Goal: Task Accomplishment & Management: Complete application form

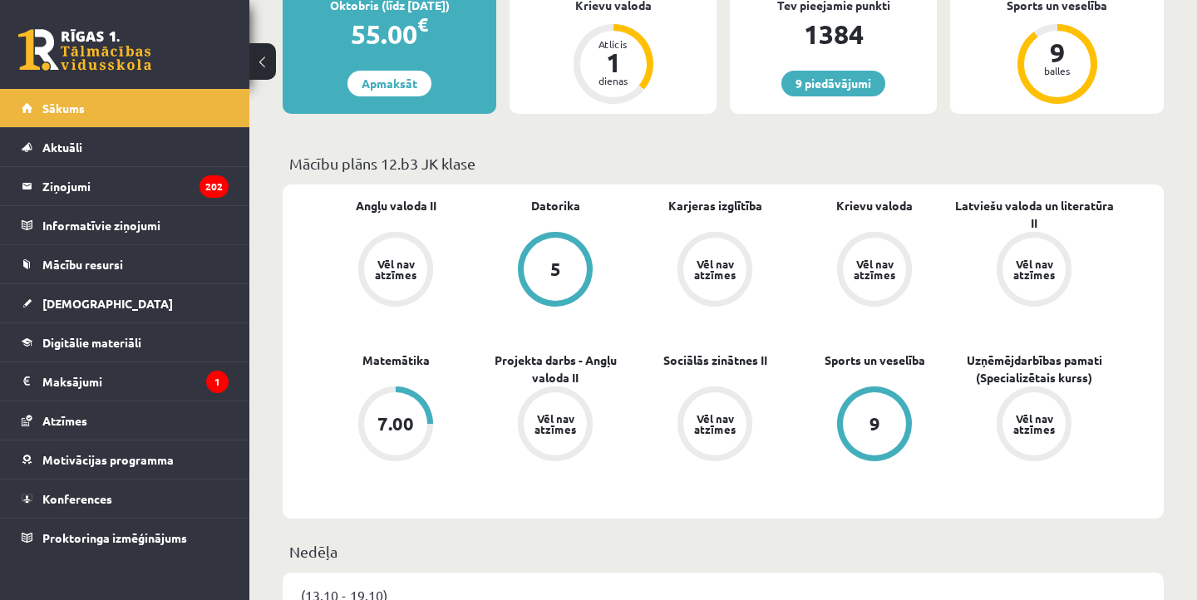
scroll to position [352, 0]
click at [200, 192] on icon "202" at bounding box center [214, 186] width 29 height 22
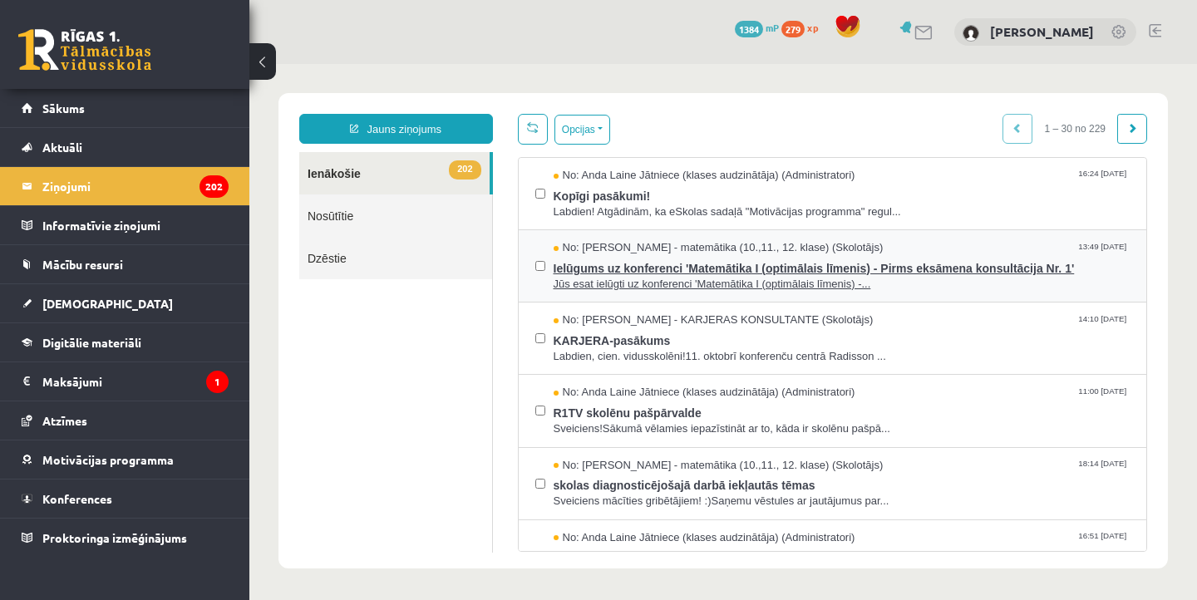
click at [616, 282] on span "Jūs esat ielūgti uz konferenci 'Matemātika I (optimālais līmenis) -..." at bounding box center [842, 285] width 577 height 16
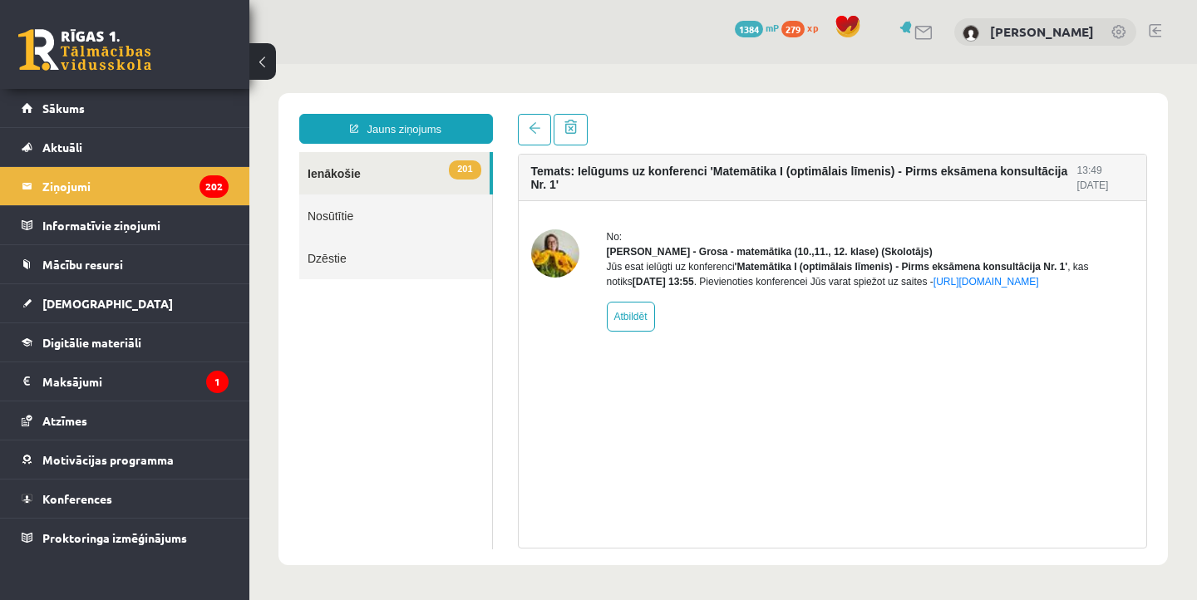
click at [263, 71] on button at bounding box center [262, 61] width 27 height 37
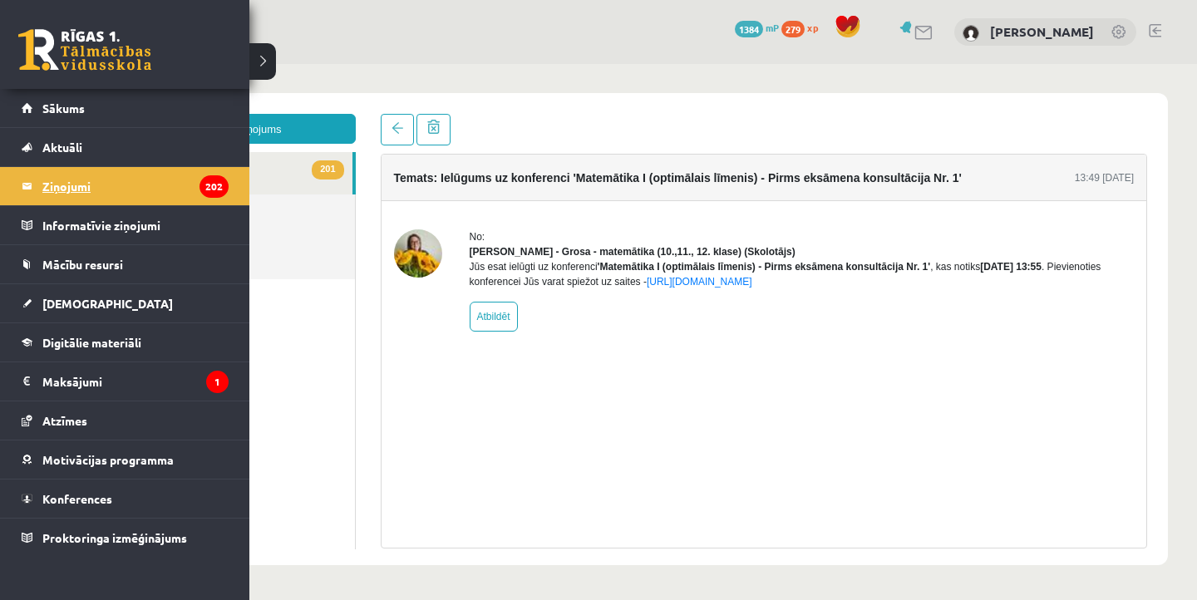
click at [79, 188] on legend "Ziņojumi 202" at bounding box center [135, 186] width 186 height 38
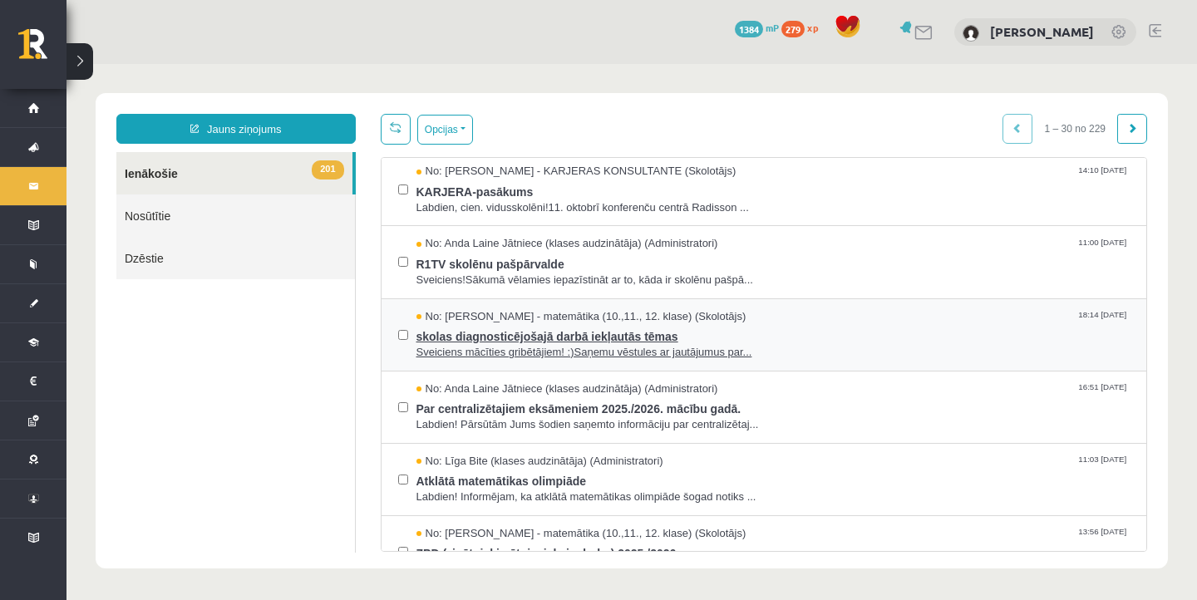
scroll to position [150, 0]
click at [681, 350] on span "Sveiciens mācīties gribētājiem! :)Saņemu vēstules ar jautājumus par..." at bounding box center [774, 351] width 714 height 16
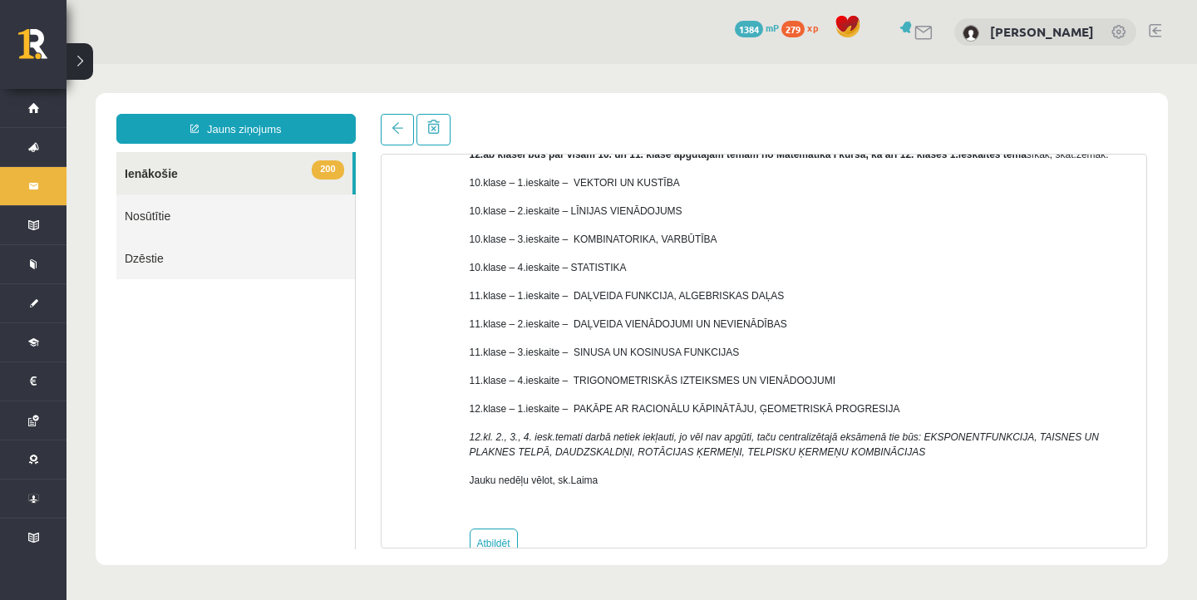
scroll to position [189, 0]
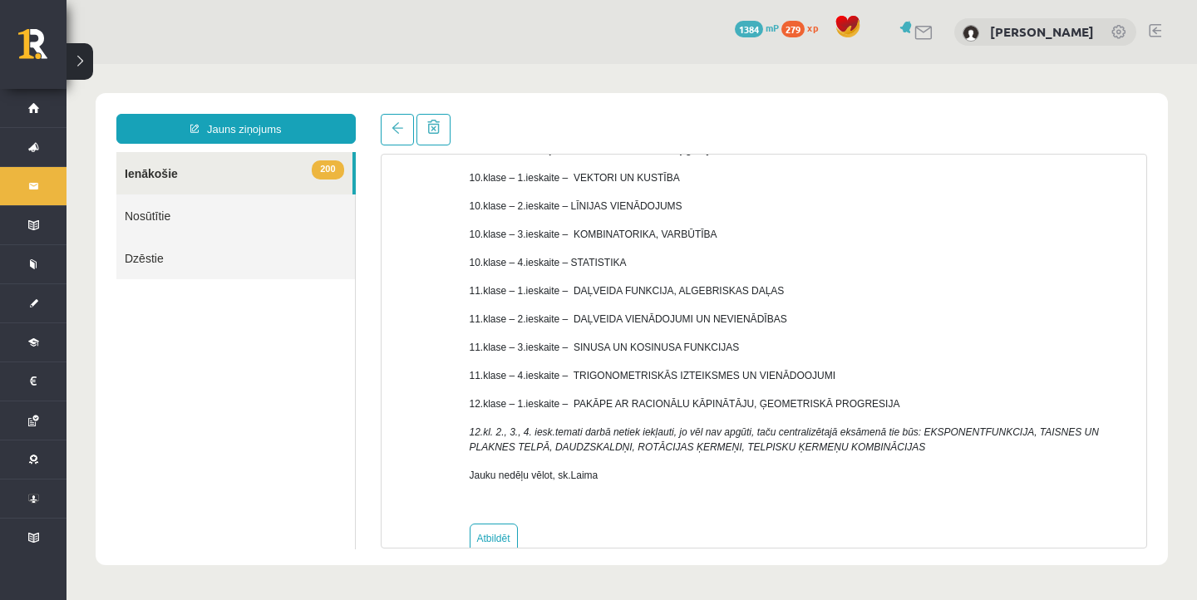
click at [86, 67] on button at bounding box center [80, 61] width 27 height 37
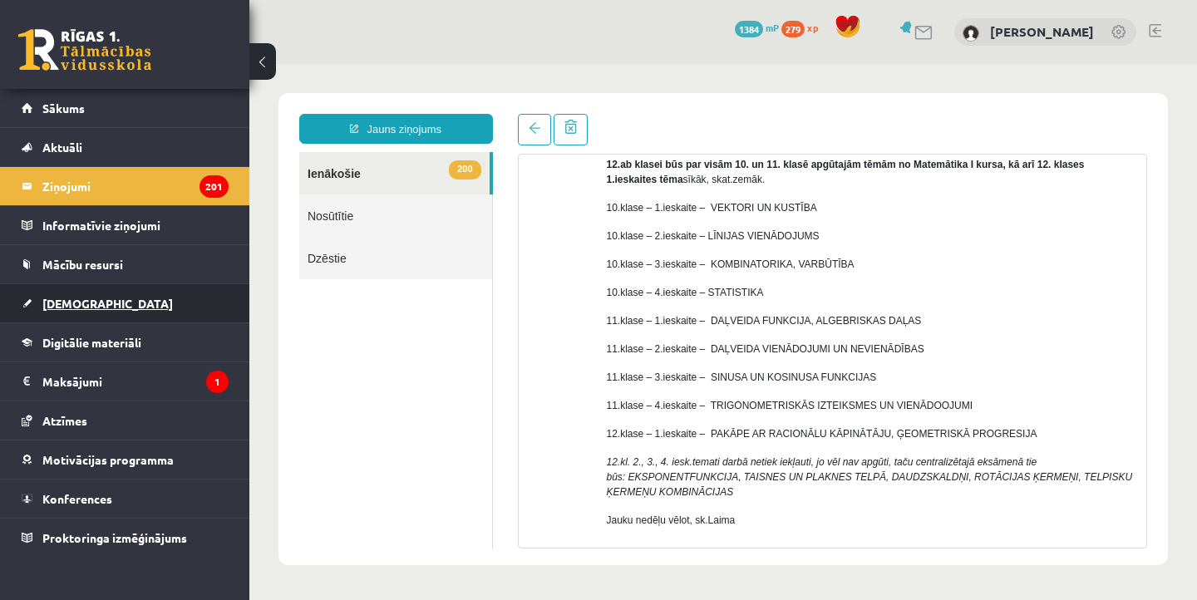
click at [106, 297] on link "[DEMOGRAPHIC_DATA]" at bounding box center [125, 303] width 207 height 38
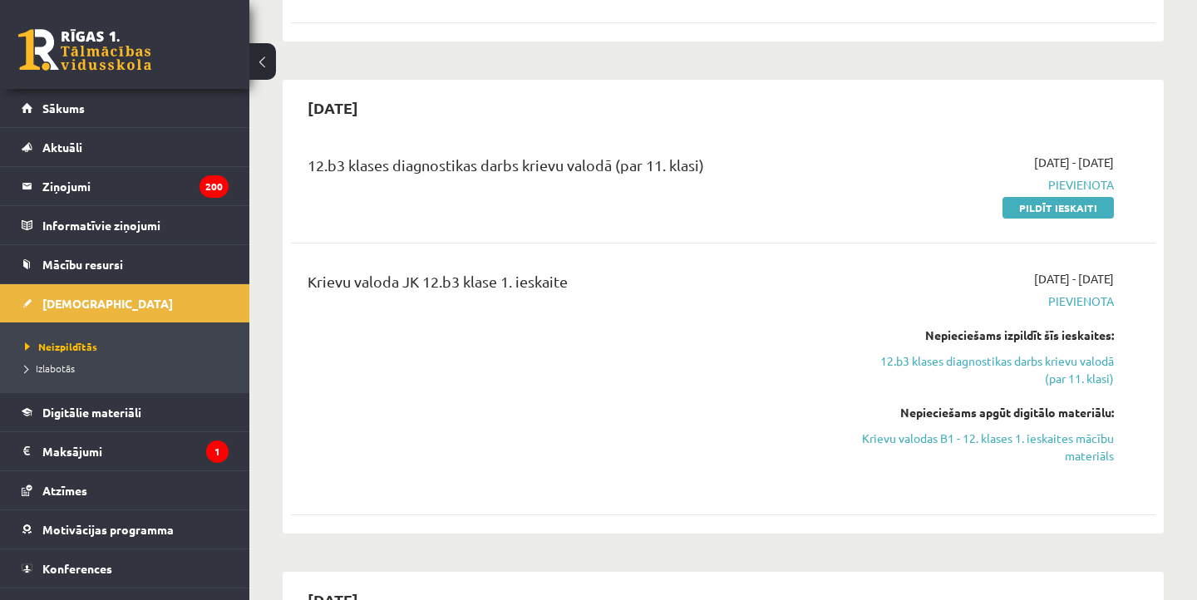
scroll to position [721, 0]
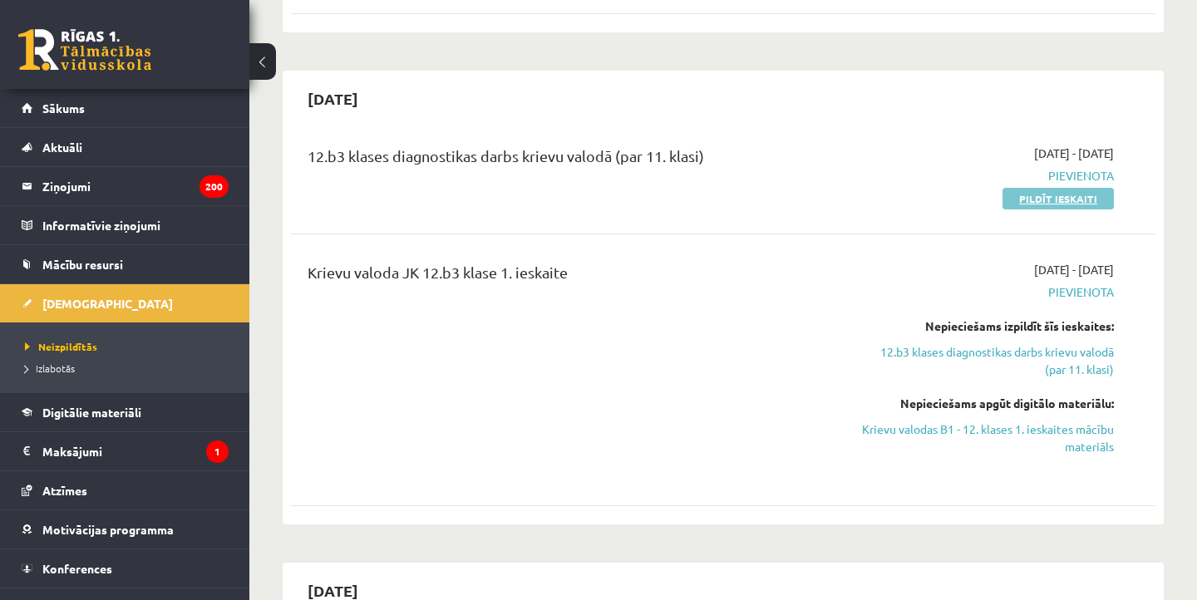
click at [1083, 199] on link "Pildīt ieskaiti" at bounding box center [1058, 199] width 111 height 22
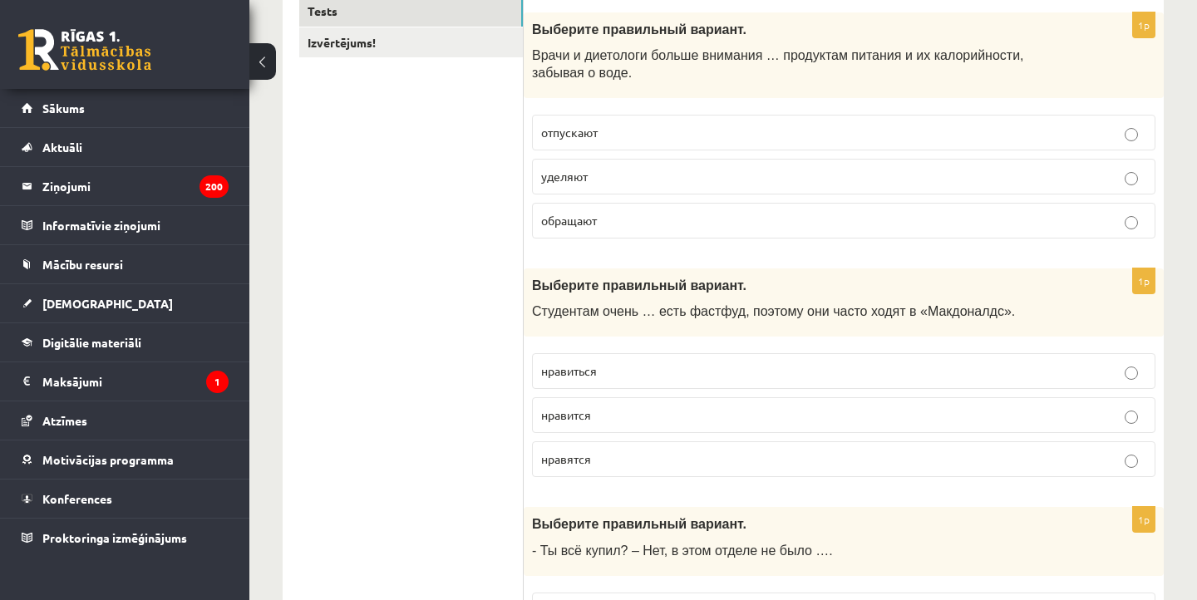
scroll to position [304, 0]
click at [664, 361] on p "нравиться" at bounding box center [843, 369] width 605 height 17
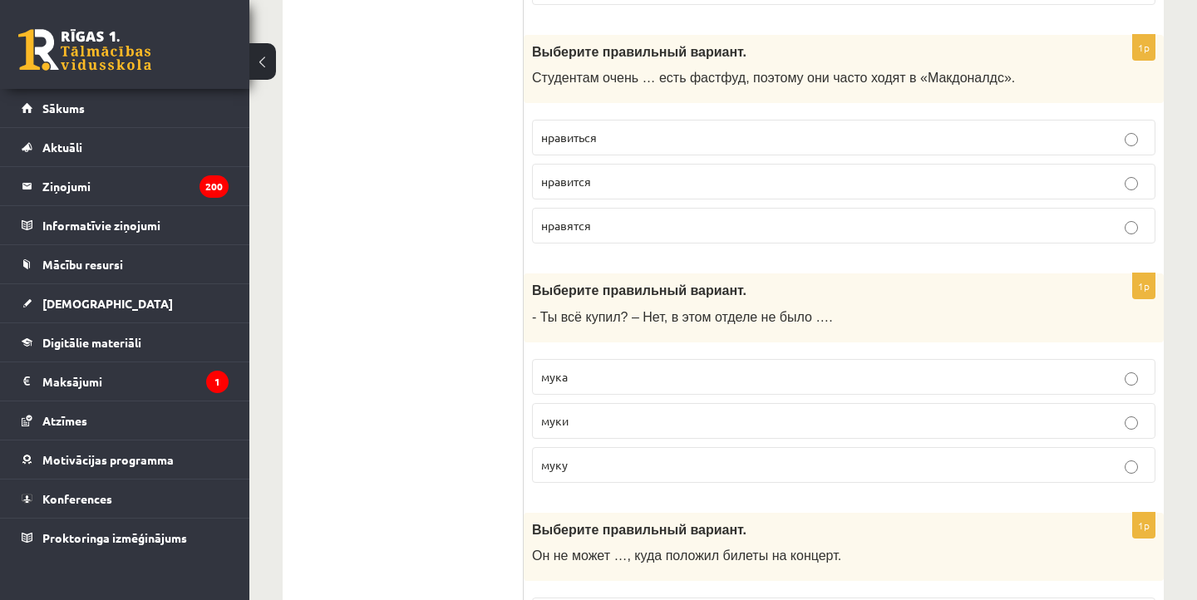
scroll to position [540, 0]
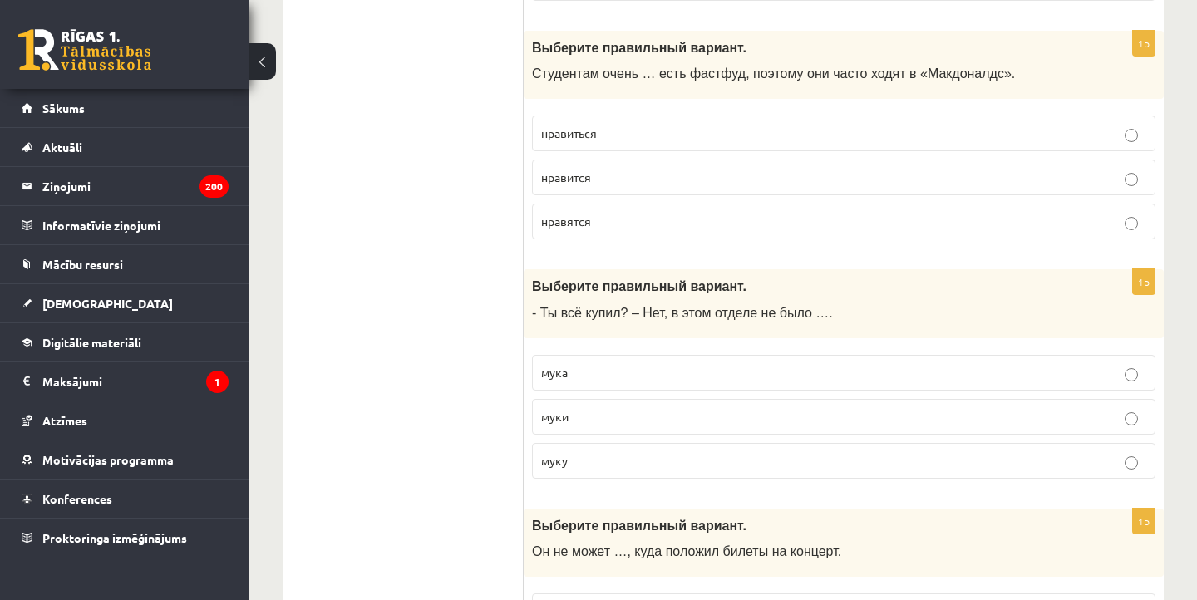
click at [574, 426] on label "муки" at bounding box center [844, 417] width 624 height 36
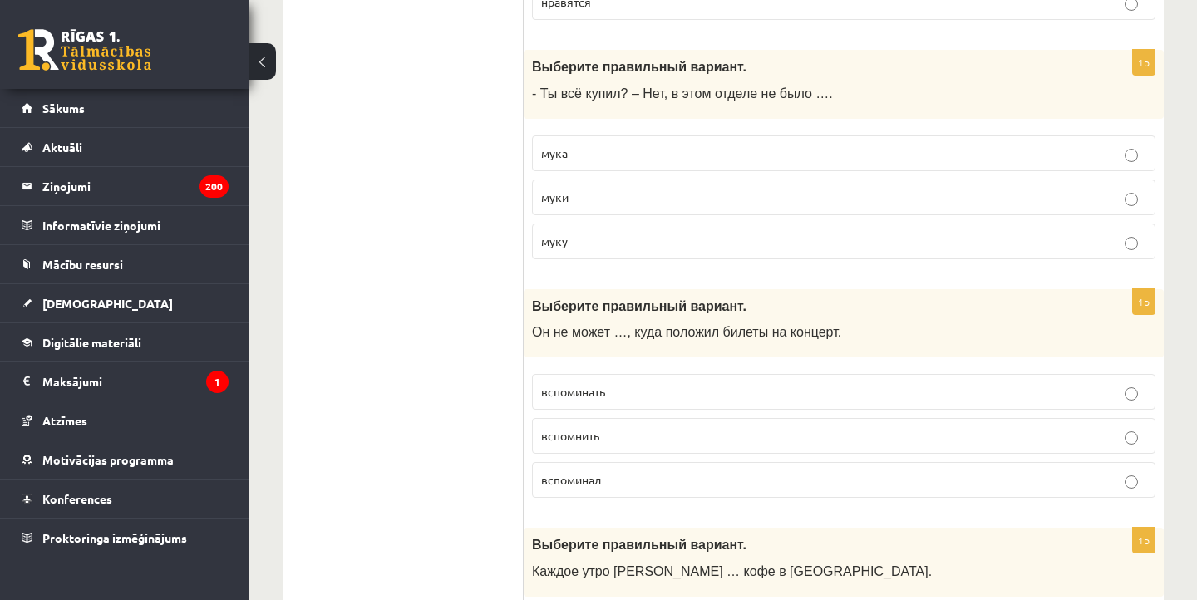
scroll to position [773, 0]
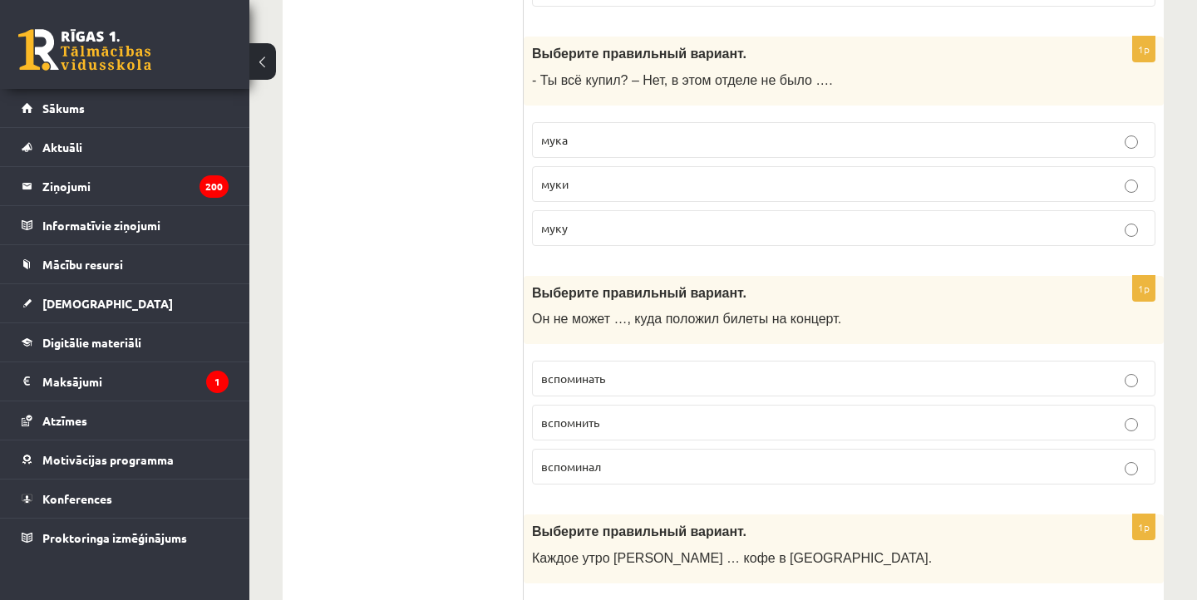
click at [616, 414] on p "вспомнить" at bounding box center [843, 422] width 605 height 17
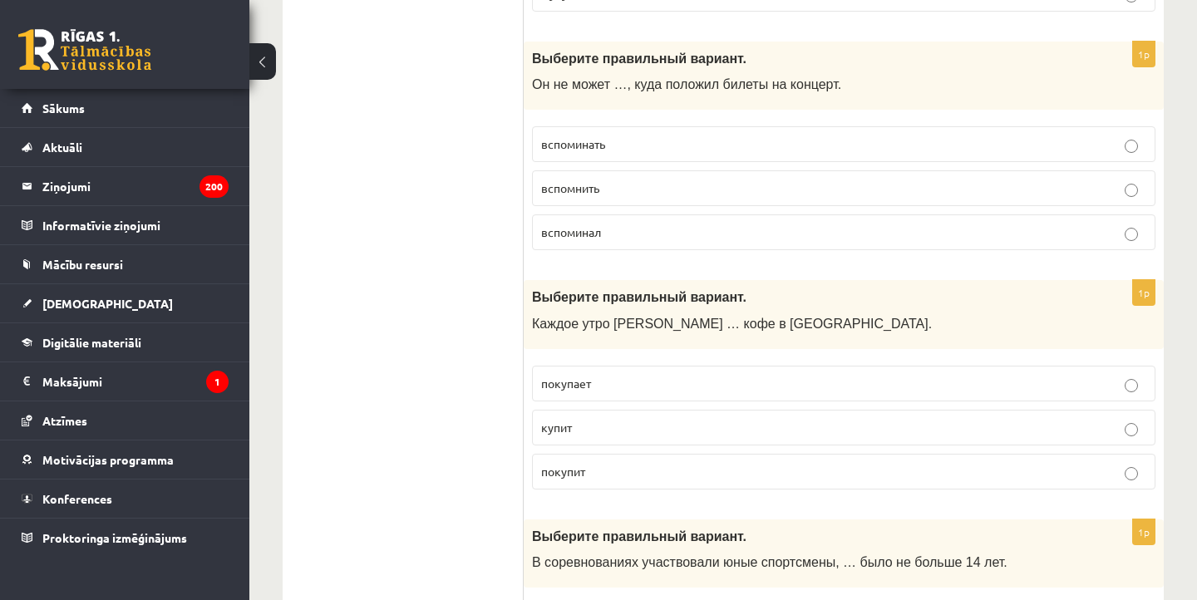
scroll to position [1027, 0]
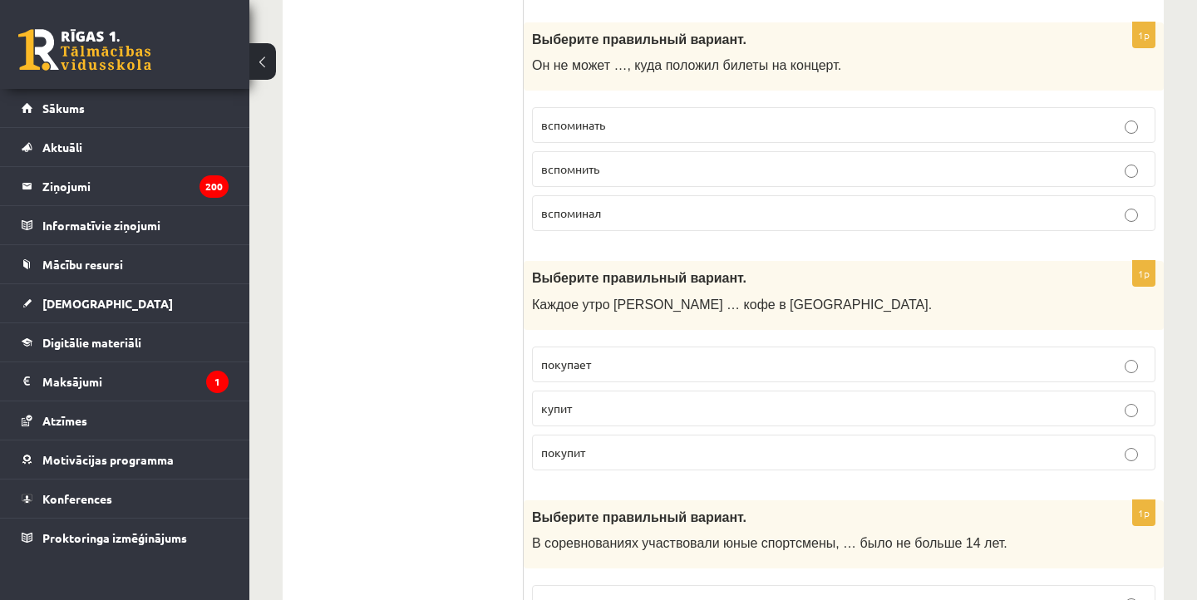
click at [593, 356] on p "покупает" at bounding box center [843, 364] width 605 height 17
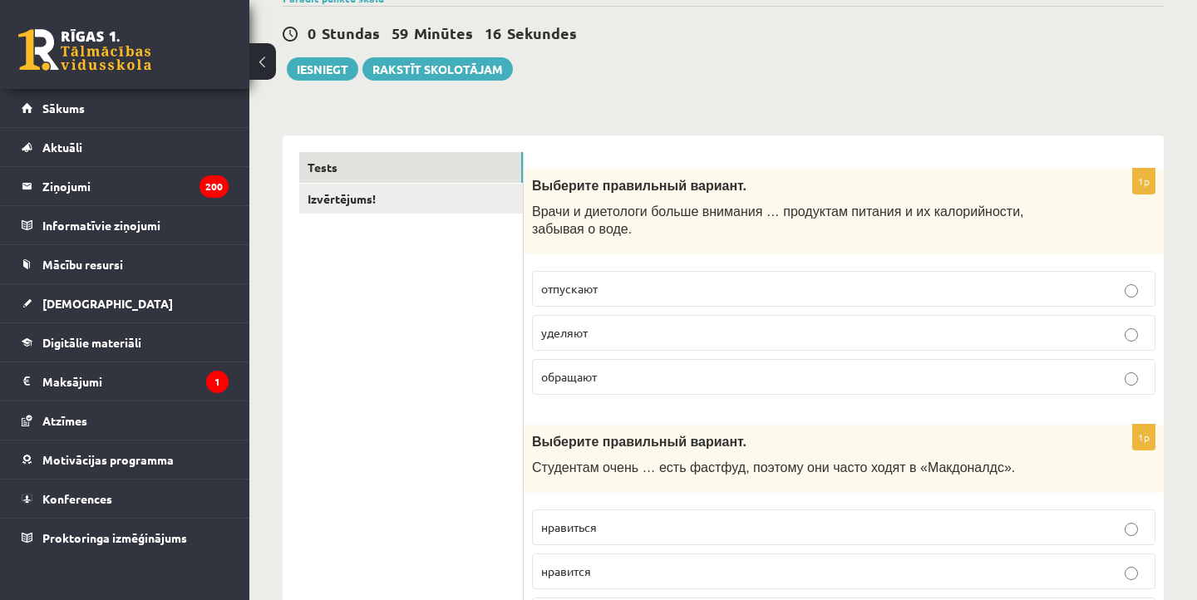
scroll to position [146, 0]
click at [567, 356] on fieldset "отпускают уделяют обращают" at bounding box center [844, 331] width 624 height 137
click at [601, 335] on p "уделяют" at bounding box center [843, 332] width 605 height 17
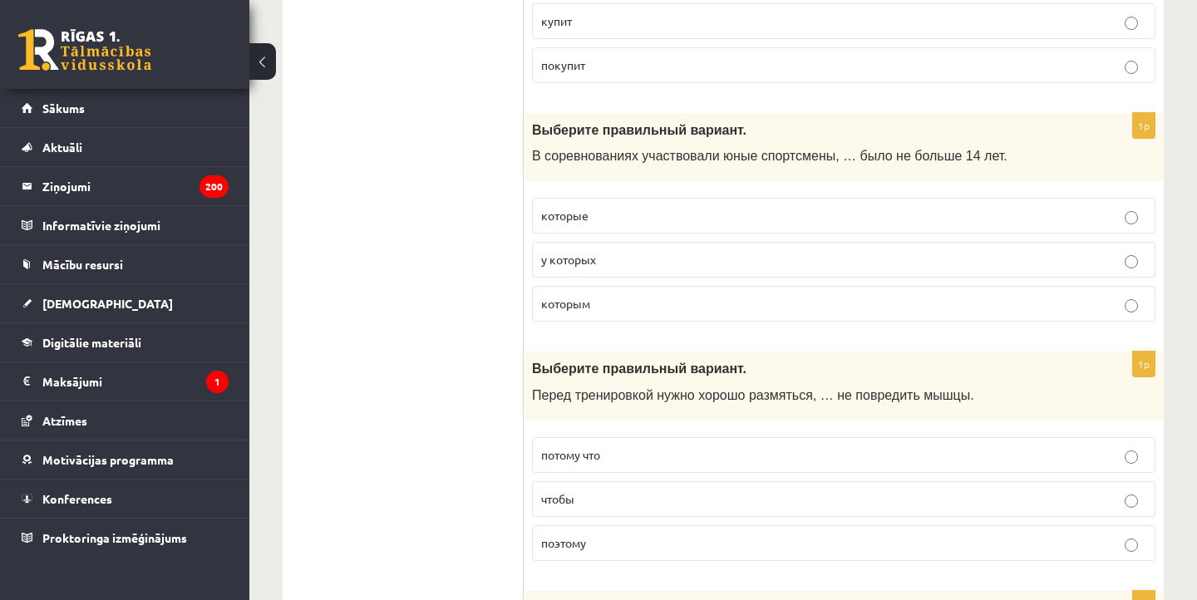
scroll to position [1415, 0]
click at [598, 306] on label "которым" at bounding box center [844, 303] width 624 height 36
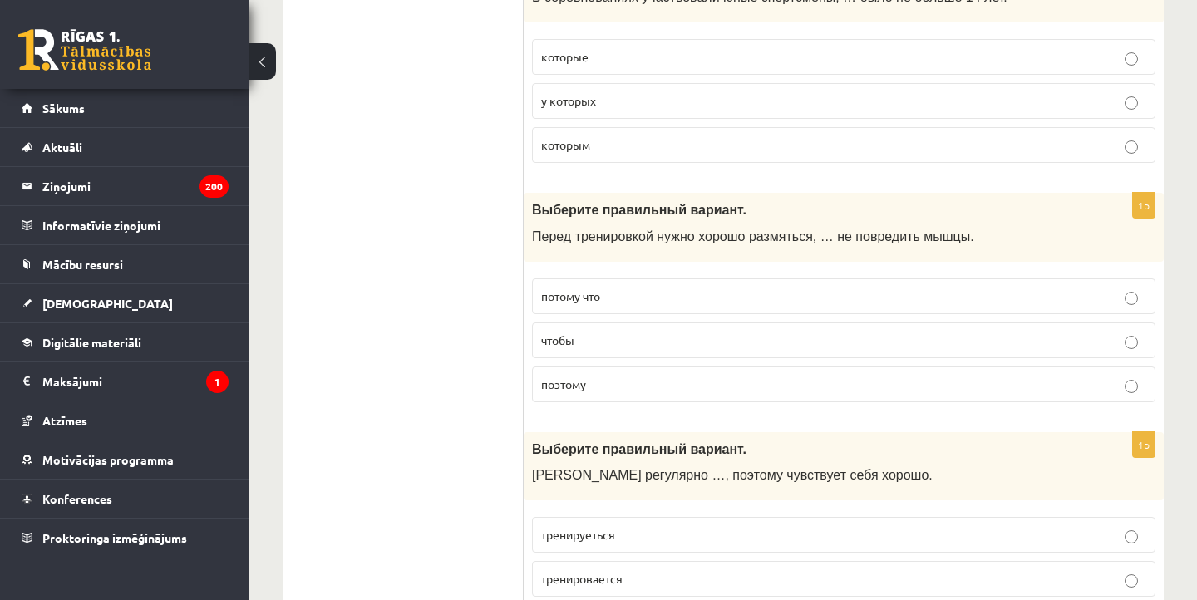
scroll to position [1575, 0]
click at [590, 343] on label "чтобы" at bounding box center [844, 339] width 624 height 36
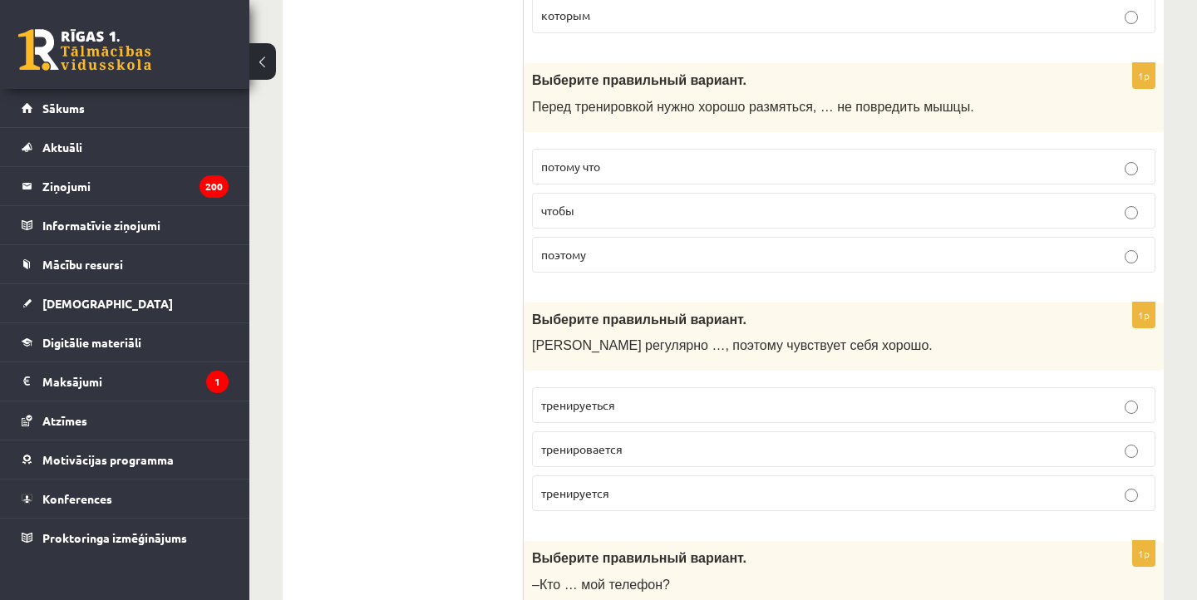
scroll to position [1702, 0]
click at [608, 402] on span "тренируеться" at bounding box center [578, 405] width 74 height 15
click at [630, 495] on label "тренируется" at bounding box center [844, 494] width 624 height 36
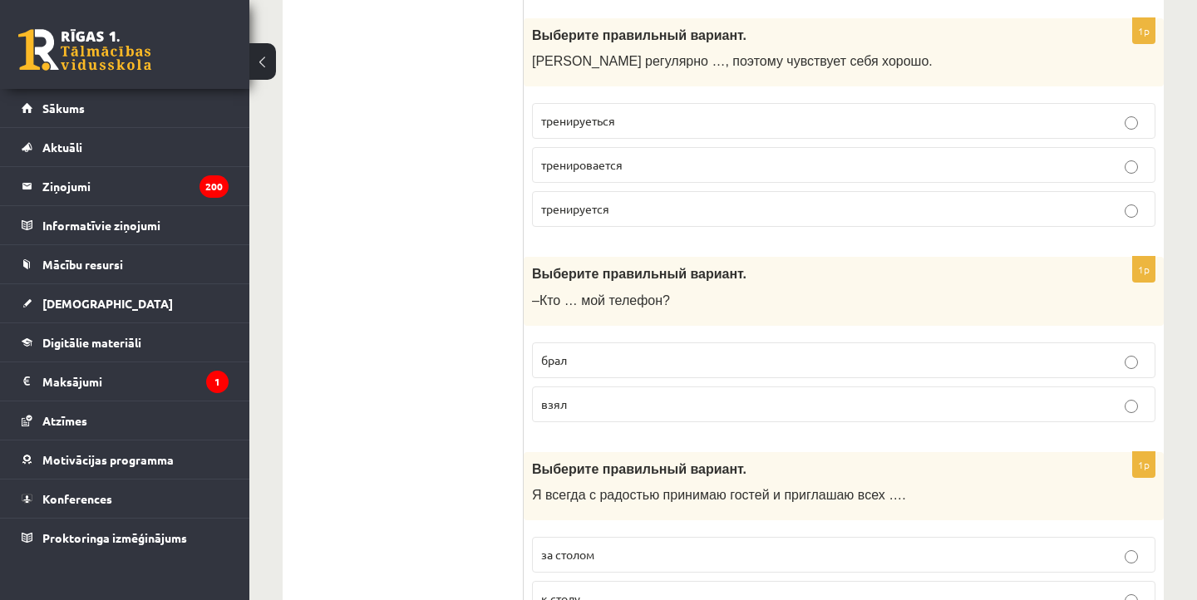
scroll to position [1990, 0]
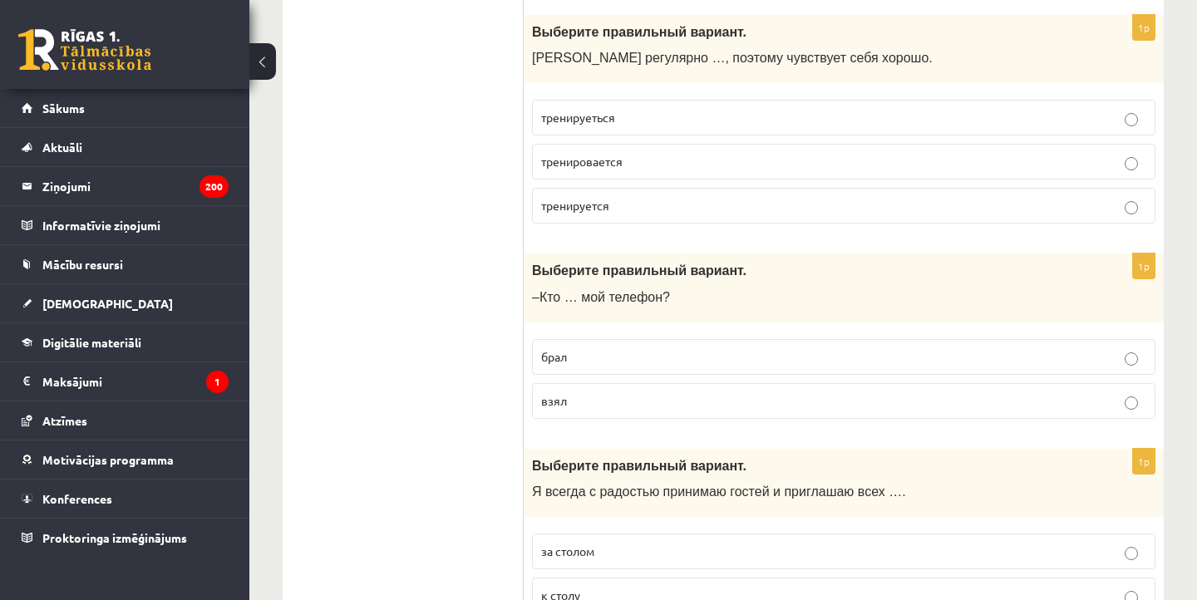
click at [589, 392] on p "взял" at bounding box center [843, 400] width 605 height 17
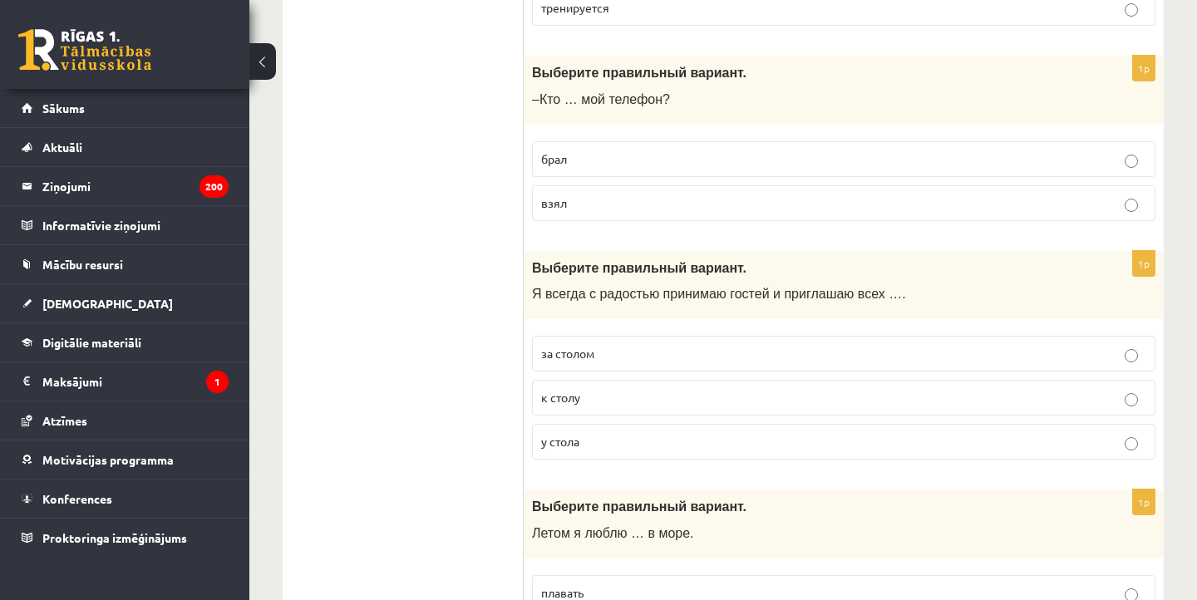
scroll to position [2202, 0]
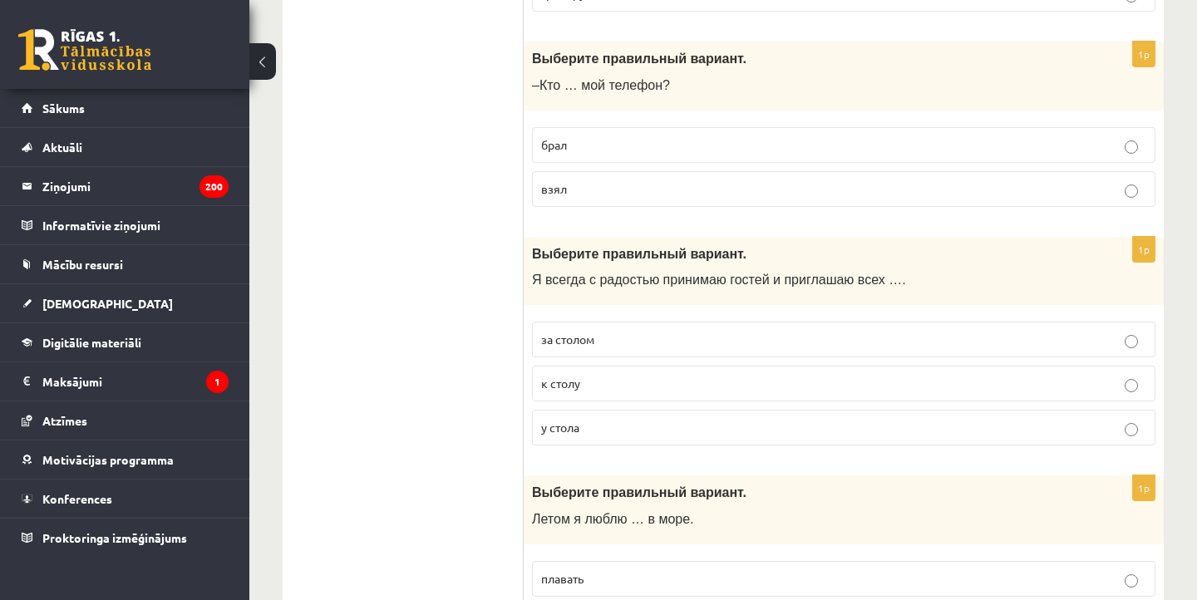
click at [580, 379] on span "к столу" at bounding box center [560, 383] width 39 height 15
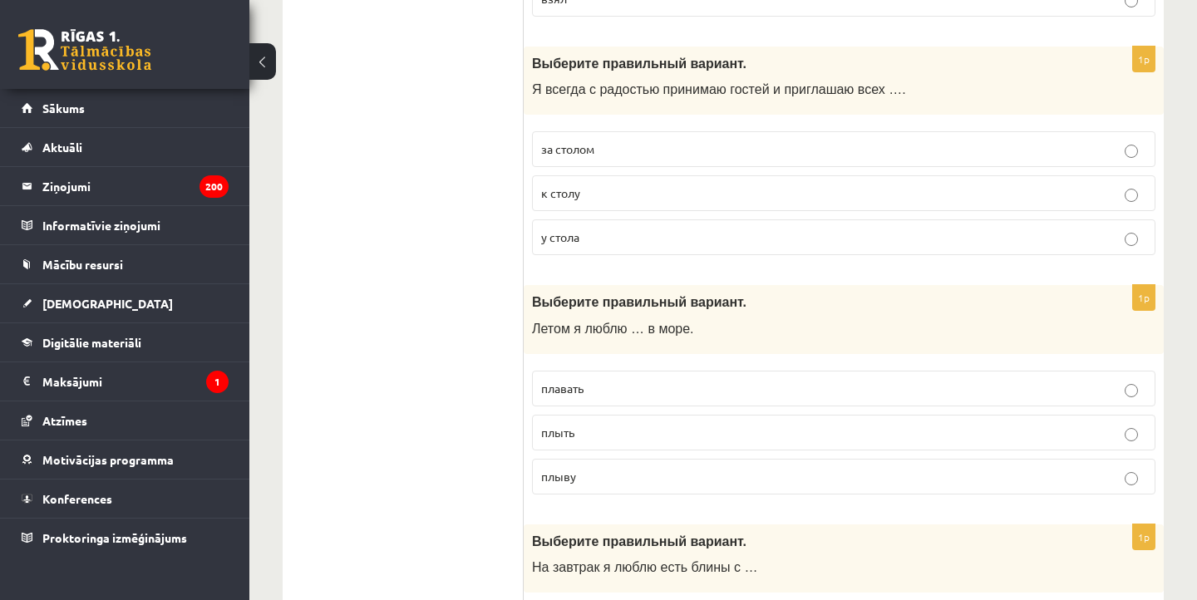
scroll to position [2392, 0]
click at [584, 387] on label "плавать" at bounding box center [844, 390] width 624 height 36
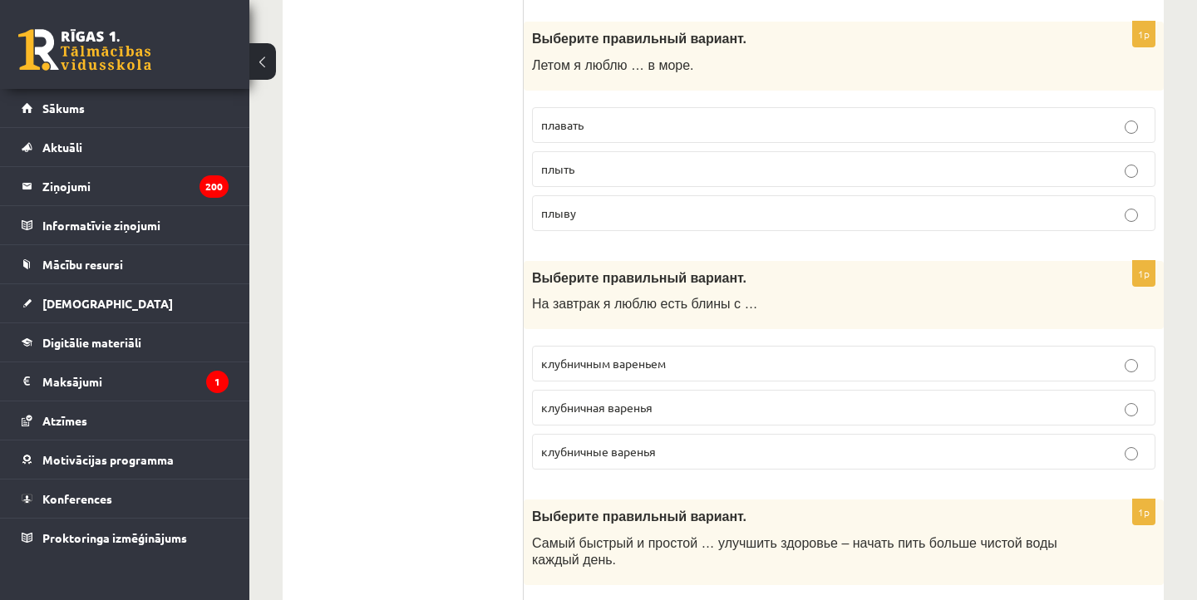
scroll to position [2660, 0]
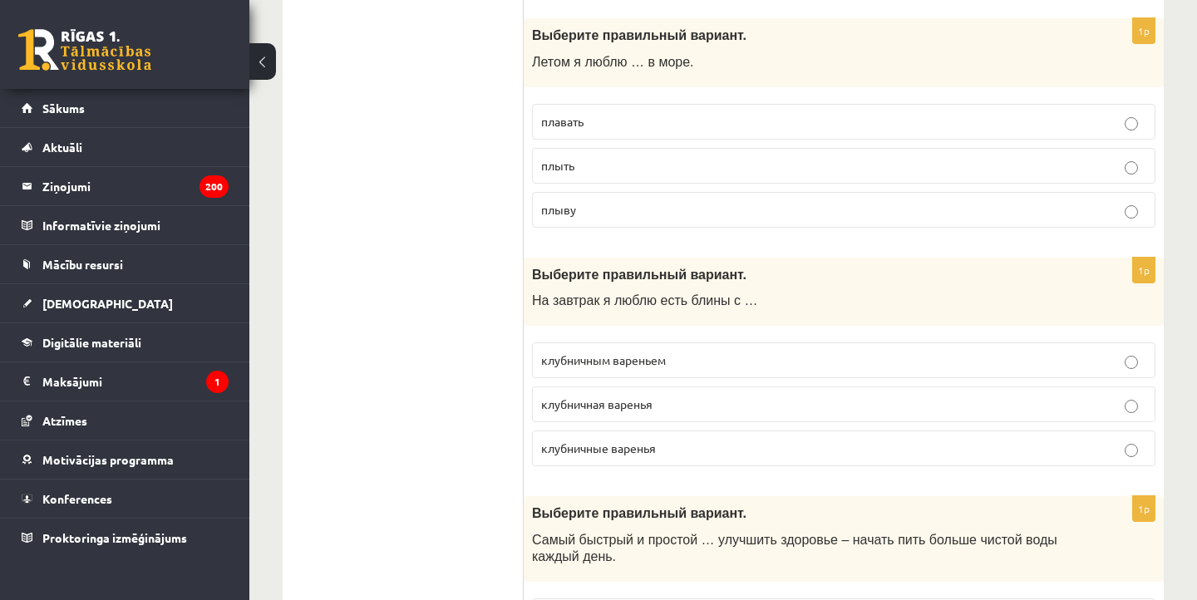
click at [610, 358] on label "клубничным вареньем" at bounding box center [844, 361] width 624 height 36
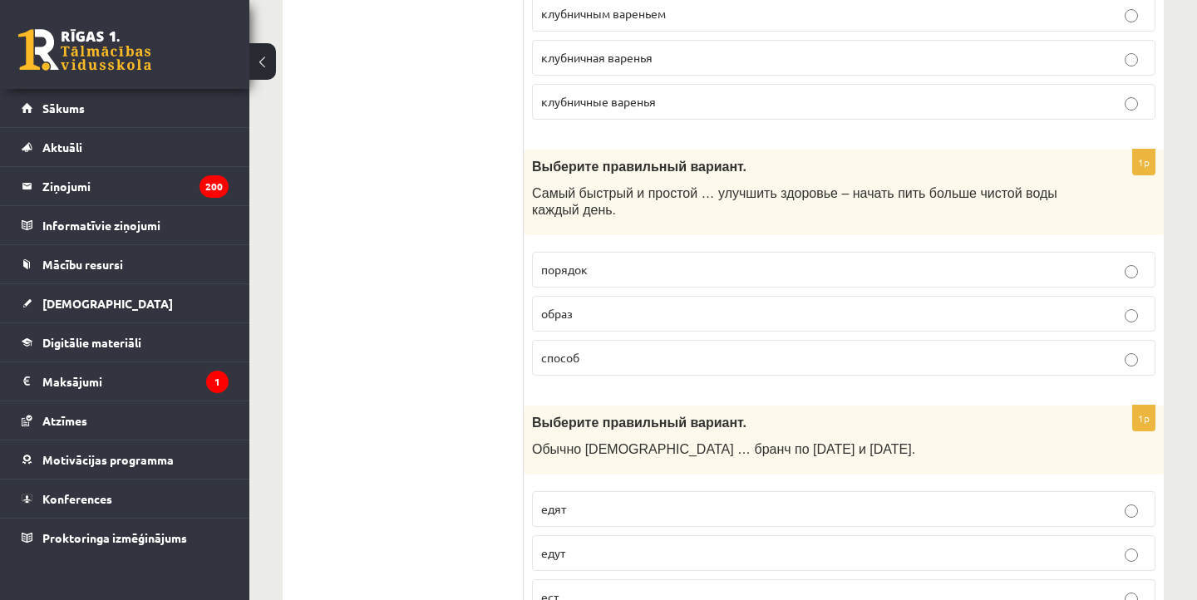
scroll to position [3020, 0]
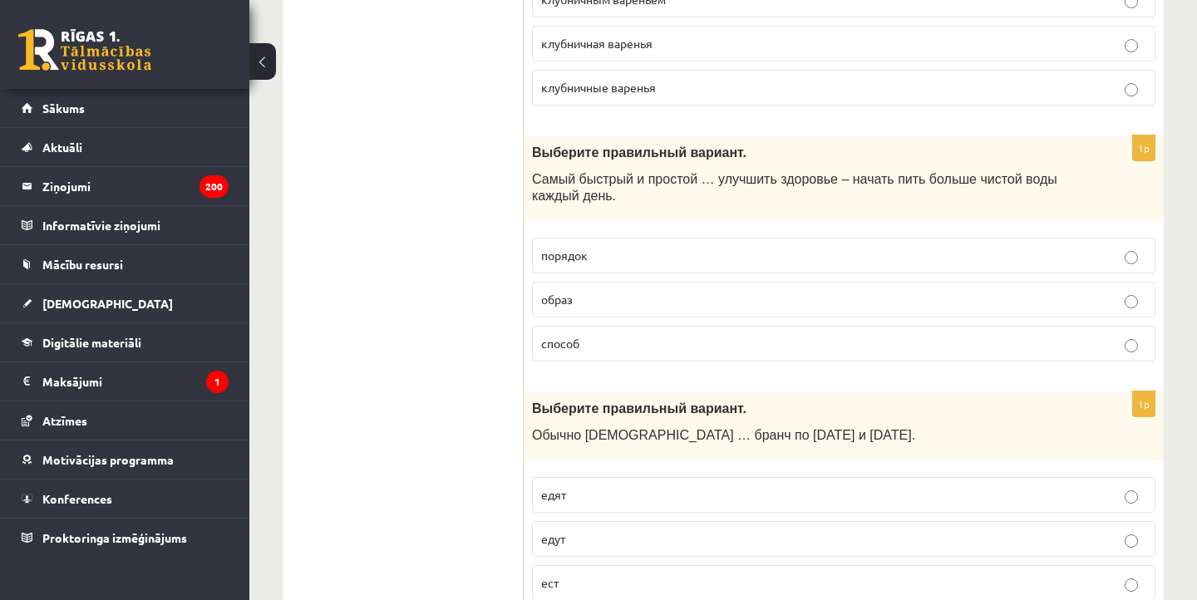
click at [597, 344] on label "способ" at bounding box center [844, 344] width 624 height 36
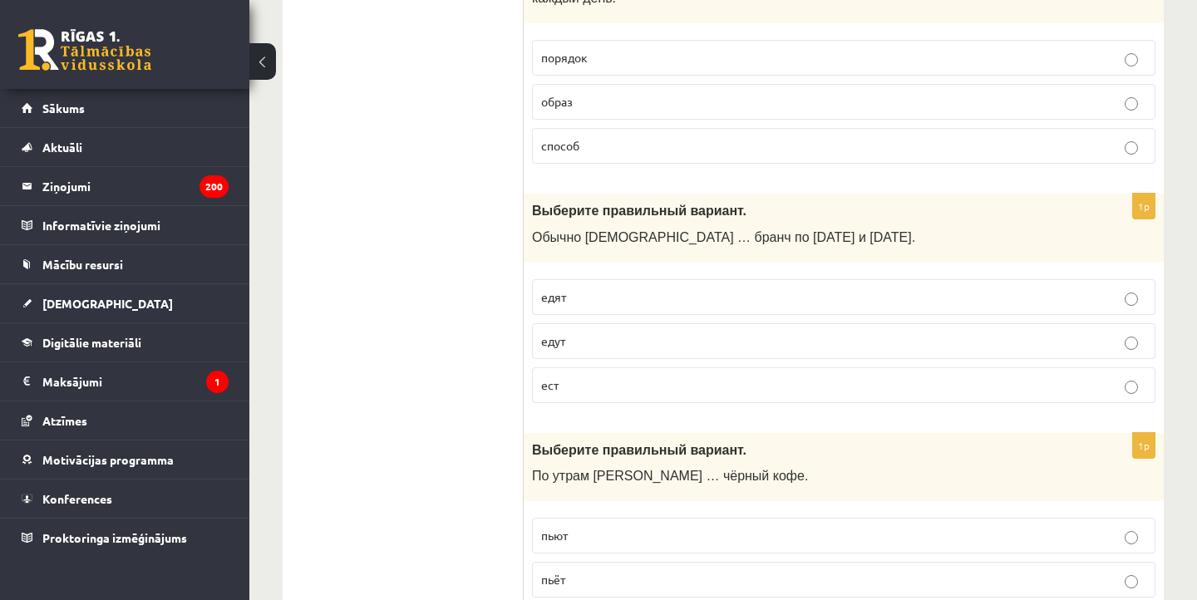
scroll to position [3220, 0]
click at [575, 287] on p "едят" at bounding box center [843, 295] width 605 height 17
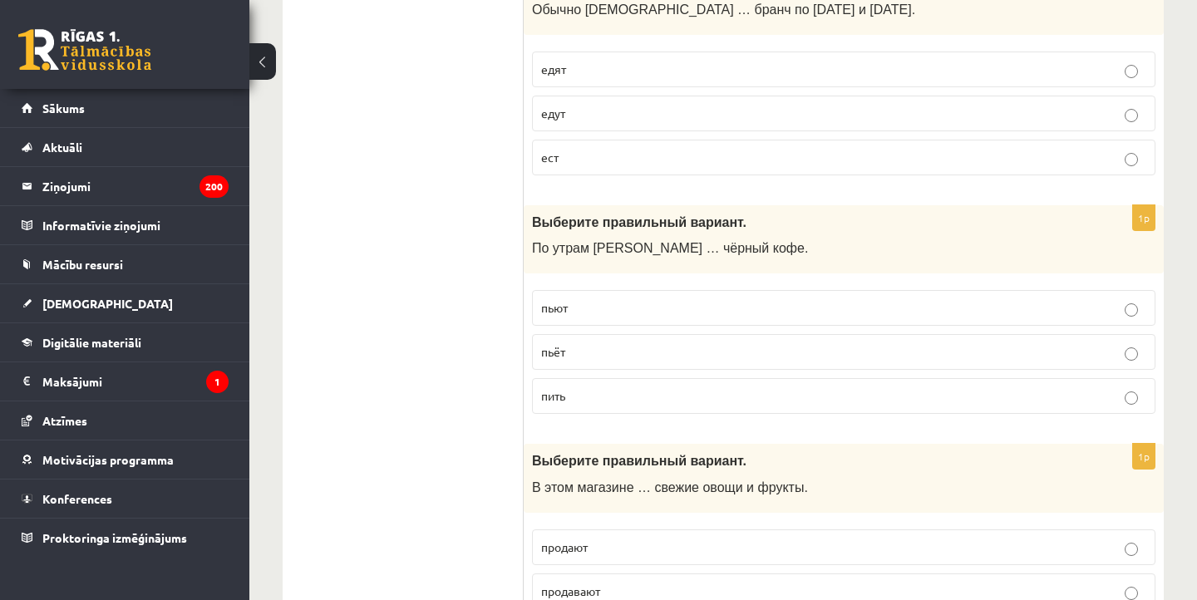
scroll to position [3446, 0]
click at [579, 343] on p "пьёт" at bounding box center [843, 351] width 605 height 17
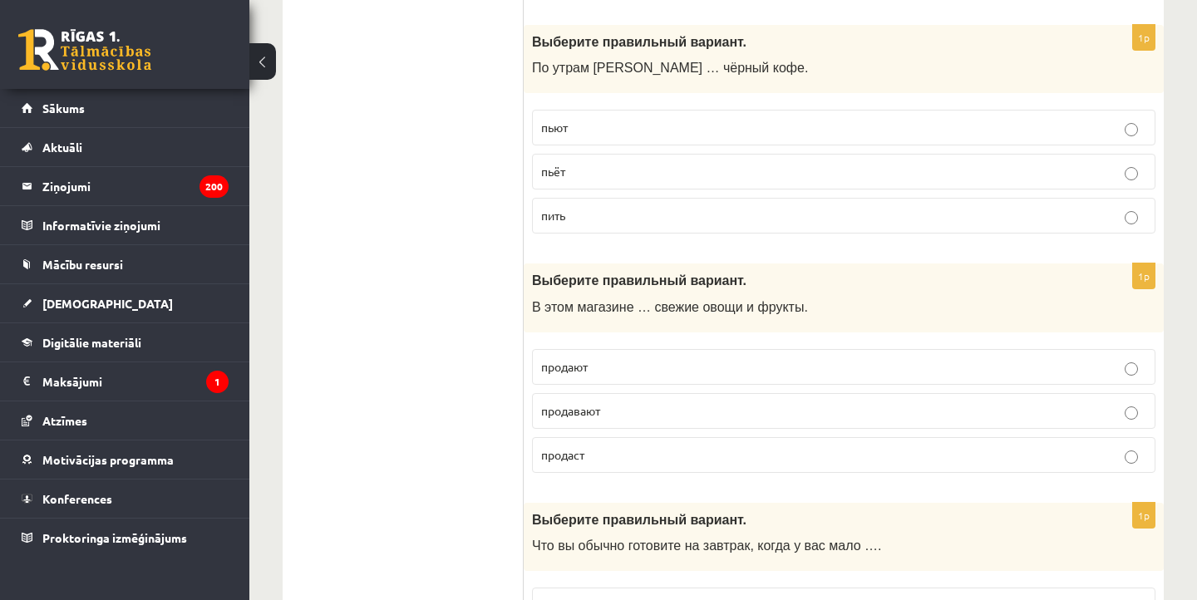
scroll to position [3630, 0]
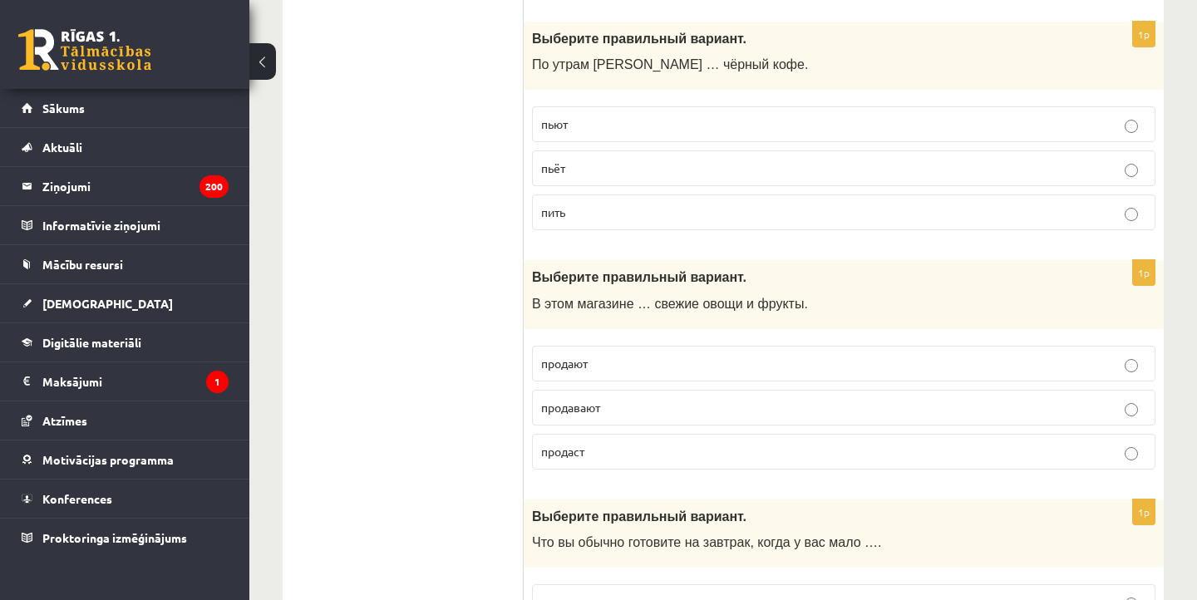
click at [594, 357] on label "продают" at bounding box center [844, 364] width 624 height 36
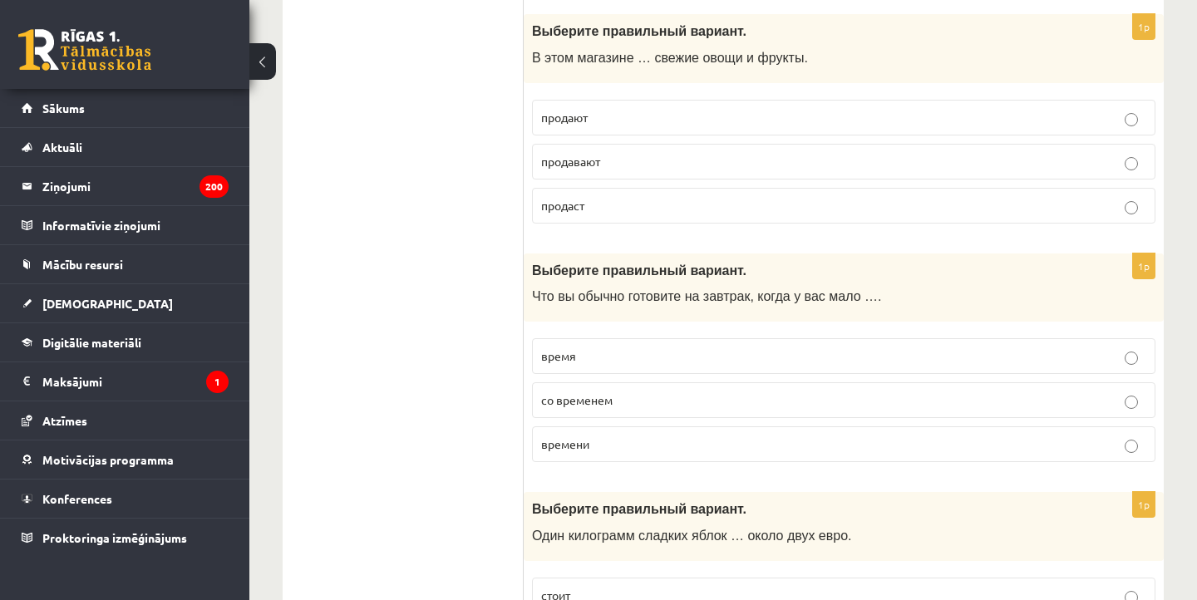
scroll to position [3882, 0]
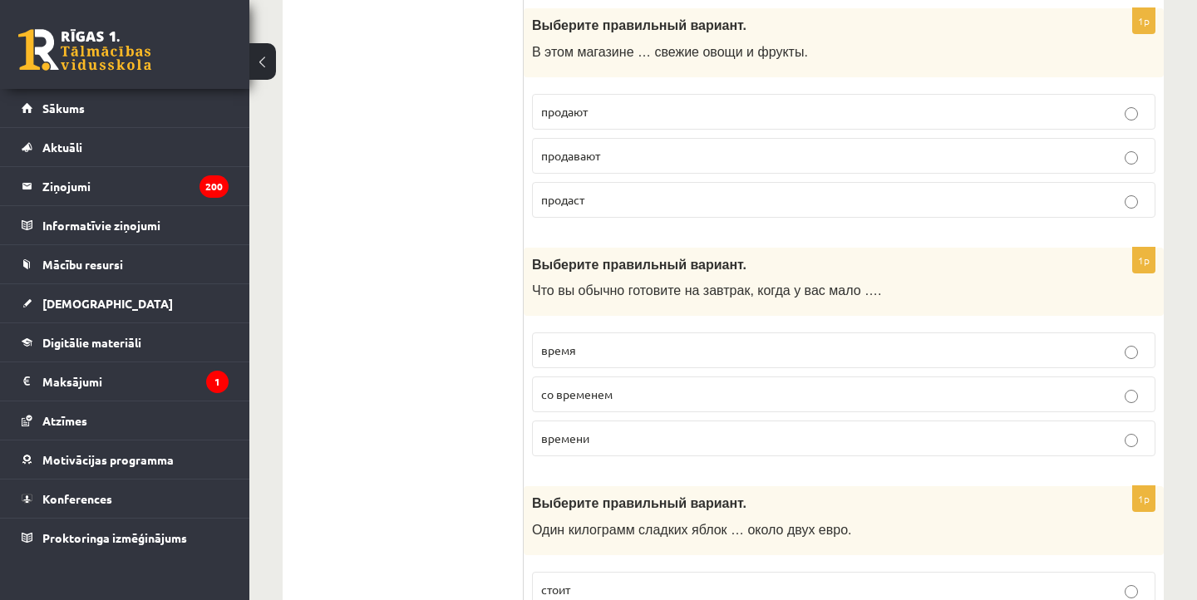
click at [597, 342] on p "время" at bounding box center [843, 350] width 605 height 17
click at [569, 421] on label "времени" at bounding box center [844, 439] width 624 height 36
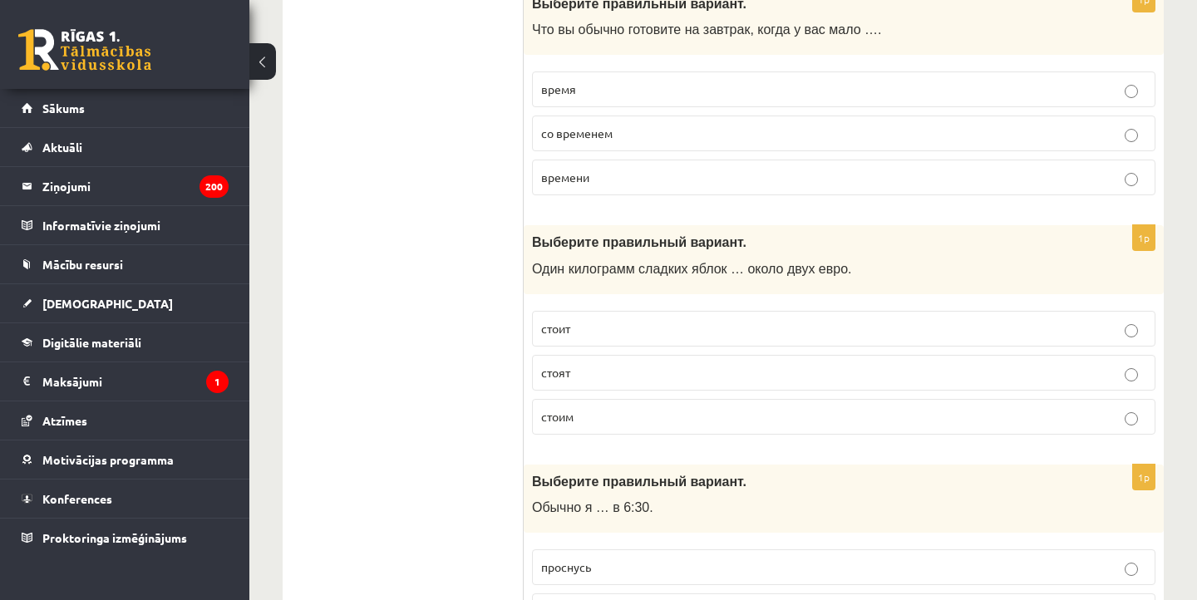
scroll to position [4141, 0]
click at [614, 333] on fieldset "стоит стоят стоим" at bounding box center [844, 372] width 624 height 137
click at [612, 324] on label "стоит" at bounding box center [844, 331] width 624 height 36
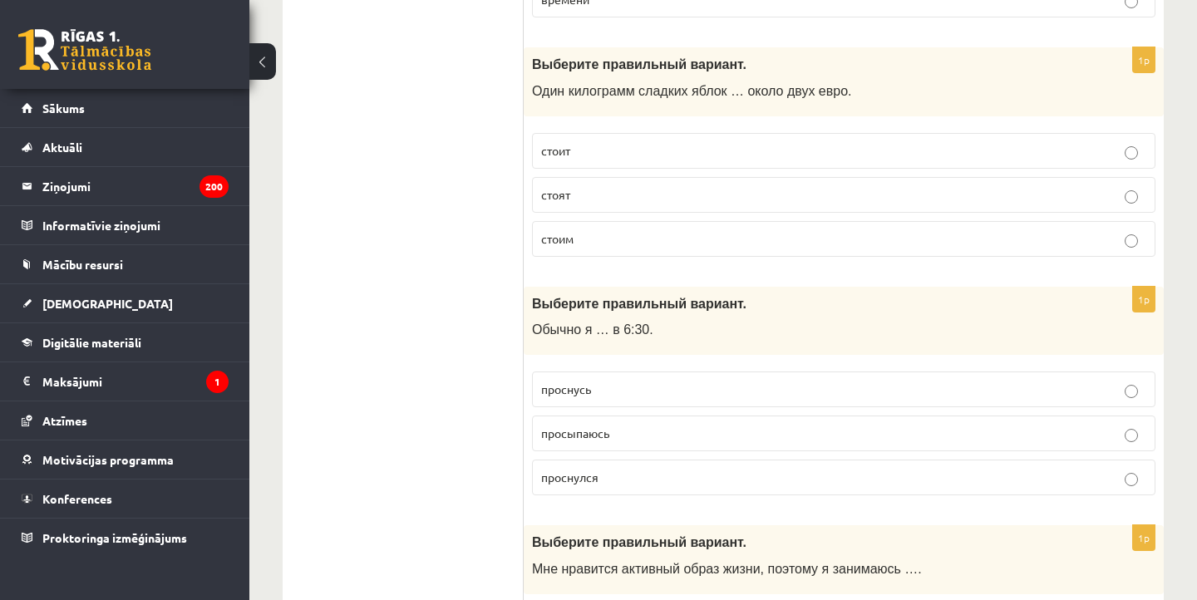
scroll to position [4322, 0]
click at [562, 423] on p "просыпаюсь" at bounding box center [843, 431] width 605 height 17
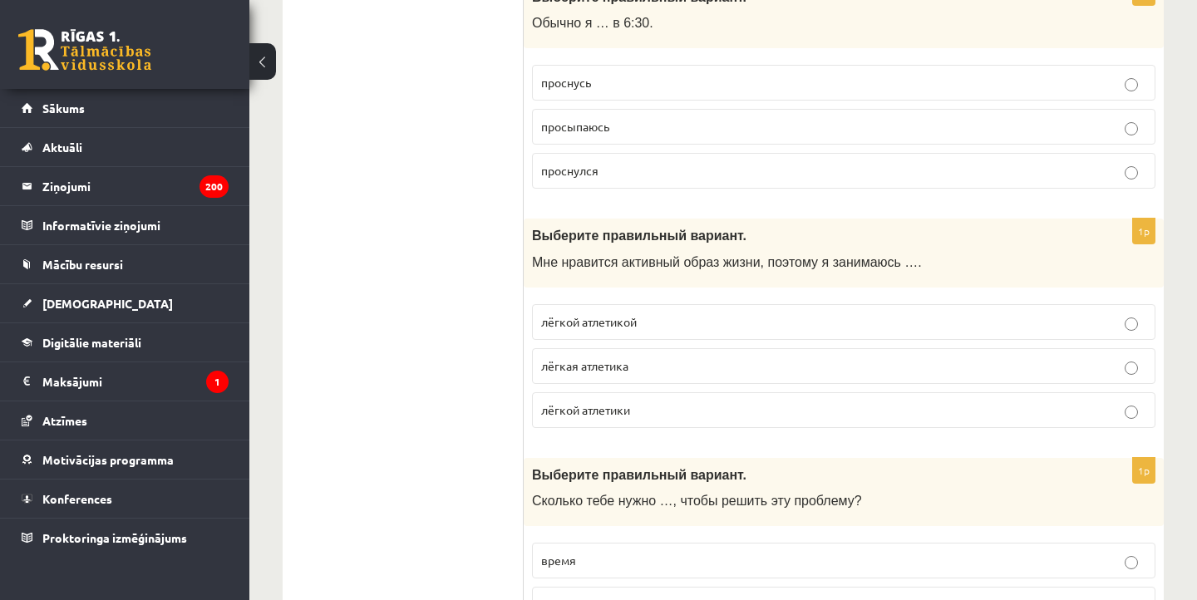
scroll to position [4627, 0]
click at [590, 315] on span "лёгкой атлетикой" at bounding box center [589, 322] width 96 height 15
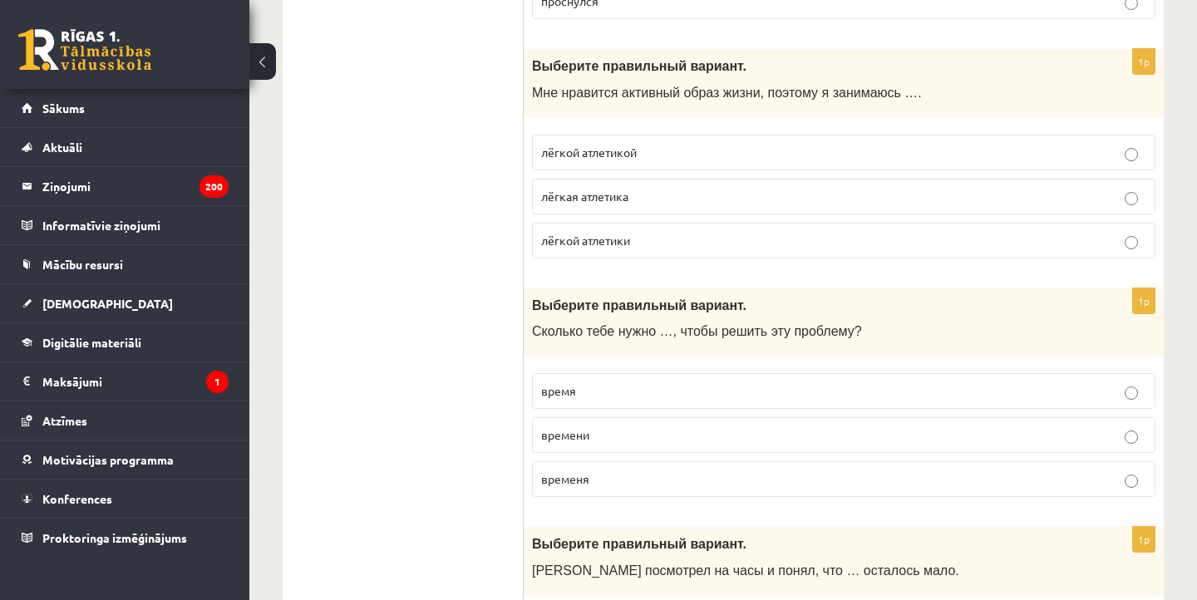
scroll to position [4799, 0]
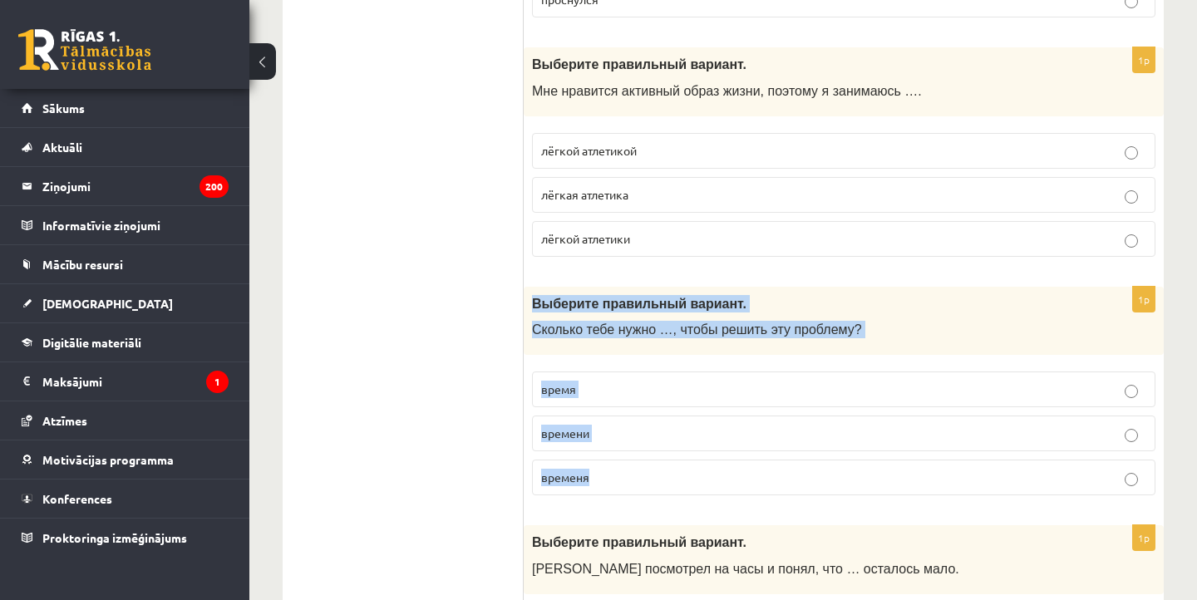
drag, startPoint x: 532, startPoint y: 272, endPoint x: 673, endPoint y: 481, distance: 252.0
click at [673, 481] on div "1p Выберите правильный вариант. Сколько тебе нужно …, чтобы решить эту проблему…" at bounding box center [844, 398] width 640 height 223
drag, startPoint x: 529, startPoint y: 276, endPoint x: 638, endPoint y: 472, distance: 224.8
click at [638, 472] on div "1p Выберите правильный вариант. Сколько тебе нужно …, чтобы решить эту проблему…" at bounding box center [844, 398] width 640 height 223
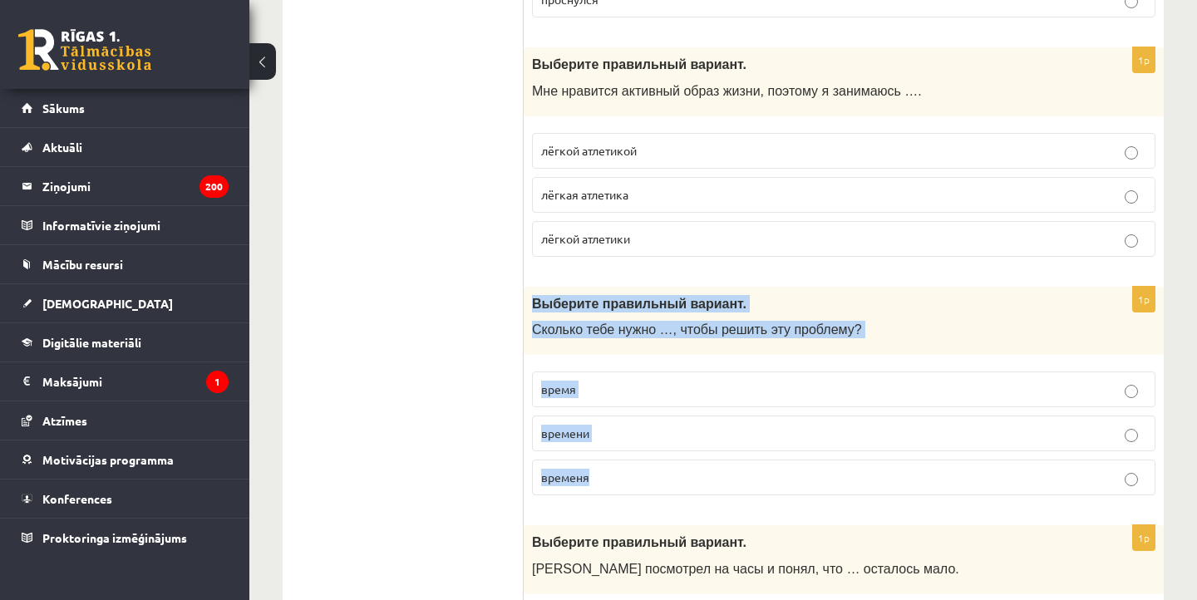
copy div "Выберите правильный вариант. Сколько тебе нужно …, чтобы решить эту проблему? в…"
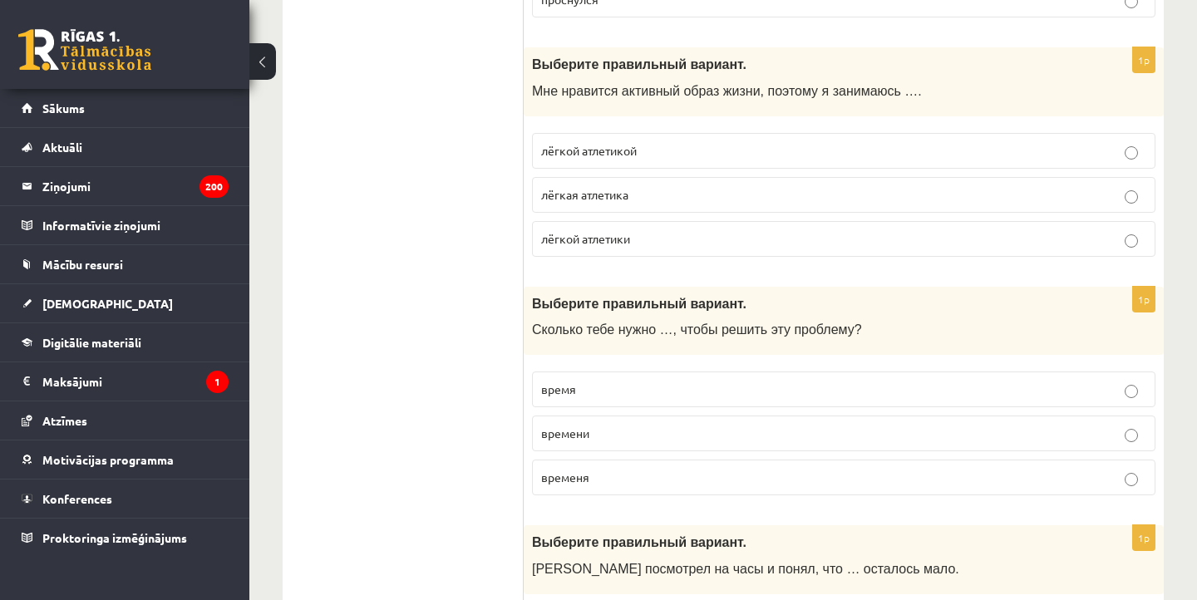
click at [615, 425] on p "времени" at bounding box center [843, 433] width 605 height 17
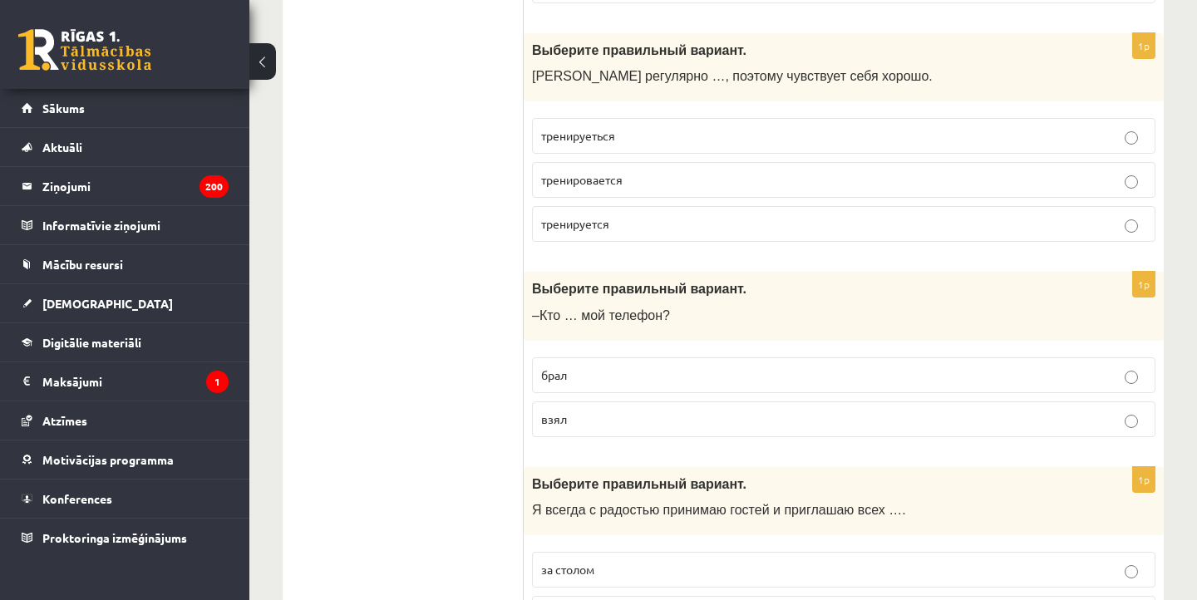
scroll to position [1966, 0]
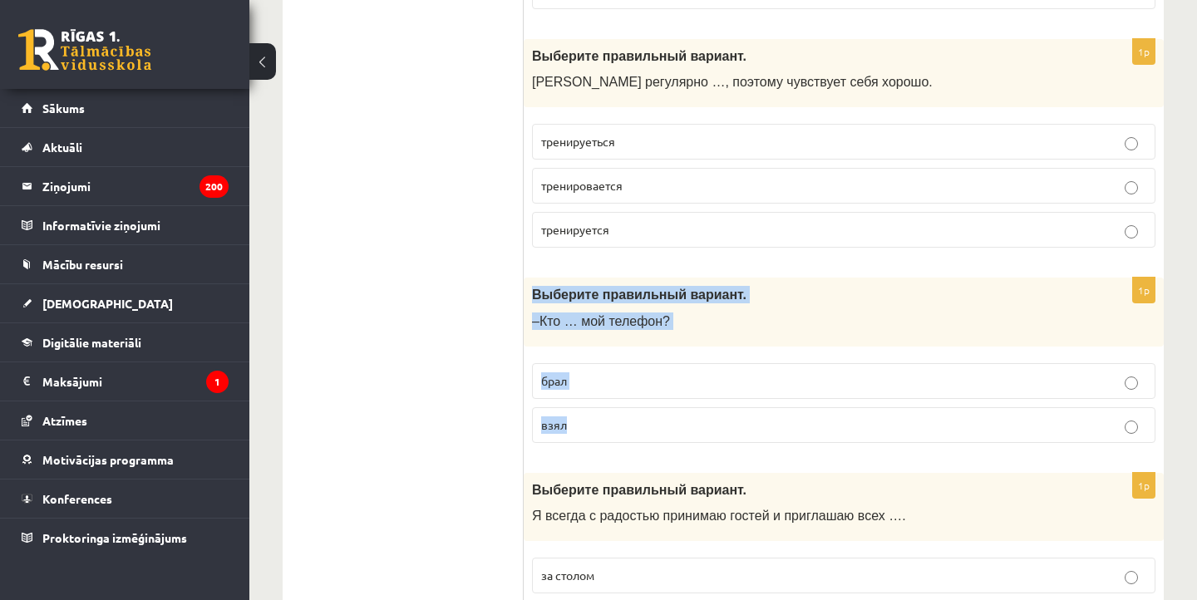
drag, startPoint x: 534, startPoint y: 279, endPoint x: 601, endPoint y: 436, distance: 171.0
click at [601, 436] on div "1p Выберите правильный вариант. –Кто … мой телефон? брал взял" at bounding box center [844, 367] width 640 height 179
copy div "Выберите правильный вариант. –Кто … мой телефон? брал взял"
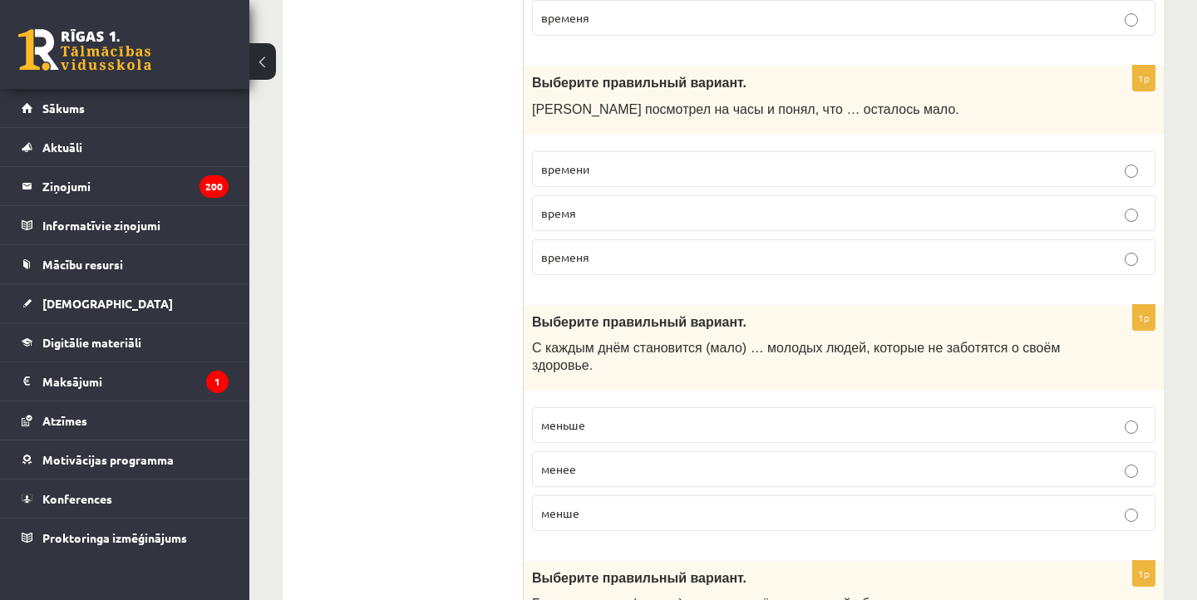
scroll to position [5253, 0]
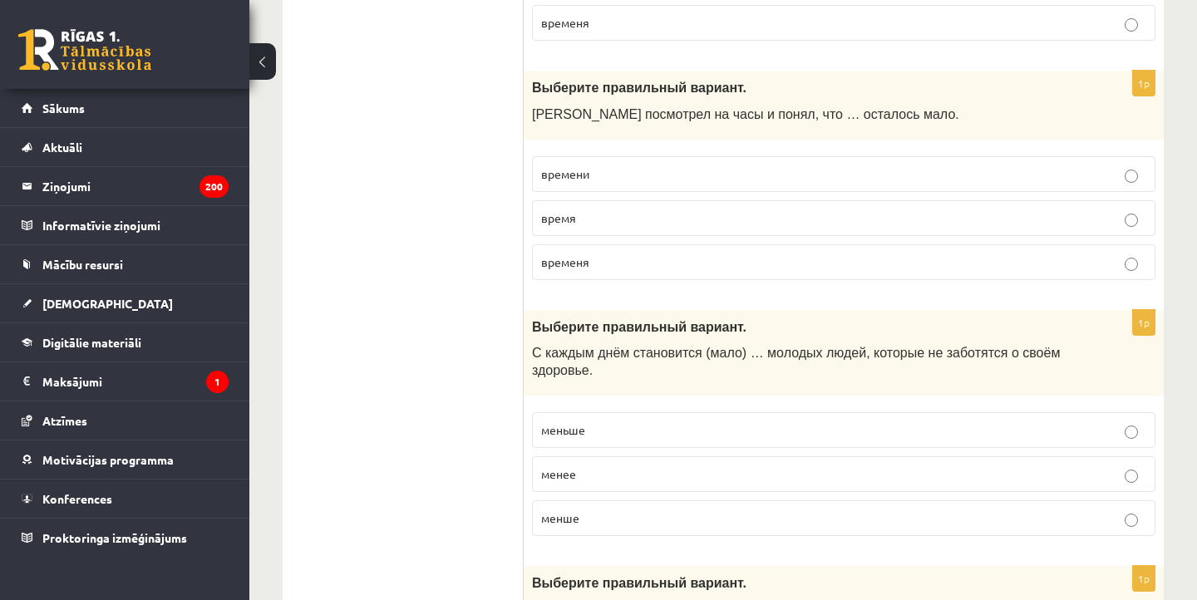
click at [578, 166] on span "времени" at bounding box center [565, 173] width 48 height 15
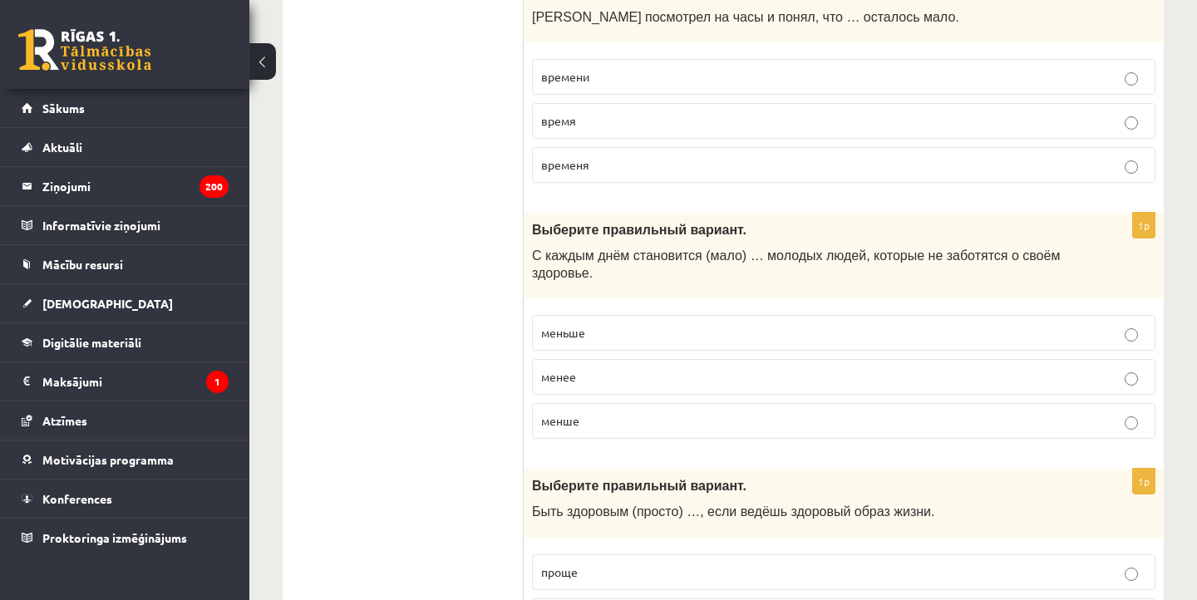
scroll to position [5356, 0]
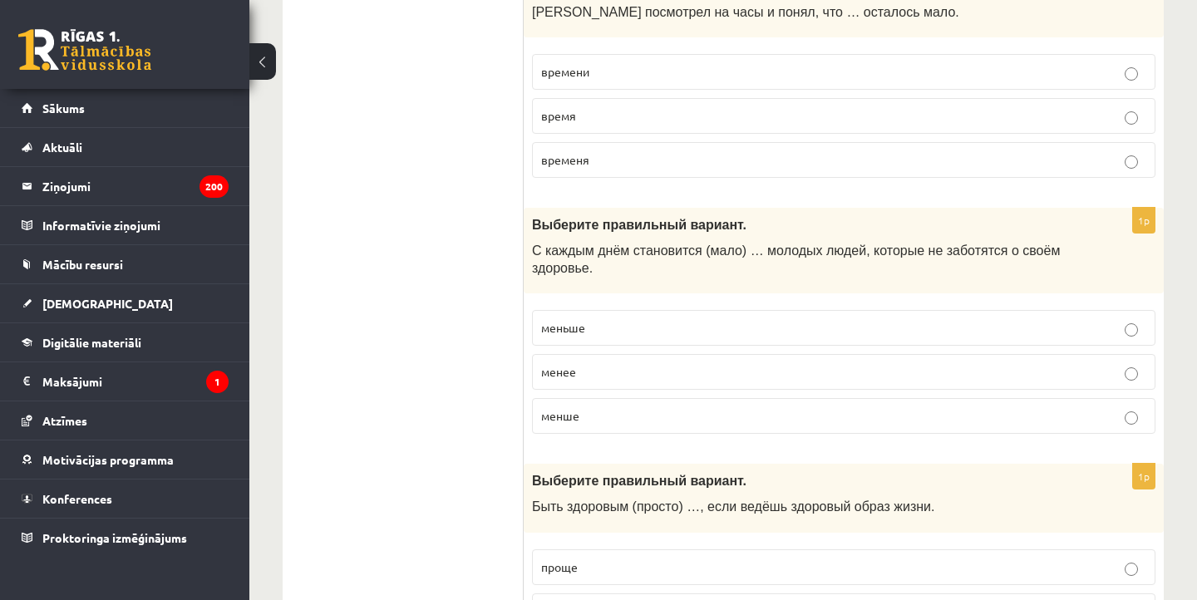
click at [572, 320] on span "меньше" at bounding box center [563, 327] width 44 height 15
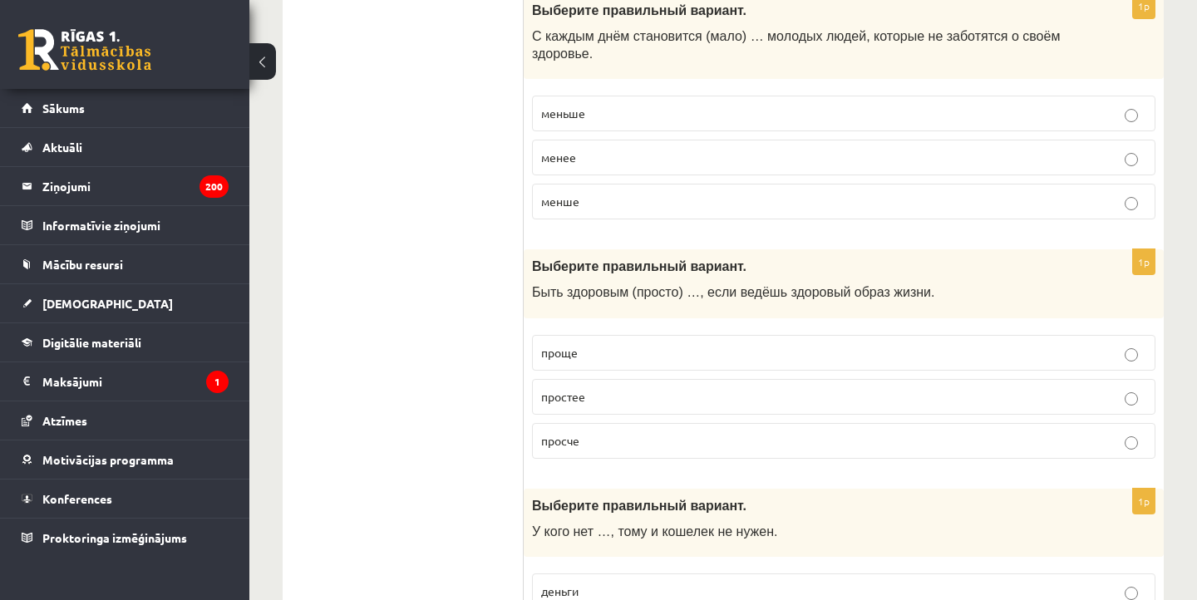
scroll to position [5583, 0]
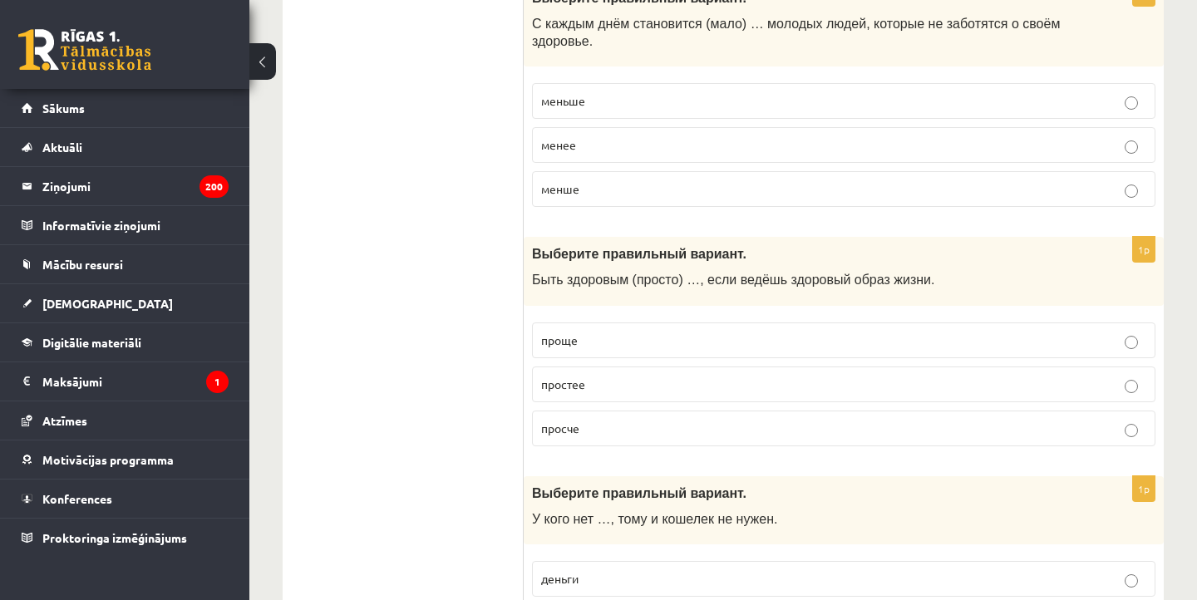
click at [586, 325] on label "проще" at bounding box center [844, 341] width 624 height 36
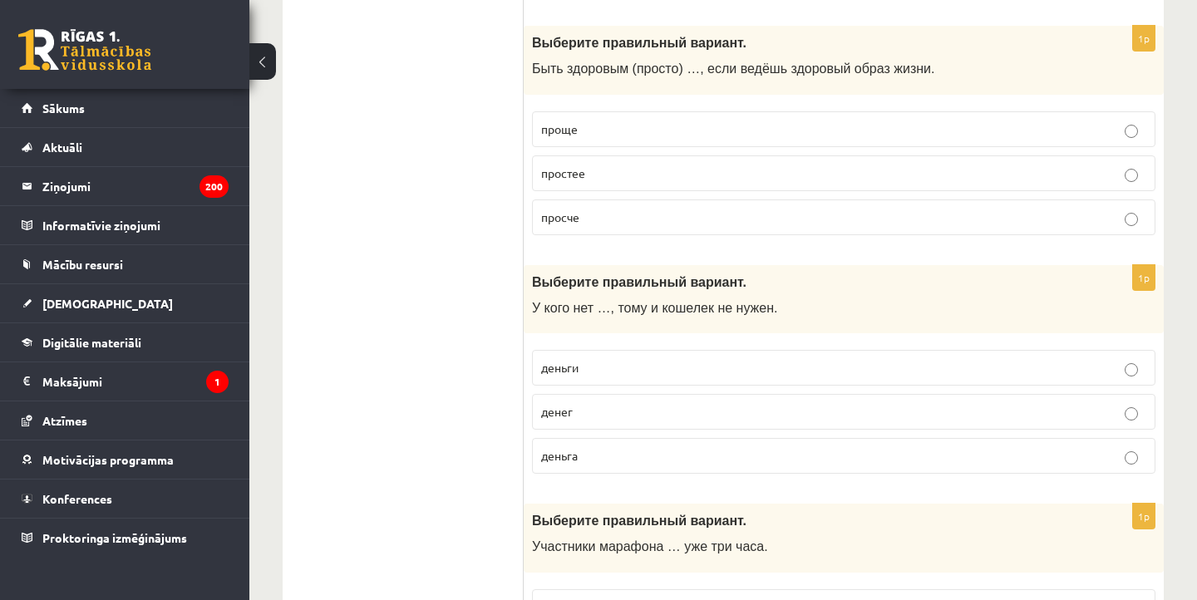
scroll to position [5795, 0]
click at [599, 402] on p "денег" at bounding box center [843, 410] width 605 height 17
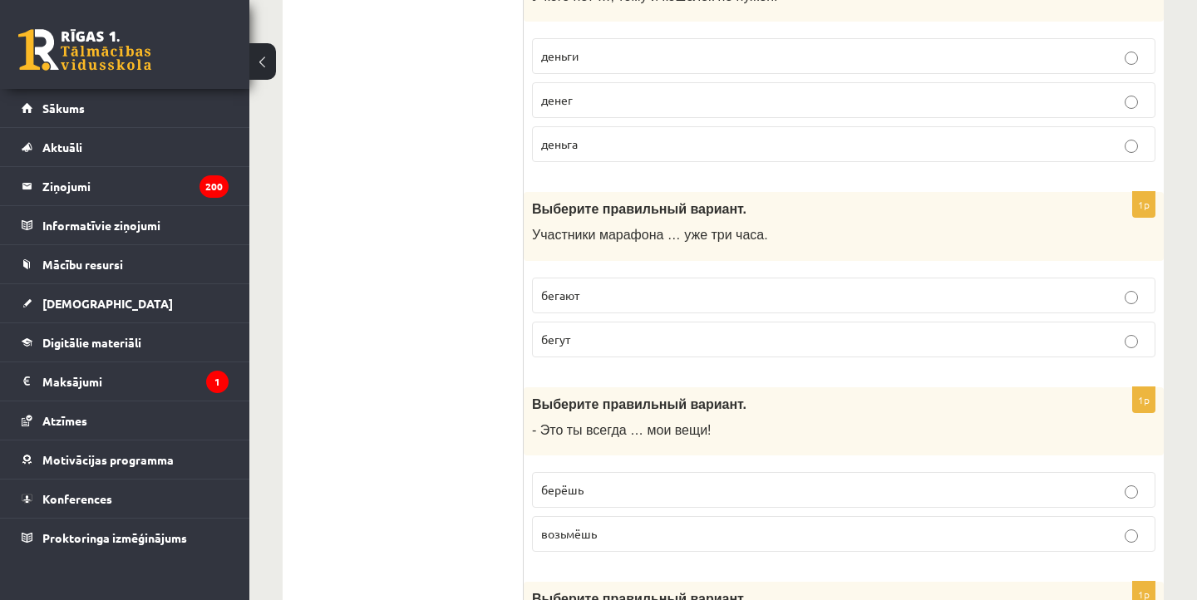
scroll to position [6114, 0]
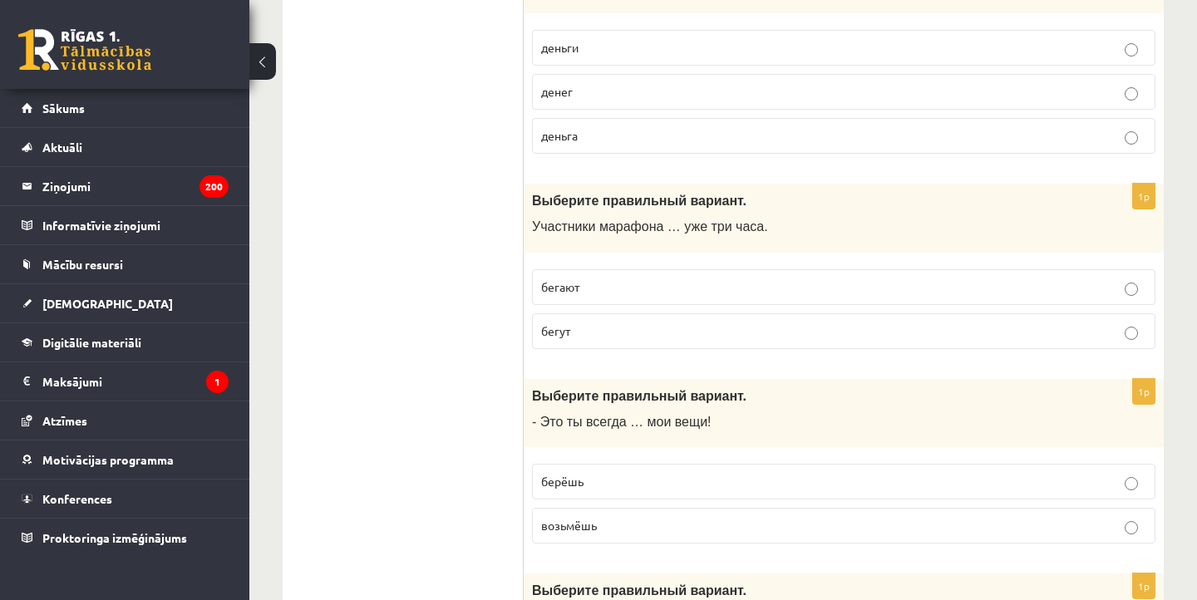
click at [588, 323] on p "бегут" at bounding box center [843, 331] width 605 height 17
click at [549, 279] on span "бегают" at bounding box center [560, 286] width 38 height 15
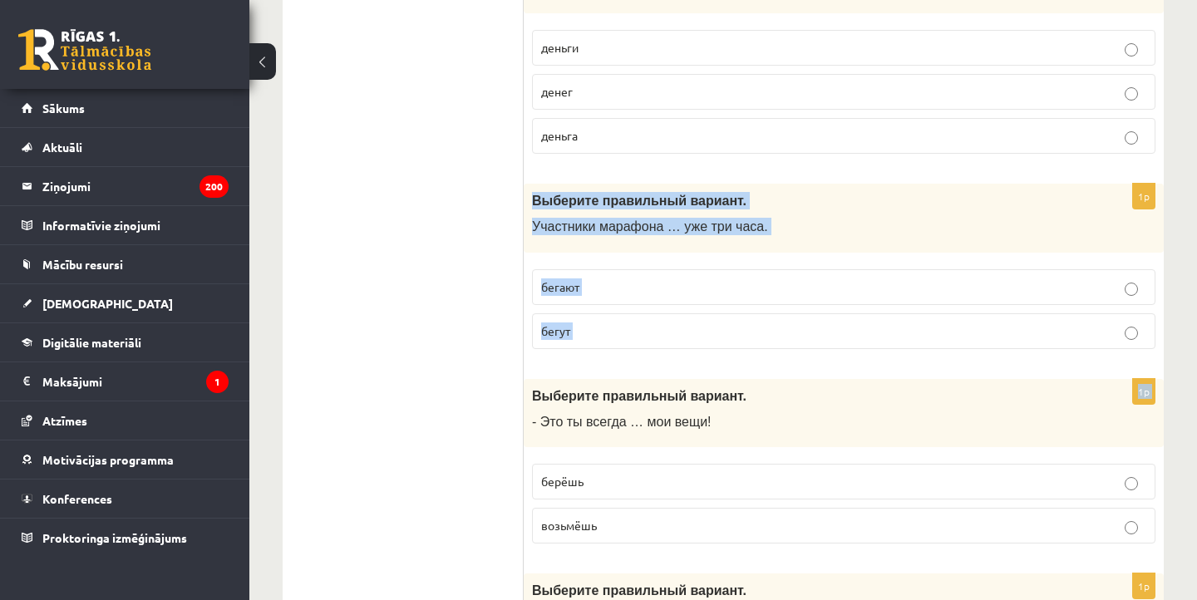
drag, startPoint x: 532, startPoint y: 171, endPoint x: 638, endPoint y: 354, distance: 211.2
copy form "Выберите правильный вариант. Участники марафона … уже три часа. бегают бегут 1p"
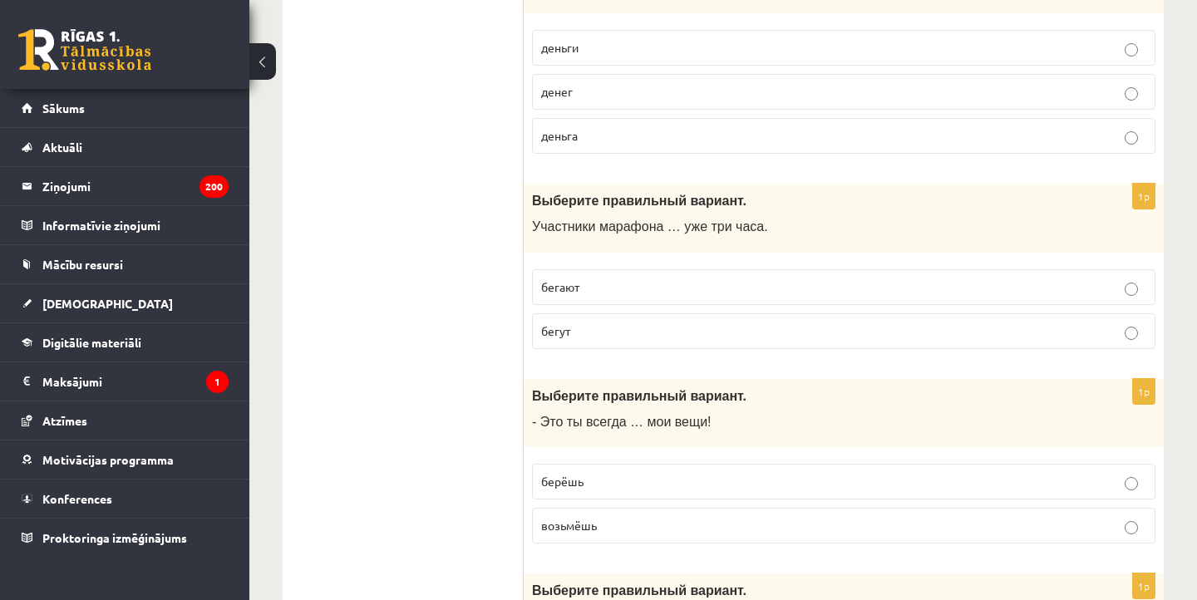
click at [629, 323] on p "бегут" at bounding box center [843, 331] width 605 height 17
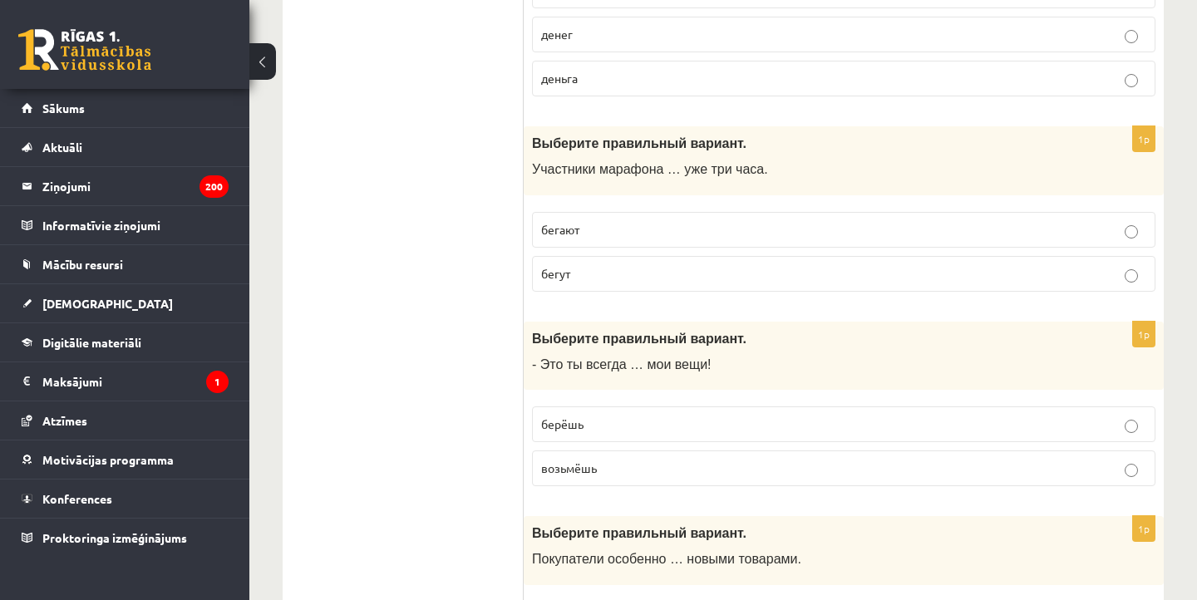
scroll to position [6174, 0]
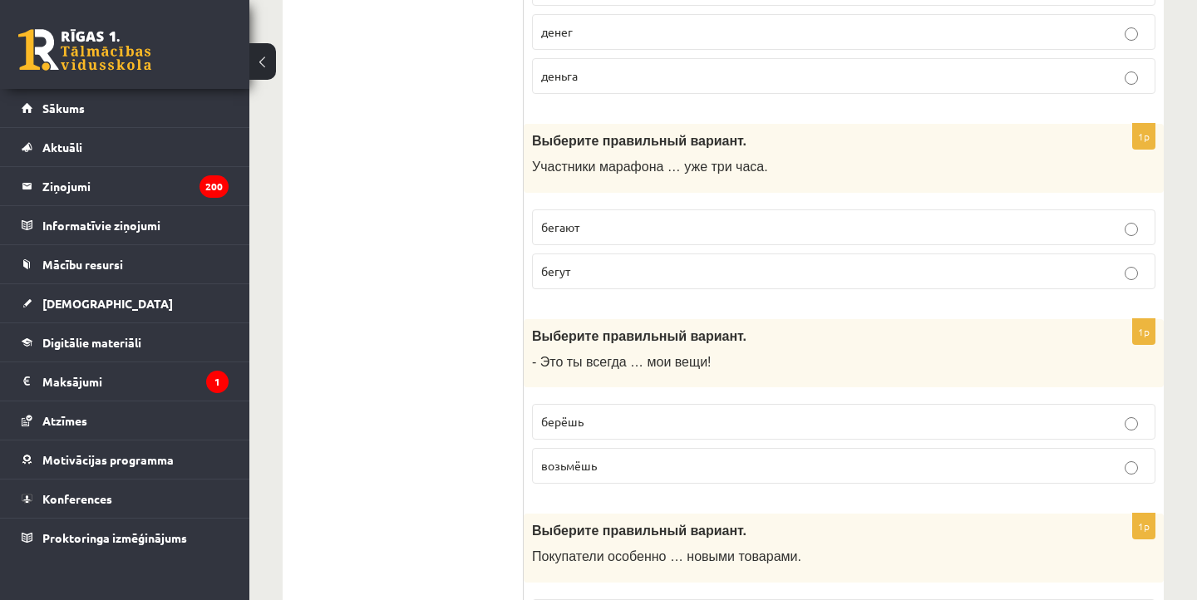
click at [581, 414] on span "берёшь" at bounding box center [562, 421] width 42 height 15
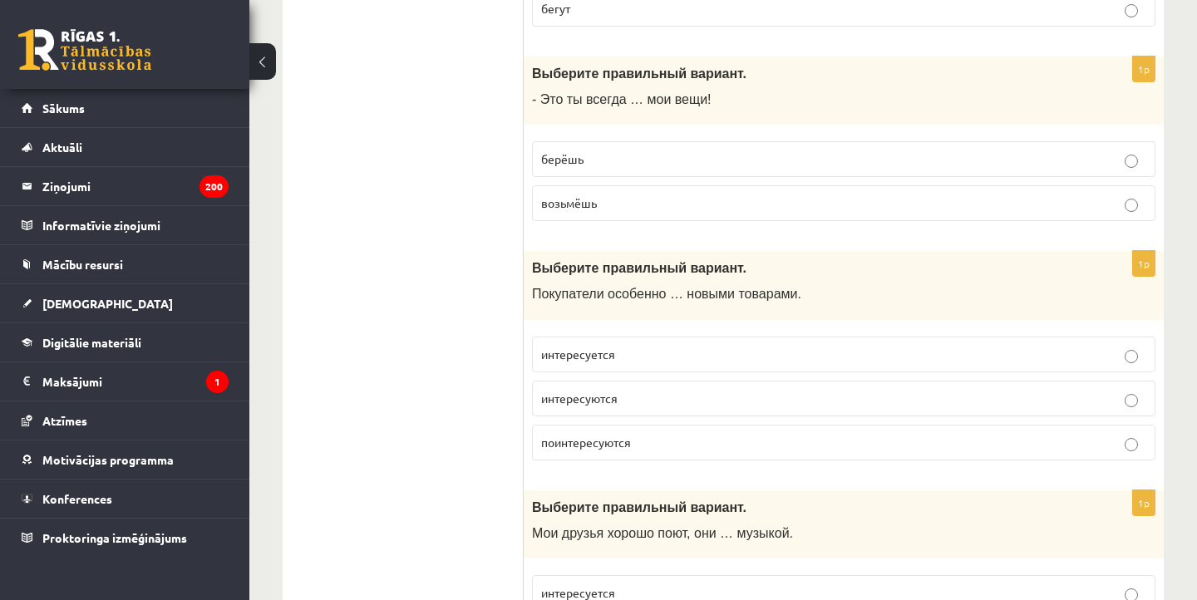
scroll to position [6444, 0]
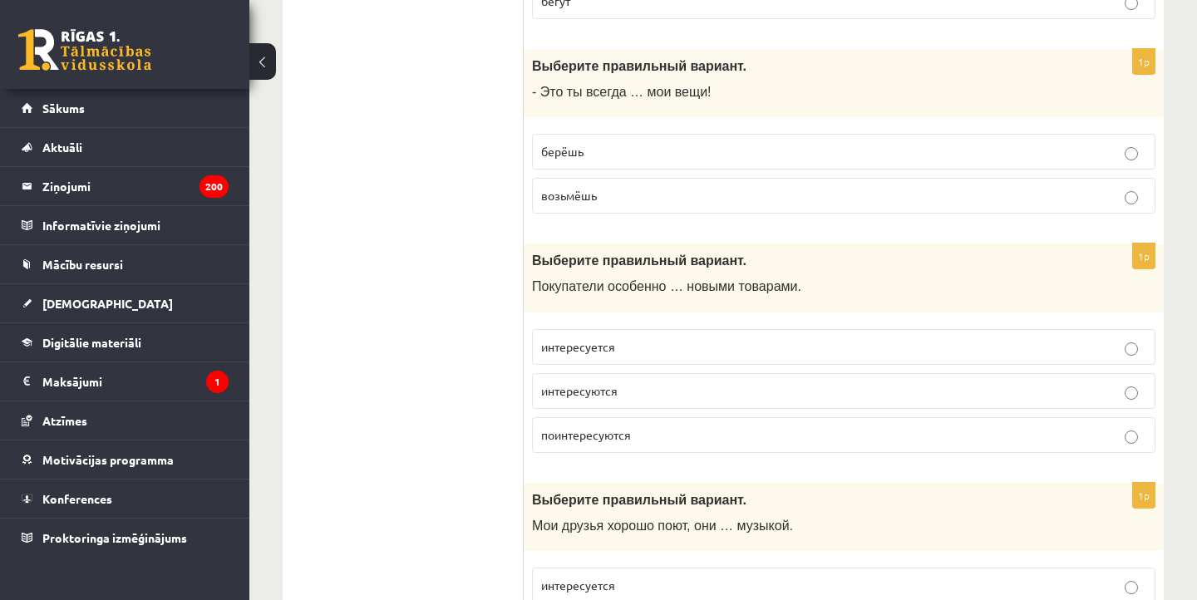
click at [563, 383] on span "интересуются" at bounding box center [579, 390] width 76 height 15
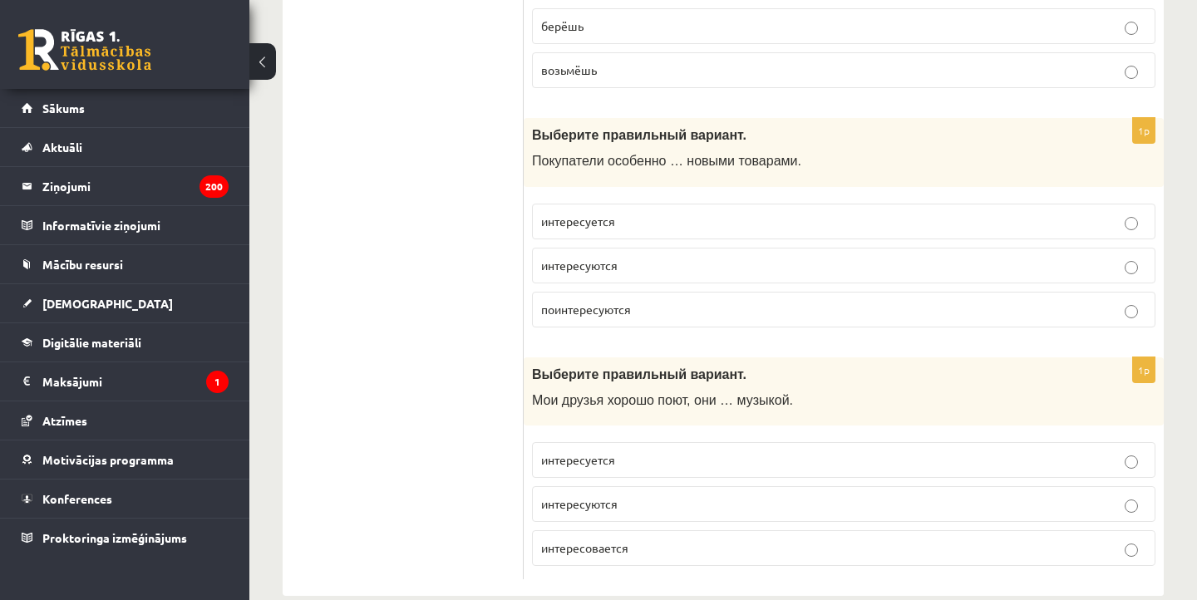
scroll to position [6569, 0]
click at [580, 497] on span "интересуются" at bounding box center [579, 504] width 76 height 15
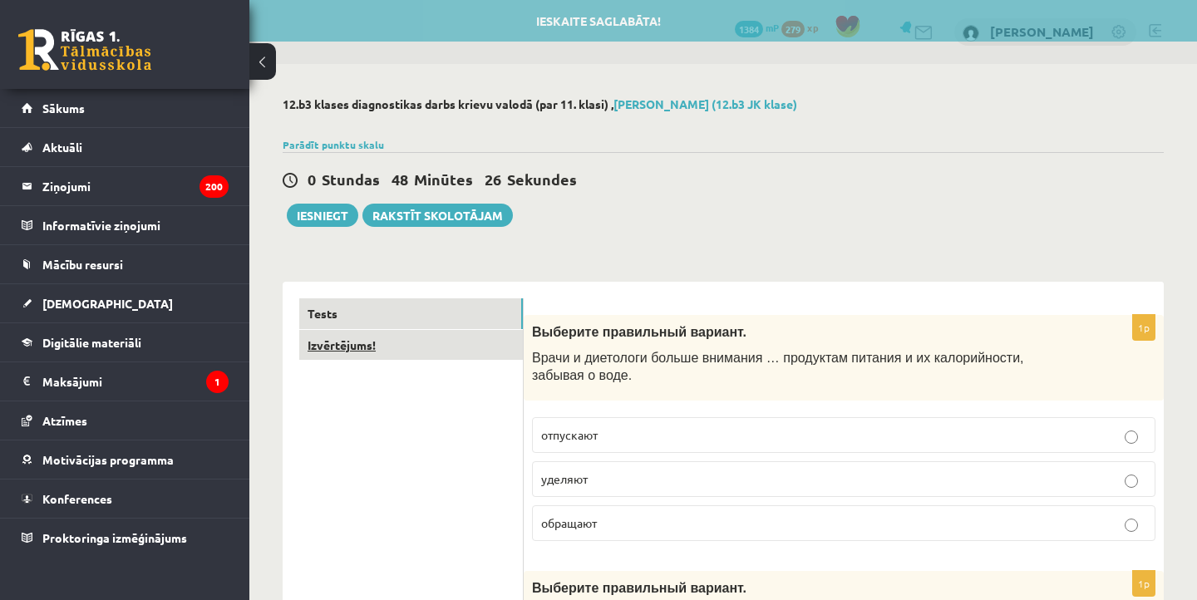
scroll to position [0, 0]
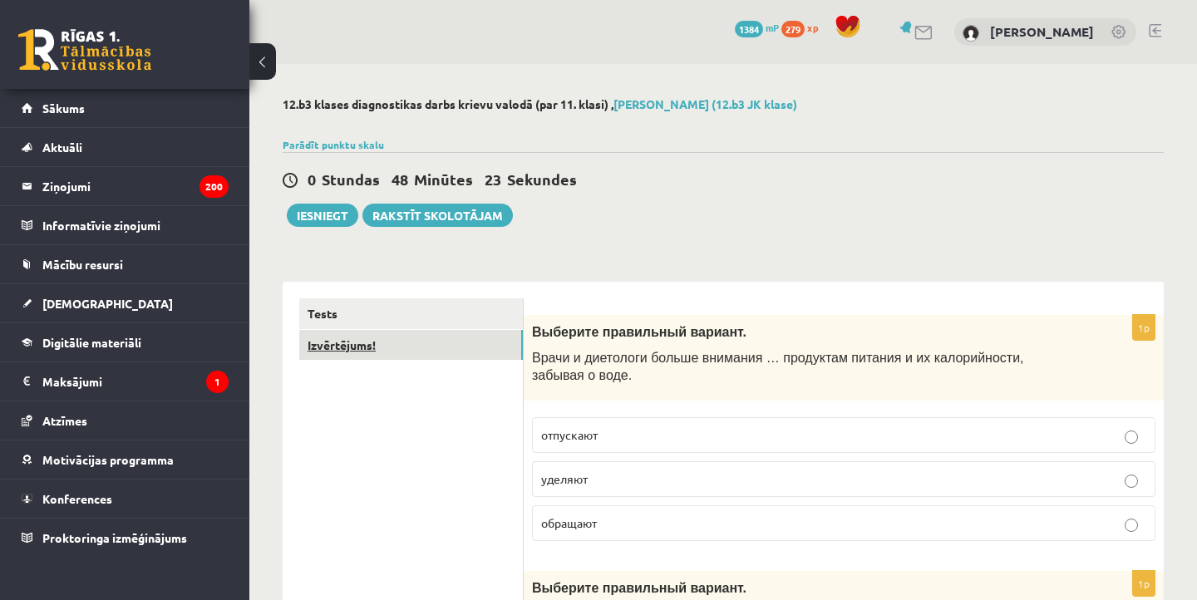
click at [342, 343] on link "Izvērtējums!" at bounding box center [411, 345] width 224 height 31
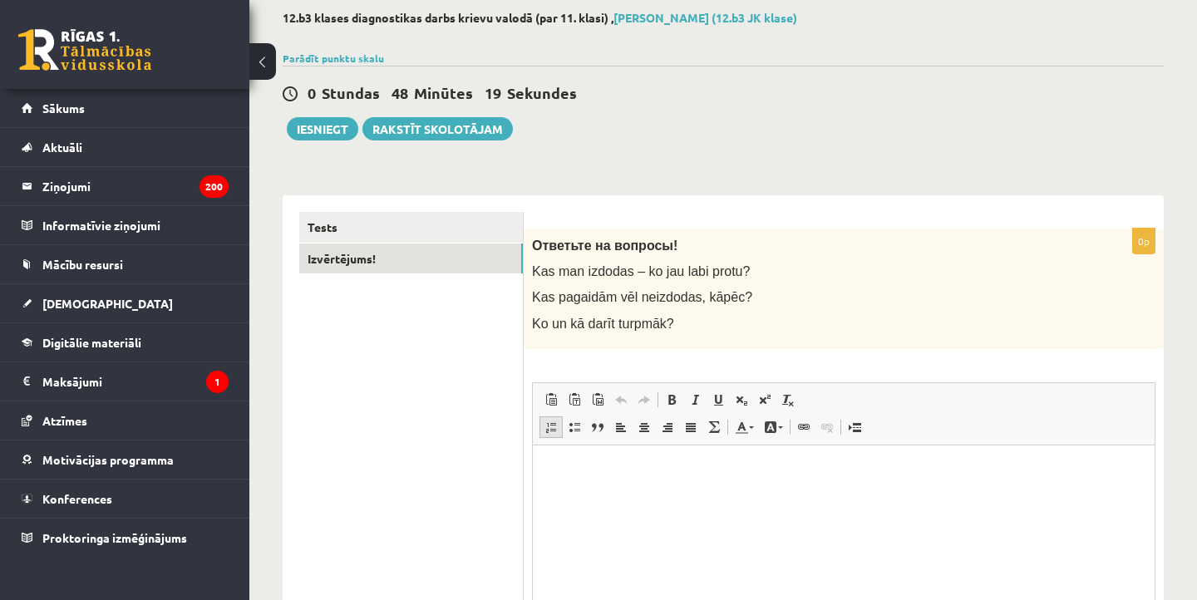
scroll to position [90, 0]
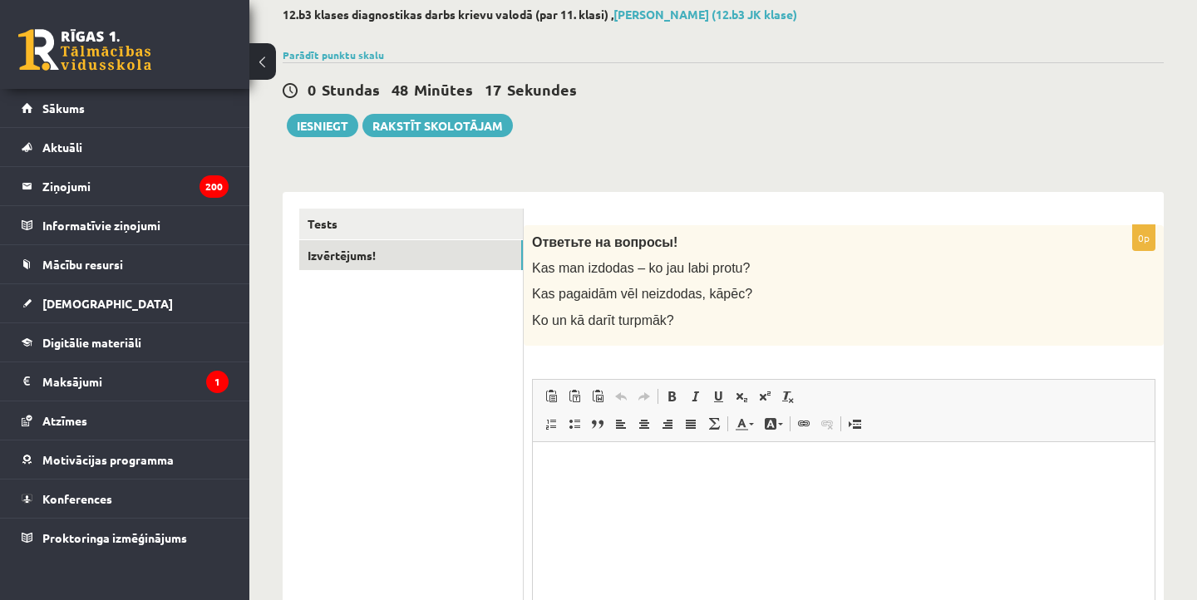
click at [308, 101] on div "0 Stundas 48 Minūtes 17 Sekundes" at bounding box center [723, 91] width 881 height 22
click at [309, 116] on button "Iesniegt" at bounding box center [322, 125] width 71 height 23
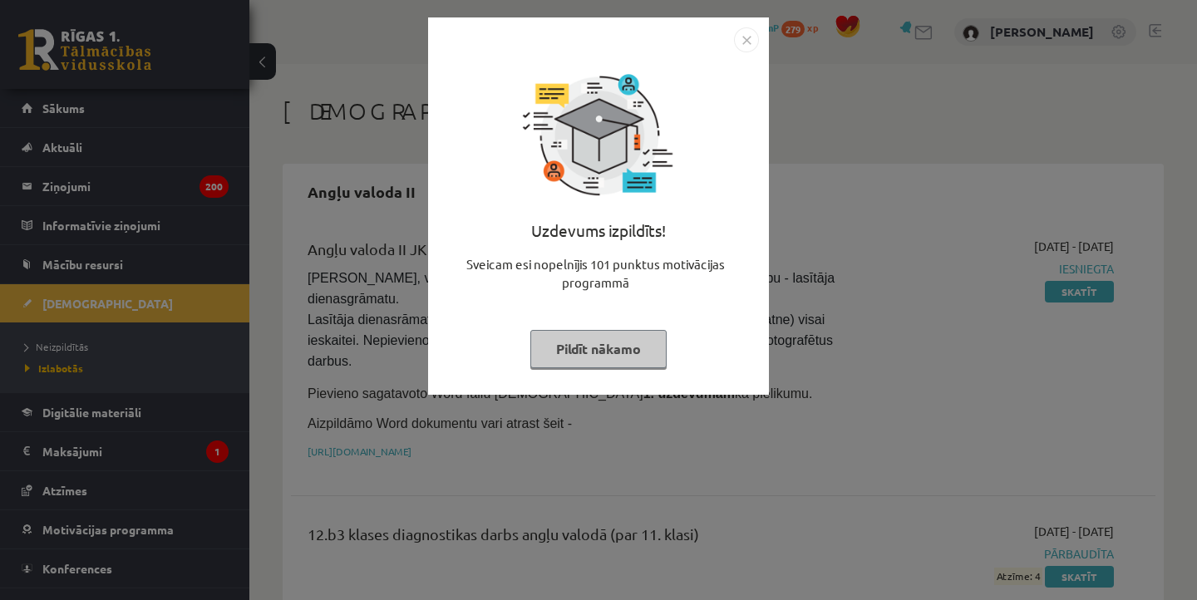
click at [658, 362] on button "Pildīt nākamo" at bounding box center [598, 349] width 136 height 38
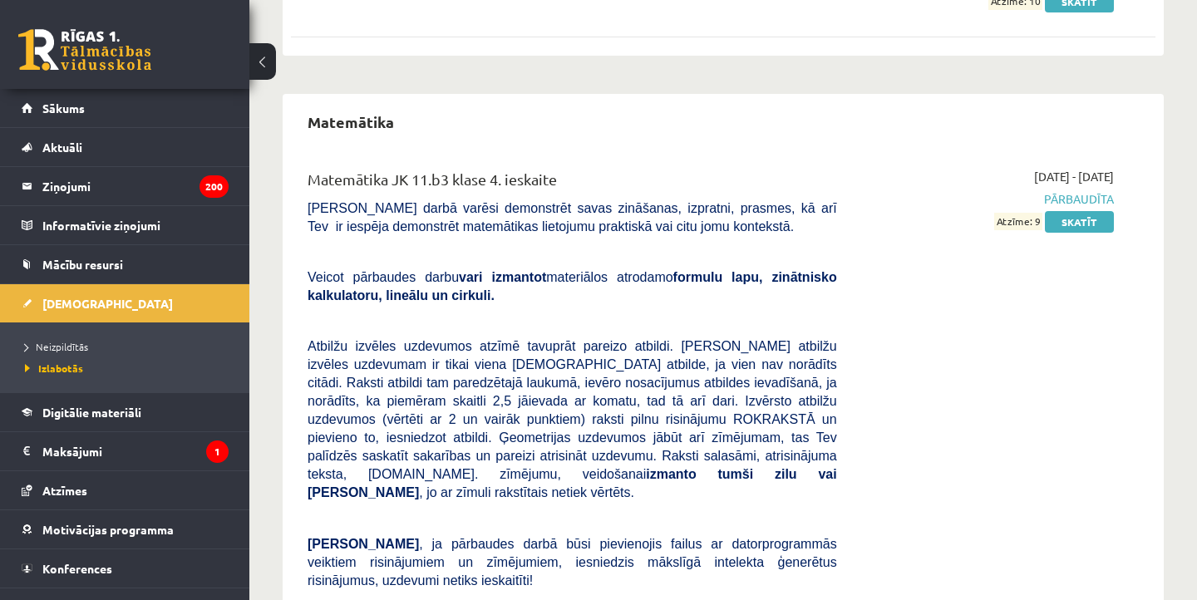
scroll to position [793, 0]
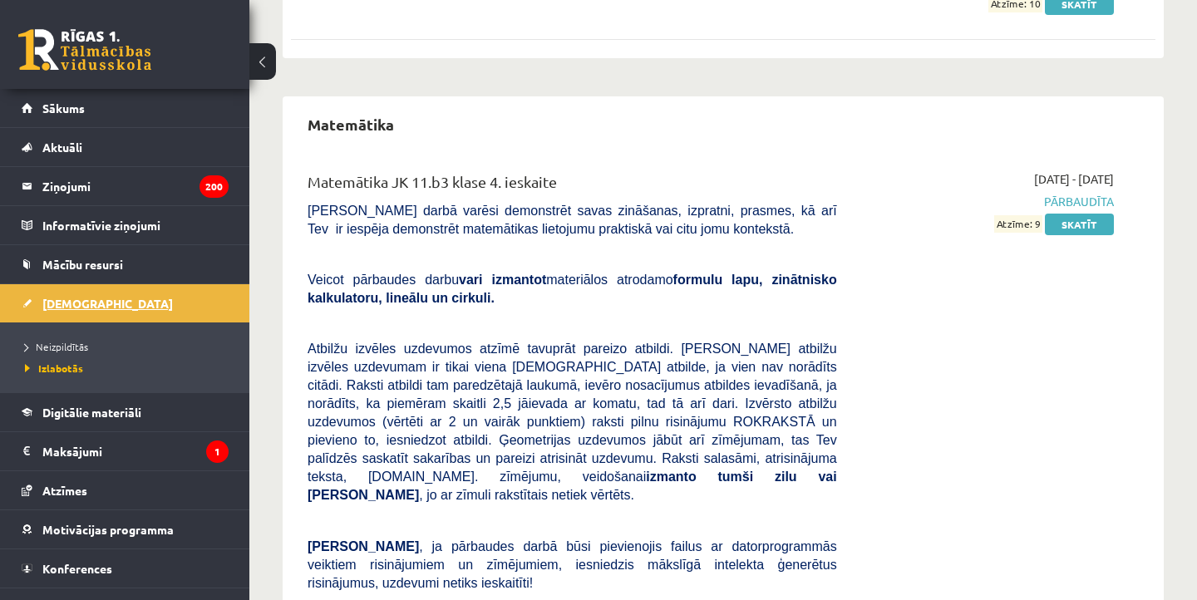
click at [77, 305] on span "[DEMOGRAPHIC_DATA]" at bounding box center [107, 303] width 131 height 15
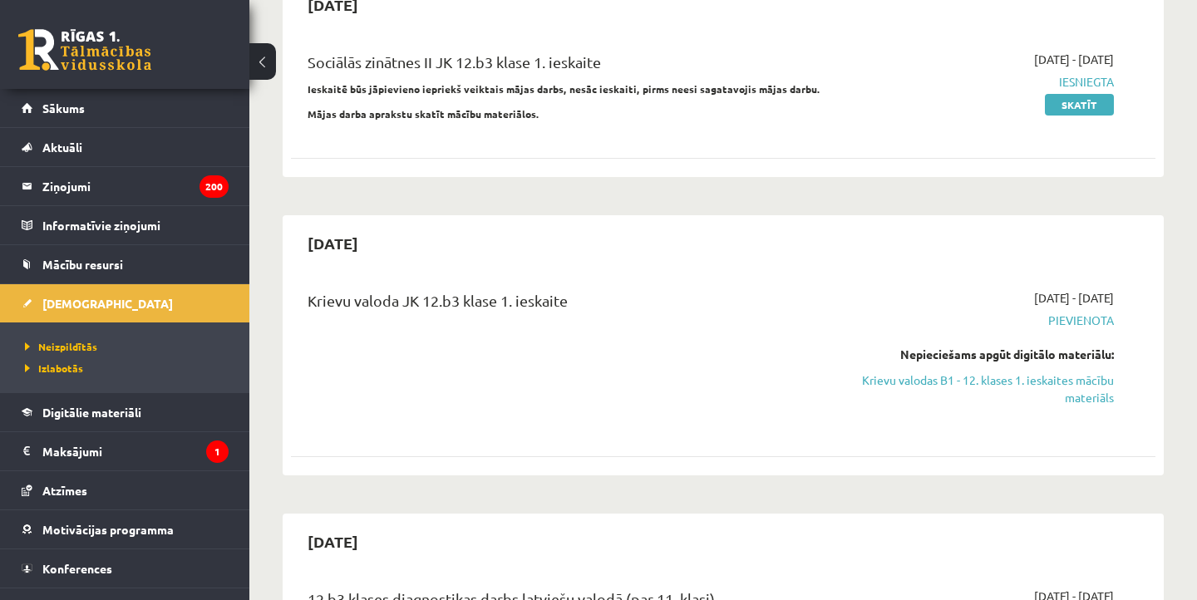
scroll to position [531, 0]
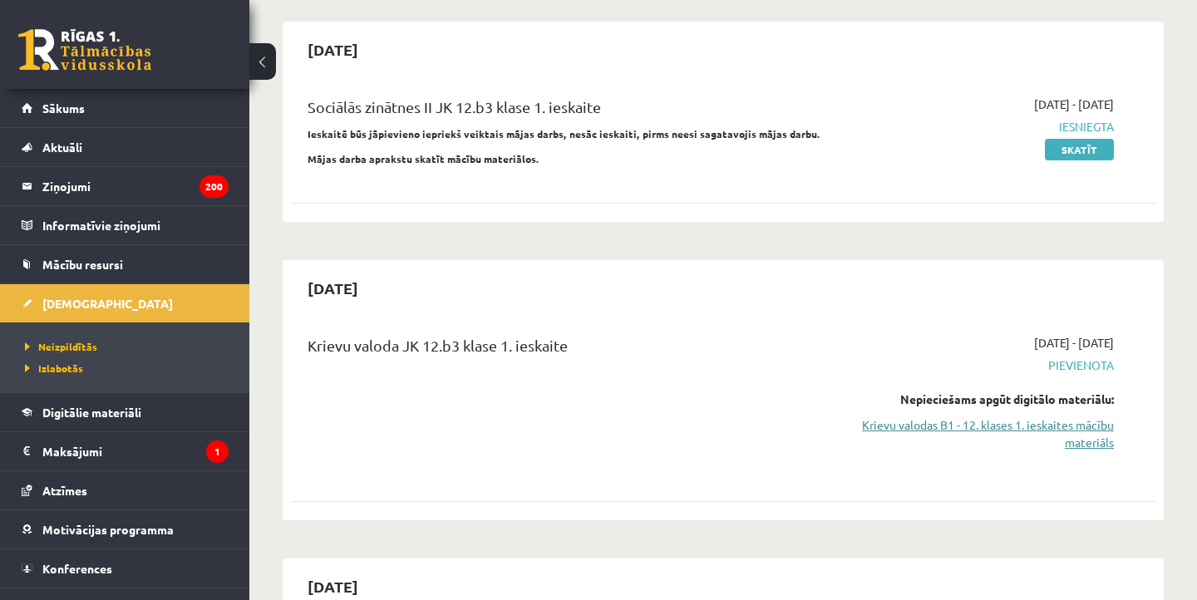
click at [1026, 422] on link "Krievu valodas B1 - 12. klases 1. ieskaites mācību materiāls" at bounding box center [988, 434] width 252 height 35
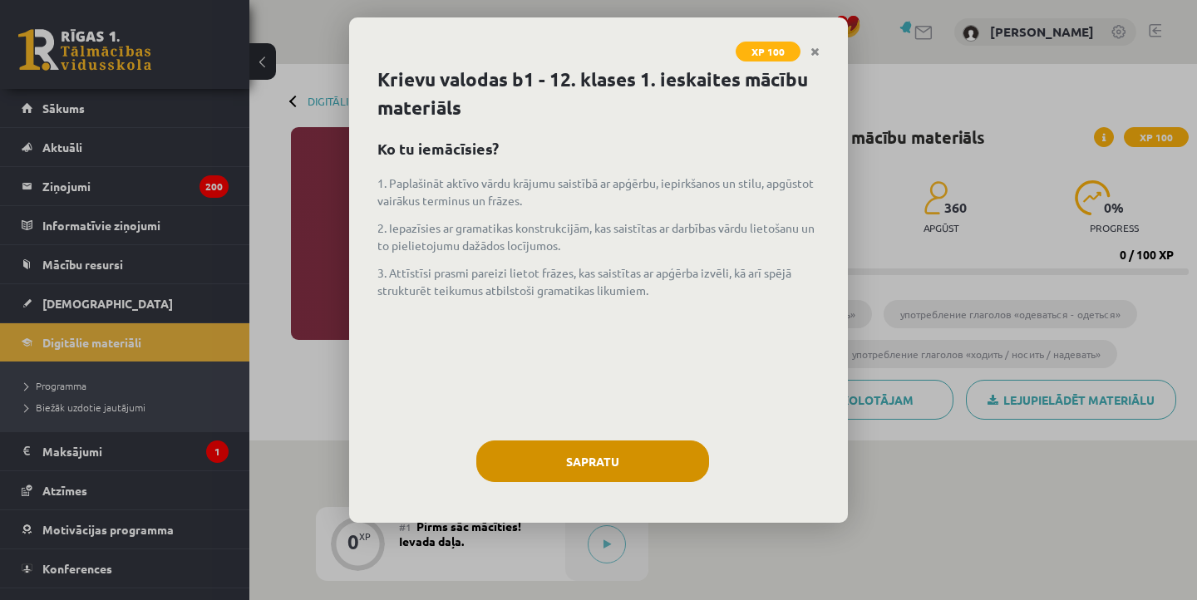
click at [631, 456] on button "Sapratu" at bounding box center [592, 462] width 233 height 42
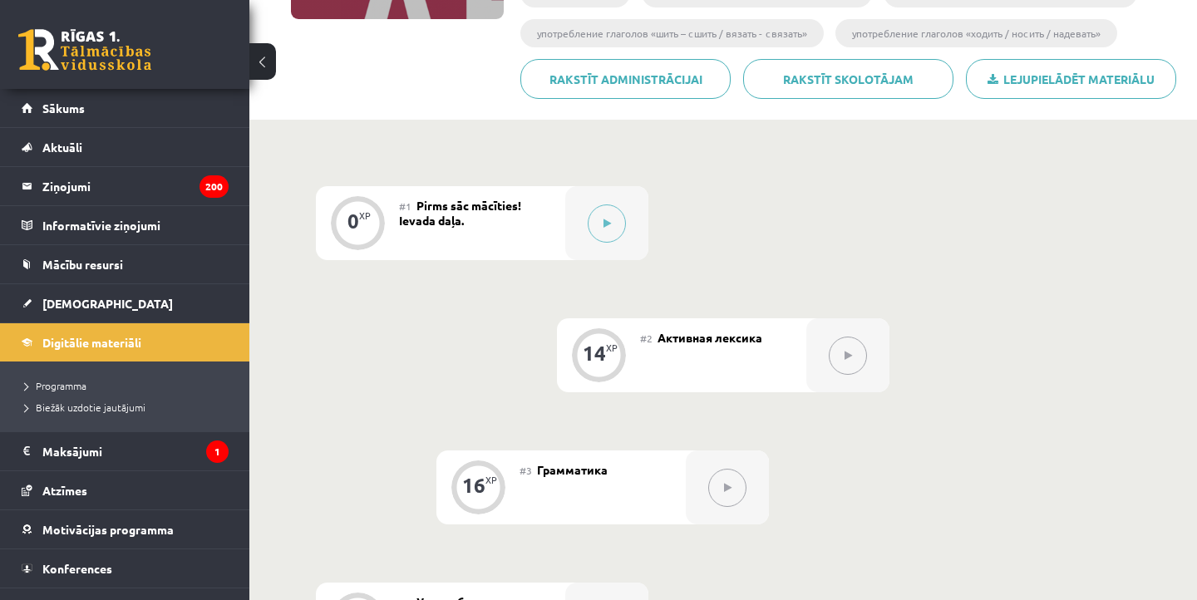
scroll to position [322, 0]
click at [617, 224] on button at bounding box center [607, 223] width 38 height 38
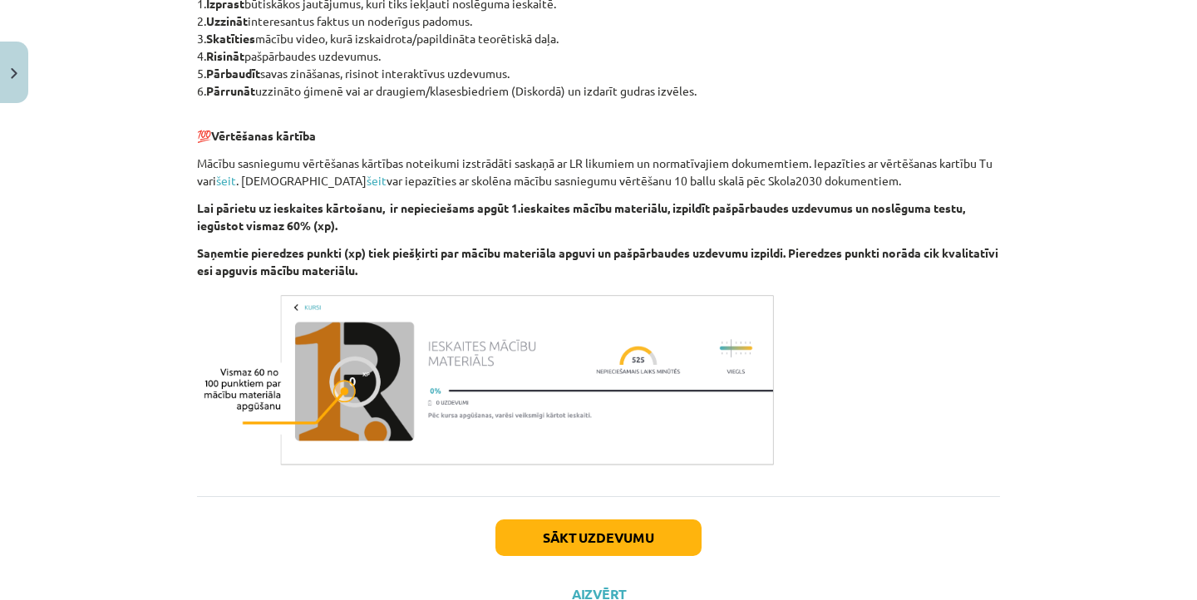
click at [570, 525] on button "Sākt uzdevumu" at bounding box center [598, 538] width 206 height 37
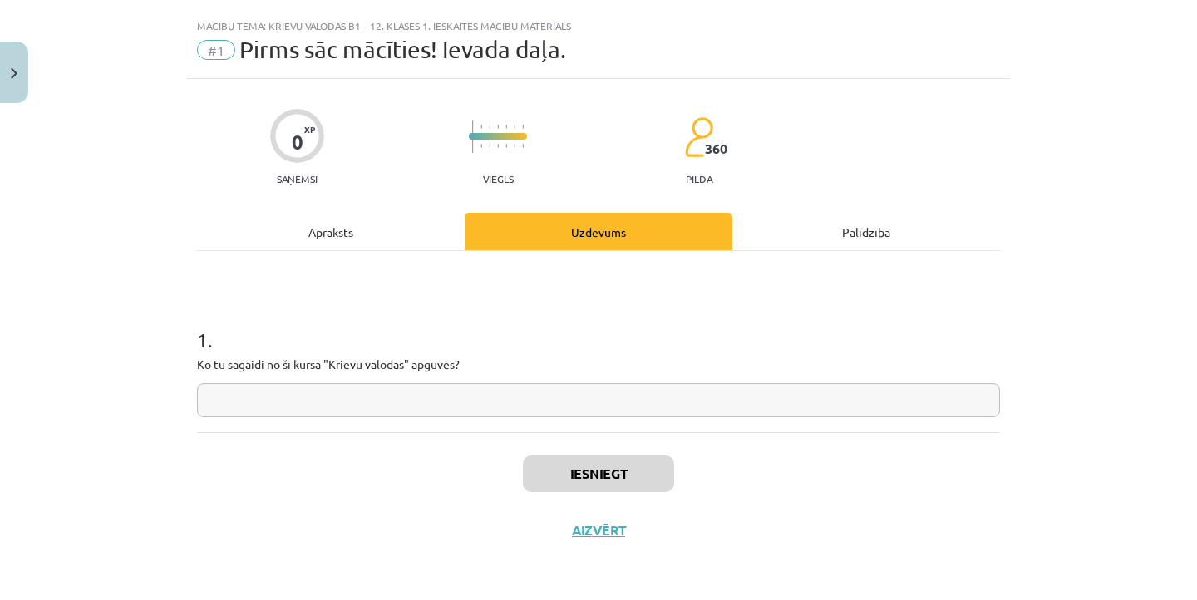
click at [459, 414] on input "text" at bounding box center [598, 400] width 803 height 34
type input "*"
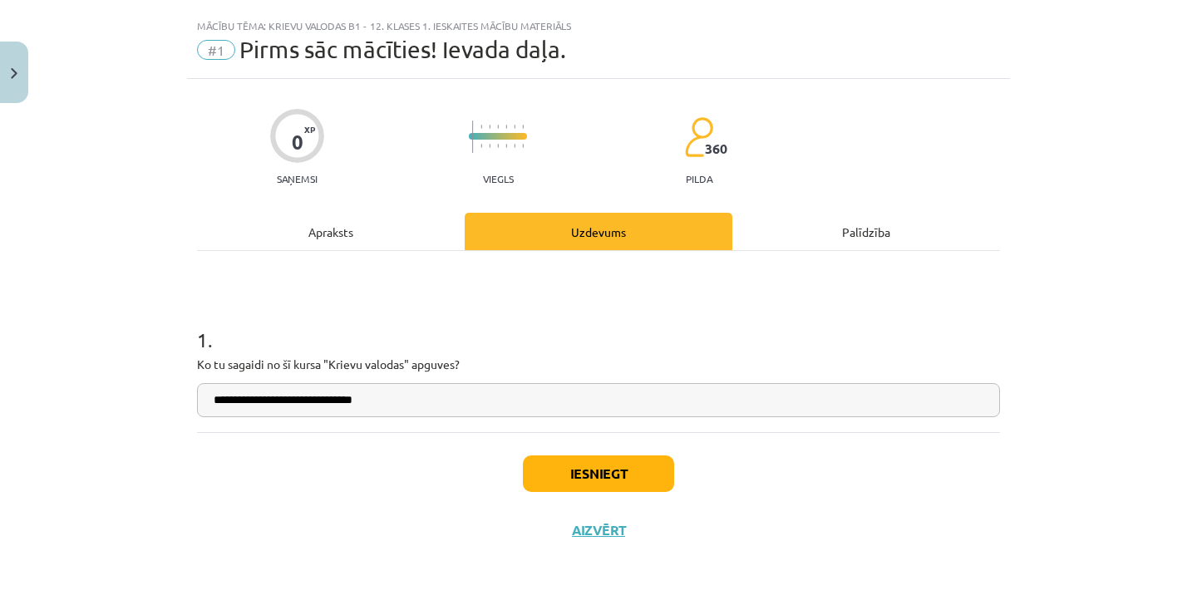
type input "**********"
click at [617, 479] on button "Iesniegt" at bounding box center [598, 474] width 151 height 37
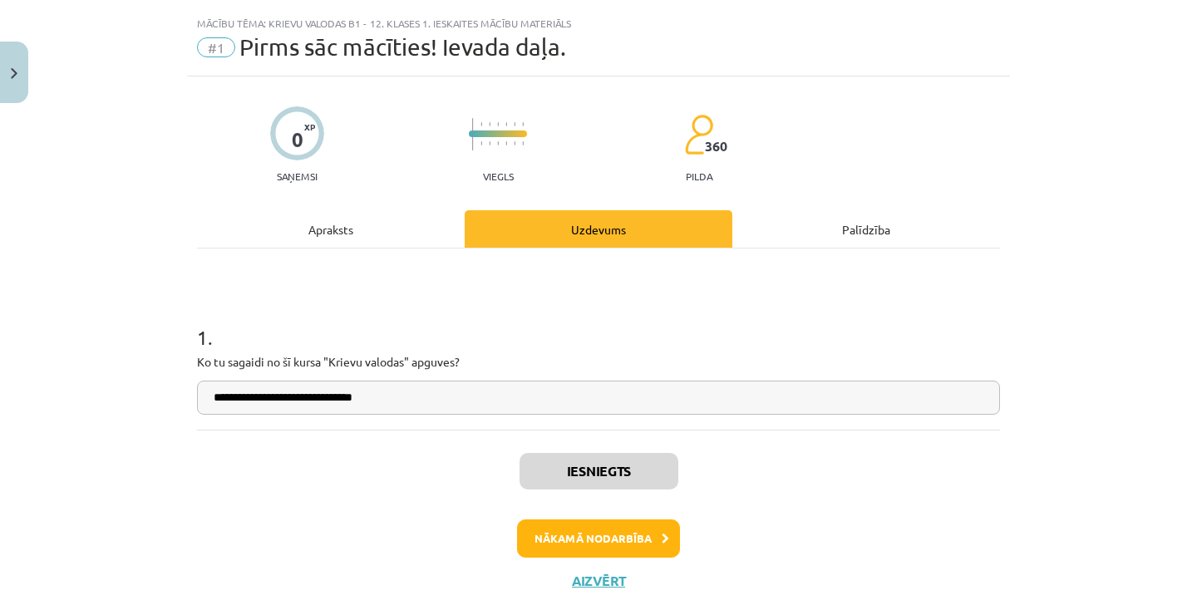
click at [599, 540] on button "Nākamā nodarbība" at bounding box center [598, 539] width 163 height 38
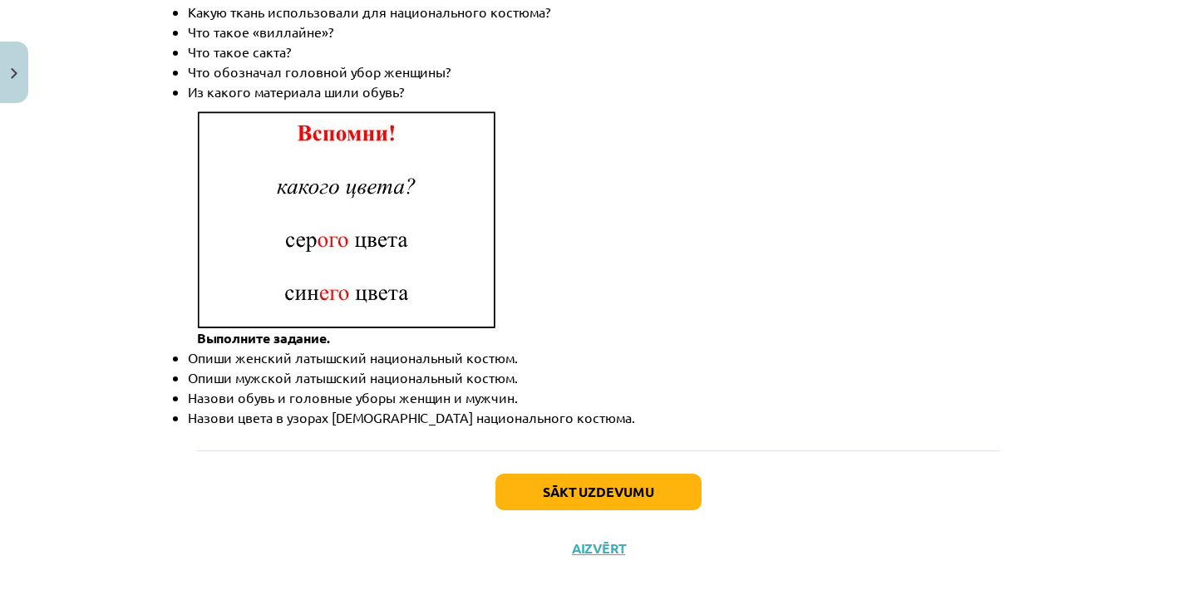
click at [564, 483] on button "Sākt uzdevumu" at bounding box center [598, 492] width 206 height 37
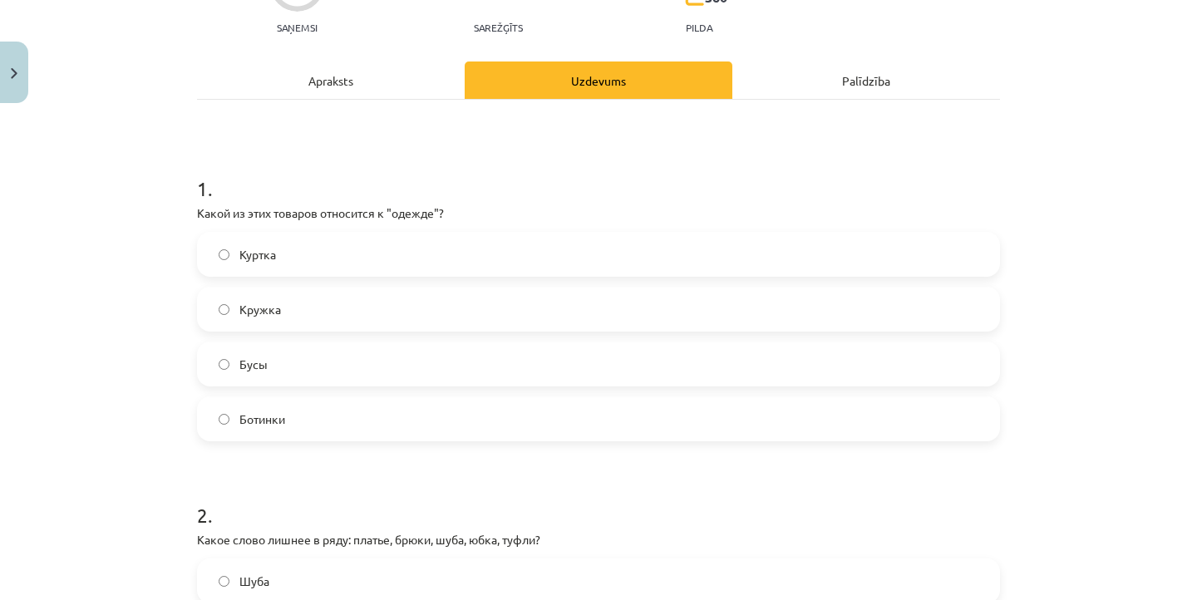
scroll to position [184, 0]
click at [228, 239] on label "Куртка" at bounding box center [599, 254] width 800 height 42
click at [234, 418] on label "Ботинки" at bounding box center [599, 418] width 800 height 42
click at [243, 254] on span "Куртка" at bounding box center [257, 253] width 37 height 17
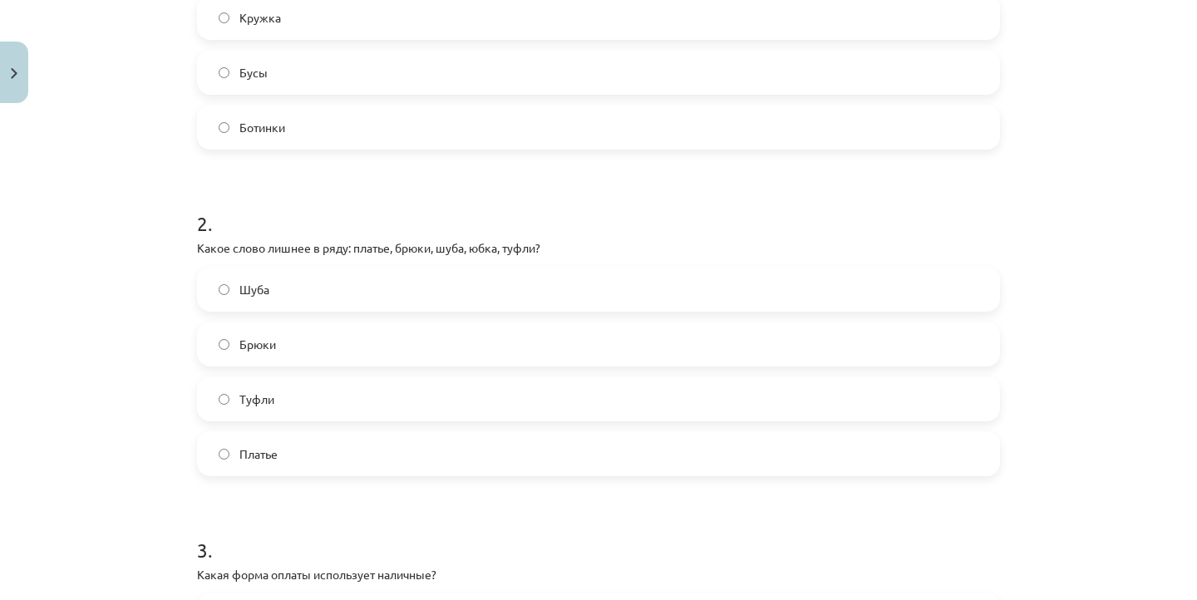
scroll to position [476, 0]
click at [268, 416] on label "Туфли" at bounding box center [599, 398] width 800 height 42
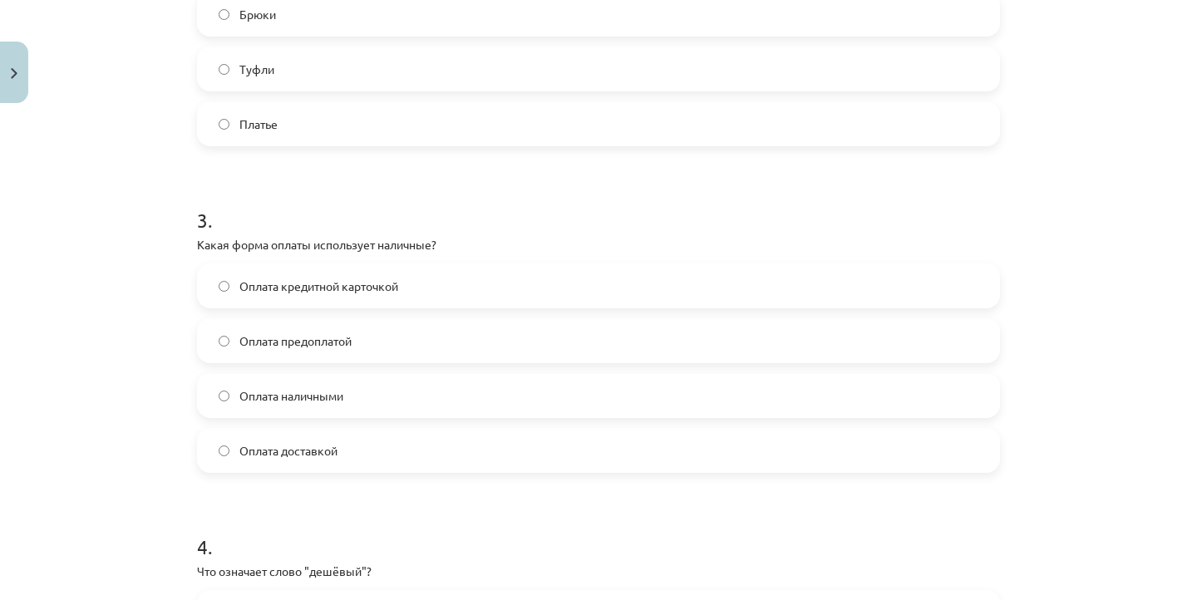
scroll to position [810, 0]
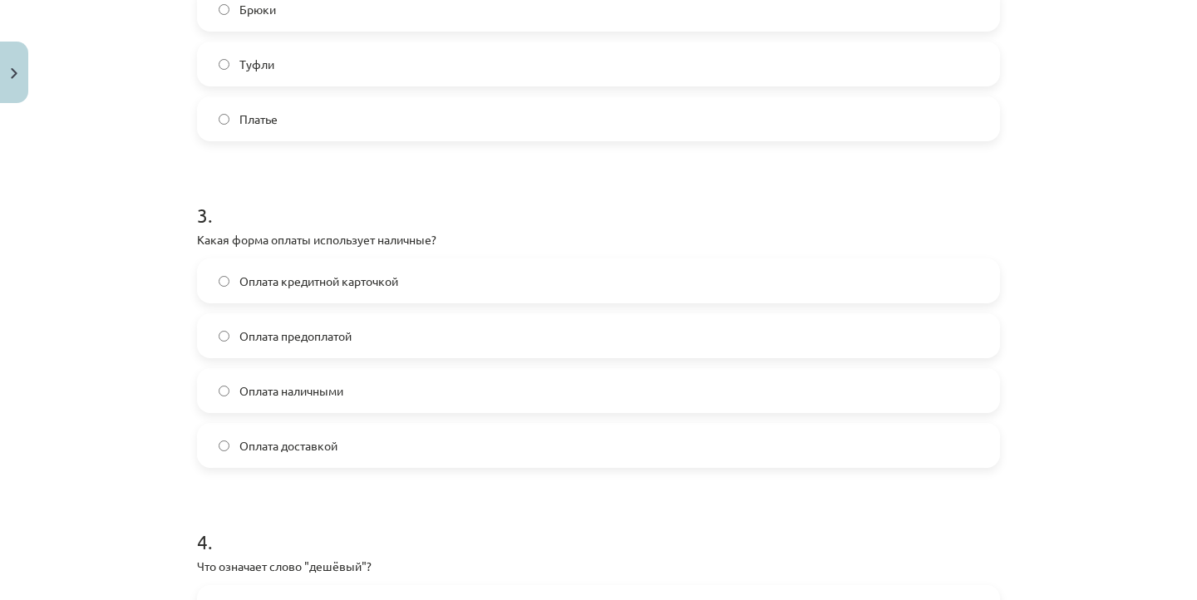
click at [232, 392] on label "Оплата наличными" at bounding box center [599, 391] width 800 height 42
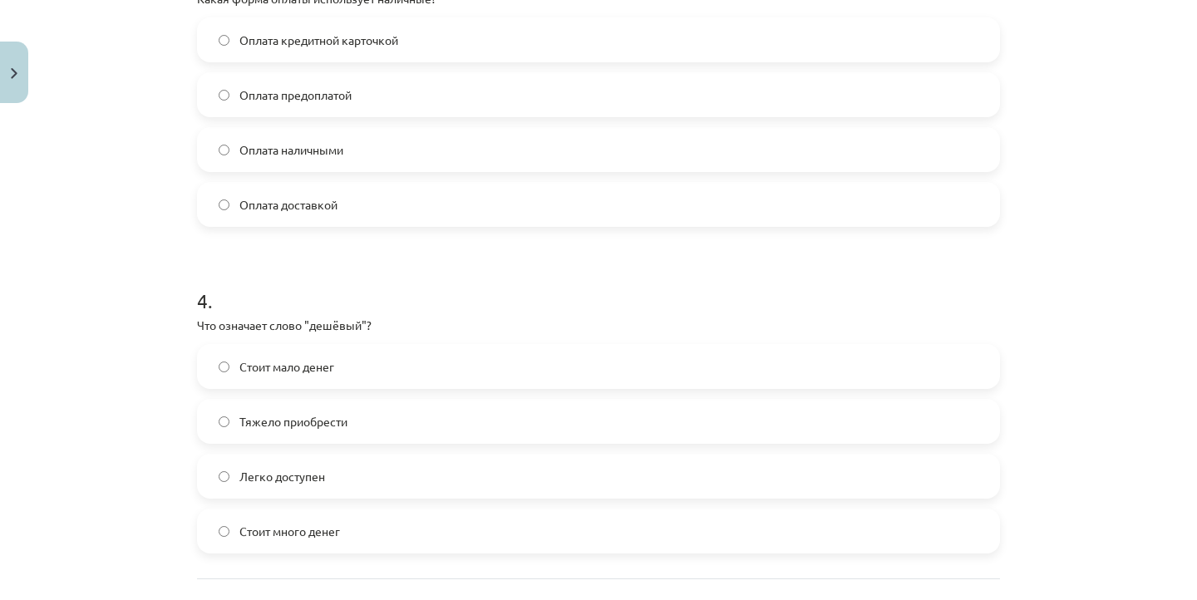
scroll to position [1050, 0]
click at [231, 358] on label "Стоит мало денег" at bounding box center [599, 368] width 800 height 42
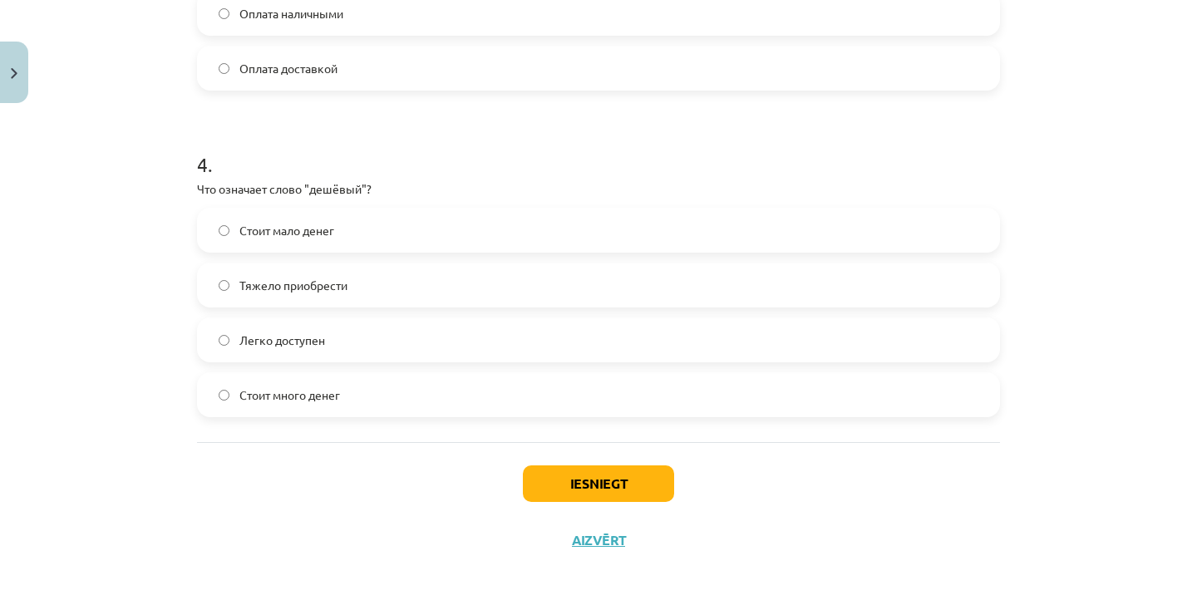
scroll to position [1194, 0]
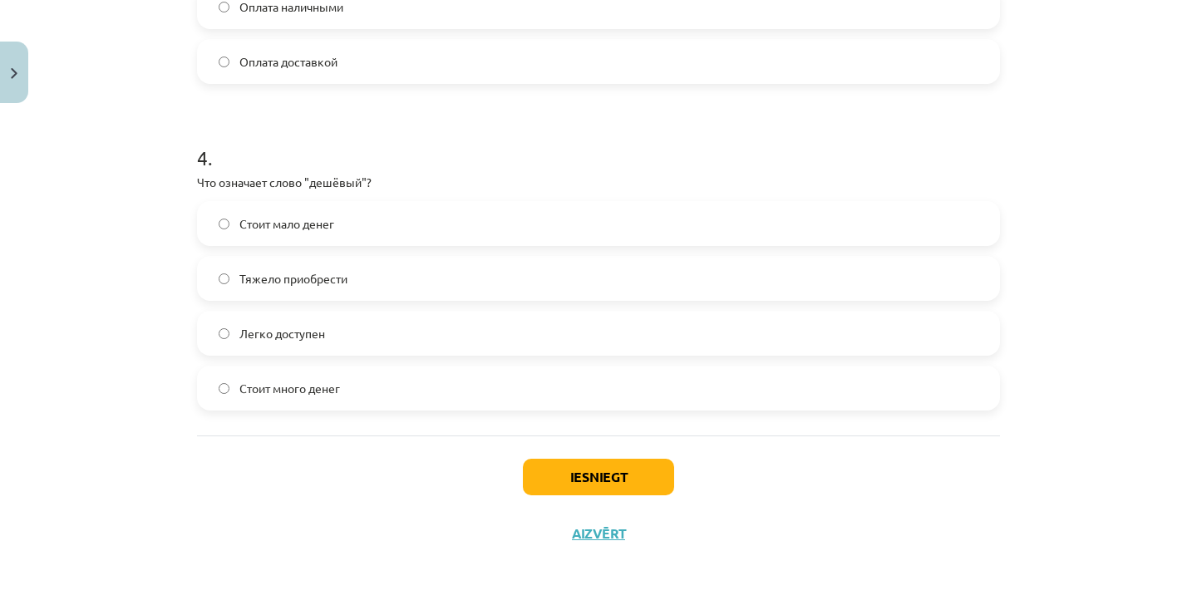
click at [629, 504] on div "Iesniegt Aizvērt" at bounding box center [598, 494] width 803 height 116
click at [637, 482] on button "Iesniegt" at bounding box center [598, 477] width 151 height 37
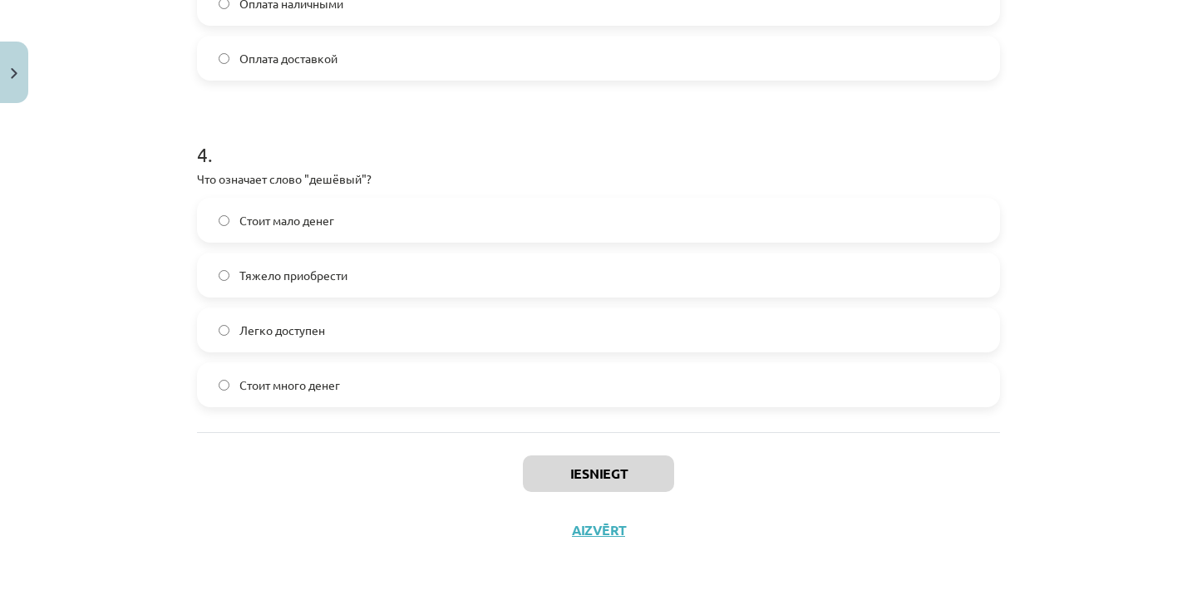
scroll to position [1200, 0]
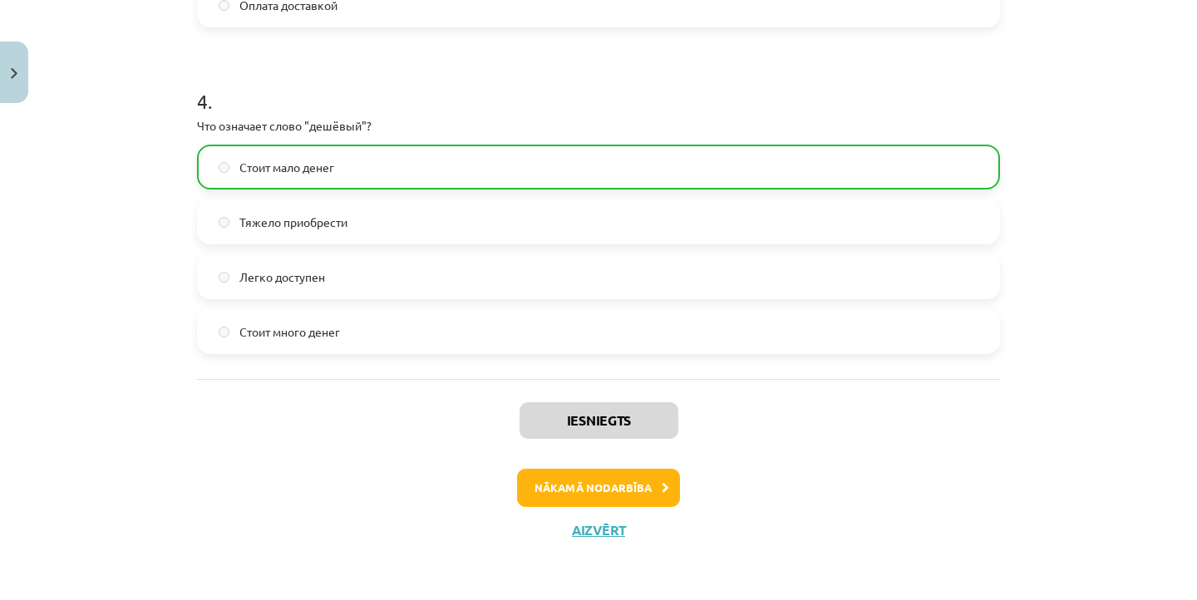
click at [637, 482] on button "Nākamā nodarbība" at bounding box center [598, 488] width 163 height 38
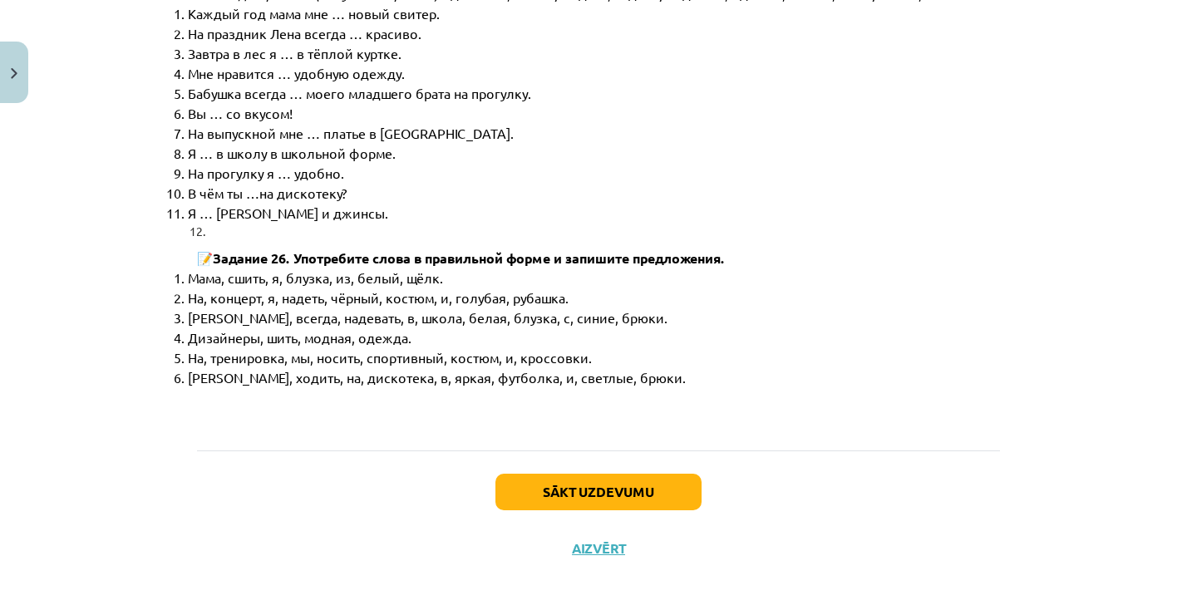
click at [637, 482] on button "Sākt uzdevumu" at bounding box center [598, 492] width 206 height 37
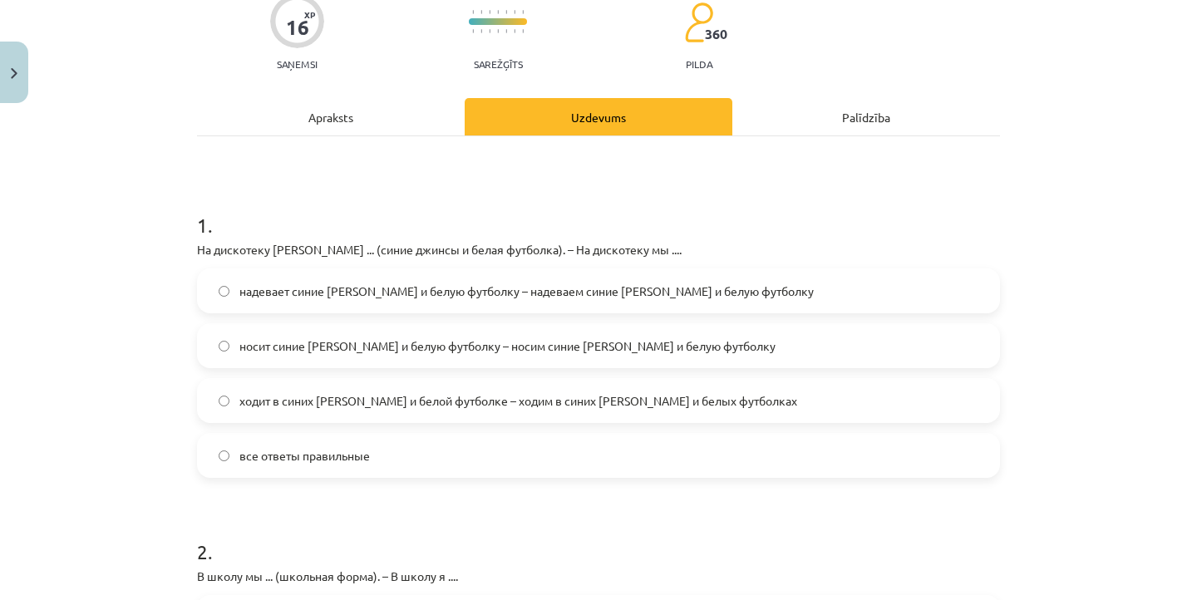
scroll to position [190, 0]
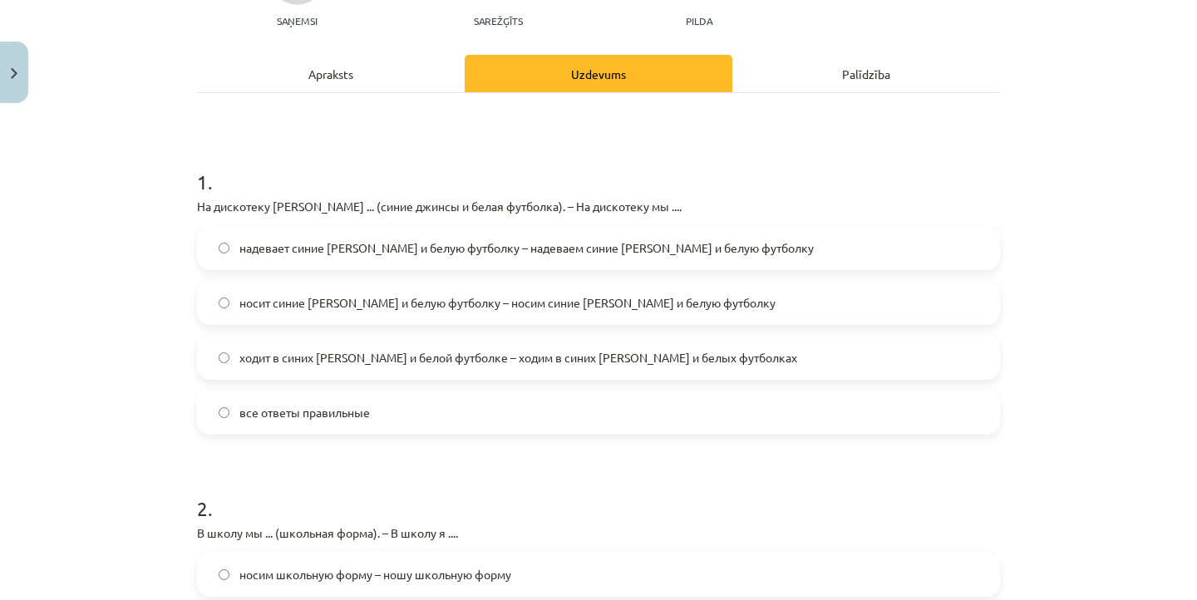
click at [431, 258] on label "надевает синие джинсы и белую футболку – надеваем синие джинсы и белую футболку" at bounding box center [599, 248] width 800 height 42
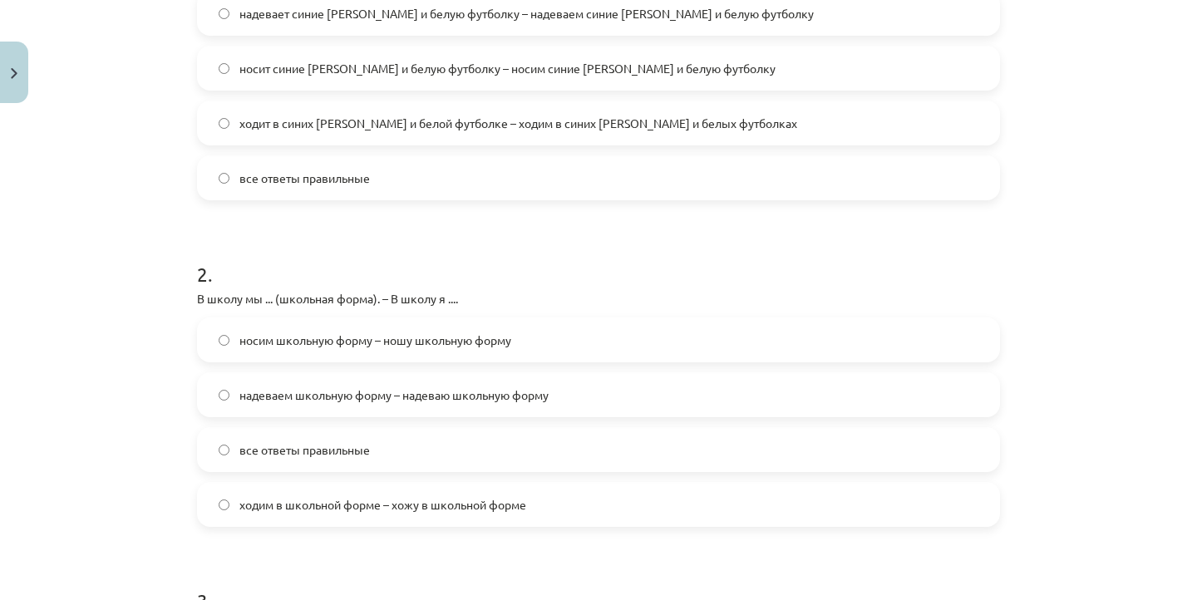
scroll to position [429, 0]
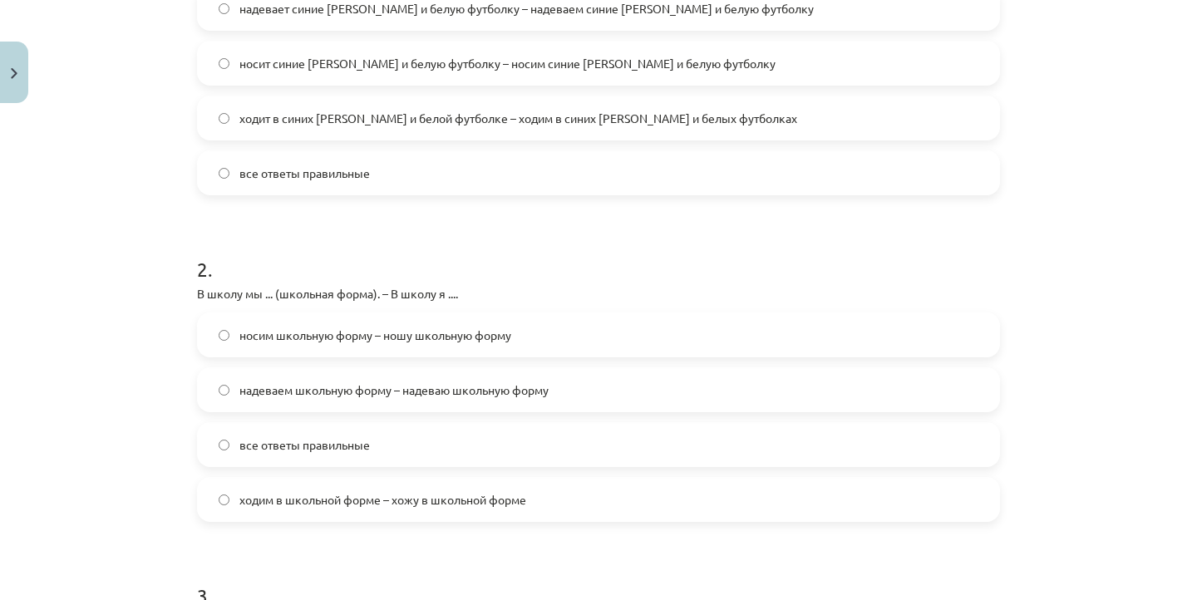
click at [378, 410] on label "надеваем школьную форму – надеваю школьную форму" at bounding box center [599, 390] width 800 height 42
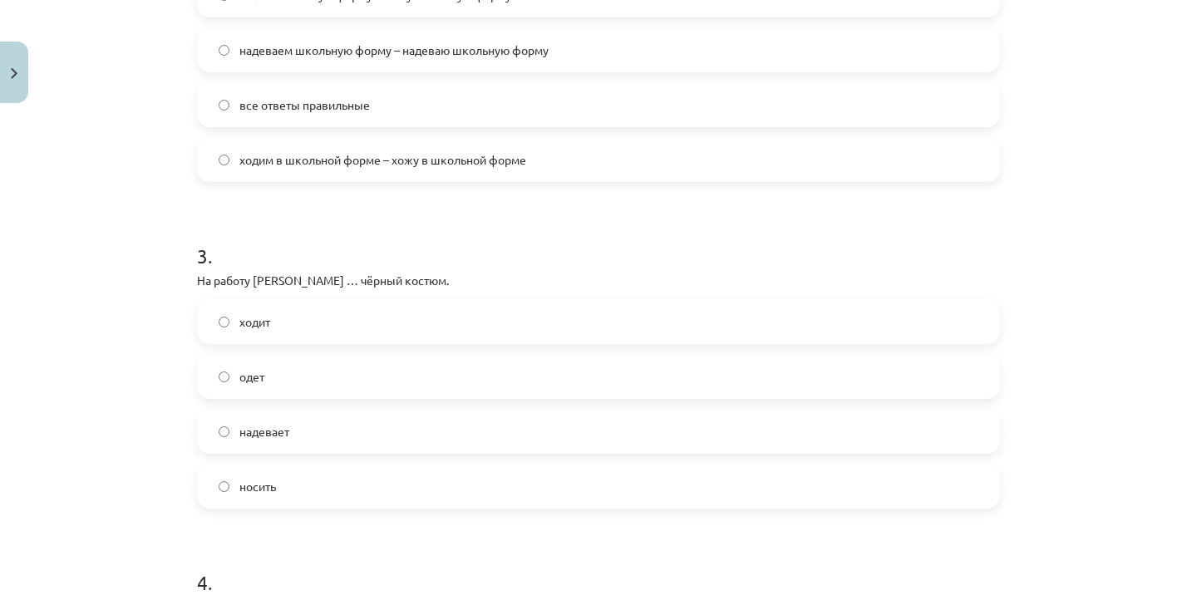
scroll to position [780, 0]
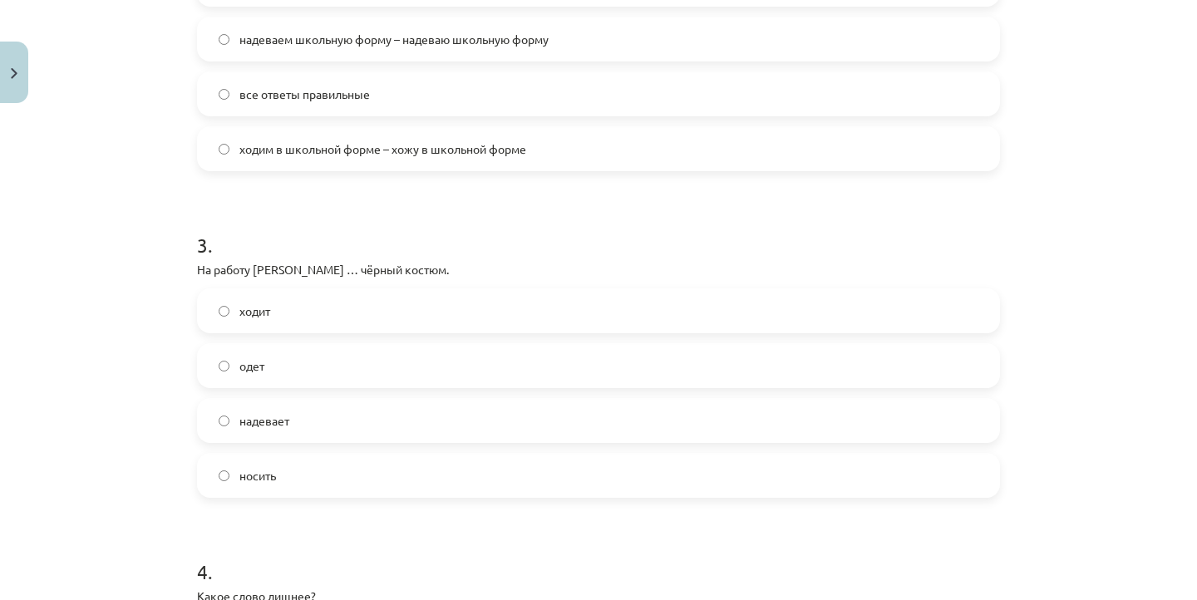
click at [286, 419] on span "надевает" at bounding box center [264, 420] width 50 height 17
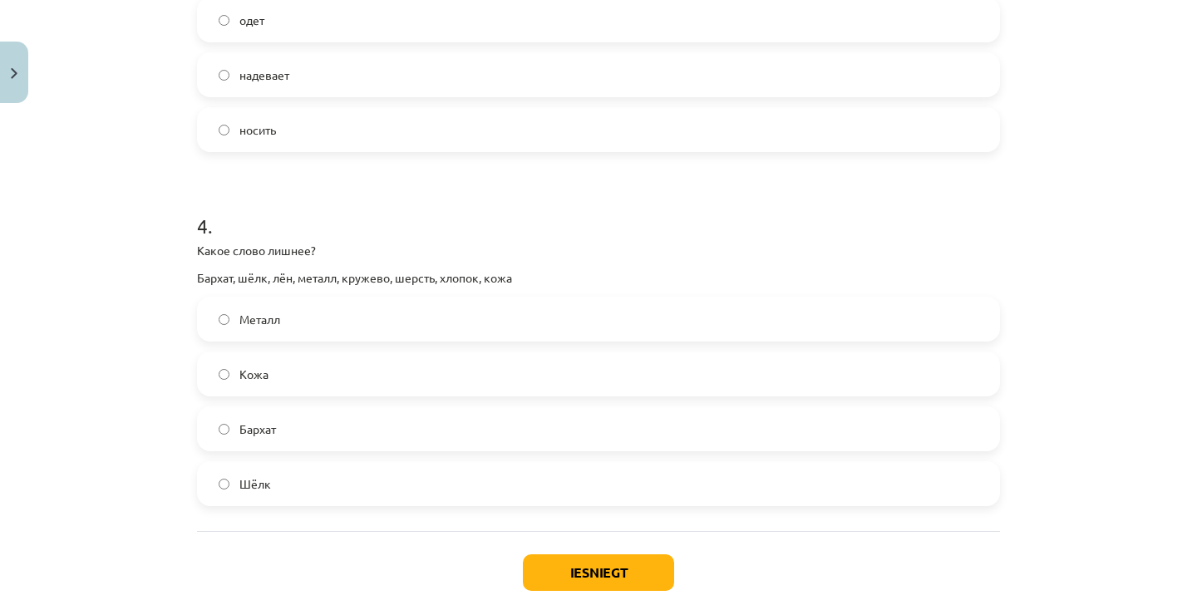
scroll to position [1127, 0]
click at [296, 326] on label "Металл" at bounding box center [599, 318] width 800 height 42
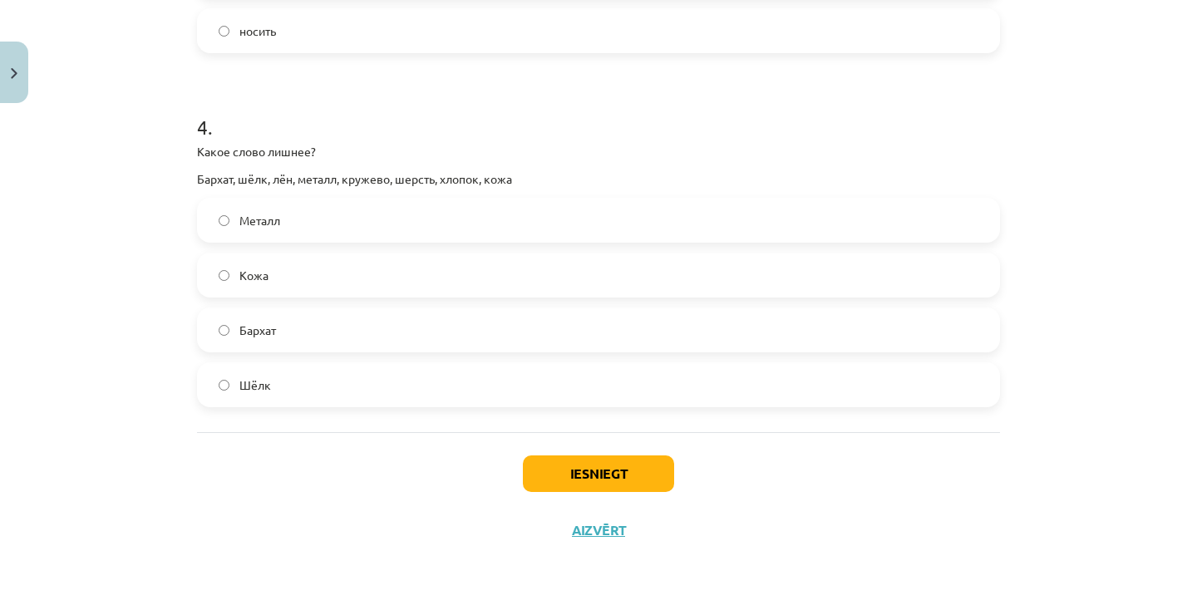
scroll to position [1227, 0]
click at [576, 469] on button "Iesniegt" at bounding box center [598, 474] width 151 height 37
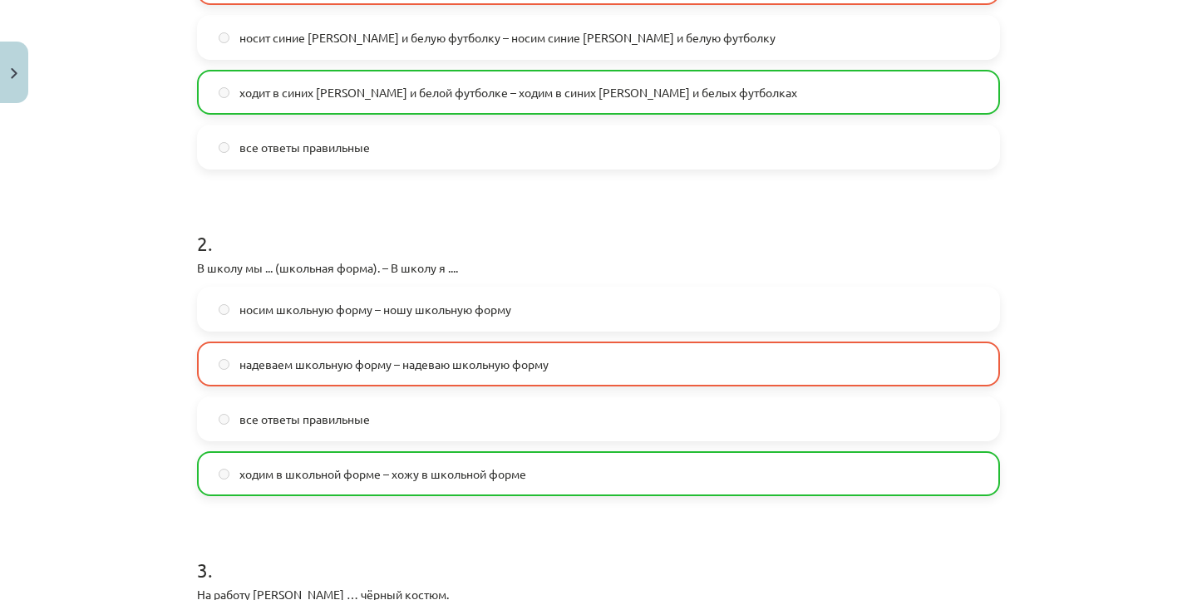
scroll to position [491, 0]
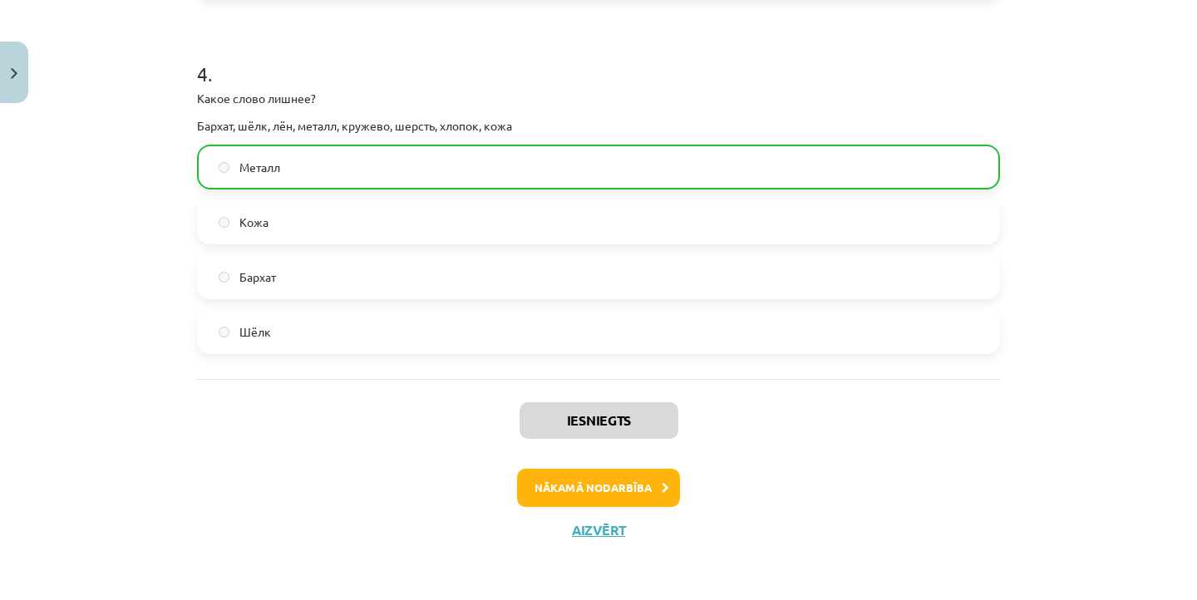
click at [578, 498] on button "Nākamā nodarbība" at bounding box center [598, 488] width 163 height 38
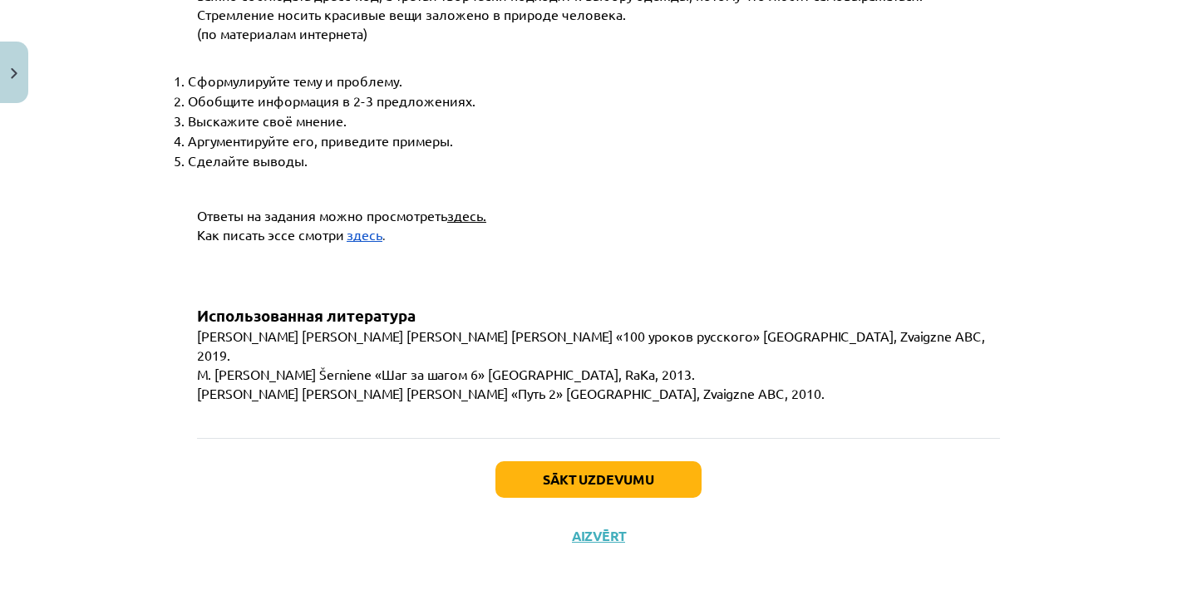
scroll to position [1200, 0]
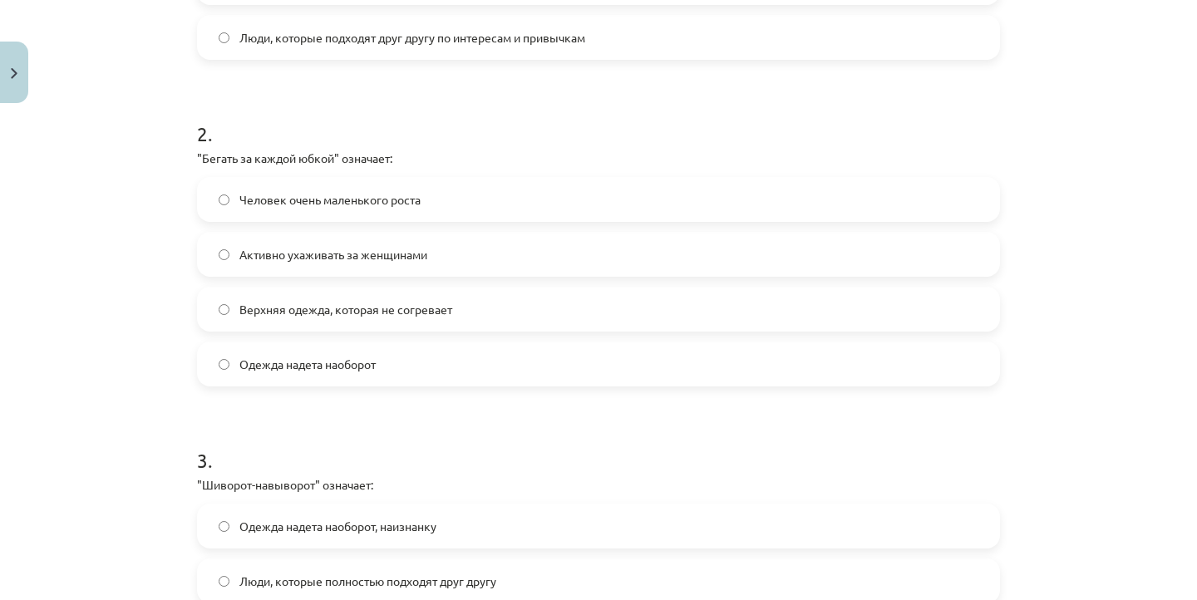
scroll to position [569, 0]
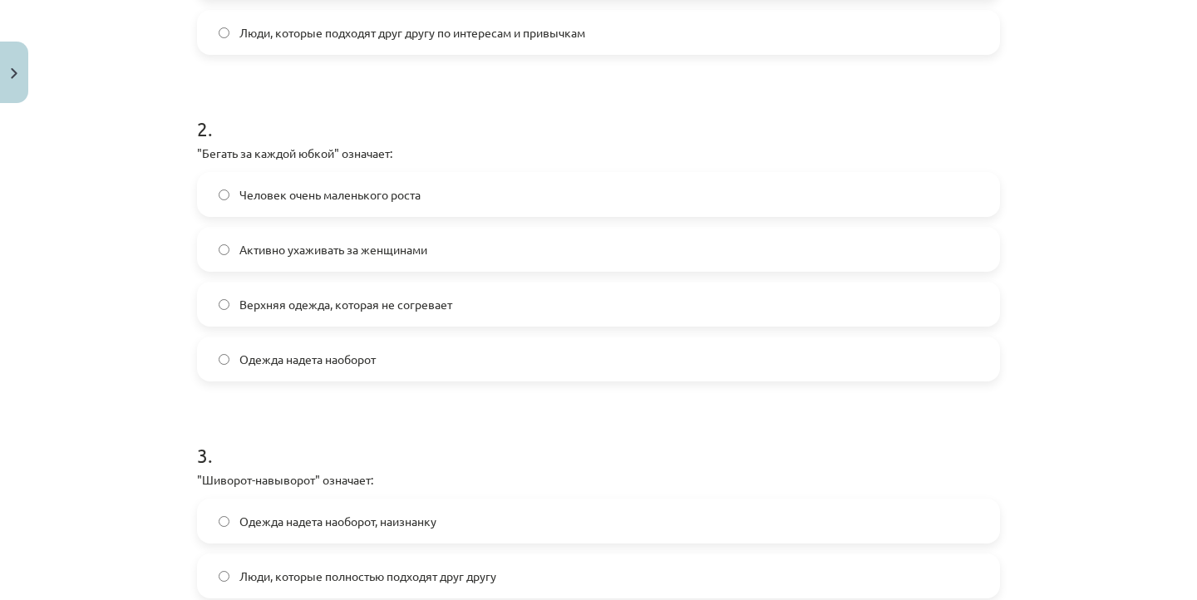
click at [260, 253] on span "Активно ухаживать за женщинами" at bounding box center [333, 249] width 188 height 17
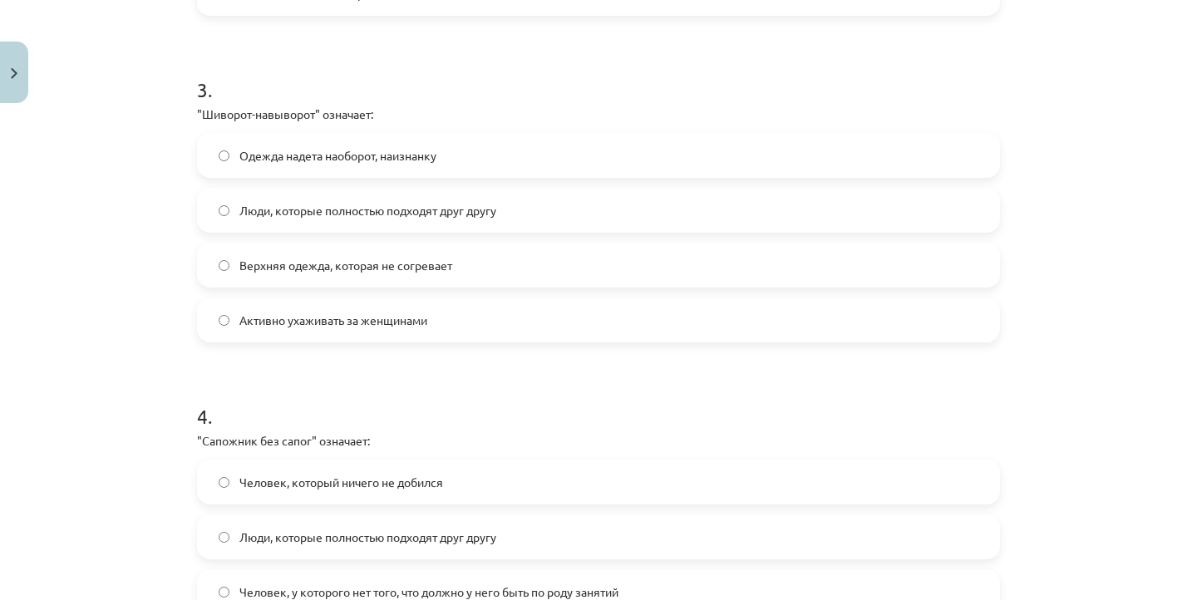
scroll to position [934, 0]
click at [305, 157] on span "Одежда надета наоборот, наизнанку" at bounding box center [337, 156] width 197 height 17
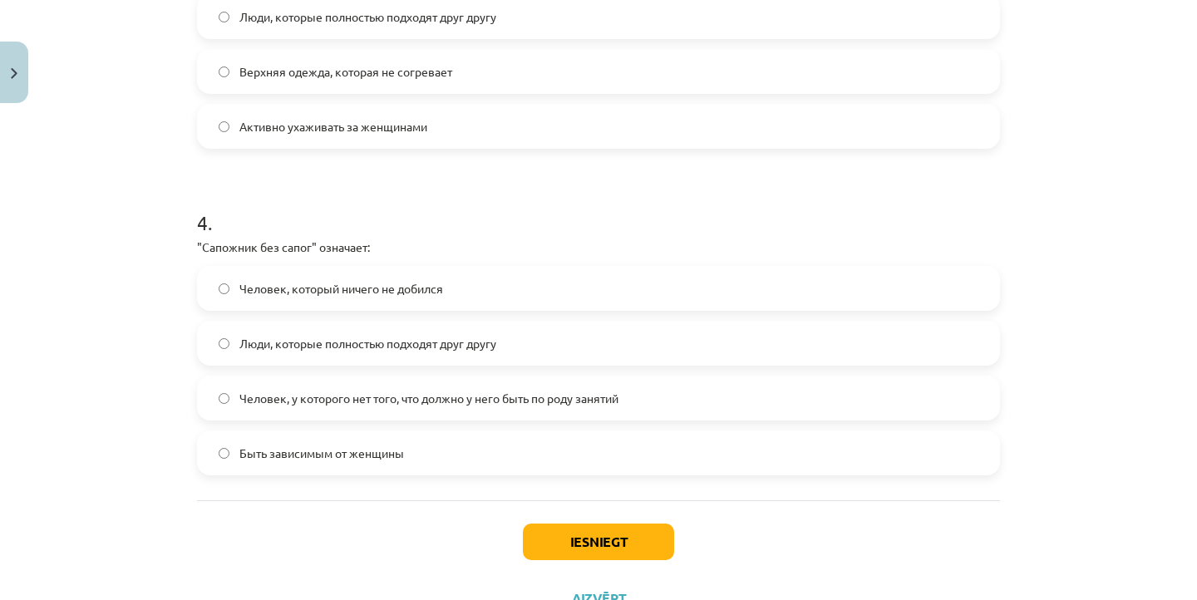
scroll to position [1131, 0]
click at [264, 396] on span "Человек, у которого нет того, что должно у него быть по роду занятий" at bounding box center [428, 395] width 379 height 17
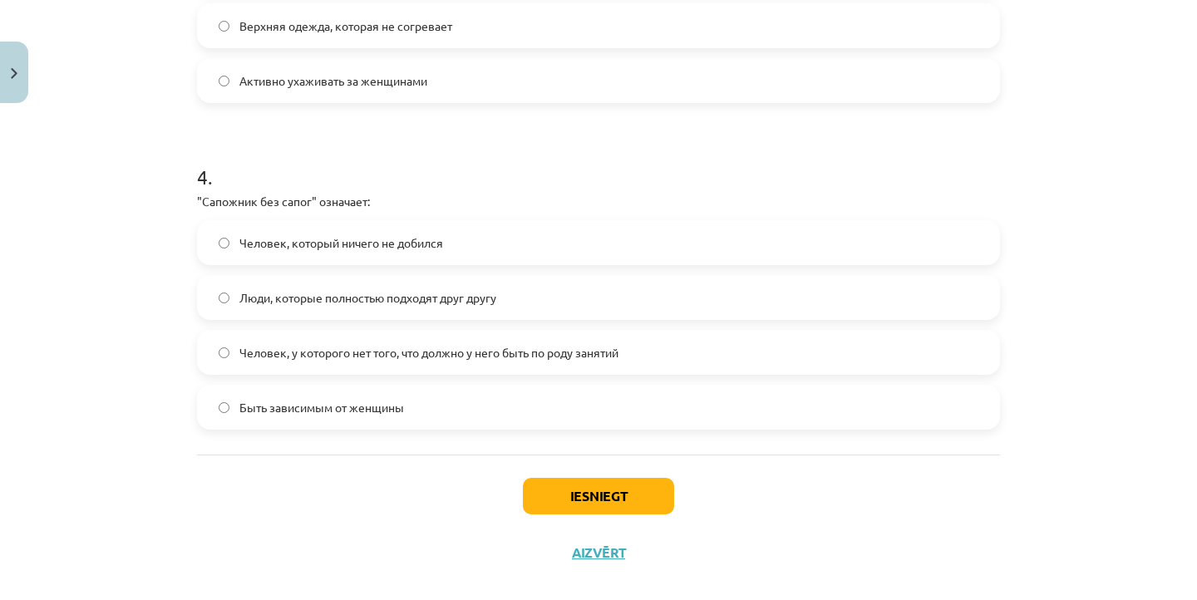
scroll to position [1182, 0]
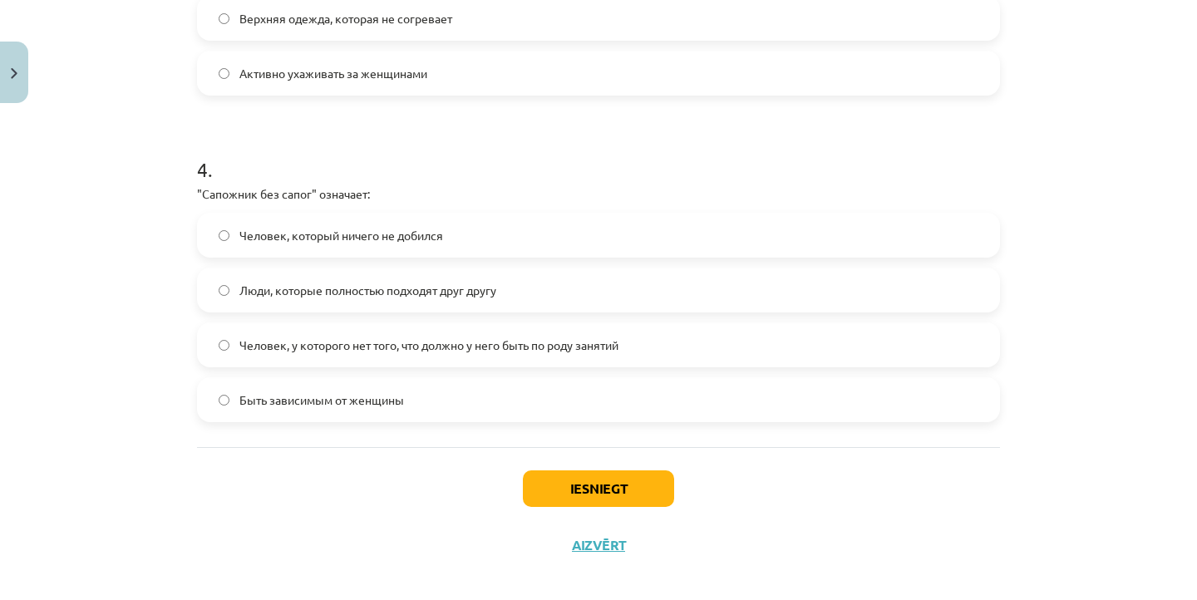
click at [584, 466] on div "Iesniegt Aizvērt" at bounding box center [598, 505] width 803 height 116
click at [584, 482] on button "Iesniegt" at bounding box center [598, 489] width 151 height 37
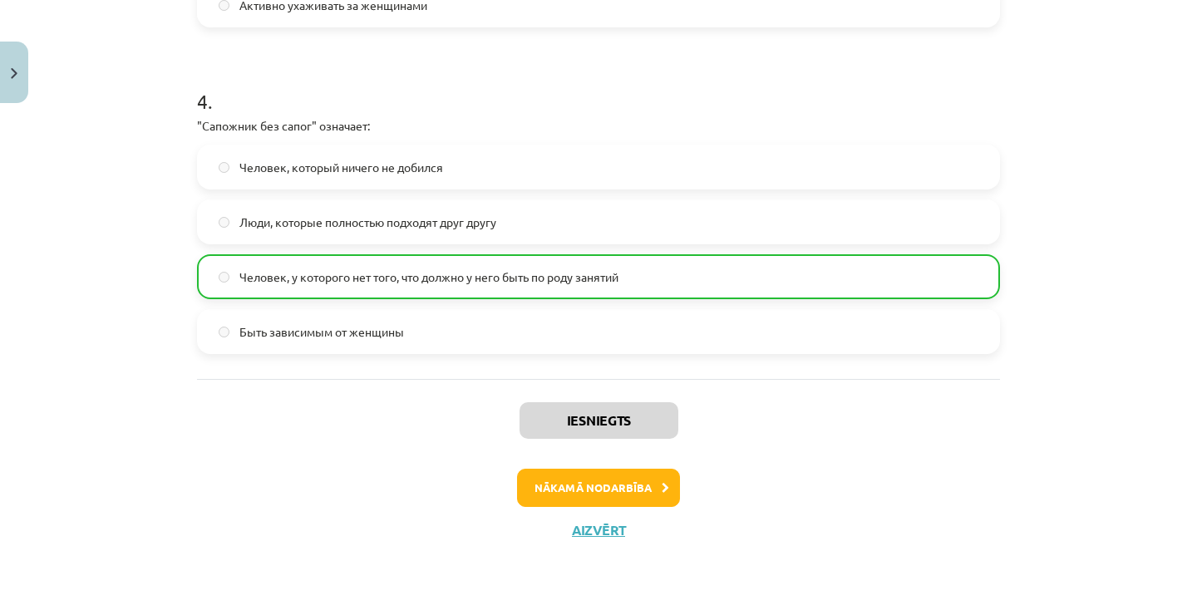
scroll to position [1252, 0]
click at [604, 490] on button "Nākamā nodarbība" at bounding box center [598, 488] width 163 height 38
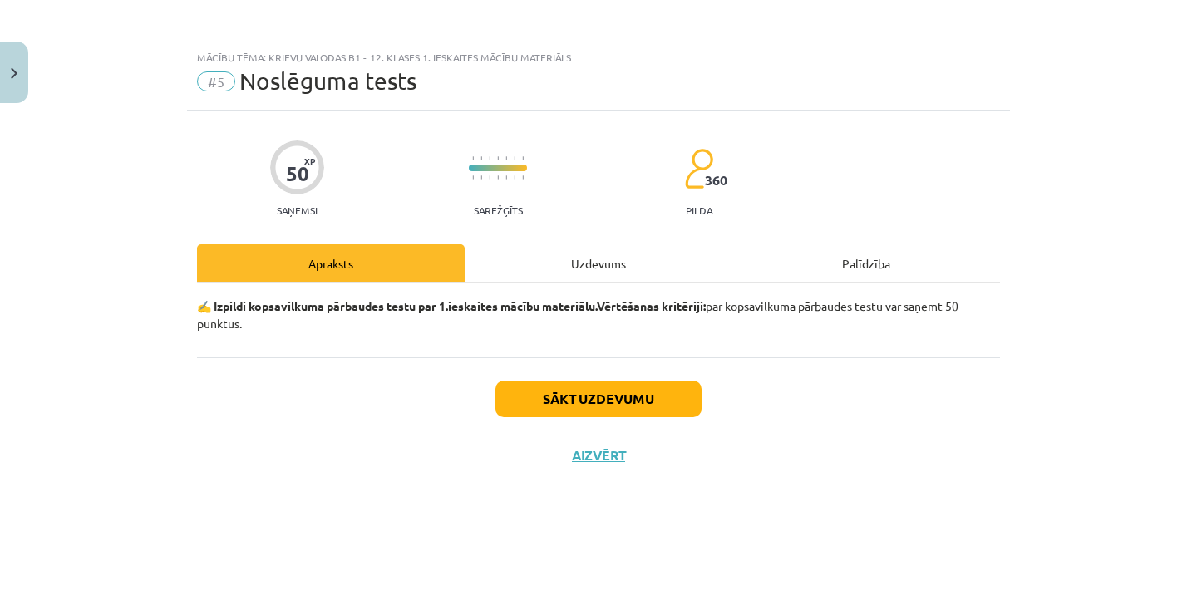
scroll to position [0, 0]
click at [614, 385] on button "Sākt uzdevumu" at bounding box center [598, 399] width 206 height 37
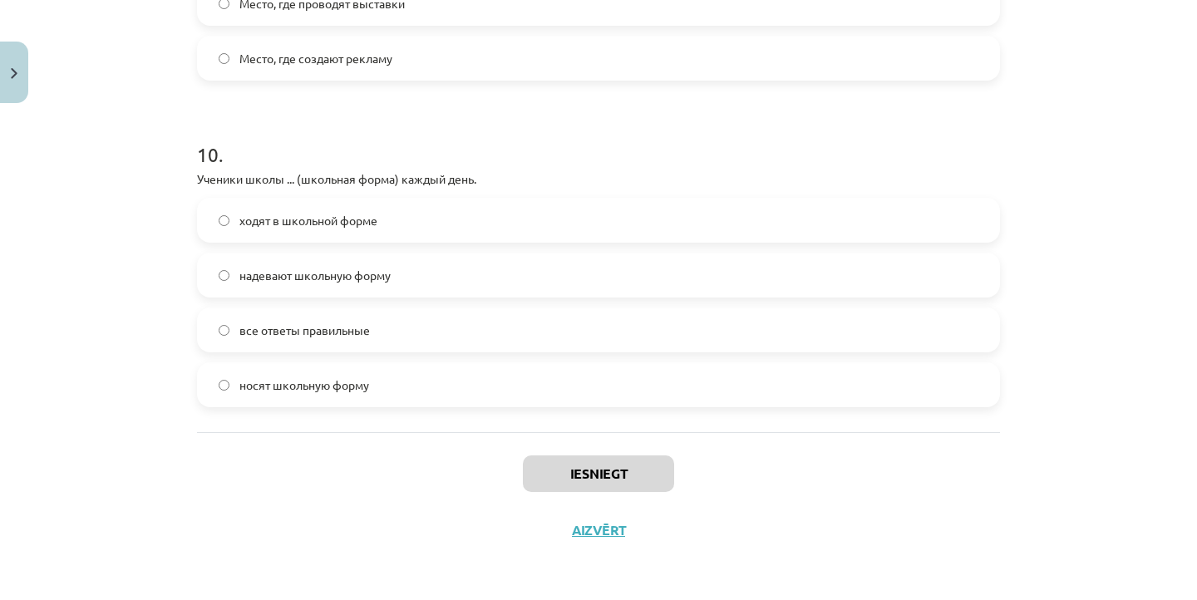
scroll to position [510, 0]
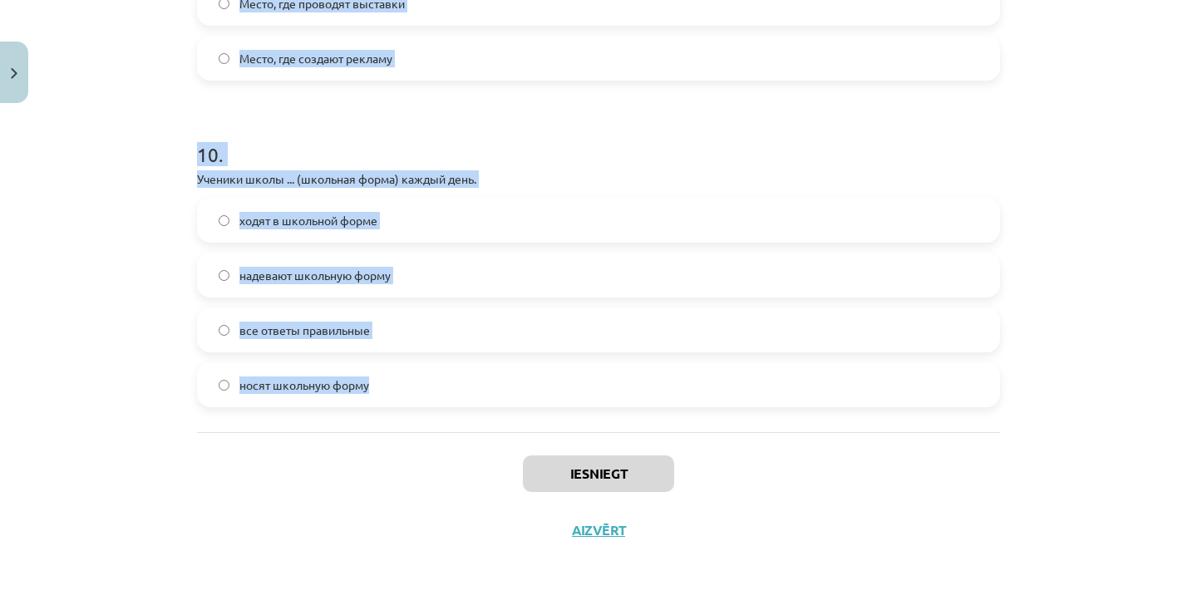
drag, startPoint x: 191, startPoint y: 203, endPoint x: 502, endPoint y: 413, distance: 375.4
copy form "1 . Классические галстуки шьют из… Вельвета Шёлка Синтетики Льна 2 . Что относи…"
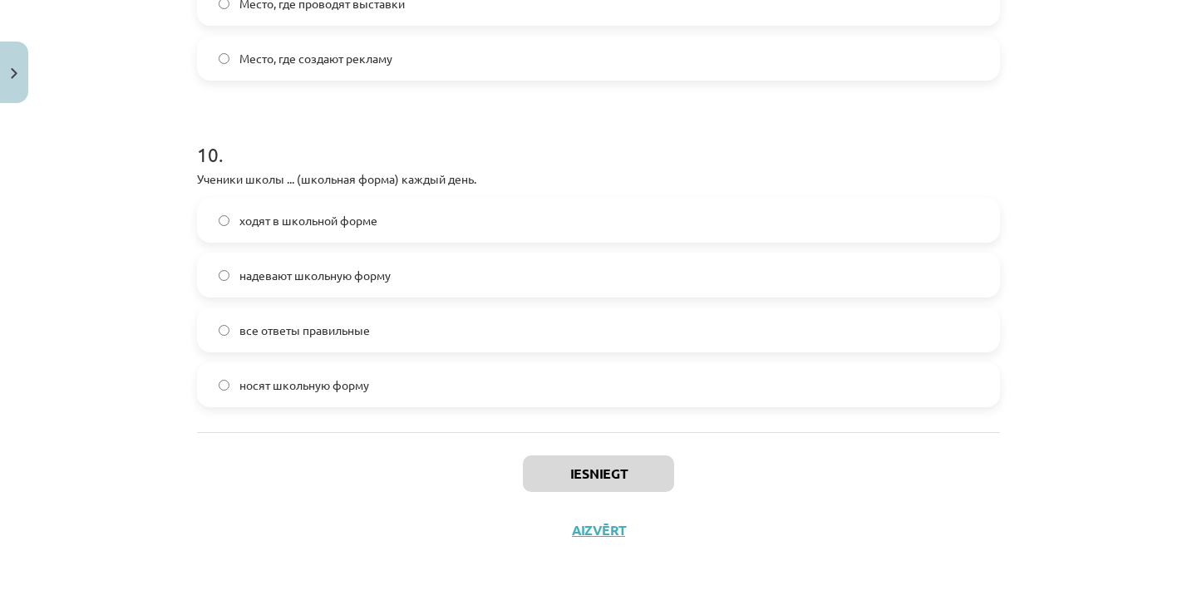
click at [145, 208] on div "Mācību tēma: Krievu valodas b1 - 12. klases 1. ieskaites mācību materiāls #5 No…" at bounding box center [598, 300] width 1197 height 600
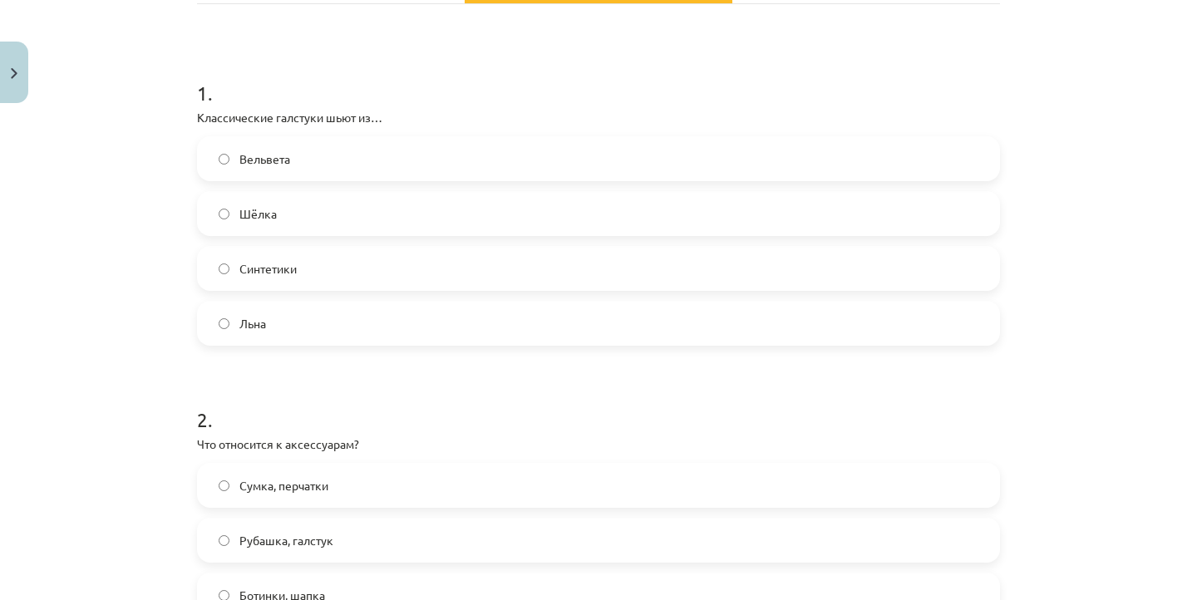
scroll to position [289, 0]
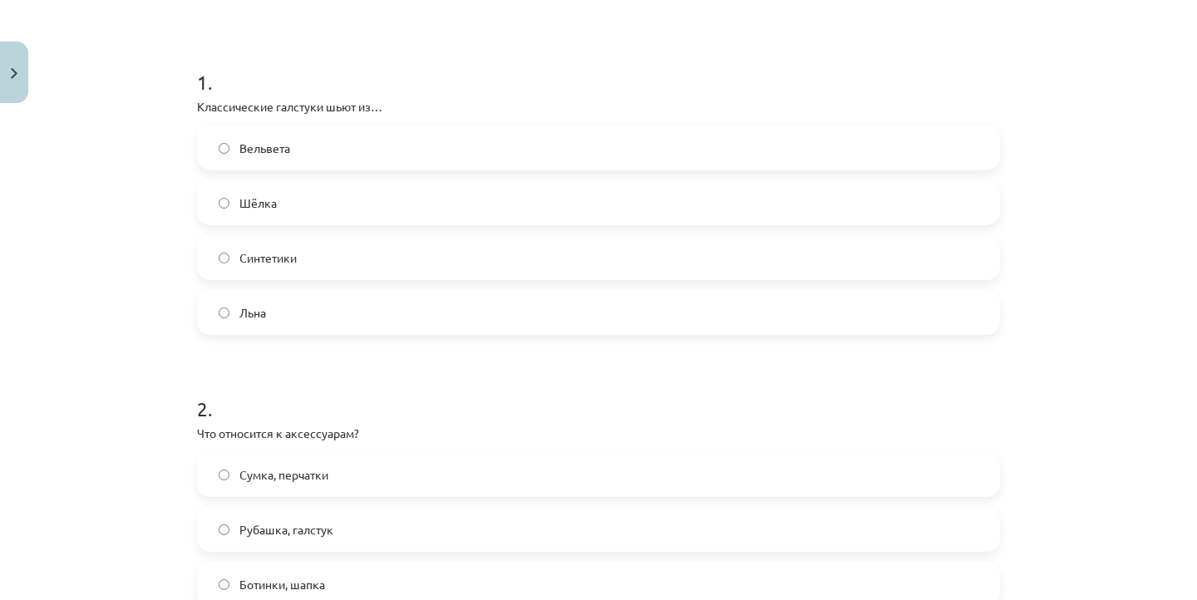
click at [296, 212] on label "Шёлка" at bounding box center [599, 203] width 800 height 42
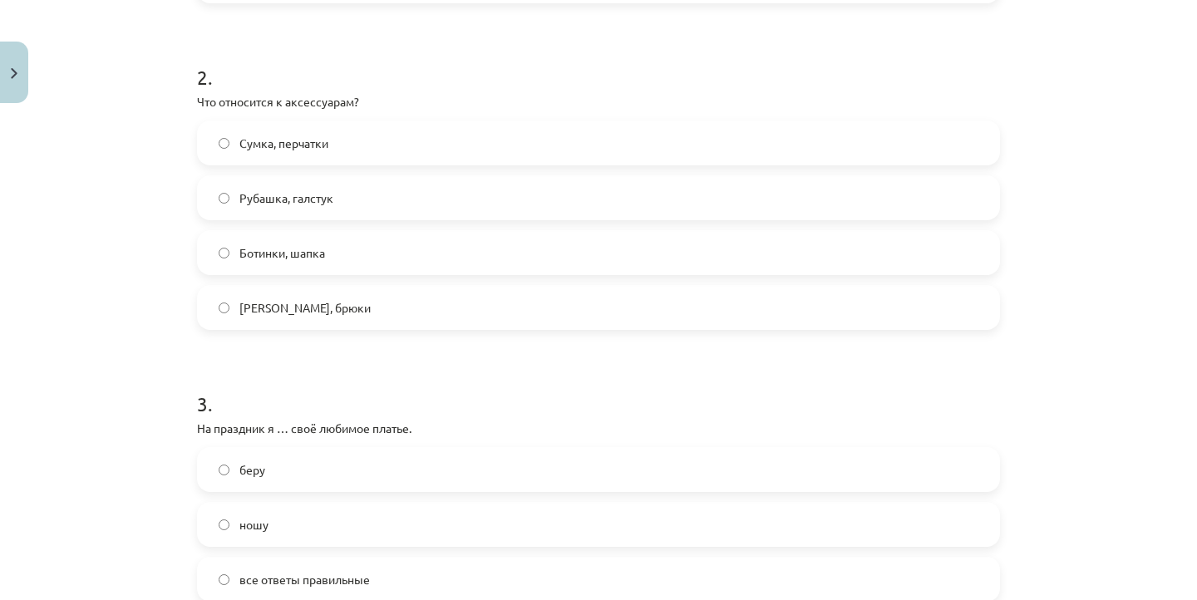
scroll to position [618, 0]
click at [313, 150] on span "Сумка, перчатки" at bounding box center [283, 146] width 89 height 17
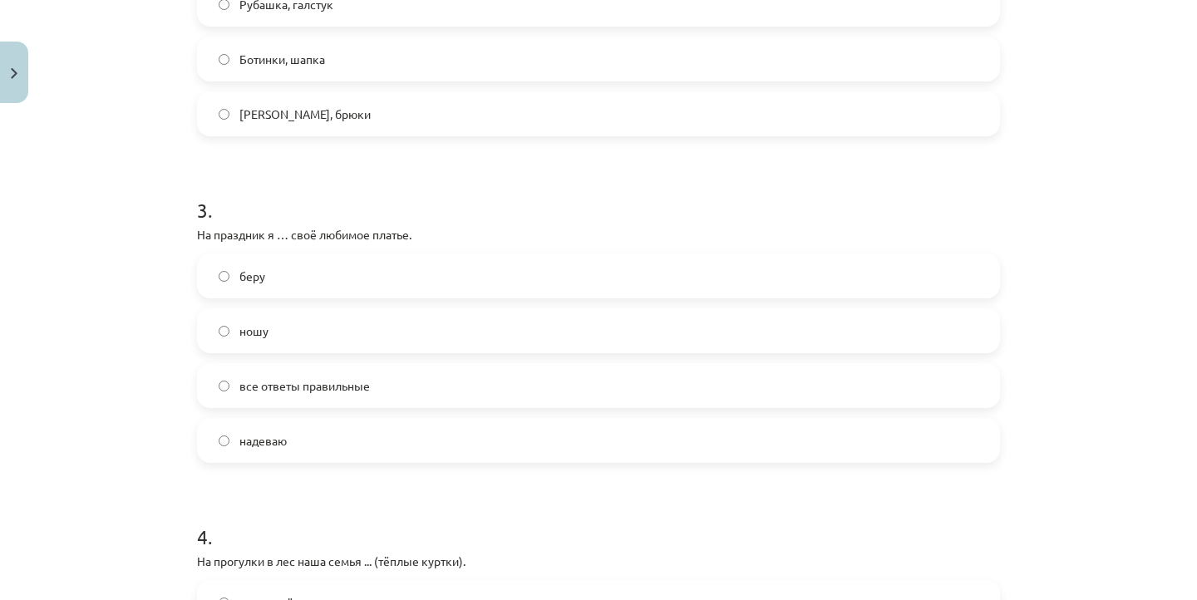
scroll to position [821, 0]
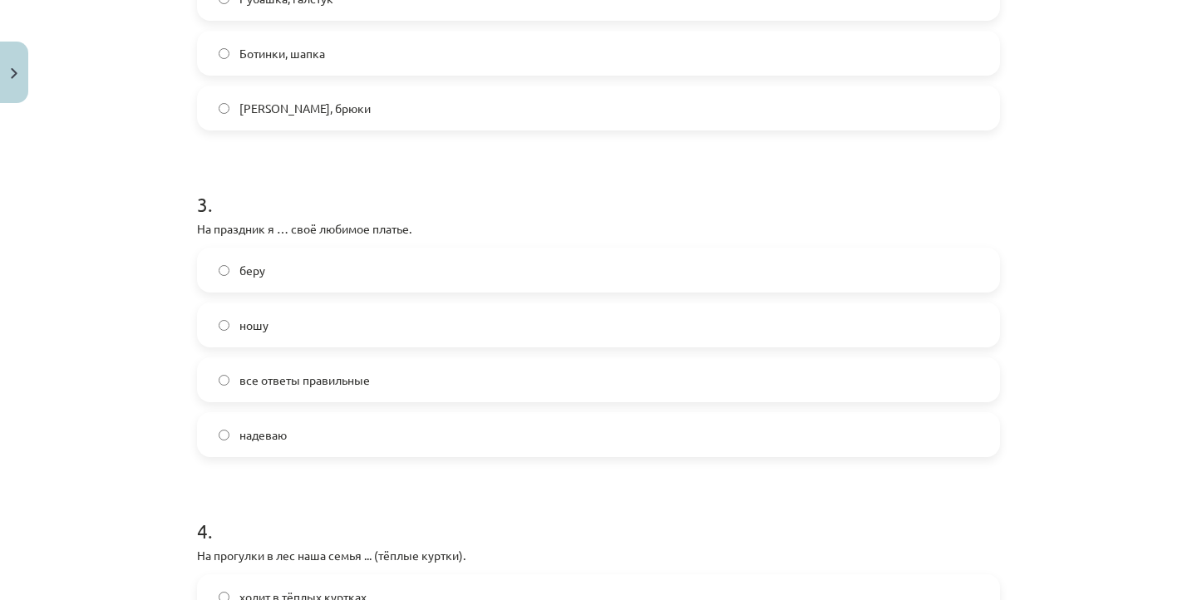
click at [332, 439] on label "надеваю" at bounding box center [599, 435] width 800 height 42
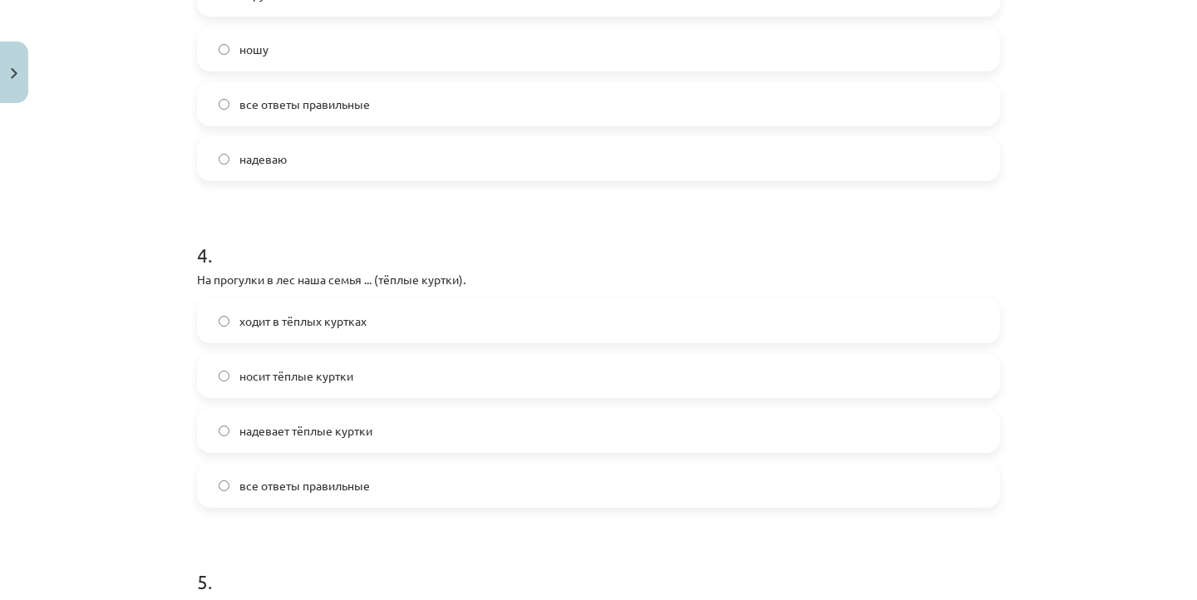
scroll to position [1102, 0]
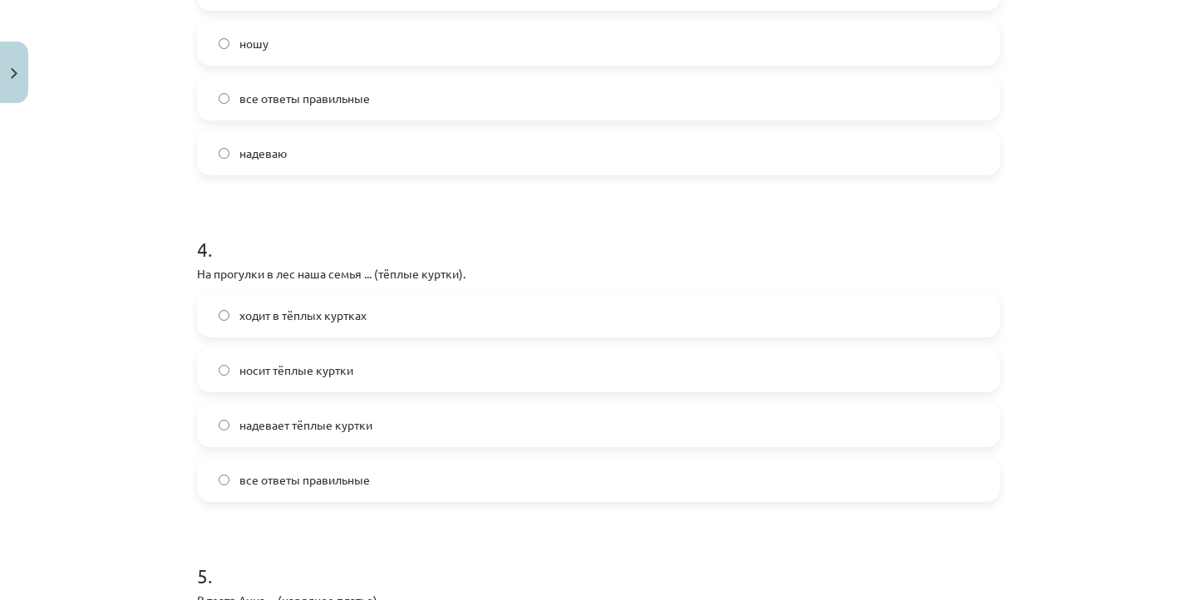
click at [334, 373] on span "носит тёплые куртки" at bounding box center [296, 370] width 114 height 17
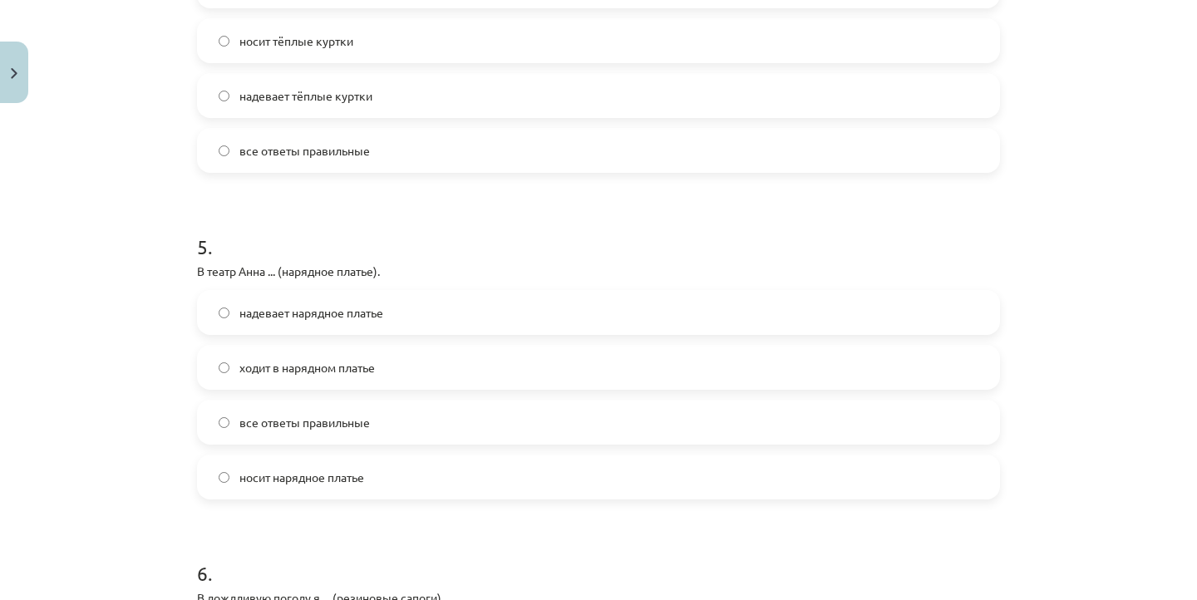
scroll to position [1447, 0]
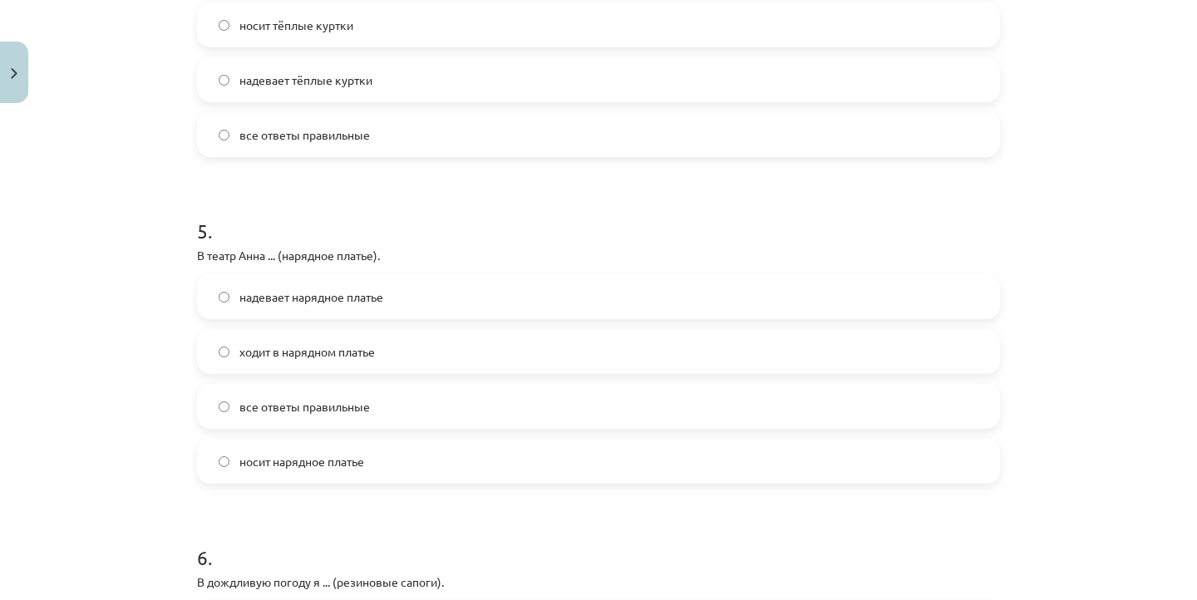
click at [322, 321] on div "надевает нарядное платье ходит в нарядном платье все ответы правильные носит на…" at bounding box center [598, 379] width 803 height 210
click at [327, 311] on label "надевает нарядное платье" at bounding box center [599, 297] width 800 height 42
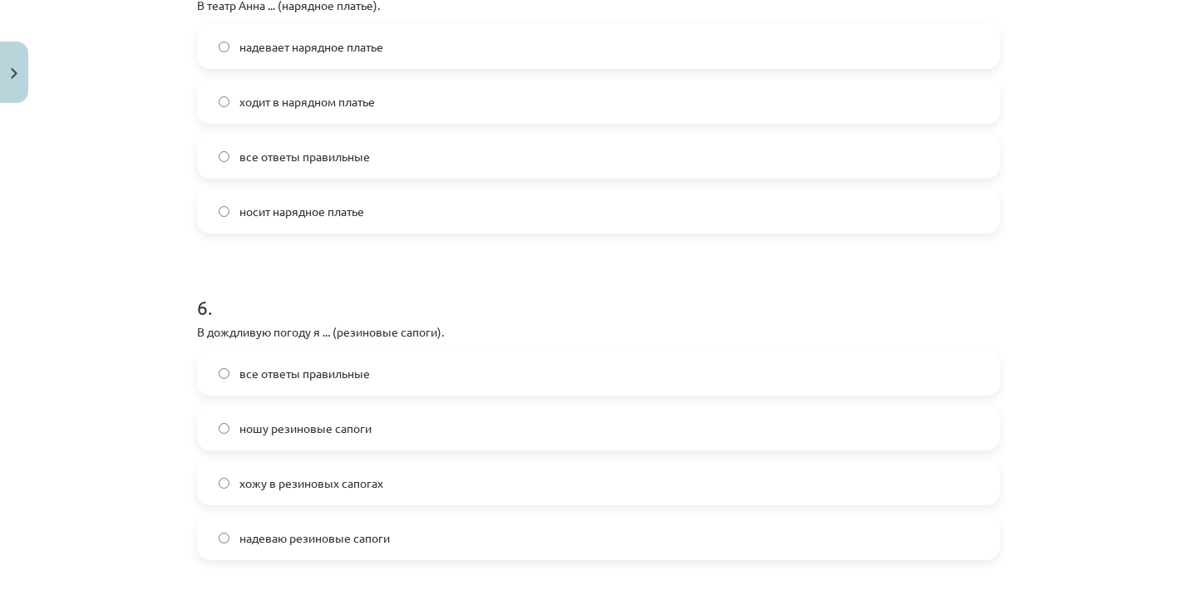
scroll to position [1702, 0]
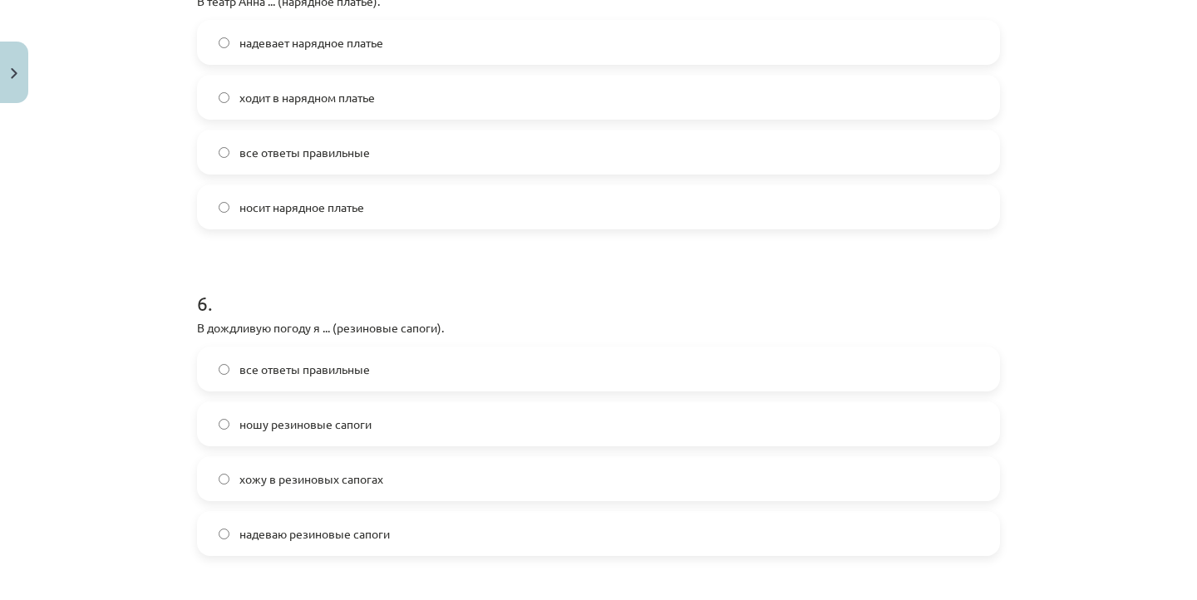
click at [414, 520] on label "надеваю резиновые сапоги" at bounding box center [599, 534] width 800 height 42
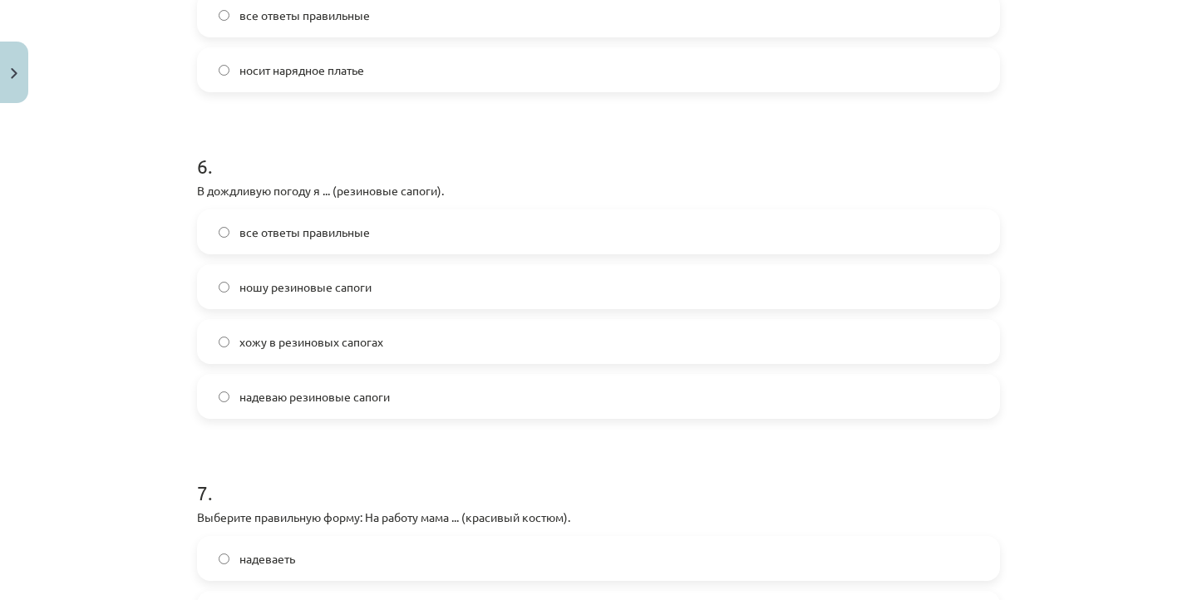
scroll to position [1851, 0]
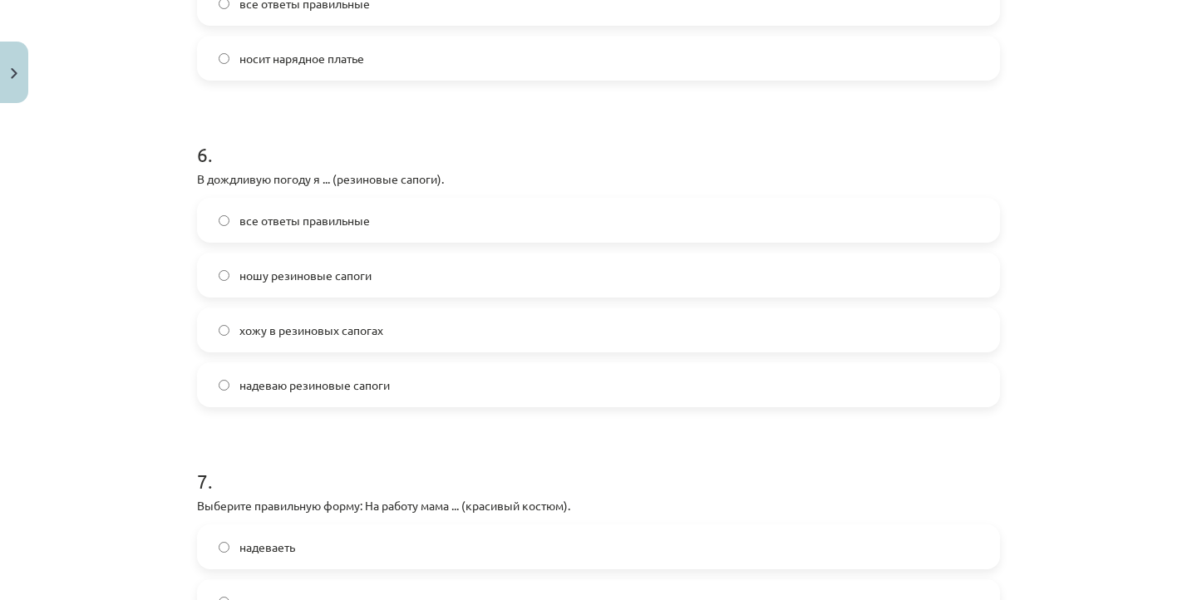
click at [316, 244] on div "все ответы правильные ношу резиновые сапоги хожу в резиновых сапогах надеваю ре…" at bounding box center [598, 303] width 803 height 210
click at [323, 234] on label "все ответы правильные" at bounding box center [599, 221] width 800 height 42
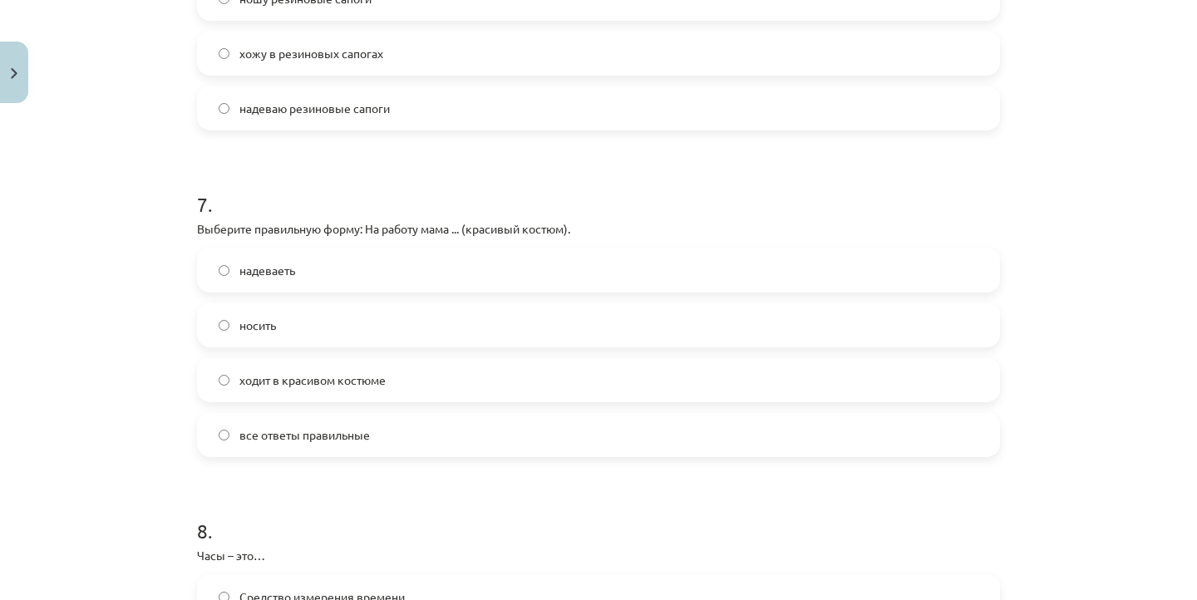
scroll to position [2129, 0]
click at [357, 377] on span "ходит в красивом костюме" at bounding box center [312, 378] width 146 height 17
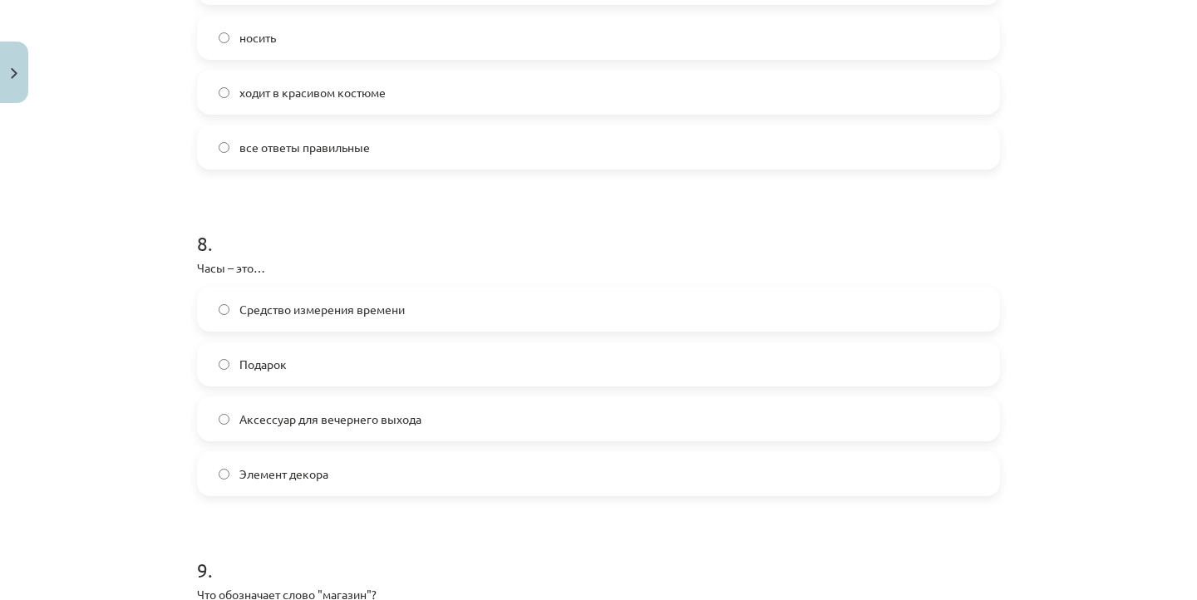
scroll to position [2418, 0]
click at [361, 410] on span "Аксессуар для вечернего выхода" at bounding box center [330, 415] width 182 height 17
click at [348, 320] on label "Средство измерения времени" at bounding box center [599, 306] width 800 height 42
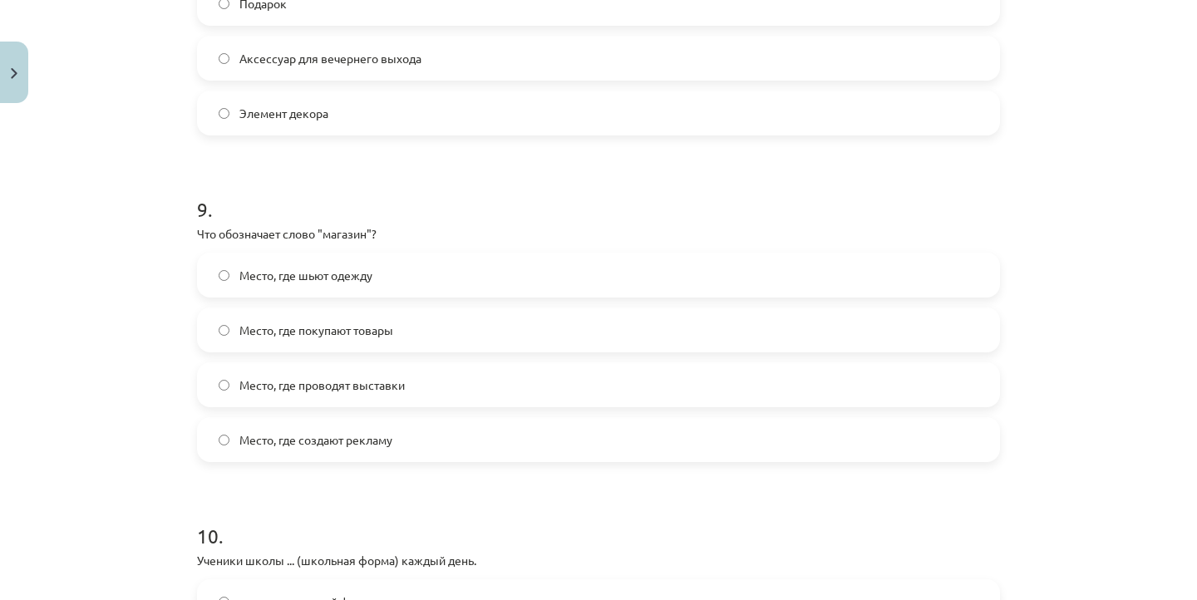
scroll to position [2778, 0]
click at [453, 314] on label "Место, где покупают товары" at bounding box center [599, 329] width 800 height 42
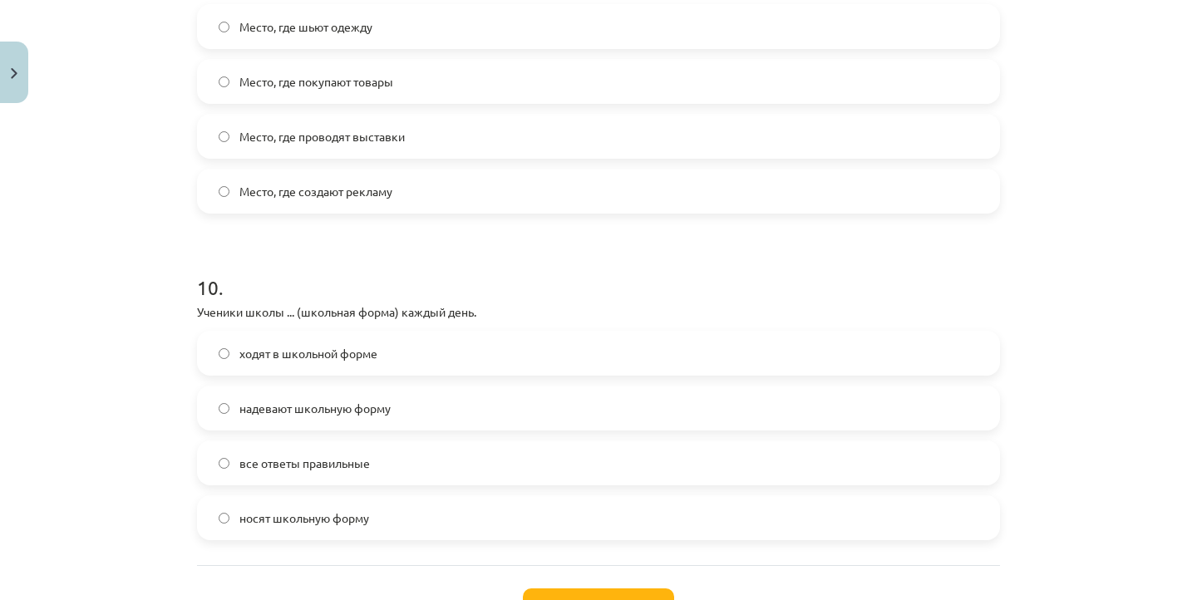
scroll to position [3027, 0]
click at [448, 357] on label "ходят в школьной форме" at bounding box center [599, 351] width 800 height 42
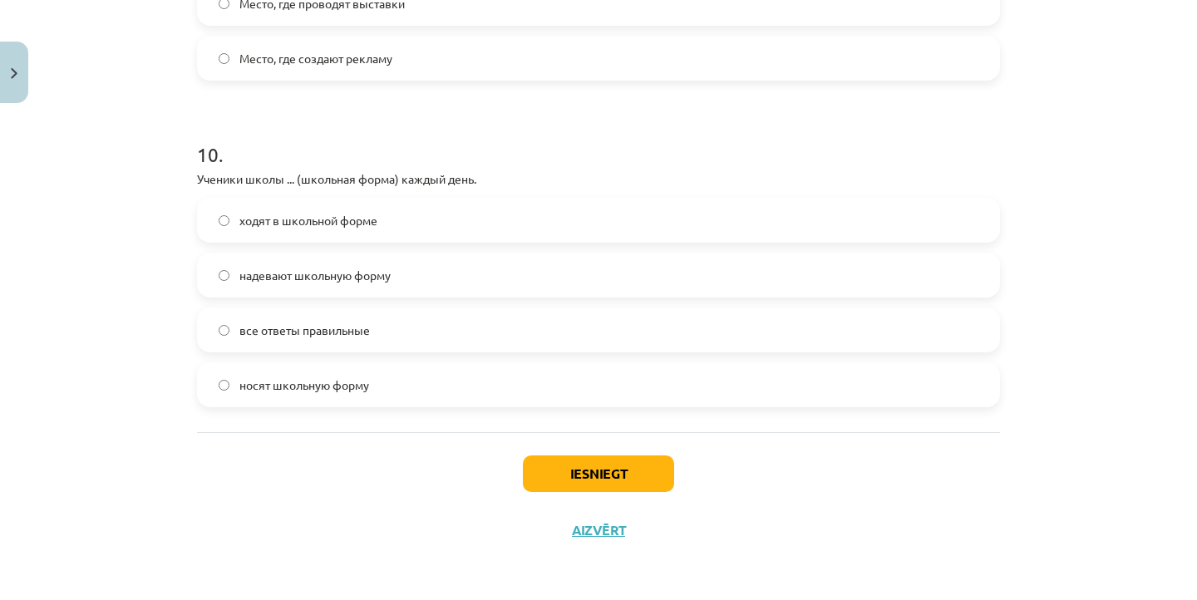
scroll to position [3160, 0]
click at [638, 471] on button "Iesniegt" at bounding box center [598, 474] width 151 height 37
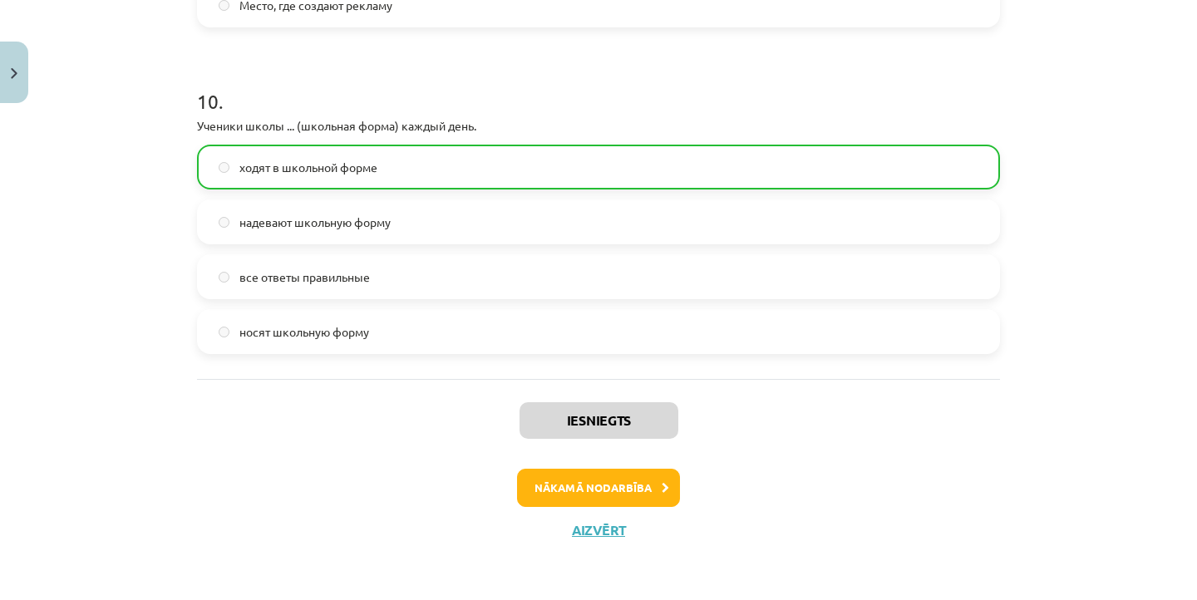
scroll to position [3212, 0]
click at [637, 476] on button "Nākamā nodarbība" at bounding box center [598, 488] width 163 height 38
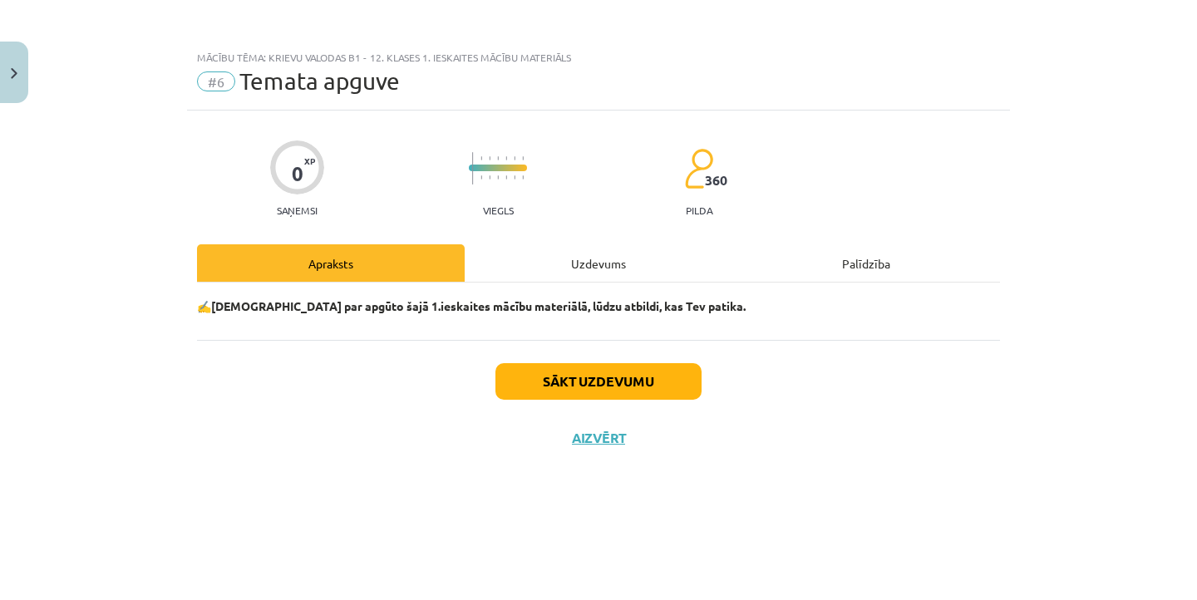
click at [606, 377] on button "Sākt uzdevumu" at bounding box center [598, 381] width 206 height 37
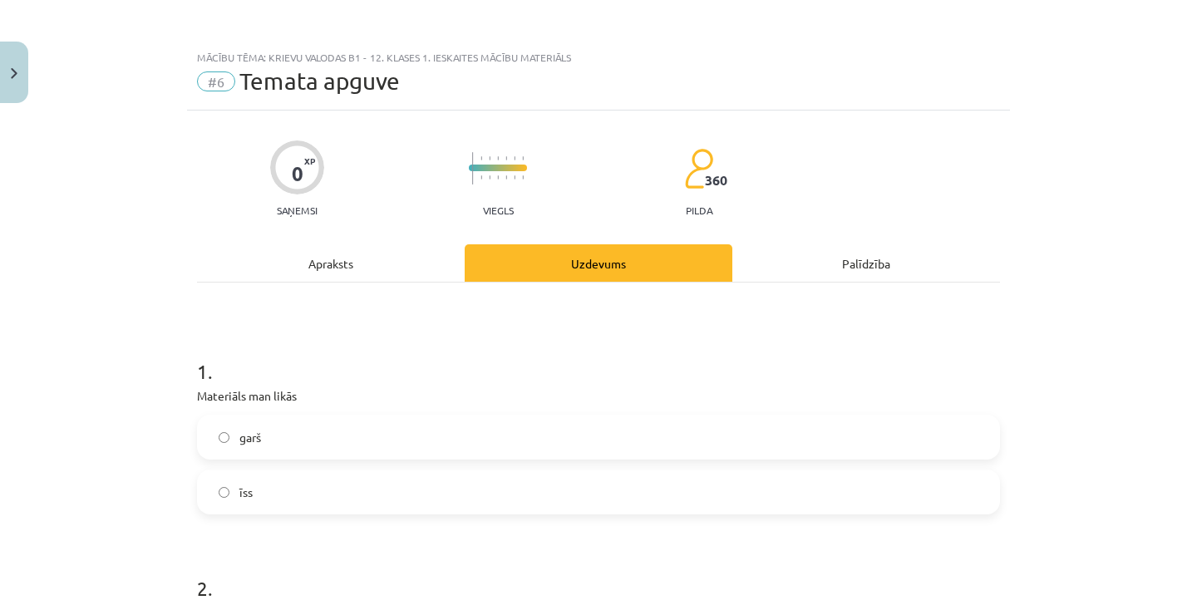
click at [326, 486] on label "īss" at bounding box center [599, 492] width 800 height 42
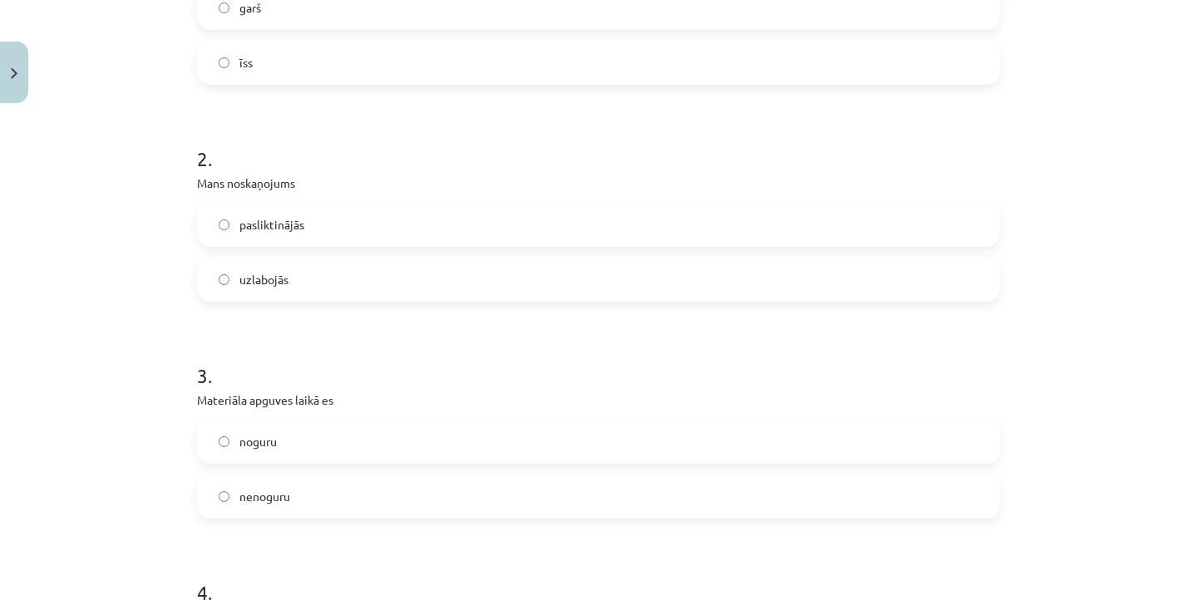
scroll to position [444, 0]
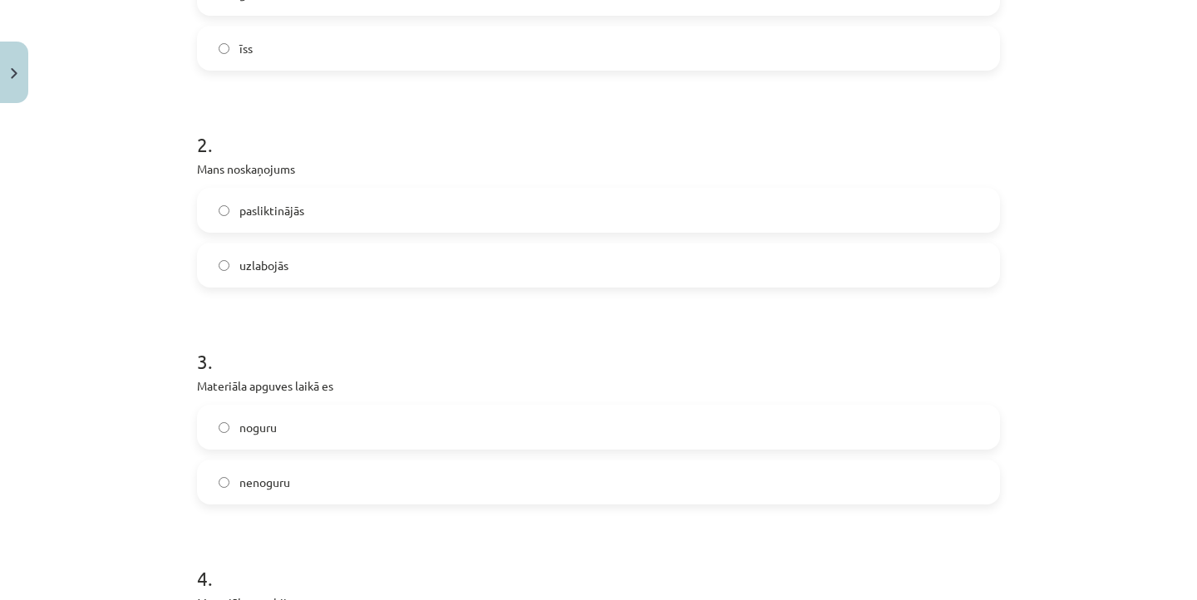
click at [308, 214] on label "pasliktinājās" at bounding box center [599, 211] width 800 height 42
click at [303, 254] on label "uzlabojās" at bounding box center [599, 265] width 800 height 42
click at [293, 483] on label "nenoguru" at bounding box center [599, 482] width 800 height 42
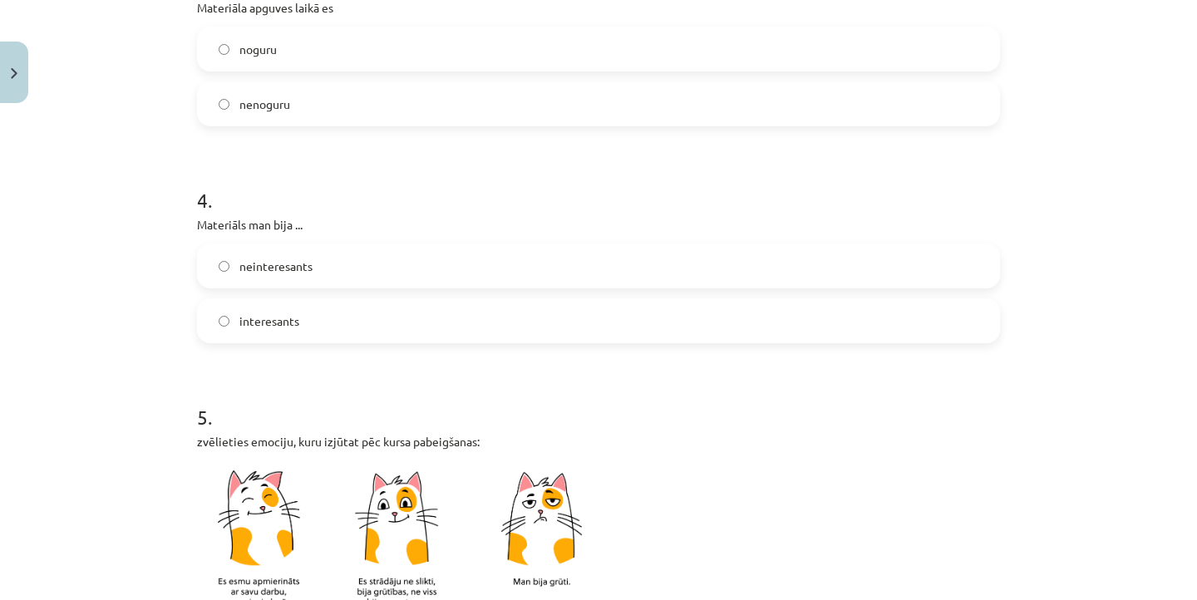
scroll to position [831, 0]
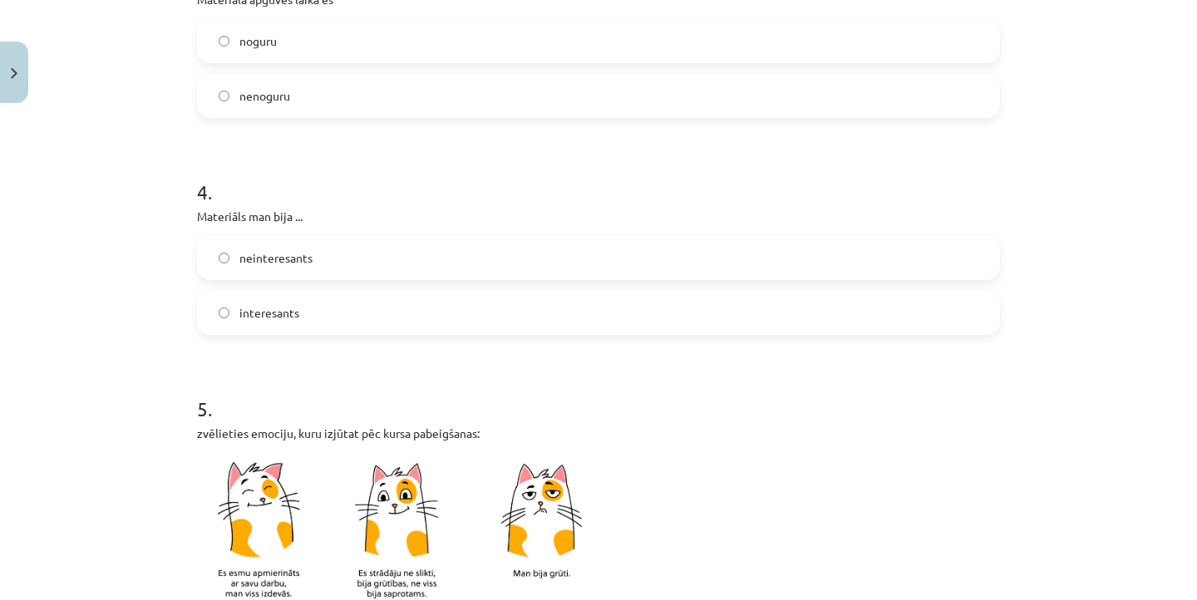
click at [289, 306] on span "interesants" at bounding box center [269, 312] width 60 height 17
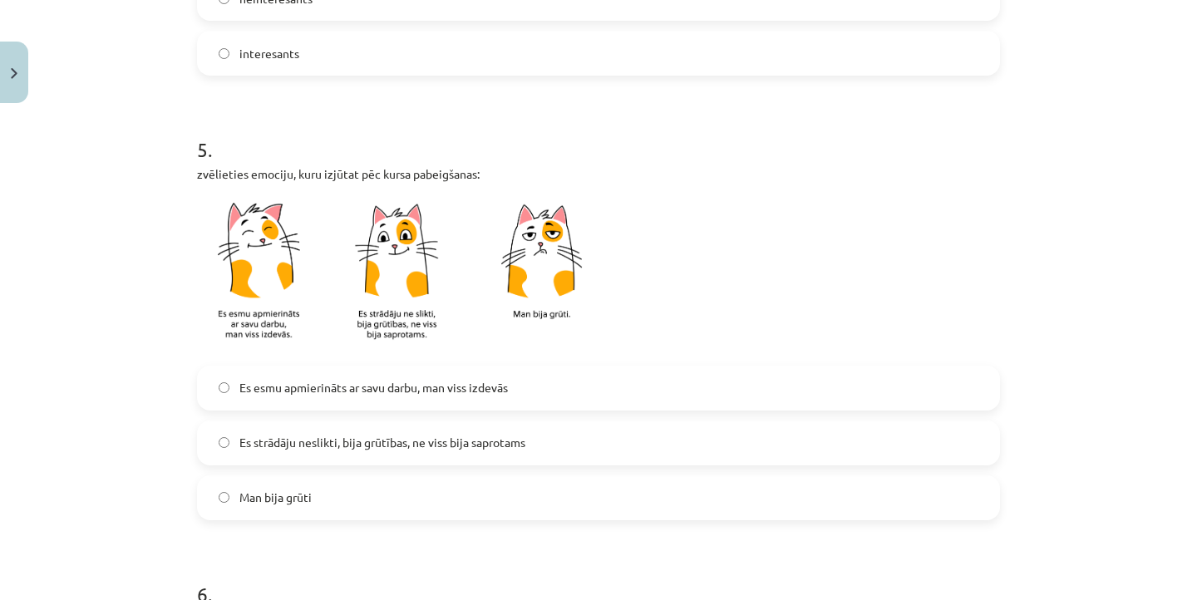
scroll to position [1144, 0]
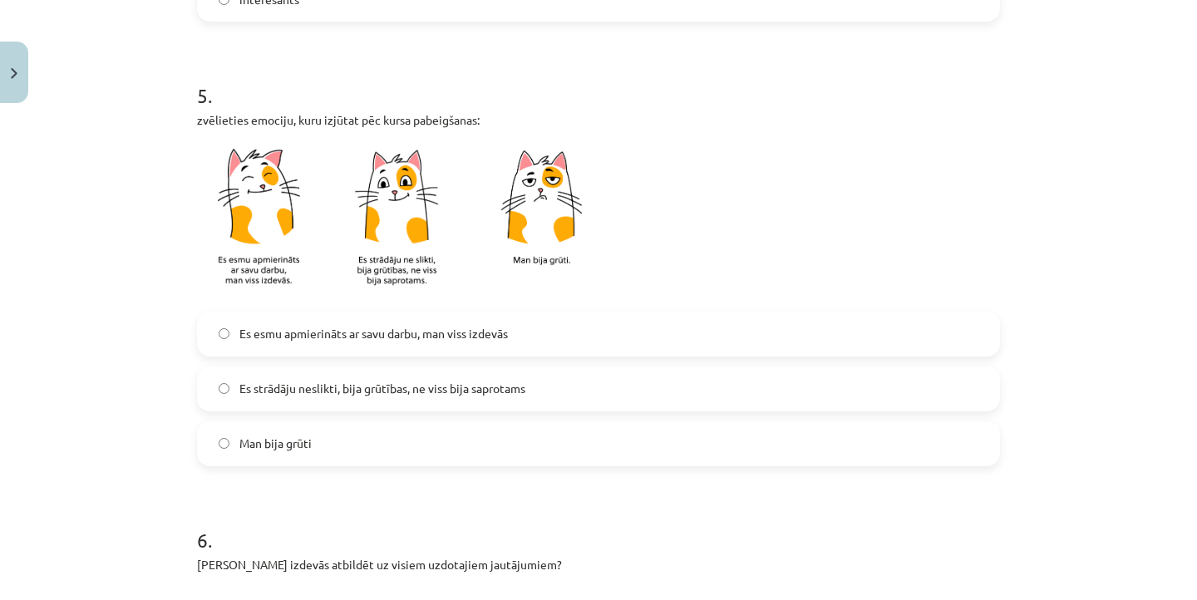
click at [367, 323] on label "Es esmu apmierināts ar savu darbu, man viss izdevās" at bounding box center [599, 334] width 800 height 42
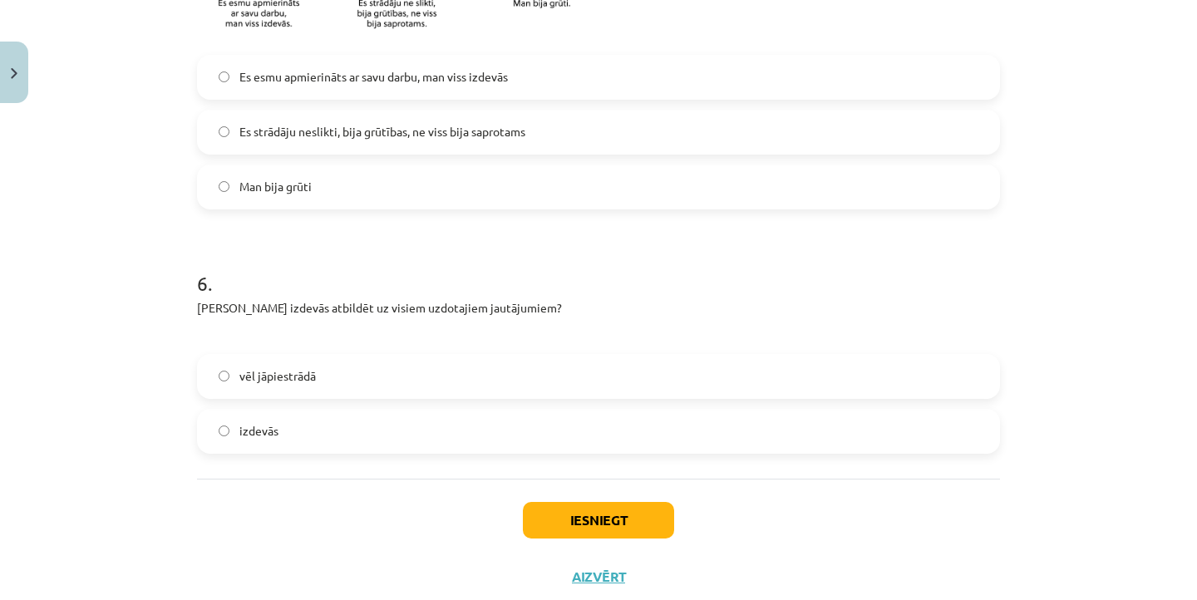
scroll to position [1407, 0]
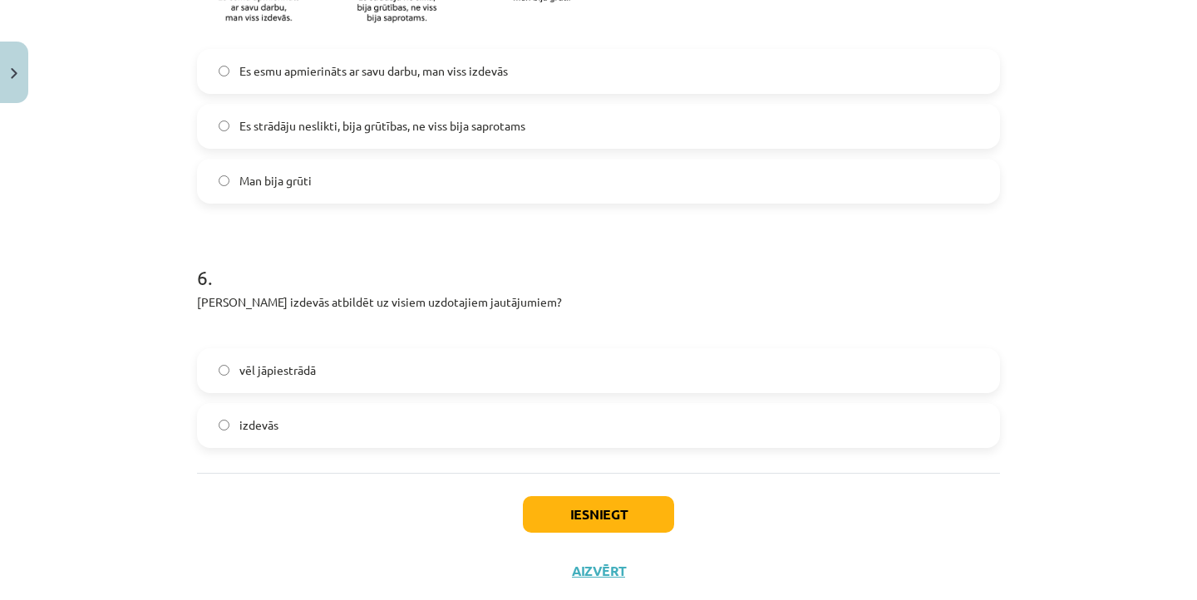
click at [343, 427] on label "izdevās" at bounding box center [599, 426] width 800 height 42
click at [639, 509] on button "Iesniegt" at bounding box center [598, 514] width 151 height 37
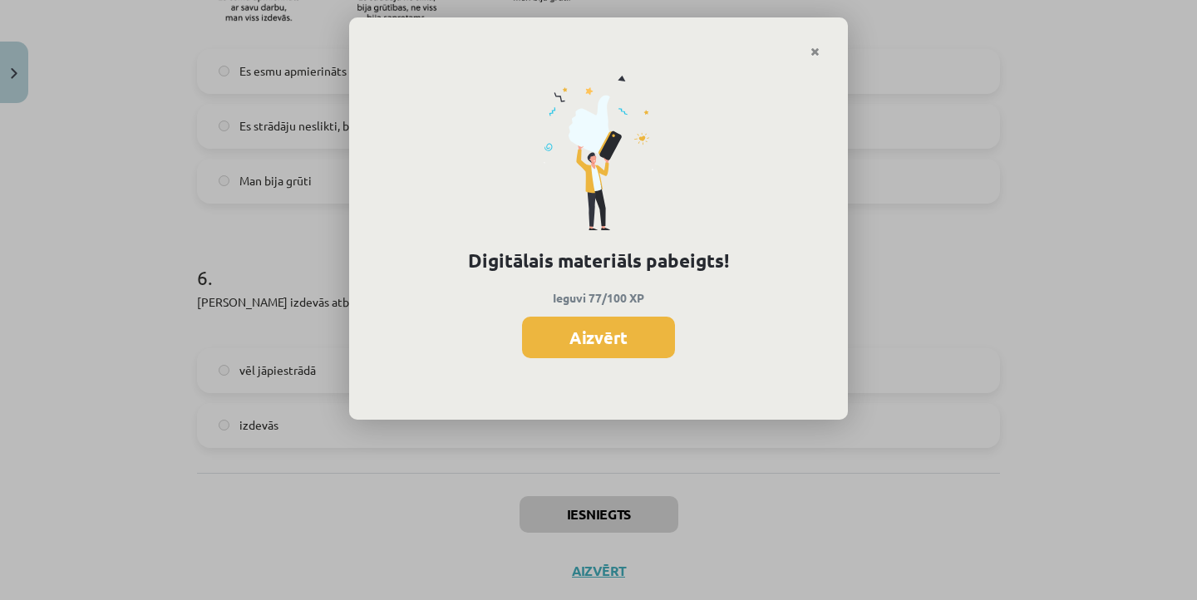
click at [605, 362] on div "Digitālais materiāls pabeigts! Ieguvi 77/100 XP Aizvērt" at bounding box center [598, 239] width 499 height 362
click at [604, 329] on button "Aizvērt" at bounding box center [598, 338] width 153 height 42
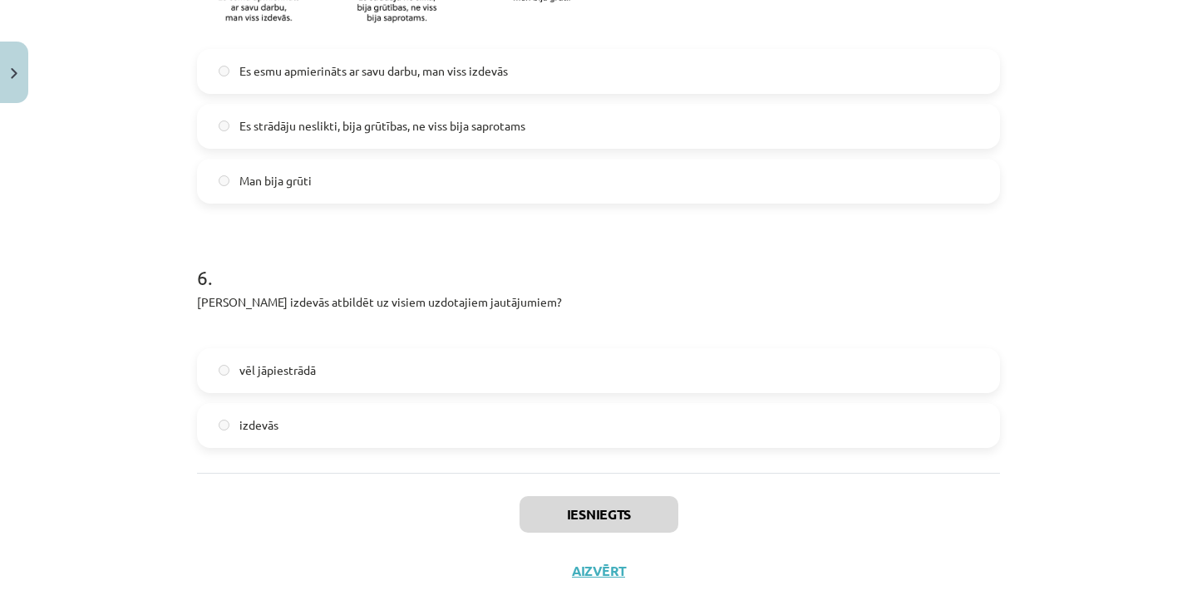
click at [594, 577] on button "Aizvērt" at bounding box center [598, 571] width 63 height 17
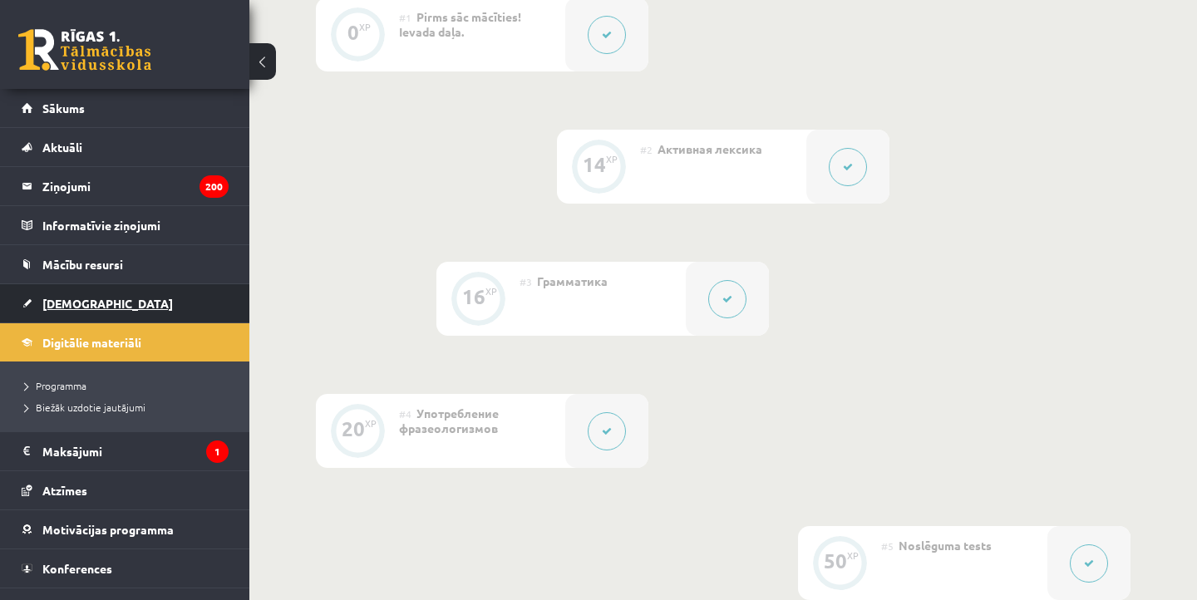
click at [76, 309] on span "[DEMOGRAPHIC_DATA]" at bounding box center [107, 303] width 131 height 15
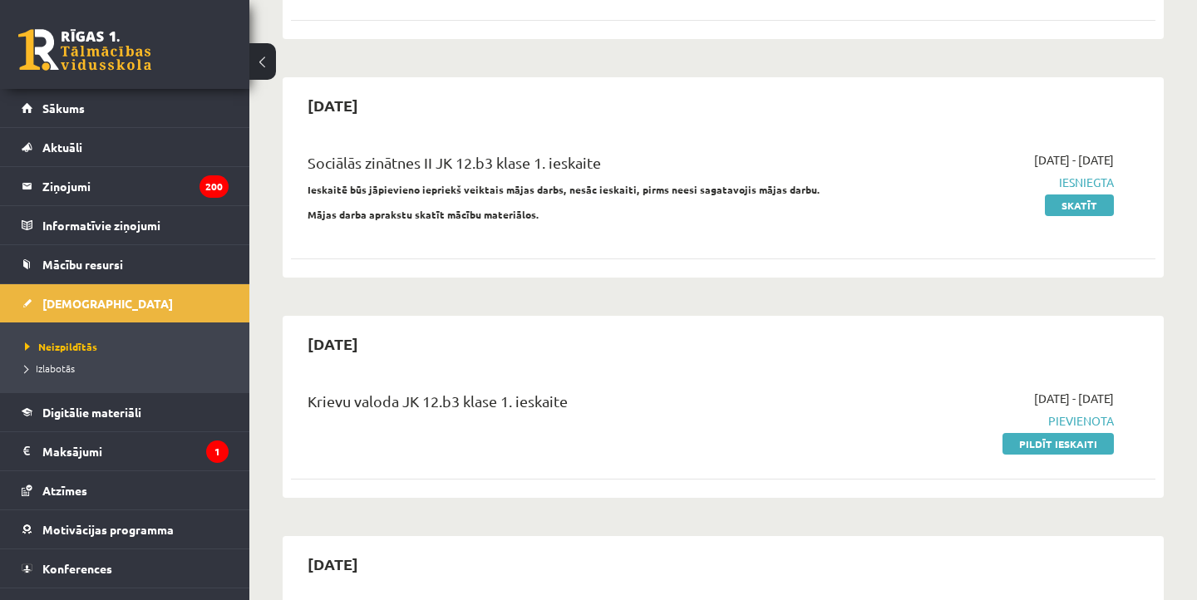
scroll to position [467, 0]
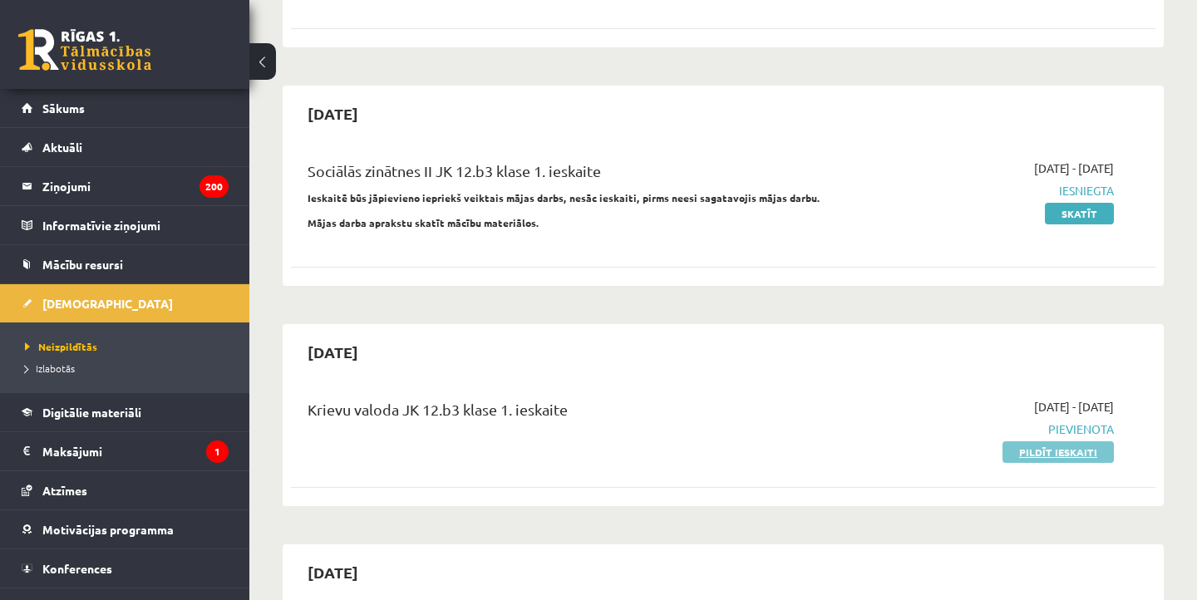
click at [1048, 441] on link "Pildīt ieskaiti" at bounding box center [1058, 452] width 111 height 22
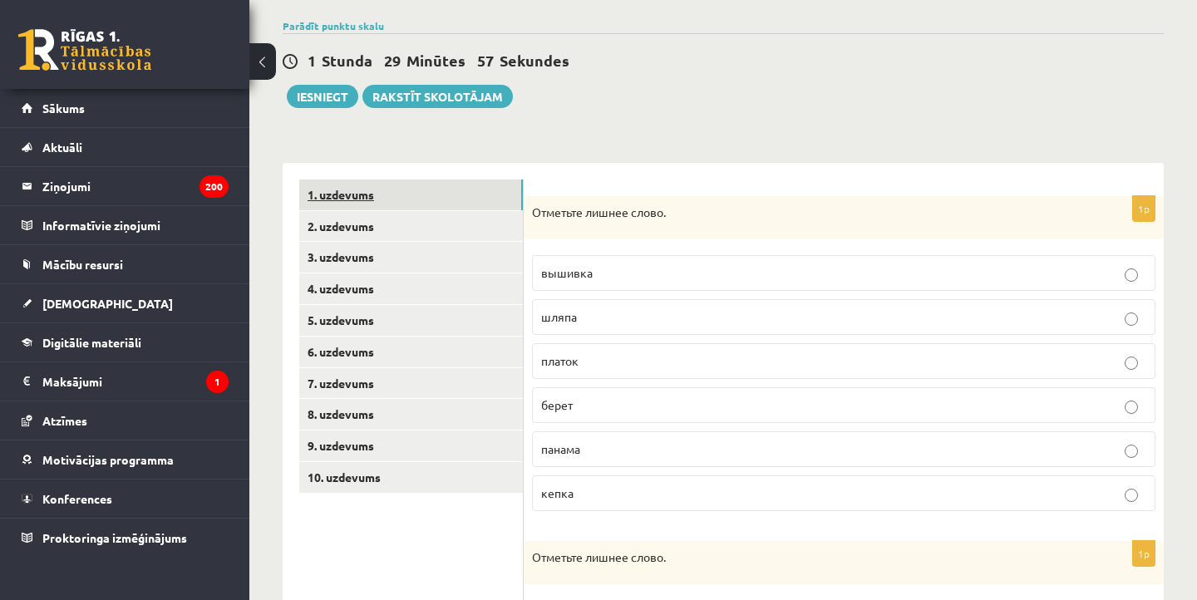
scroll to position [114, 0]
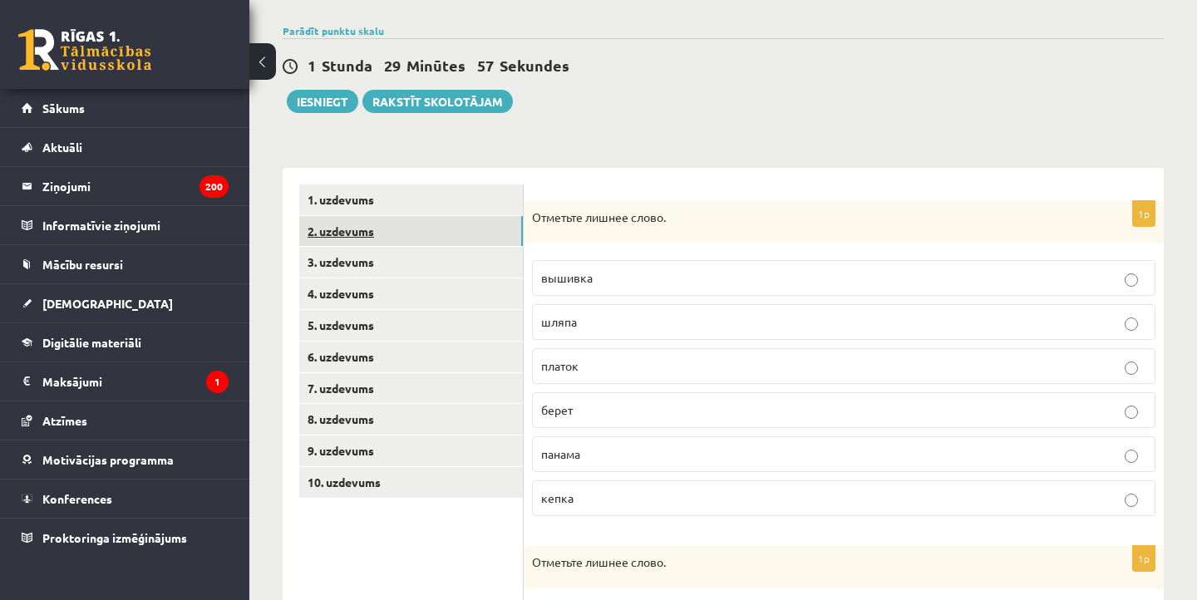
click at [462, 224] on link "2. uzdevums" at bounding box center [411, 231] width 224 height 31
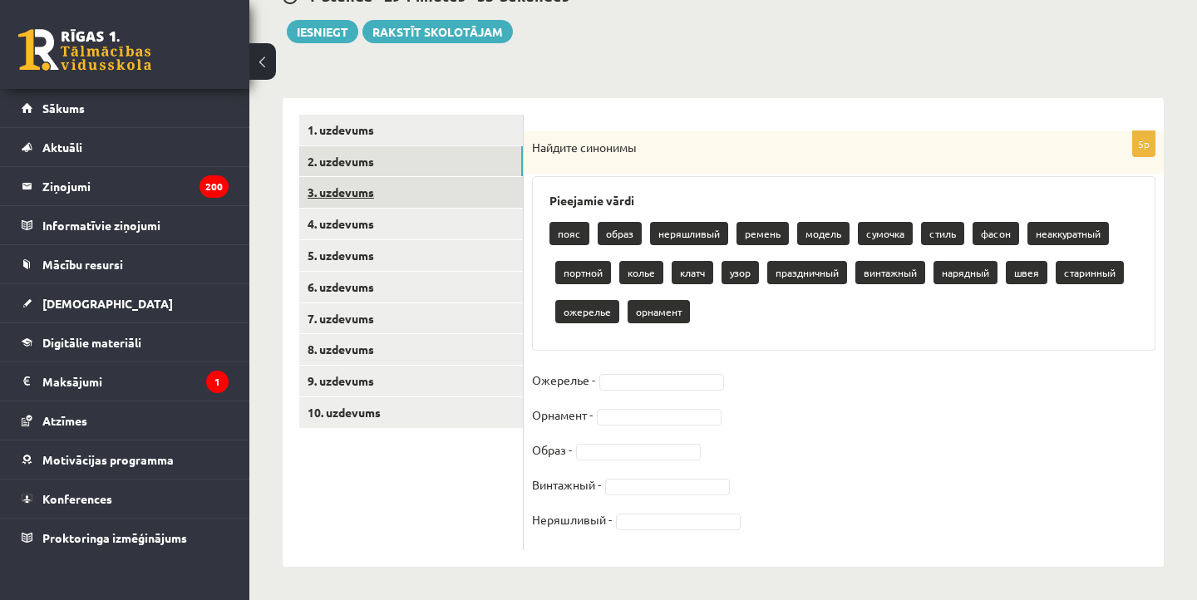
scroll to position [183, 0]
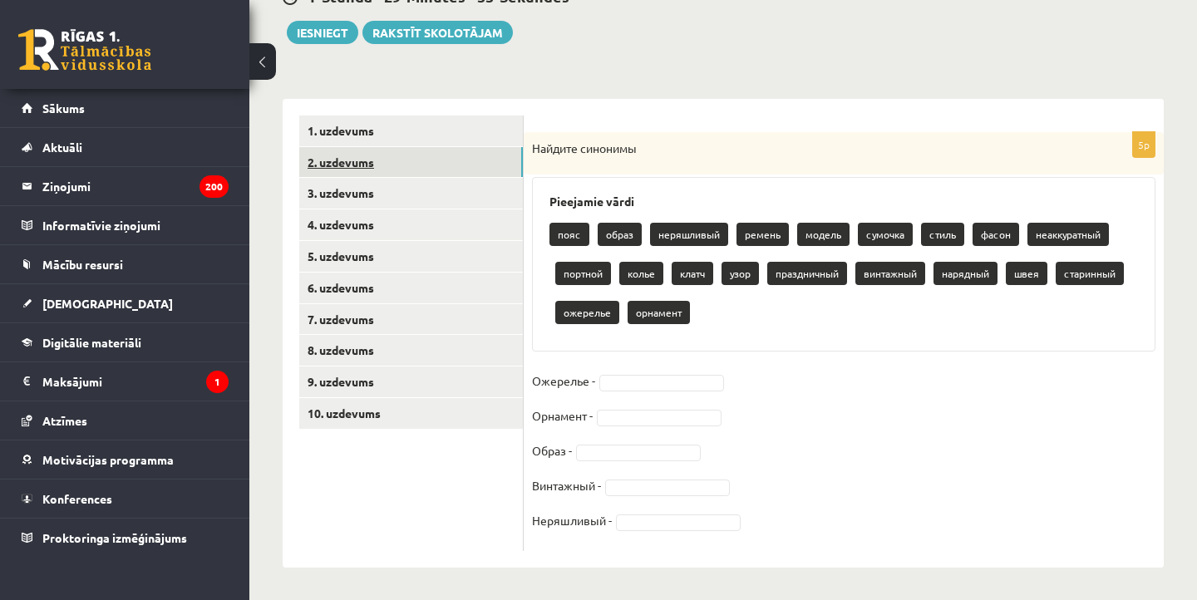
click at [407, 175] on link "2. uzdevums" at bounding box center [411, 162] width 224 height 31
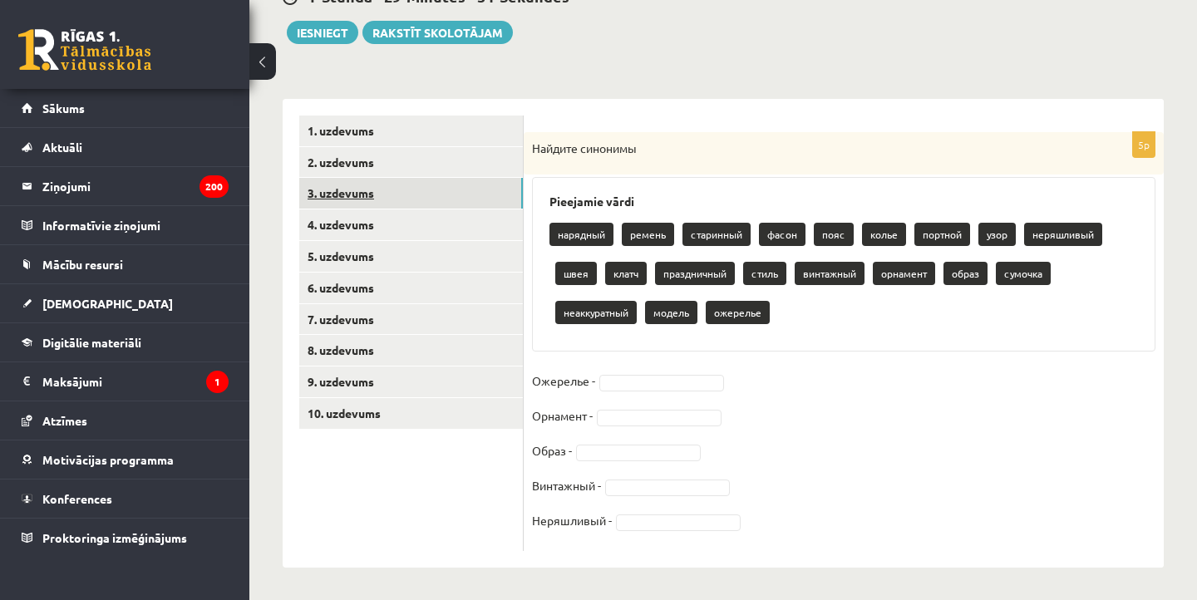
click at [407, 196] on link "3. uzdevums" at bounding box center [411, 193] width 224 height 31
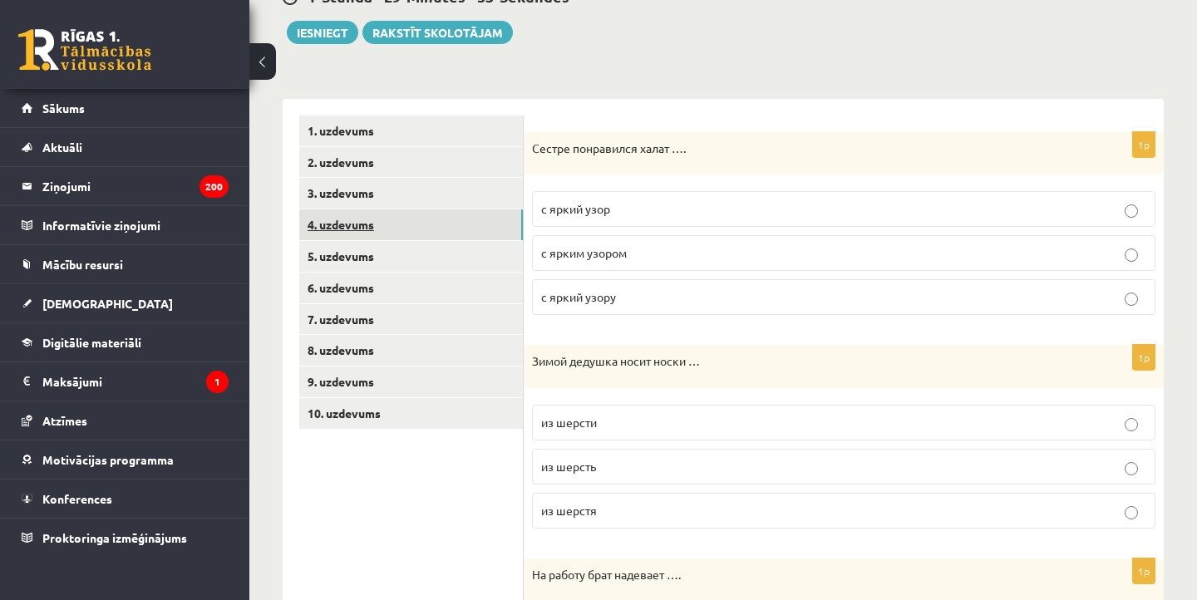
click at [398, 229] on link "4. uzdevums" at bounding box center [411, 225] width 224 height 31
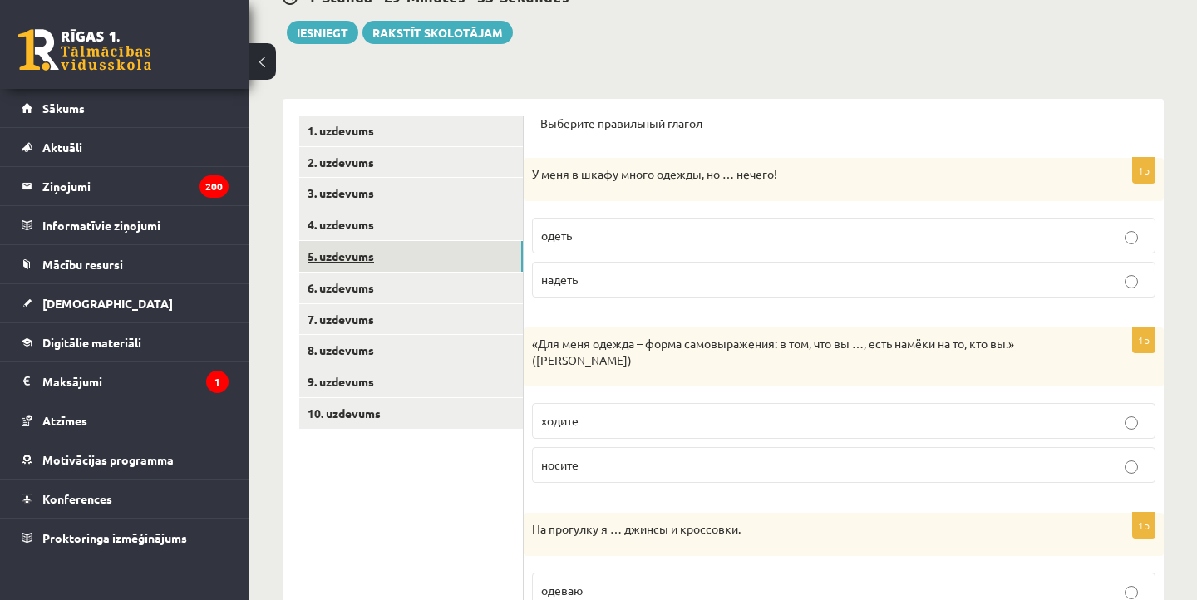
click at [392, 262] on link "5. uzdevums" at bounding box center [411, 256] width 224 height 31
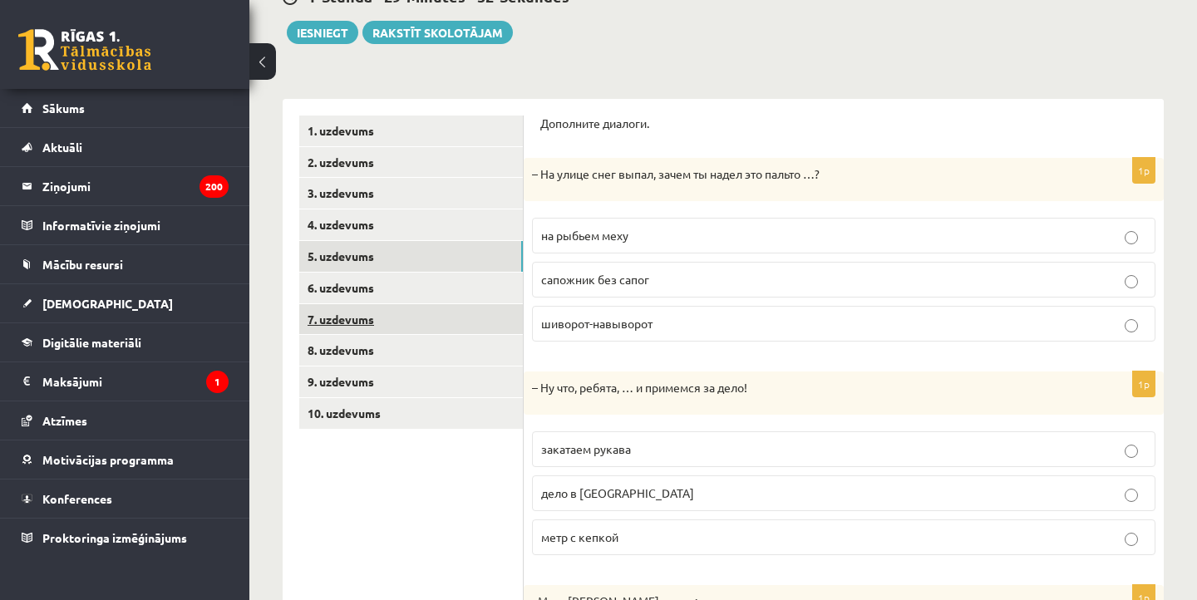
click at [378, 304] on link "7. uzdevums" at bounding box center [411, 319] width 224 height 31
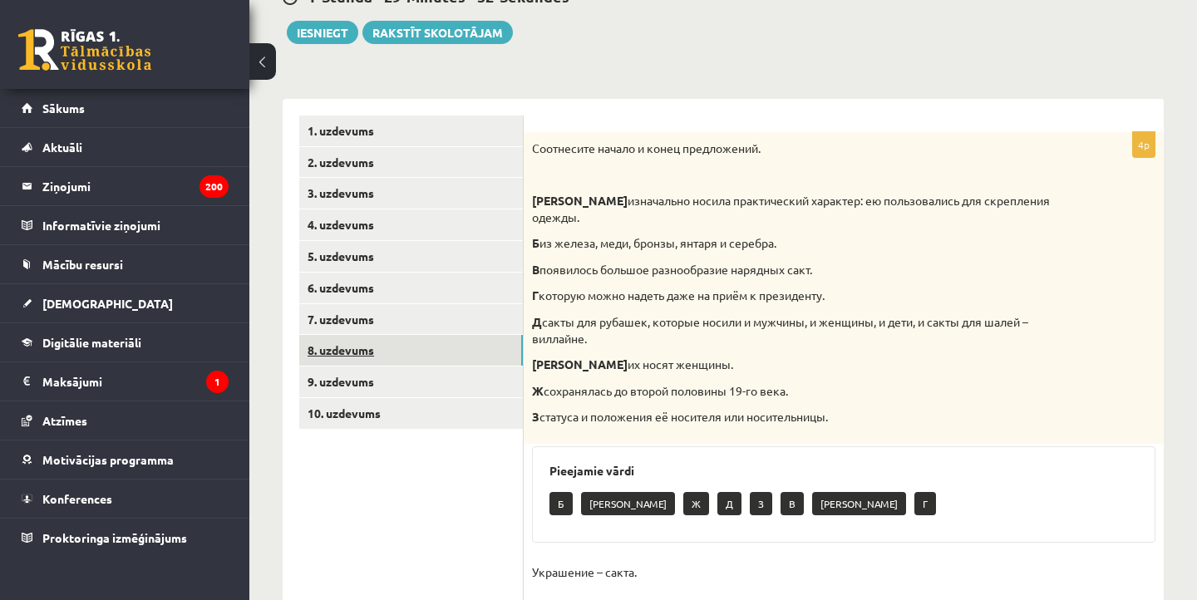
click at [374, 335] on link "8. uzdevums" at bounding box center [411, 350] width 224 height 31
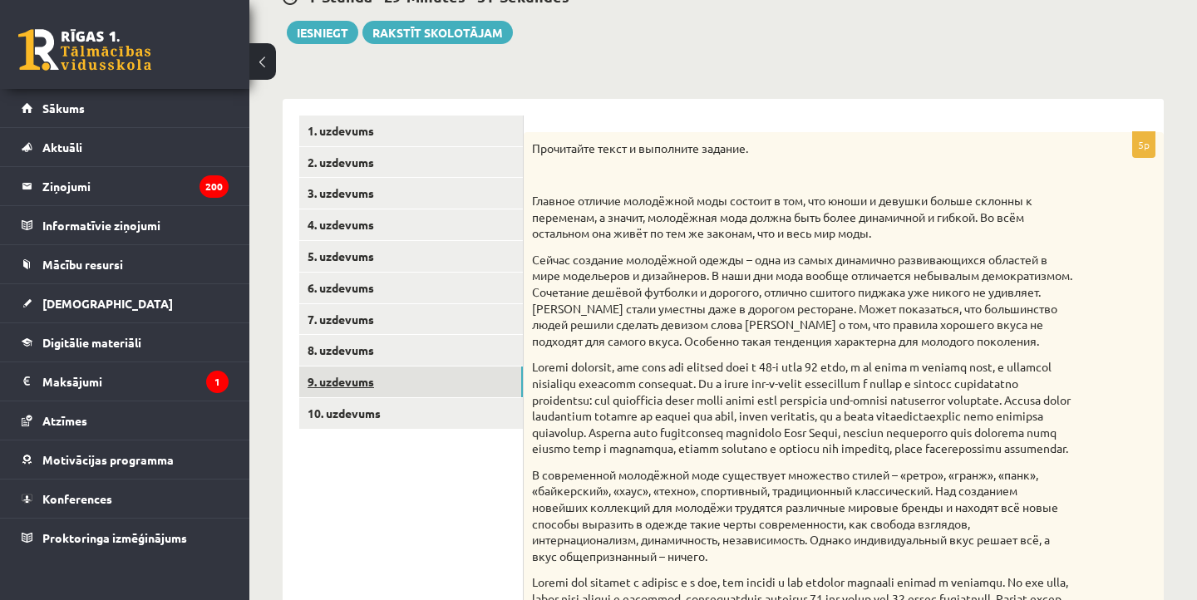
click at [373, 388] on link "9. uzdevums" at bounding box center [411, 382] width 224 height 31
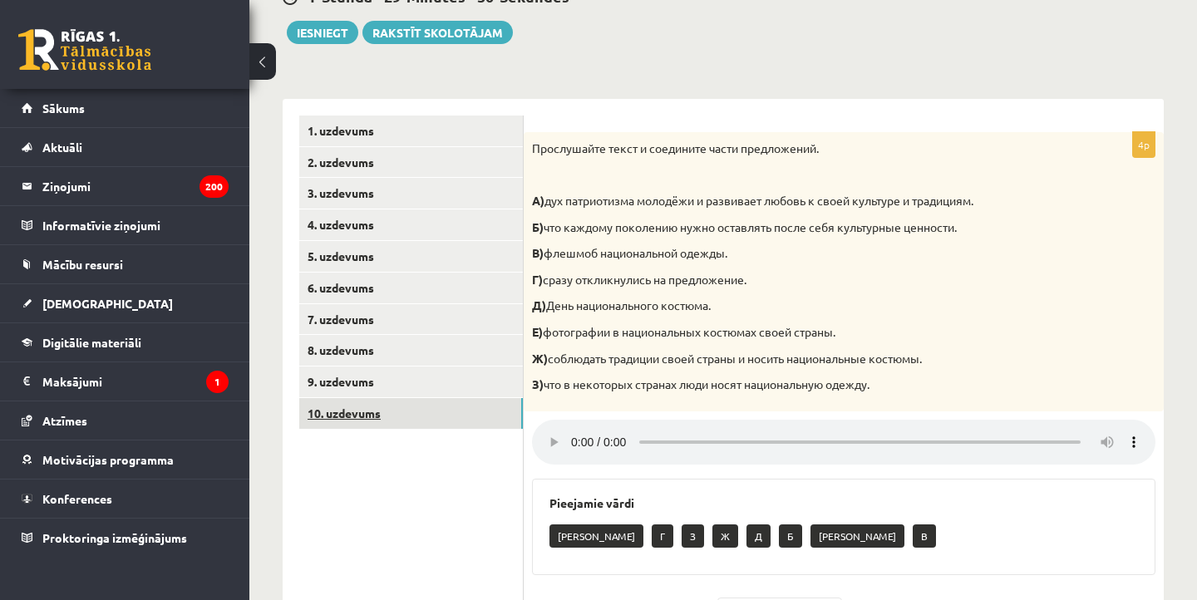
click at [373, 417] on link "10. uzdevums" at bounding box center [411, 413] width 224 height 31
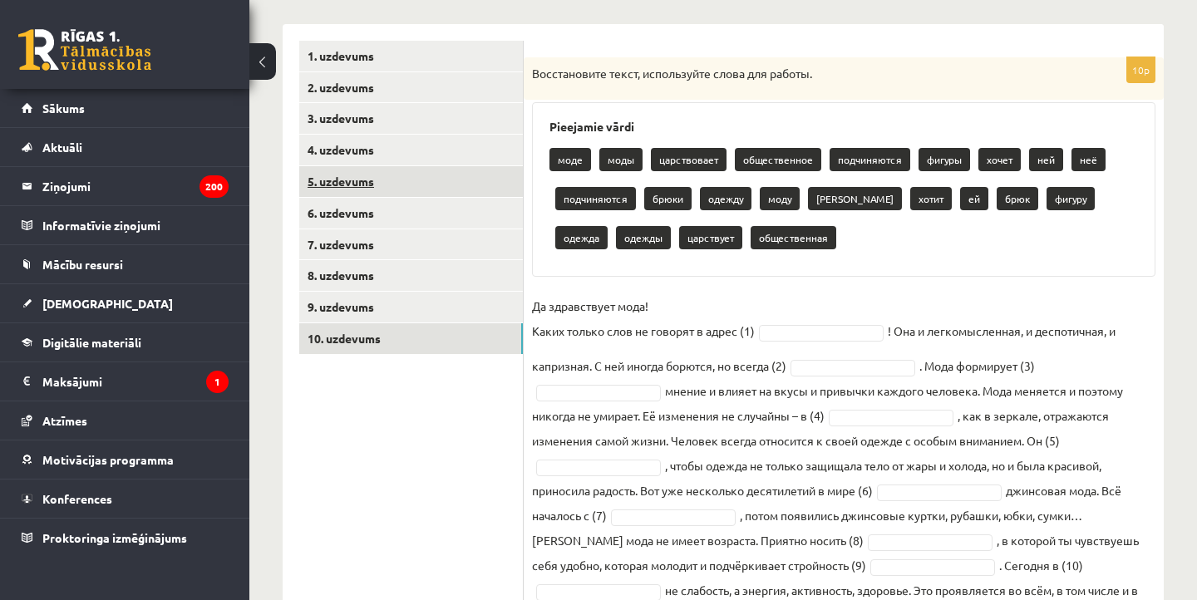
scroll to position [295, 0]
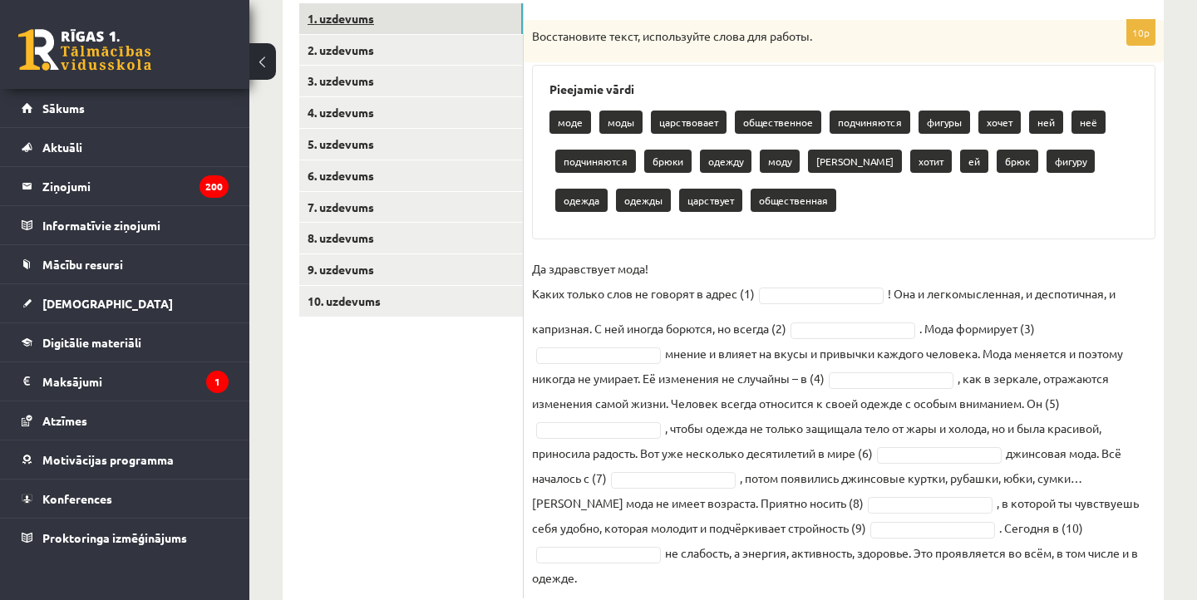
click at [412, 23] on link "1. uzdevums" at bounding box center [411, 18] width 224 height 31
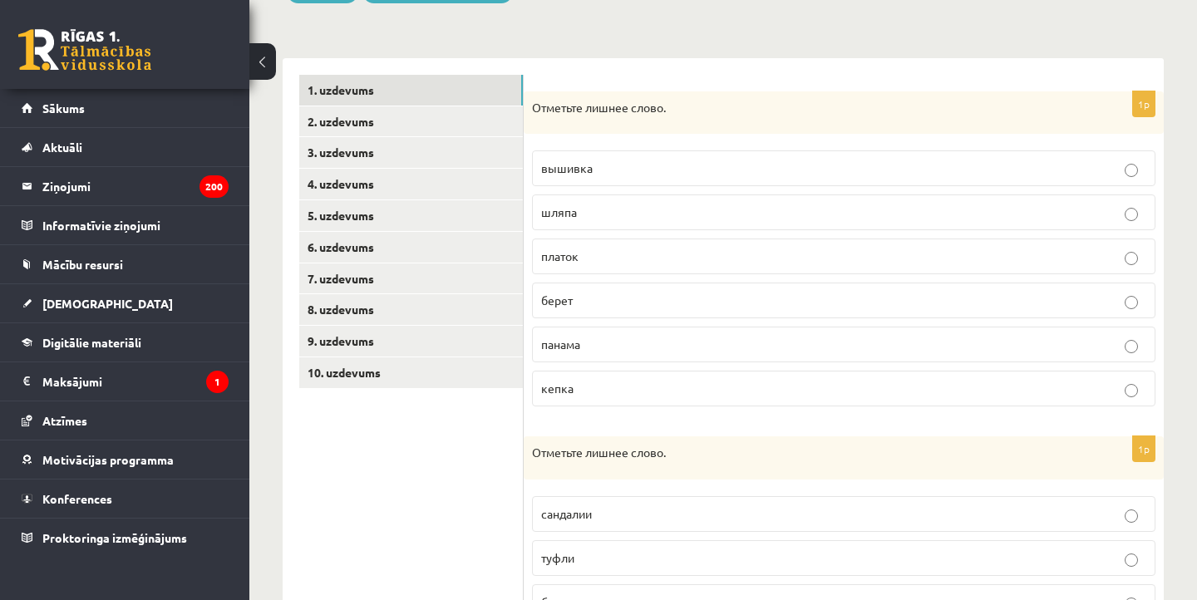
scroll to position [223, 0]
click at [664, 109] on p "Отметьте лишнее слово." at bounding box center [802, 109] width 540 height 17
click at [670, 109] on p "Отметьте лишнее слово." at bounding box center [802, 109] width 540 height 17
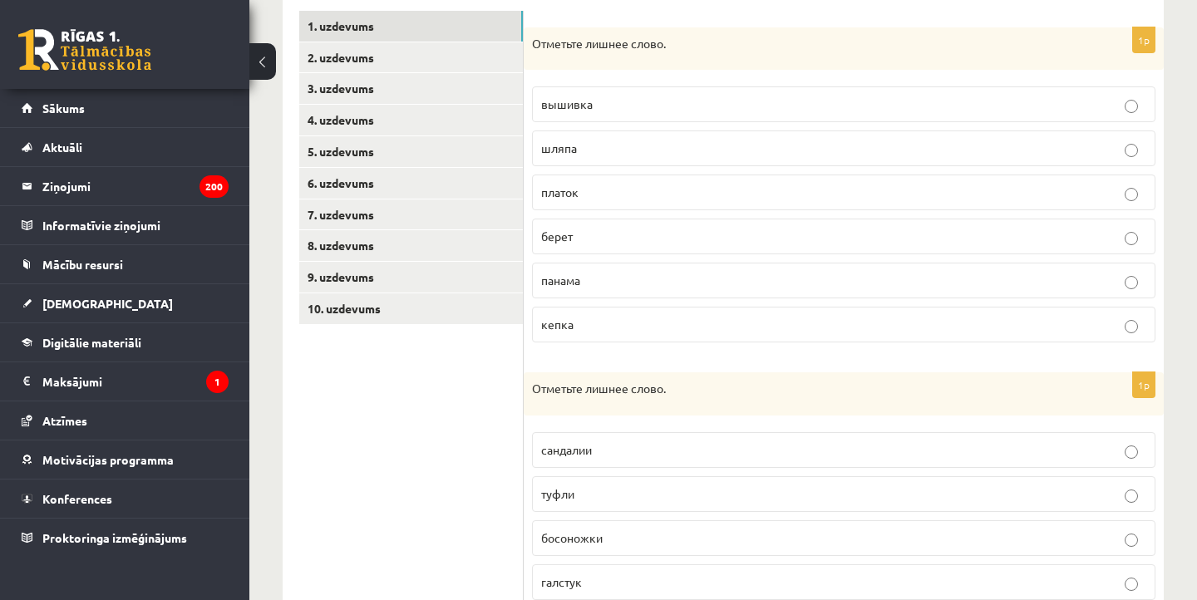
scroll to position [288, 0]
click at [651, 108] on p "вышивка" at bounding box center [843, 104] width 605 height 17
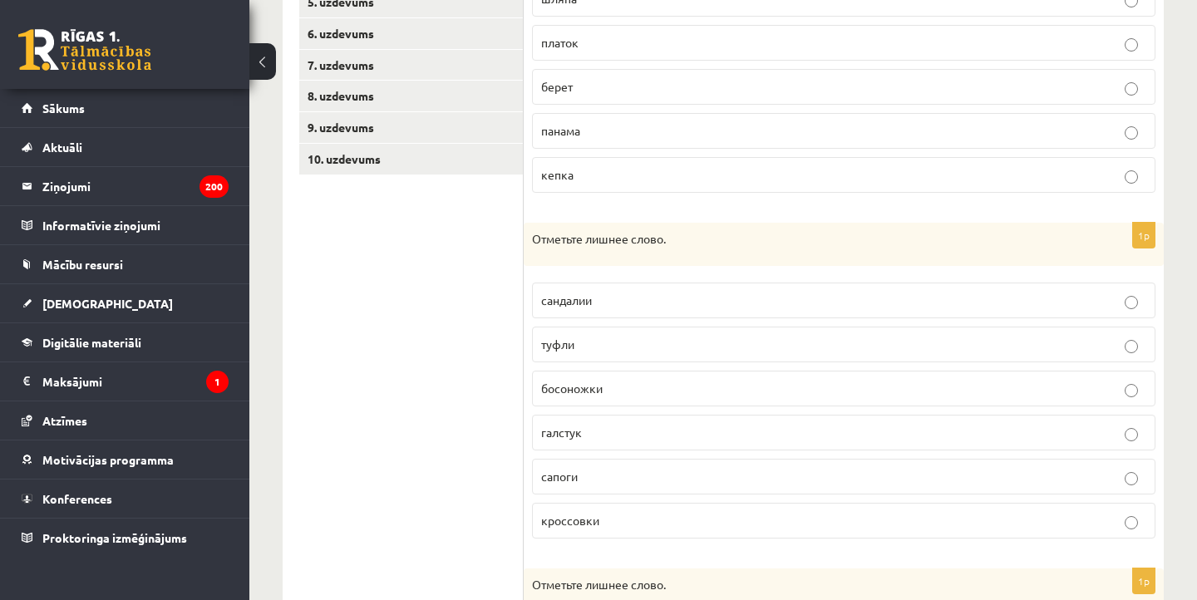
scroll to position [437, 0]
click at [617, 429] on p "галстук" at bounding box center [843, 432] width 605 height 17
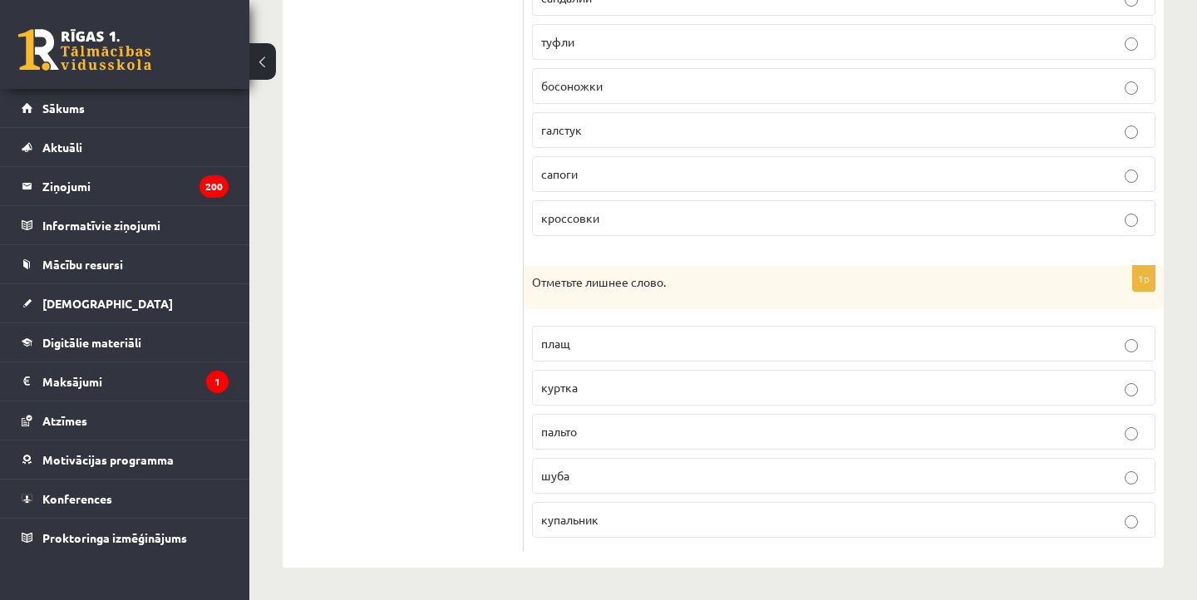
scroll to position [739, 0]
click at [634, 520] on p "купальник" at bounding box center [843, 520] width 605 height 17
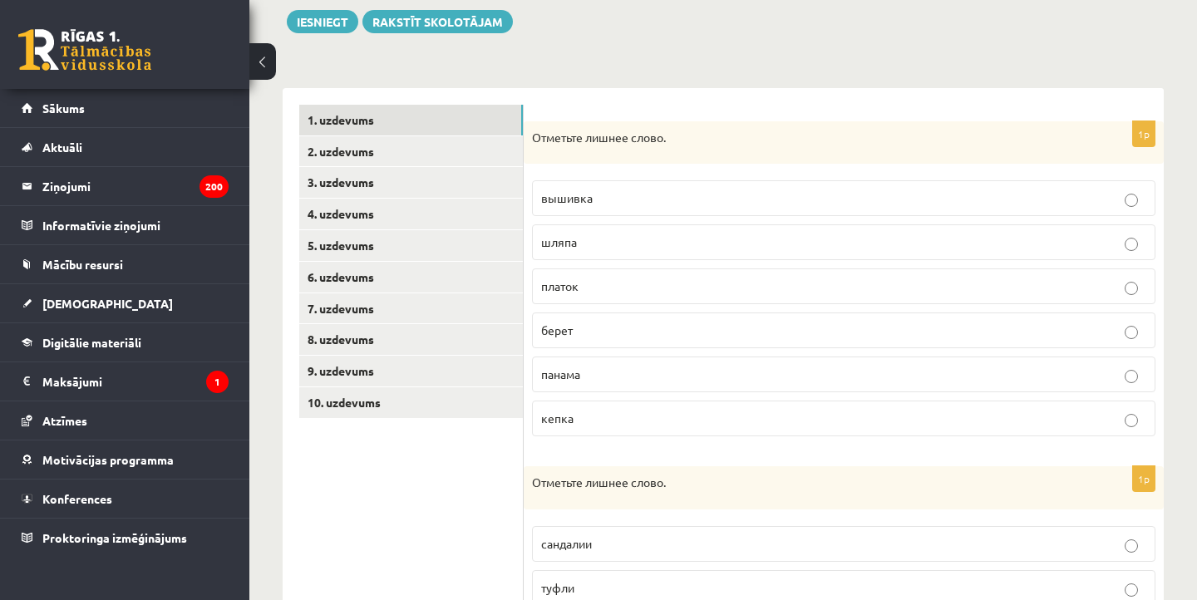
scroll to position [182, 0]
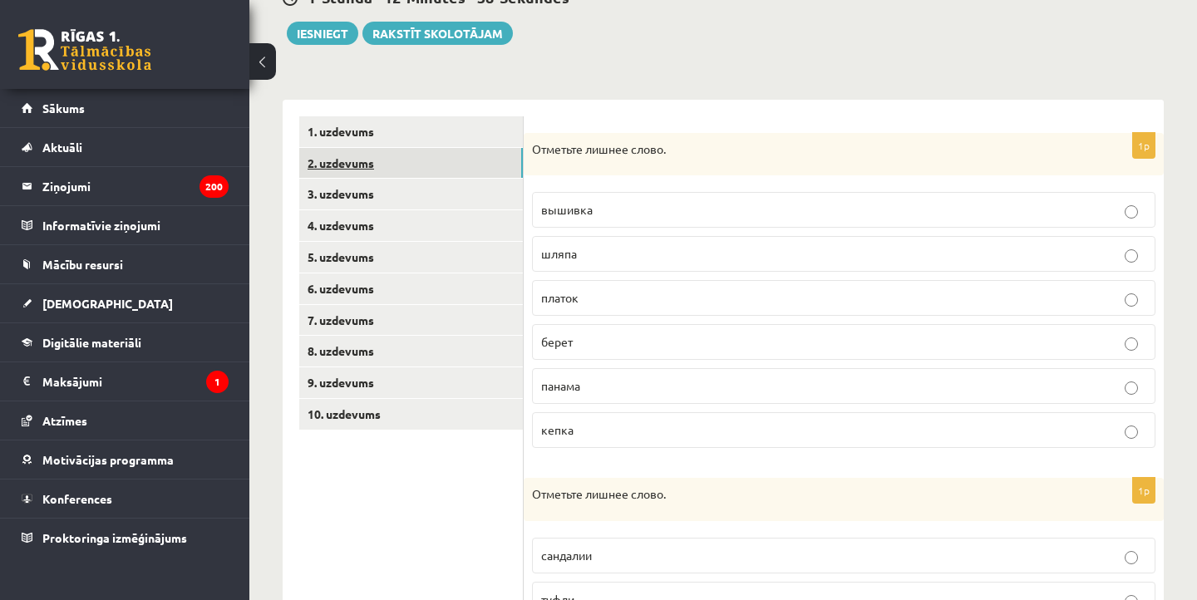
click at [343, 175] on link "2. uzdevums" at bounding box center [411, 163] width 224 height 31
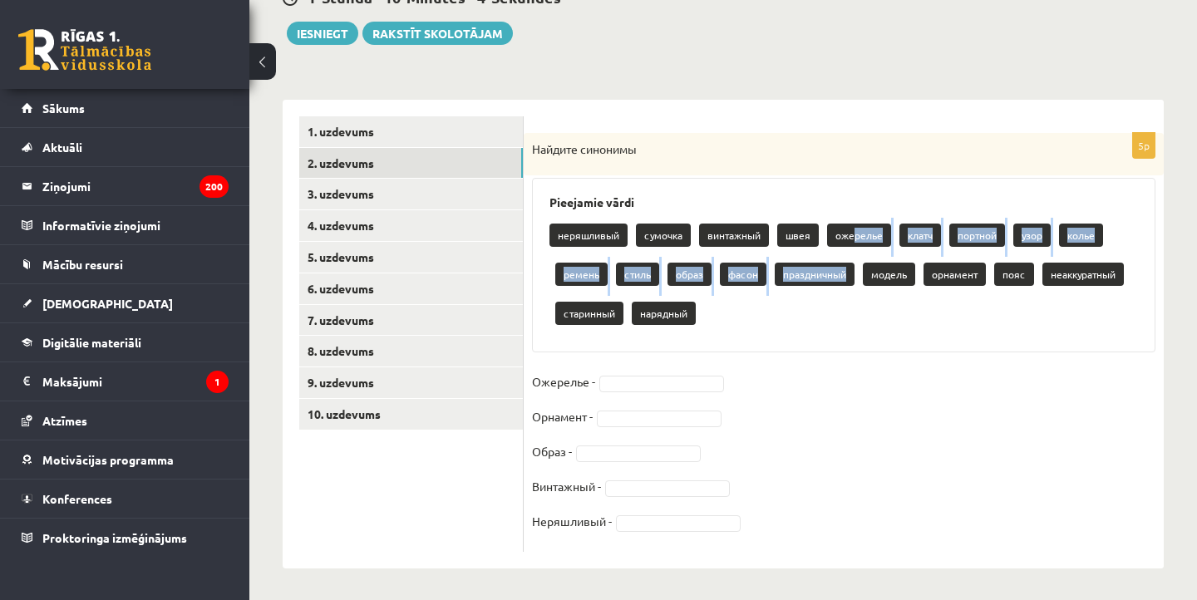
drag, startPoint x: 852, startPoint y: 237, endPoint x: 816, endPoint y: 283, distance: 58.0
click at [809, 283] on div "неряшливый сумочка винтажный швея ожерелье клатч портной узор колье ремень стил…" at bounding box center [844, 276] width 589 height 117
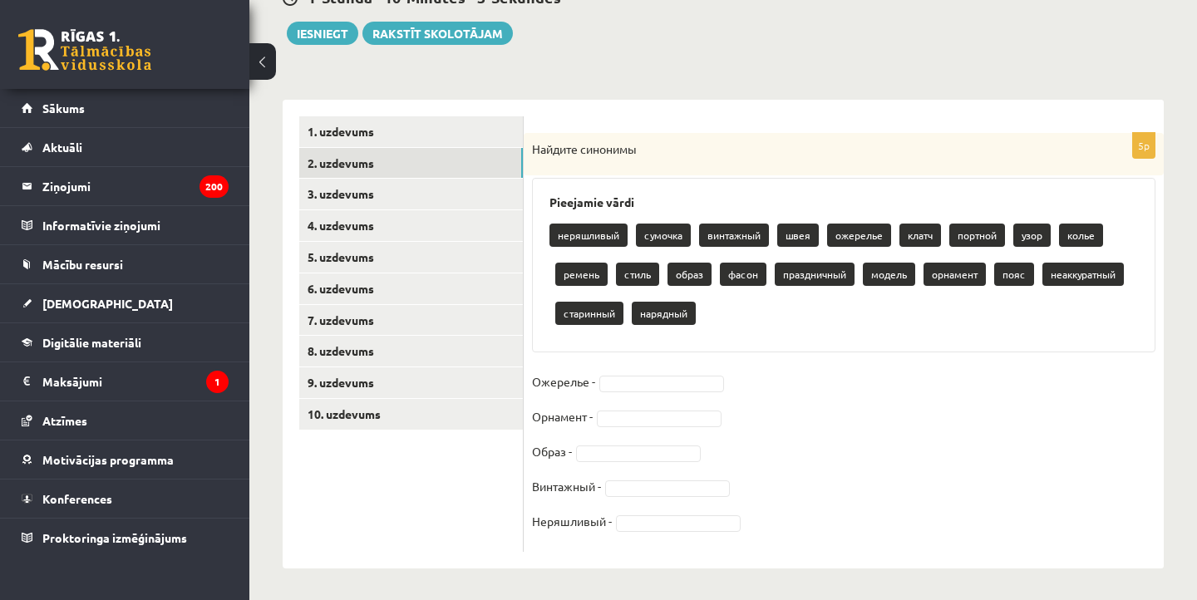
click at [820, 308] on div "неряшливый сумочка винтажный швея ожерелье клатч портной узор колье ремень стил…" at bounding box center [844, 276] width 589 height 117
click at [856, 225] on p "ожерелье" at bounding box center [859, 235] width 64 height 23
click at [856, 232] on p "ожерелье" at bounding box center [859, 235] width 64 height 23
click at [659, 371] on fieldset "Ожерелье - Орнамент - Образ - Винтажный - Неряшливый -" at bounding box center [844, 456] width 624 height 175
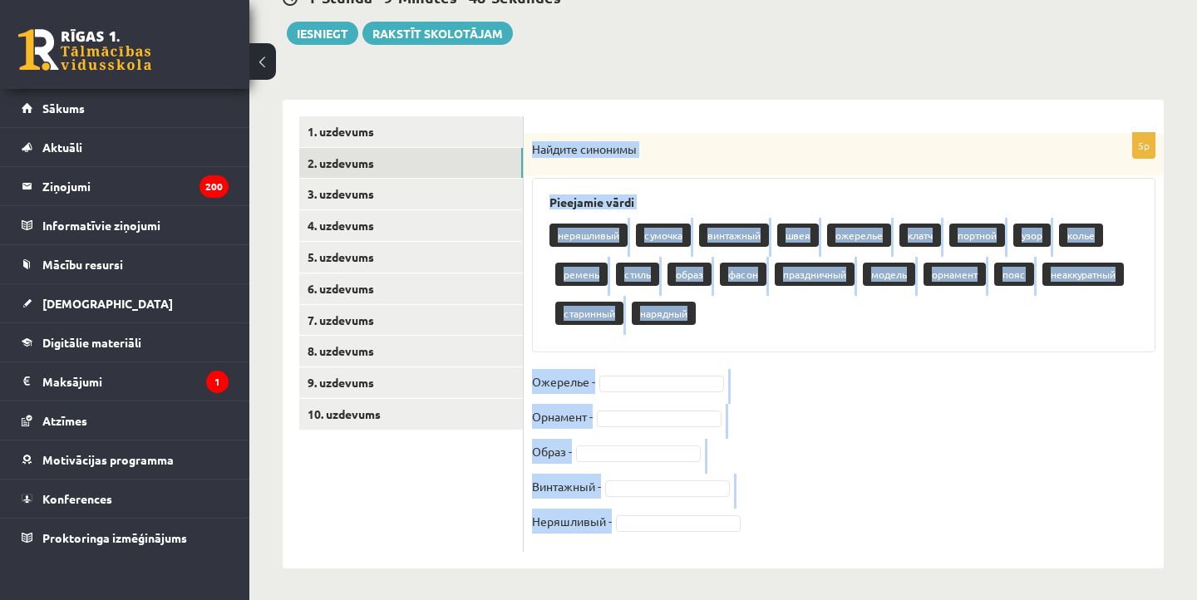
drag, startPoint x: 539, startPoint y: 126, endPoint x: 657, endPoint y: 515, distance: 406.6
click at [657, 515] on div "5p Найдите синонимы Pieejamie vārdi неряшливый сумочка винтажный швея ожерелье …" at bounding box center [844, 334] width 640 height 469
copy div "Найдите синонимы Pieejamie vārdi неряшливый сумочка винтажный швея ожерелье кла…"
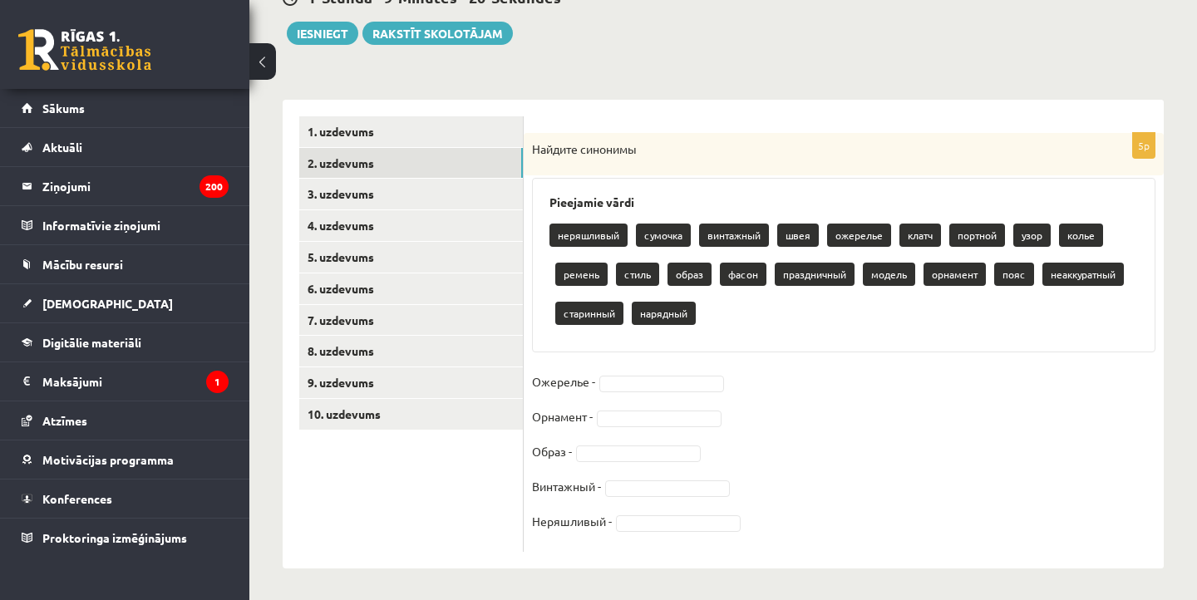
click at [792, 406] on fieldset "Ожерелье - Орнамент - Образ - Винтажный - Неряшливый -" at bounding box center [844, 456] width 624 height 175
click at [708, 361] on div "5p Найдите синонимы Pieejamie vārdi неряшливый сумочка винтажный швея ожерелье …" at bounding box center [844, 342] width 640 height 419
click at [706, 372] on fieldset "Ожерелье - Орнамент - Образ - Винтажный - Неряшливый -" at bounding box center [844, 456] width 624 height 175
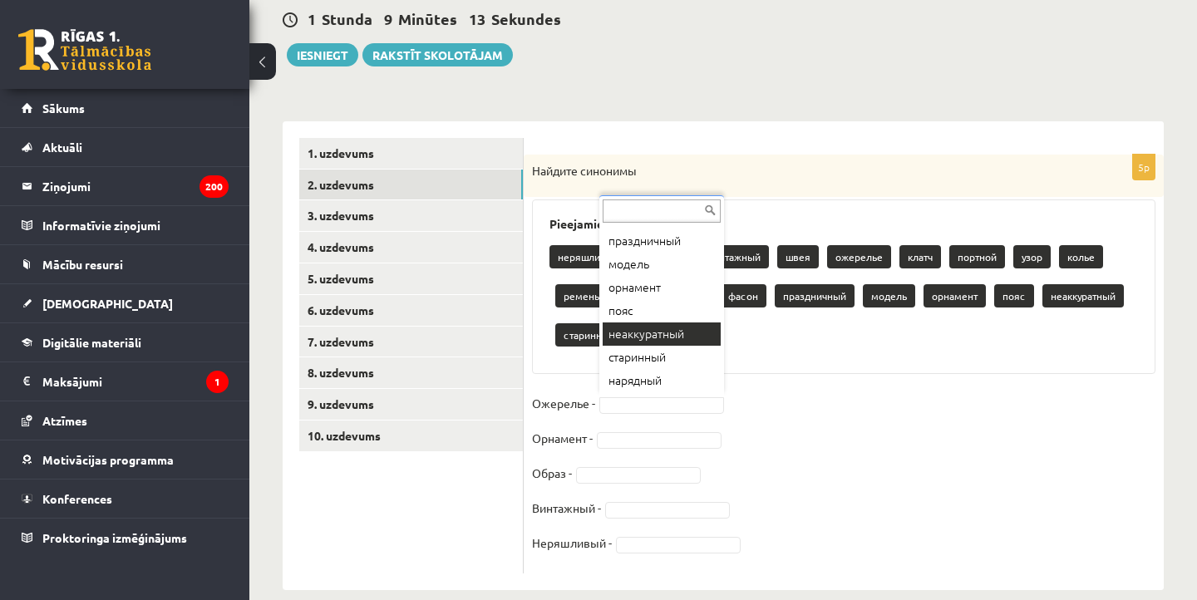
scroll to position [170, 0]
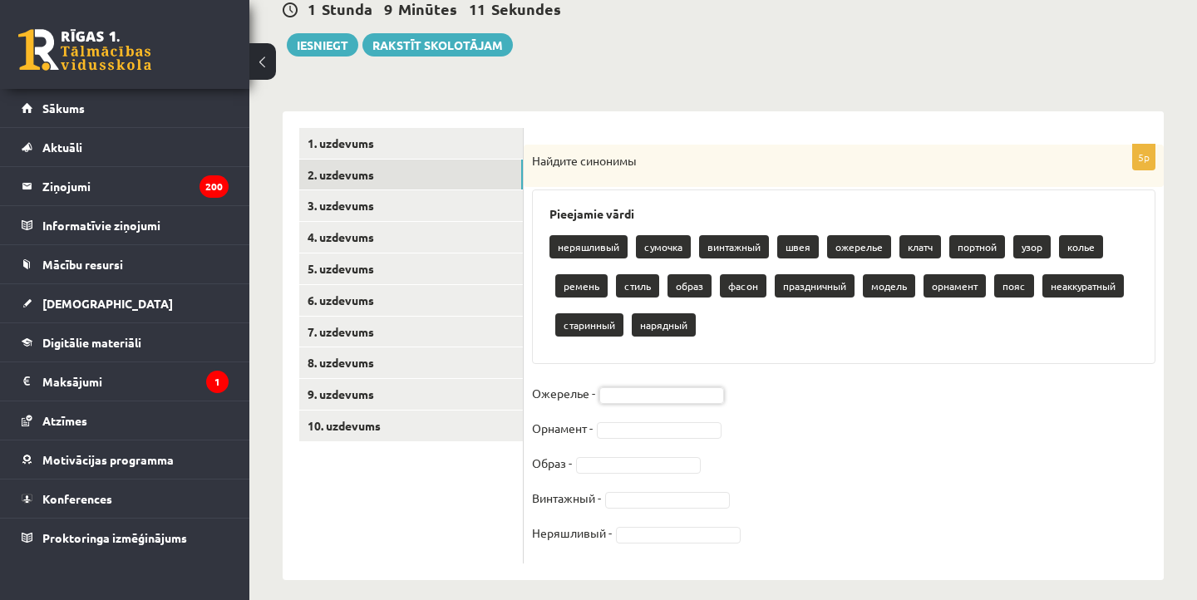
click at [678, 377] on div "5p Найдите синонимы Pieejamie vārdi неряшливый сумочка винтажный швея ожерелье …" at bounding box center [844, 354] width 640 height 419
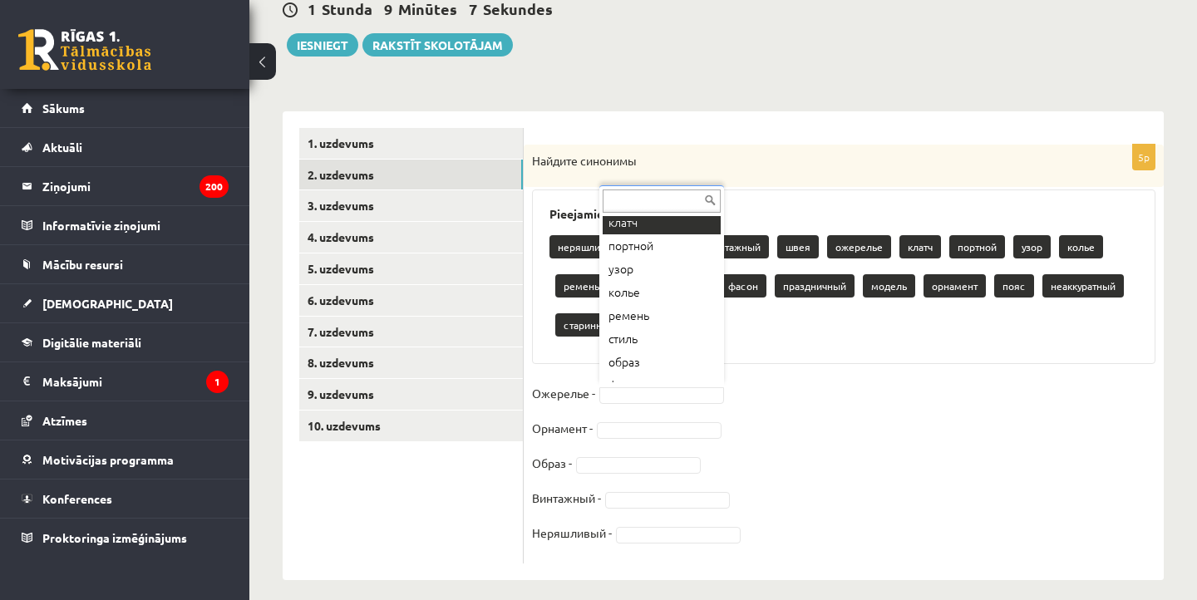
scroll to position [155, 0]
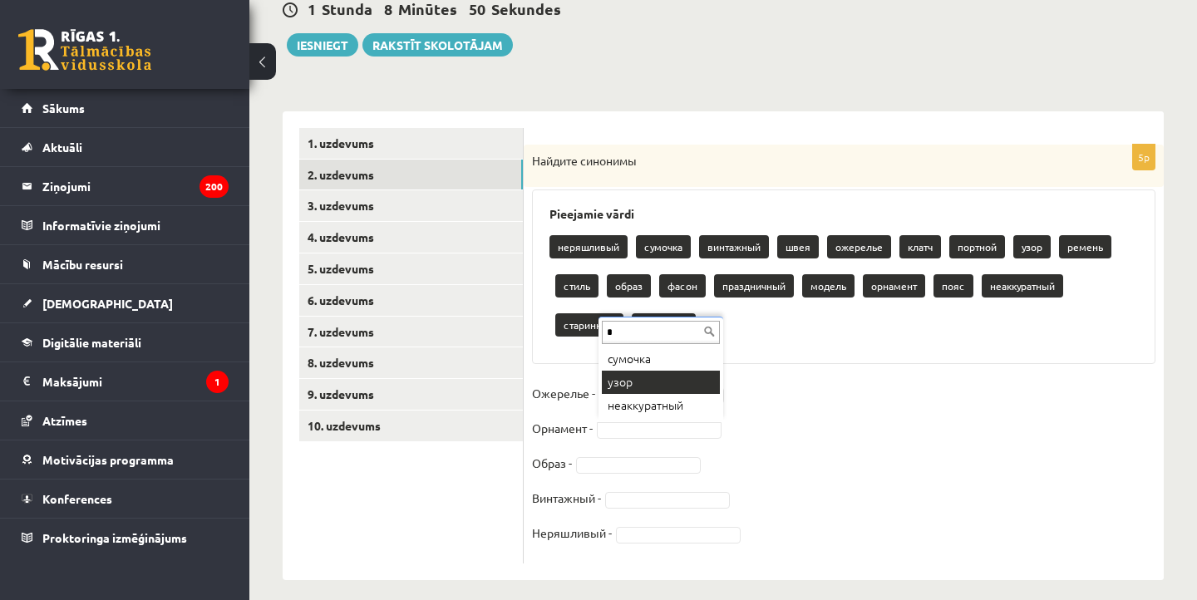
type input "*"
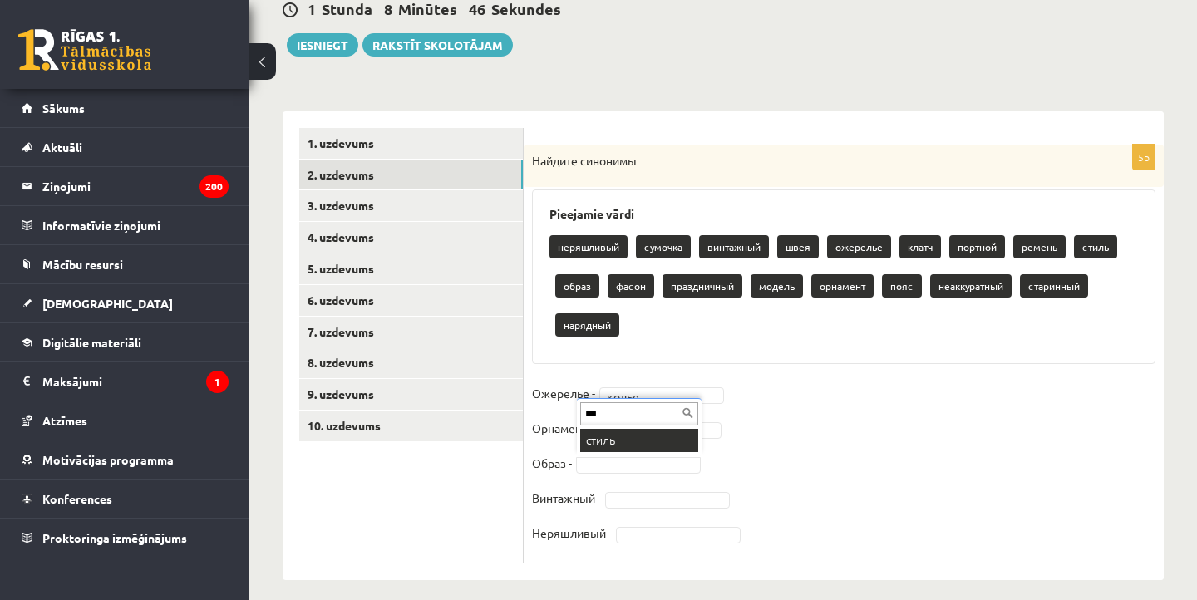
type input "***"
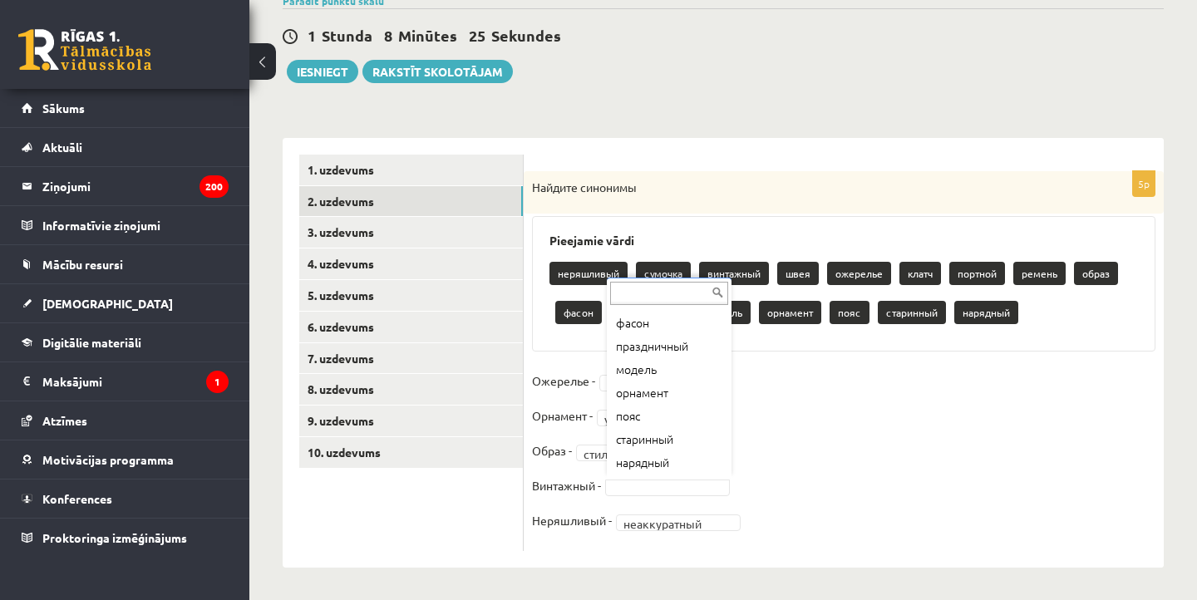
scroll to position [229, 0]
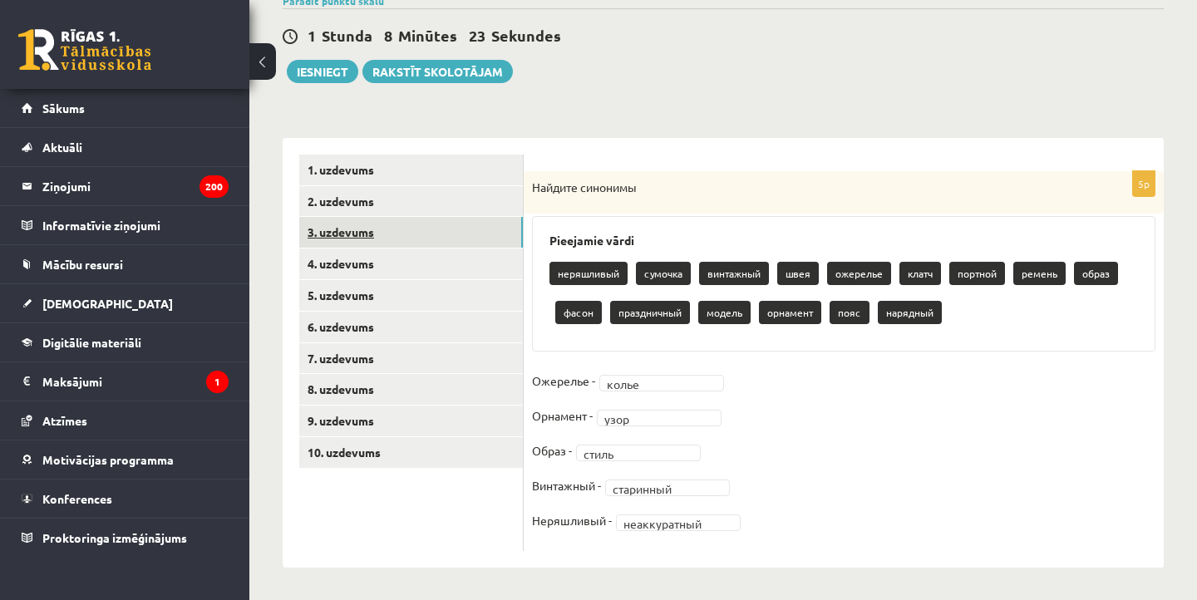
click at [431, 229] on link "3. uzdevums" at bounding box center [411, 232] width 224 height 31
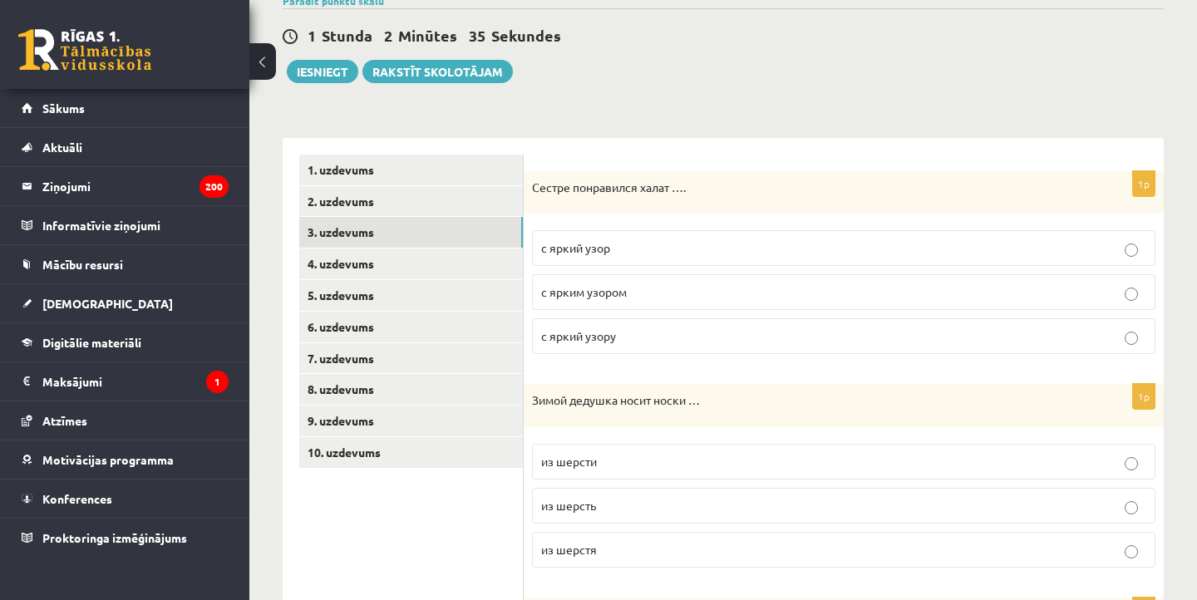
click at [620, 304] on label "с ярким узором" at bounding box center [844, 292] width 624 height 36
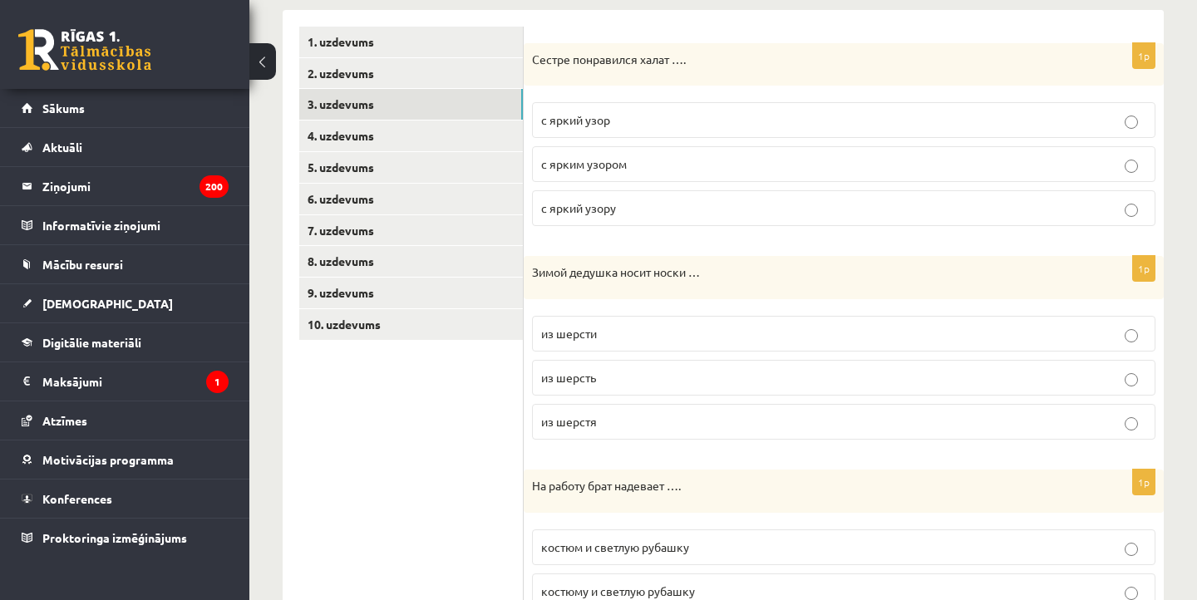
scroll to position [275, 0]
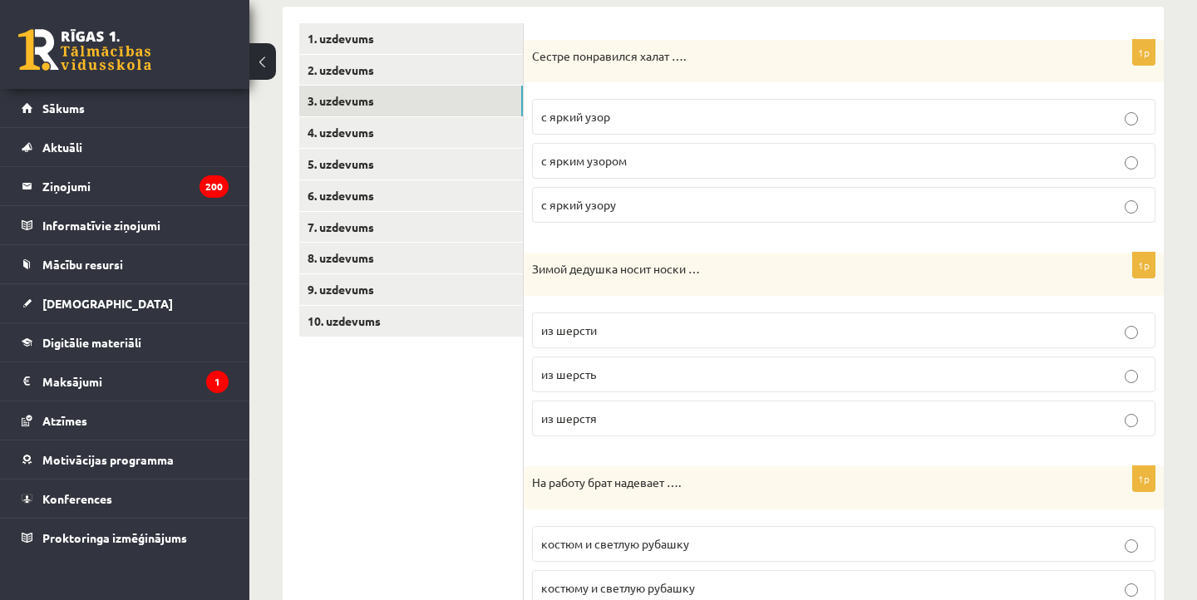
click at [604, 342] on label "из шерсти" at bounding box center [844, 331] width 624 height 36
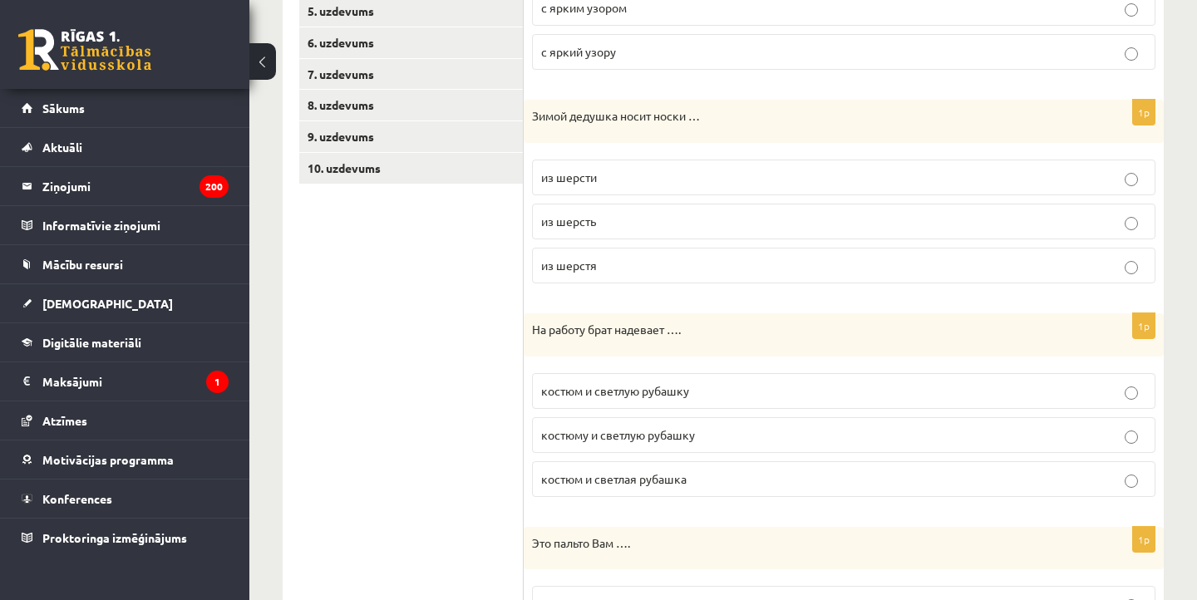
scroll to position [431, 0]
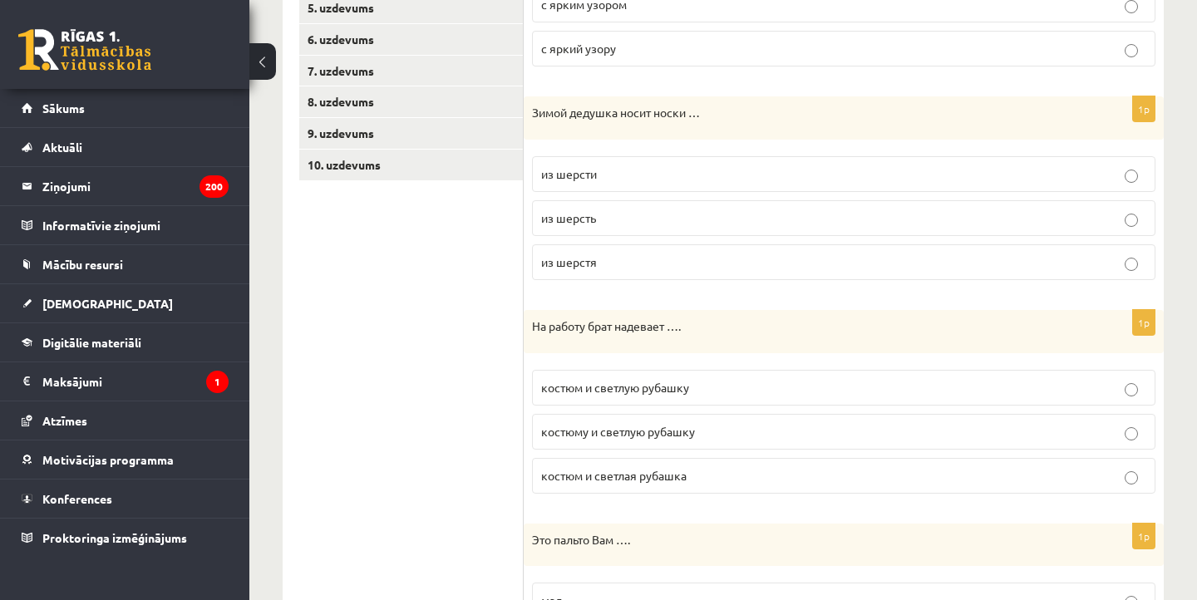
click at [552, 400] on label "костюм и светлую рубашку" at bounding box center [844, 388] width 624 height 36
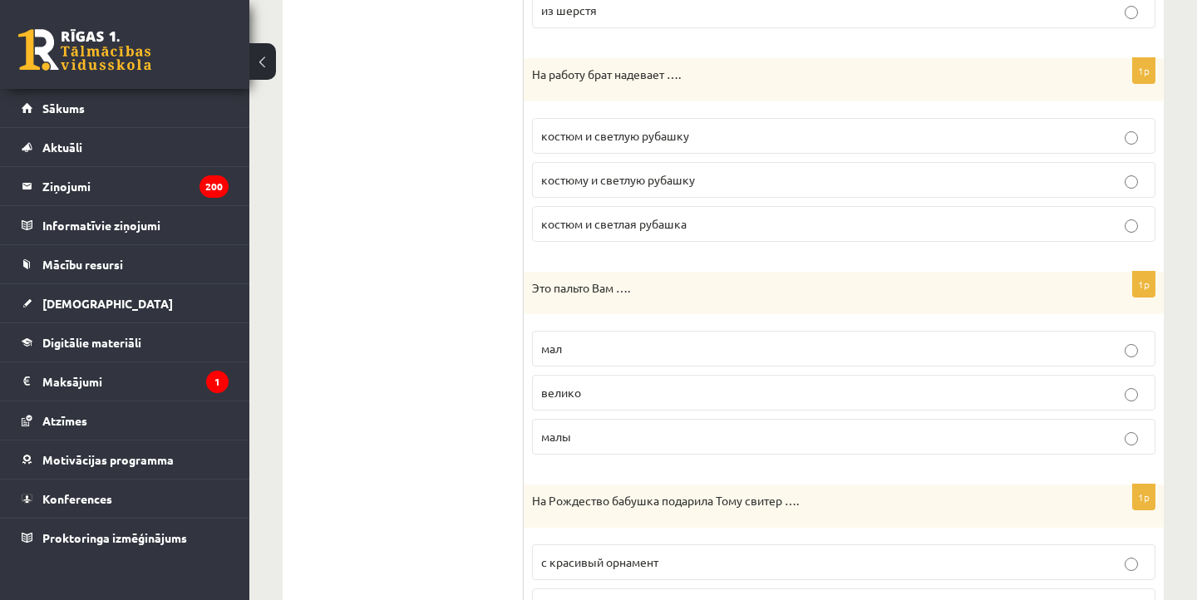
scroll to position [688, 0]
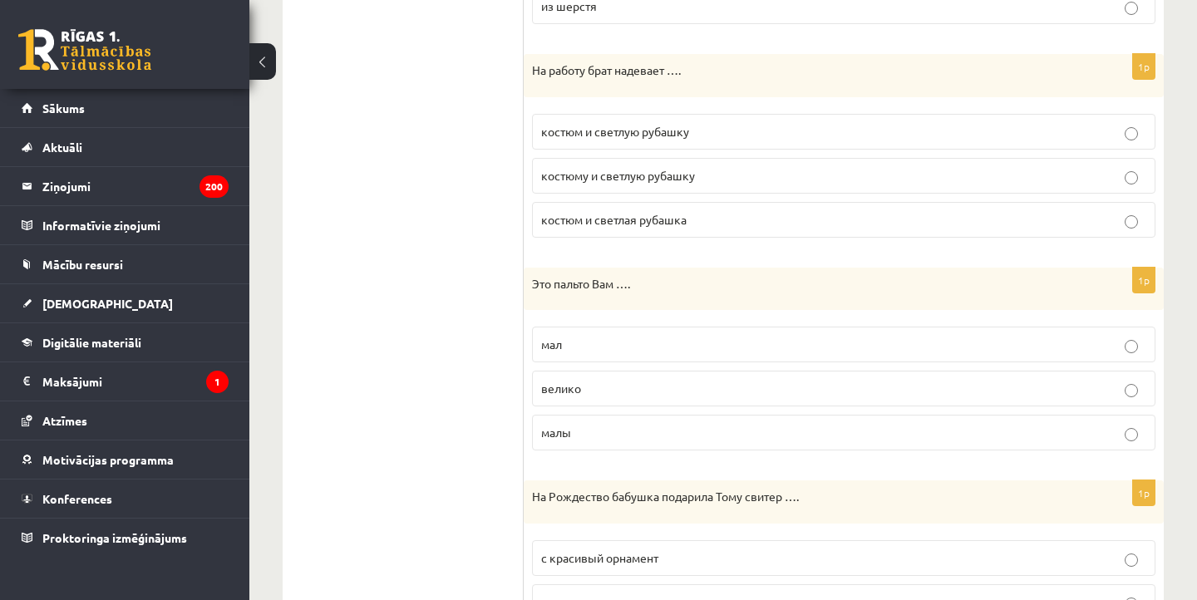
click at [560, 388] on span "велико" at bounding box center [561, 388] width 40 height 15
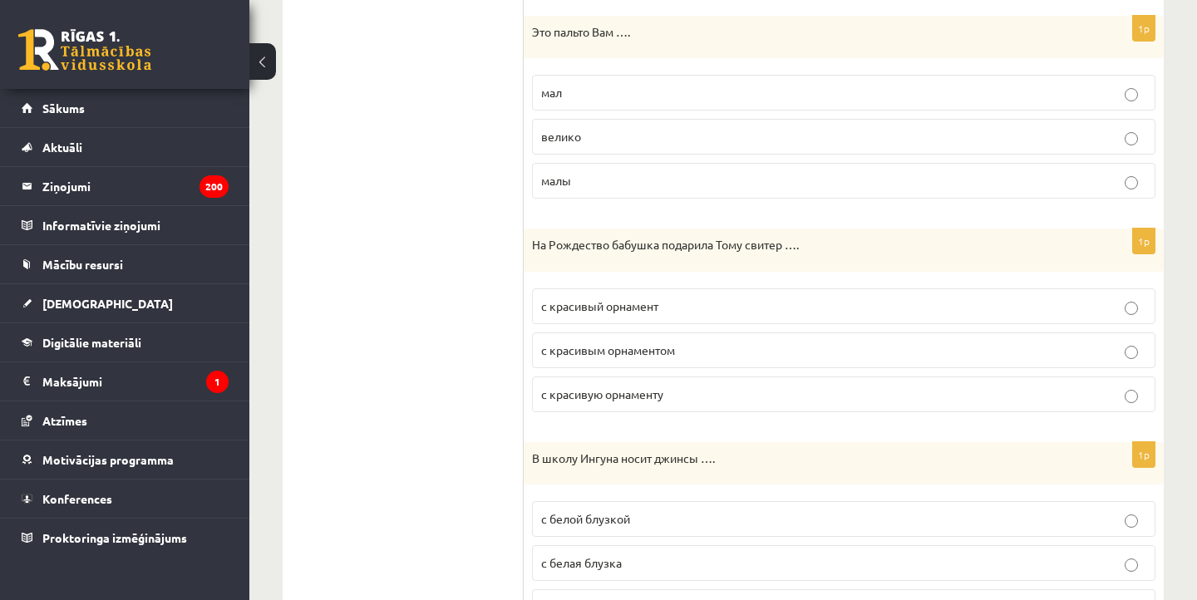
scroll to position [939, 0]
click at [596, 359] on label "с красивым орнаментом" at bounding box center [844, 351] width 624 height 36
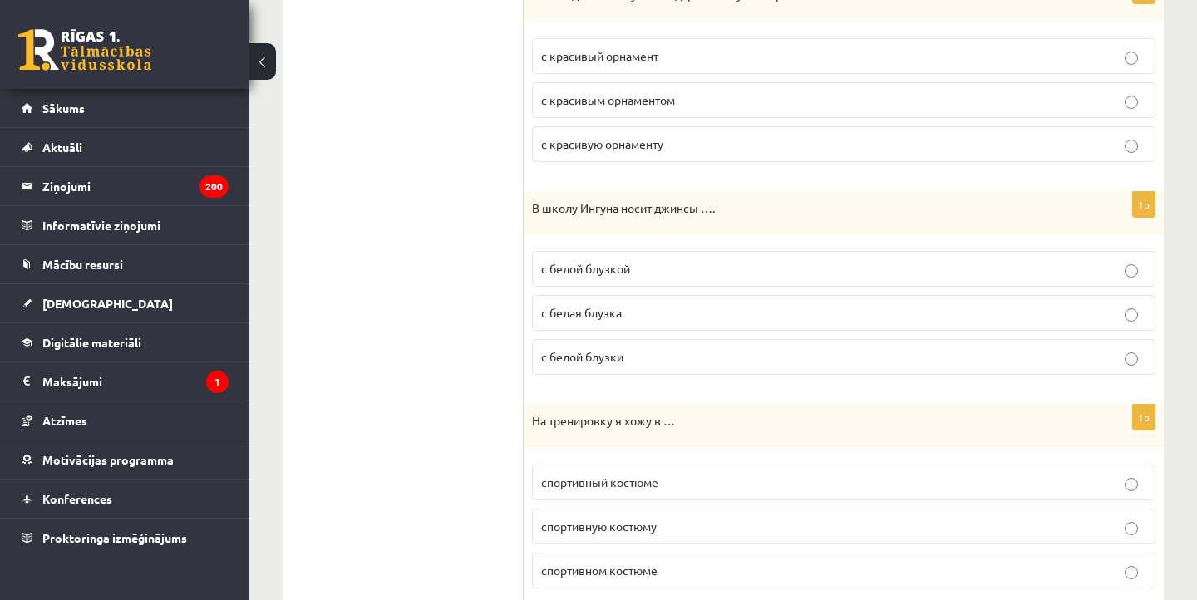
scroll to position [1197, 0]
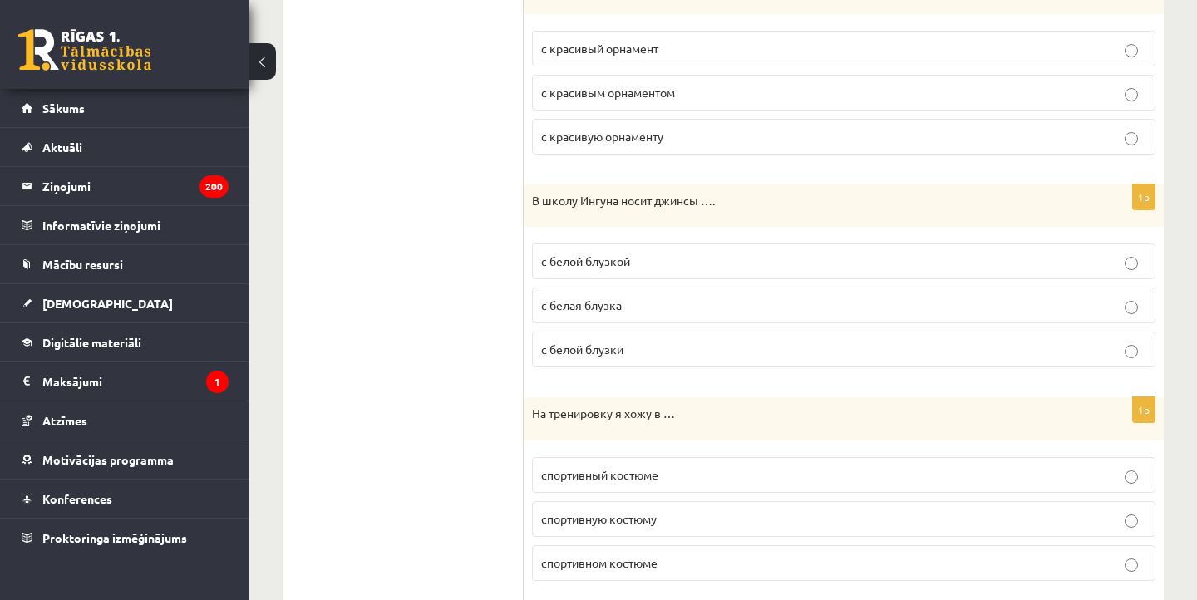
click at [546, 271] on label "с белой блузкой" at bounding box center [844, 262] width 624 height 36
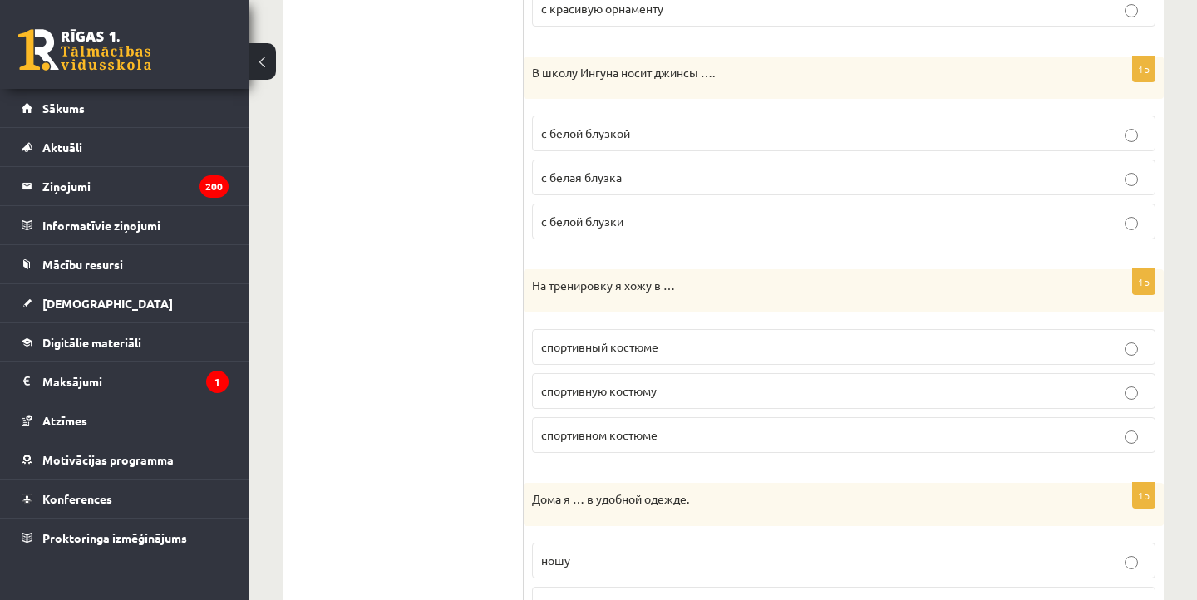
scroll to position [1325, 0]
click at [577, 442] on label "спортивном костюме" at bounding box center [844, 435] width 624 height 36
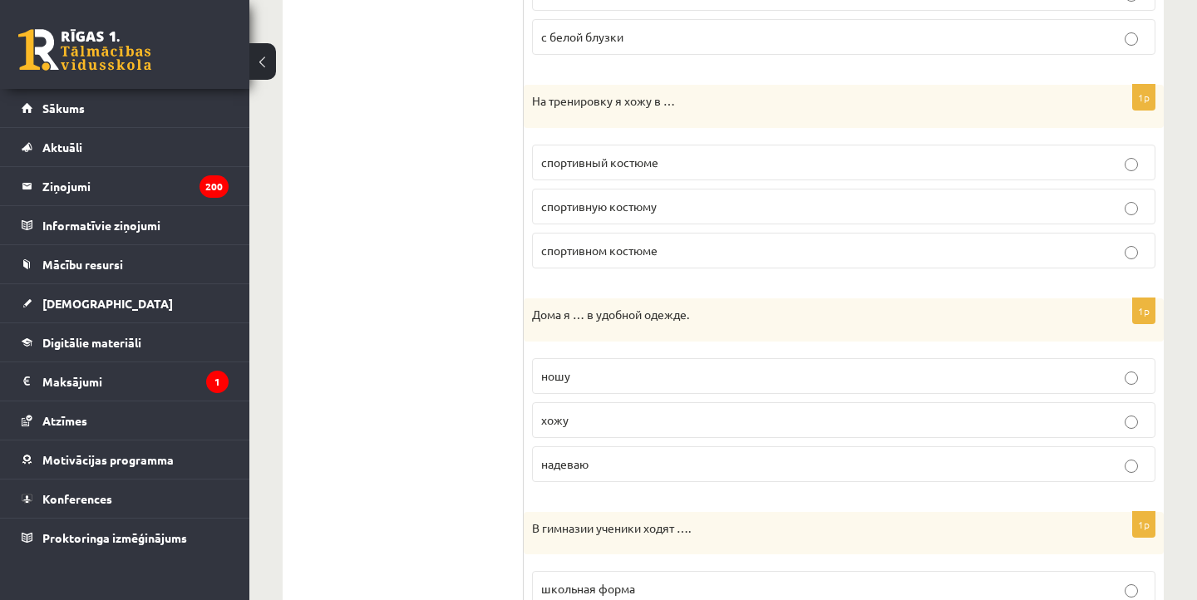
scroll to position [1513, 0]
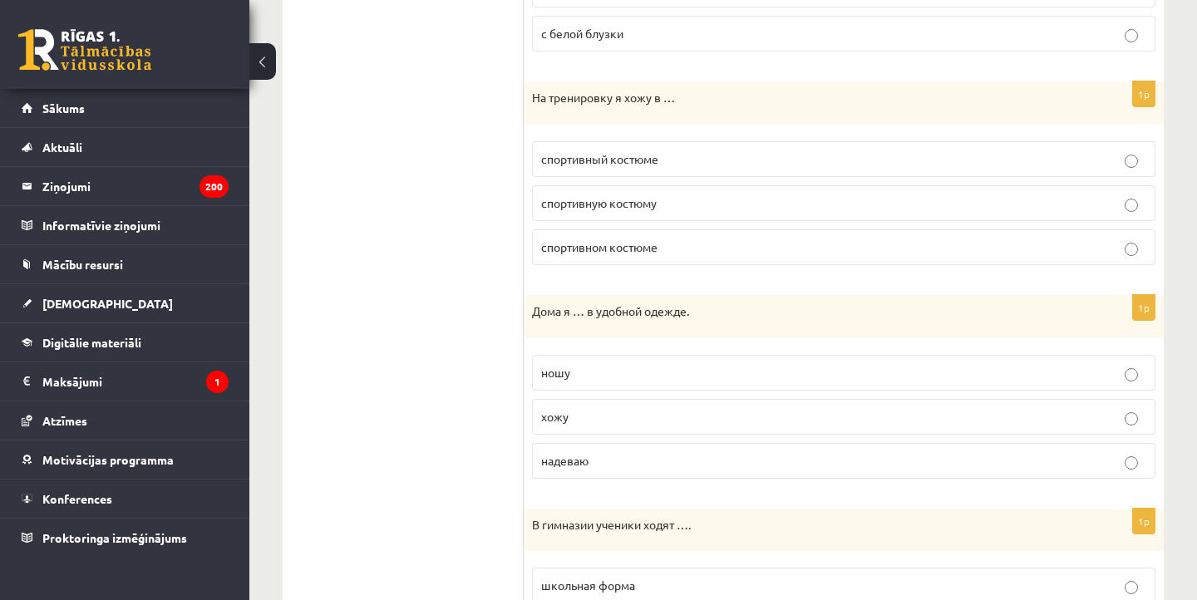
click at [570, 400] on label "хожу" at bounding box center [844, 417] width 624 height 36
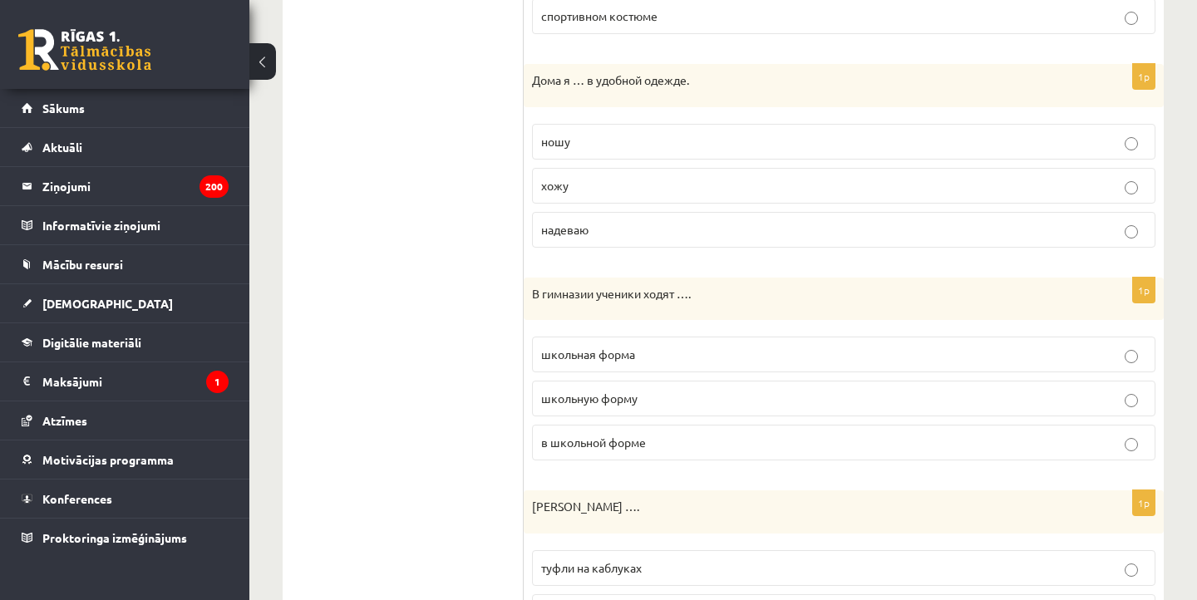
scroll to position [1744, 0]
click at [589, 459] on fieldset "школьная форма школьную форму в школьной форме" at bounding box center [844, 396] width 624 height 137
click at [589, 446] on p "в школьной форме" at bounding box center [843, 442] width 605 height 17
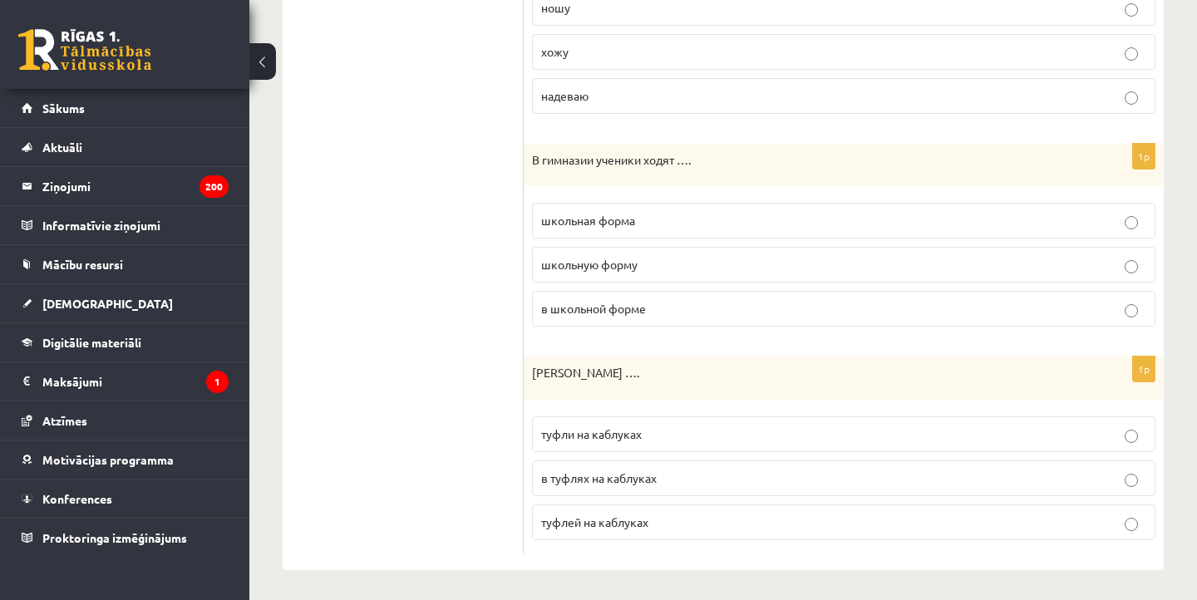
scroll to position [1876, 0]
click at [580, 441] on label "туфли на каблуках" at bounding box center [844, 436] width 624 height 36
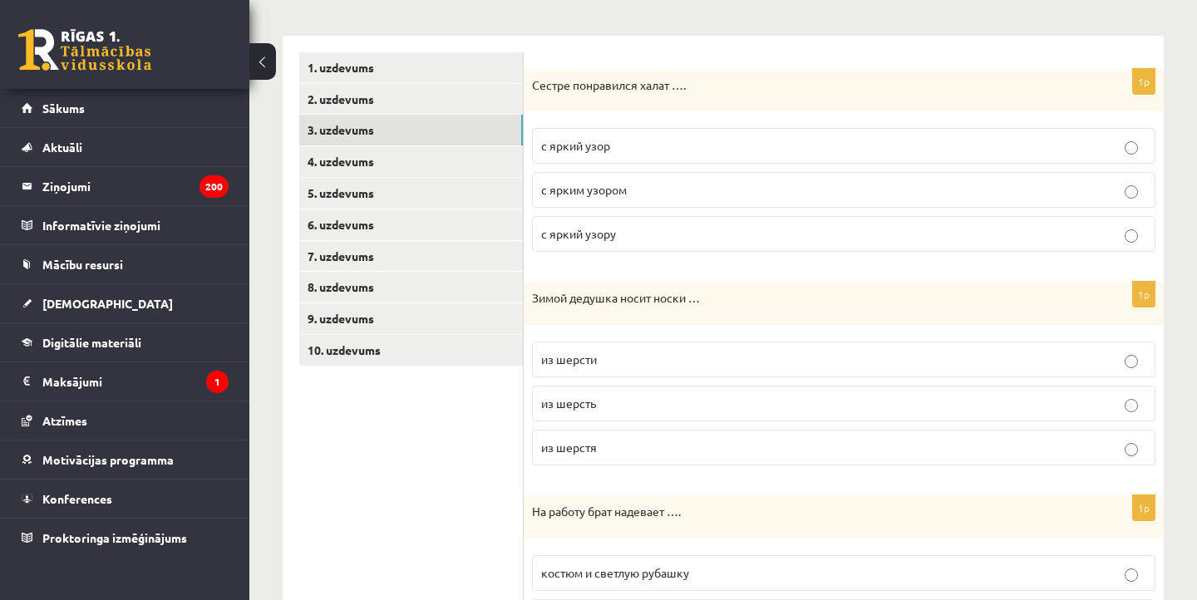
scroll to position [235, 0]
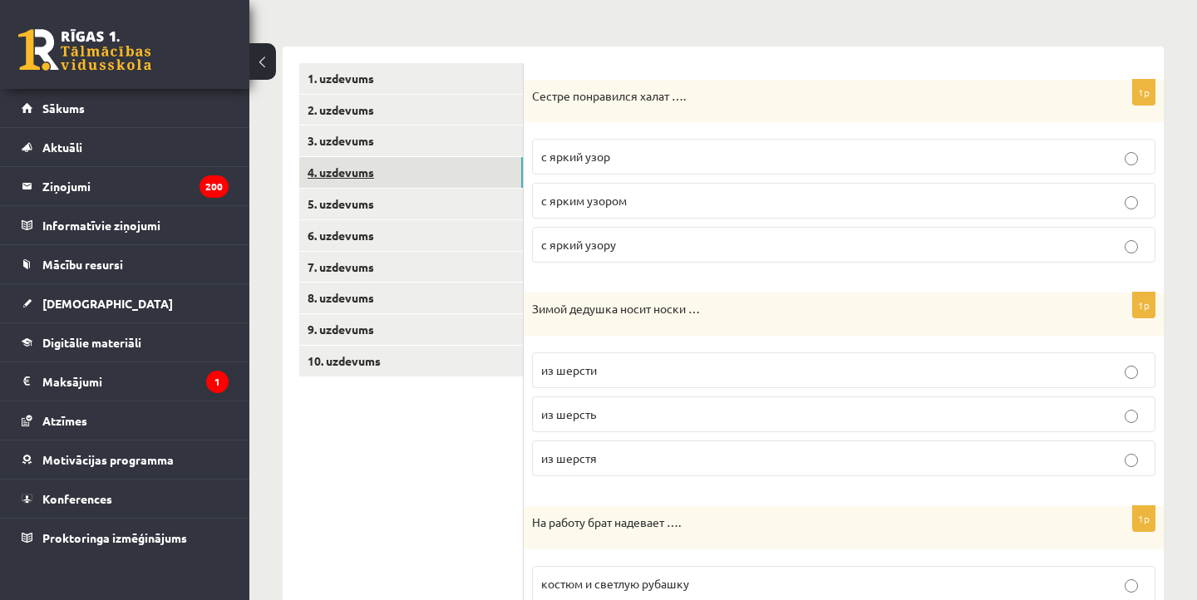
click at [401, 165] on link "4. uzdevums" at bounding box center [411, 172] width 224 height 31
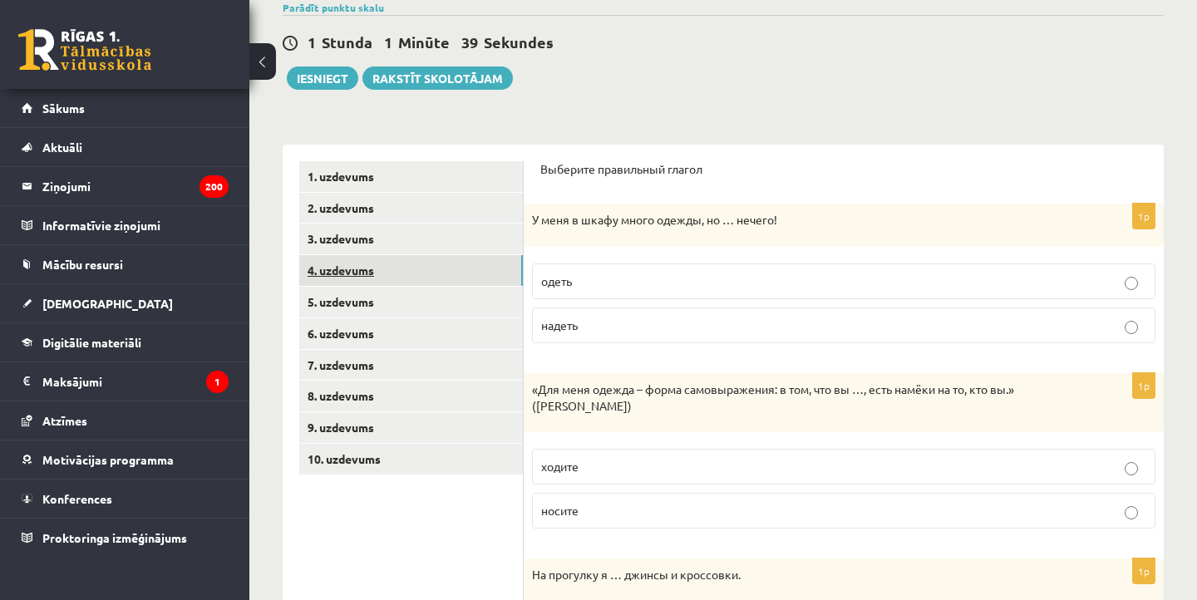
scroll to position [147, 0]
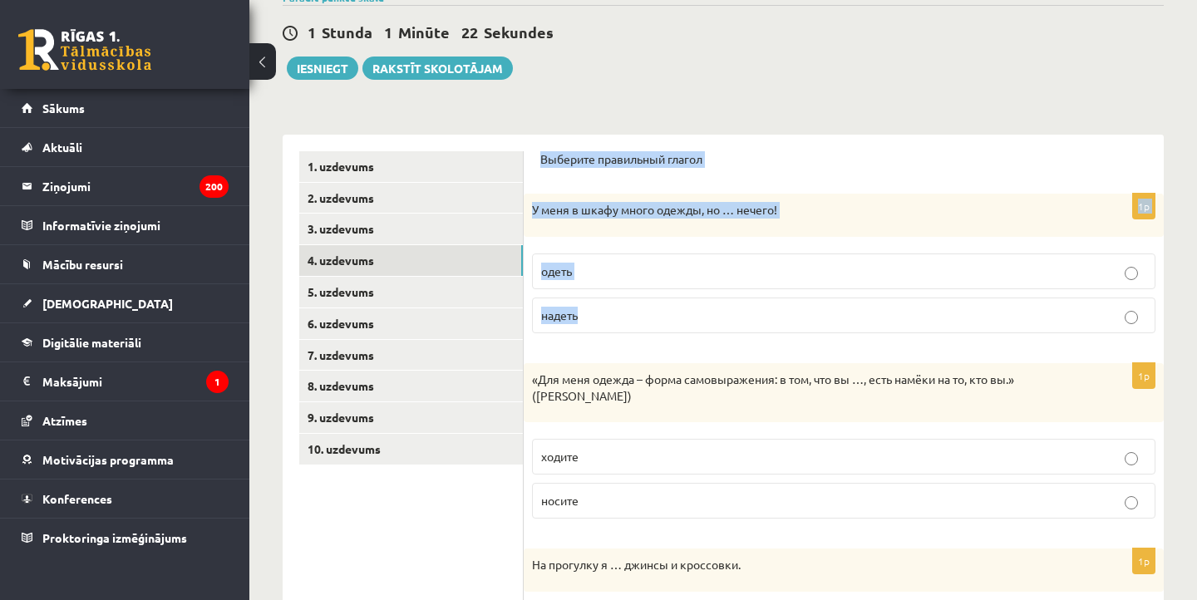
drag, startPoint x: 535, startPoint y: 155, endPoint x: 583, endPoint y: 320, distance: 171.3
click at [583, 320] on div "Выберите правильный глагол 1p У меня в шкафу много одежды, но … нечего! одеть н…" at bounding box center [844, 596] width 640 height 922
copy form "Выберите правильный глагол 1p У меня в шкафу много одежды, но … нечего! одеть н…"
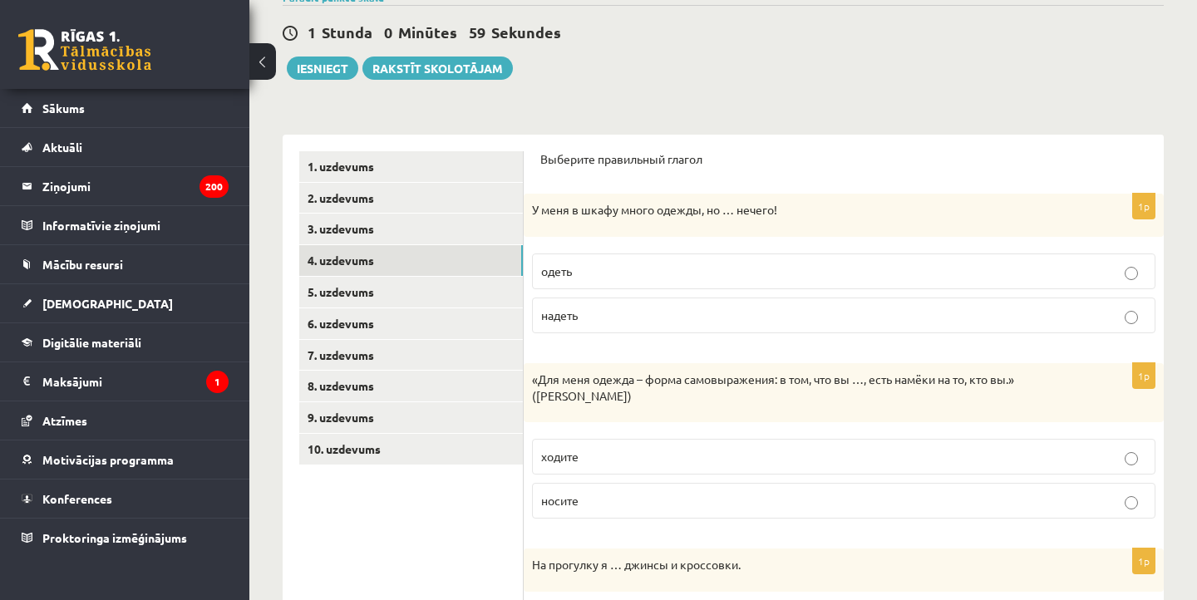
click at [585, 320] on p "надеть" at bounding box center [843, 315] width 605 height 17
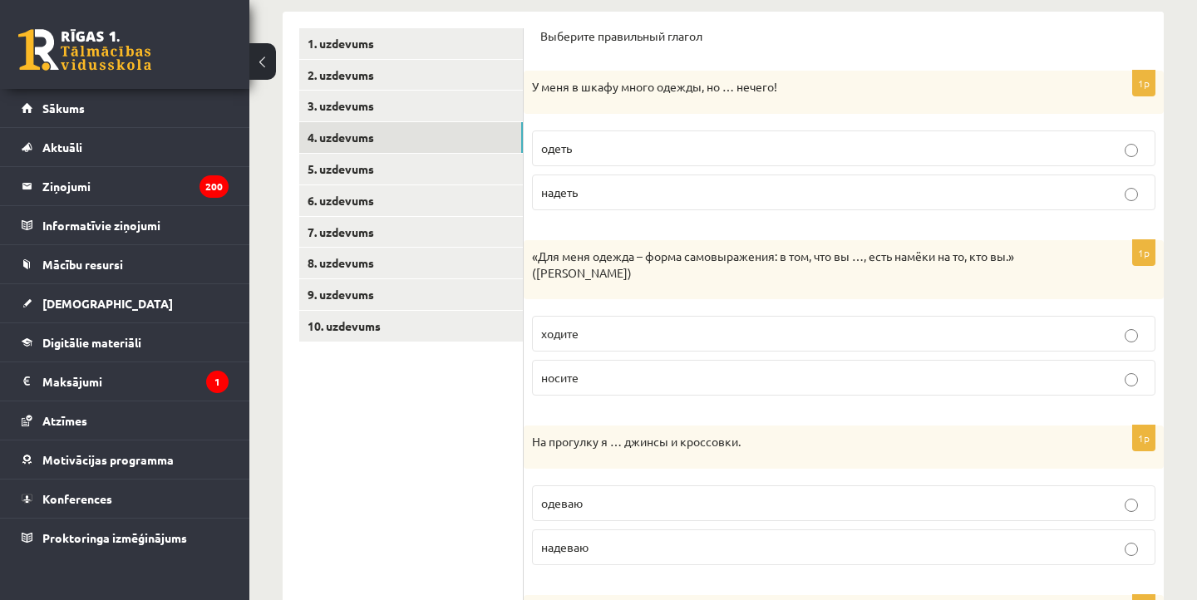
scroll to position [271, 0]
click at [584, 338] on p "ходите" at bounding box center [843, 332] width 605 height 17
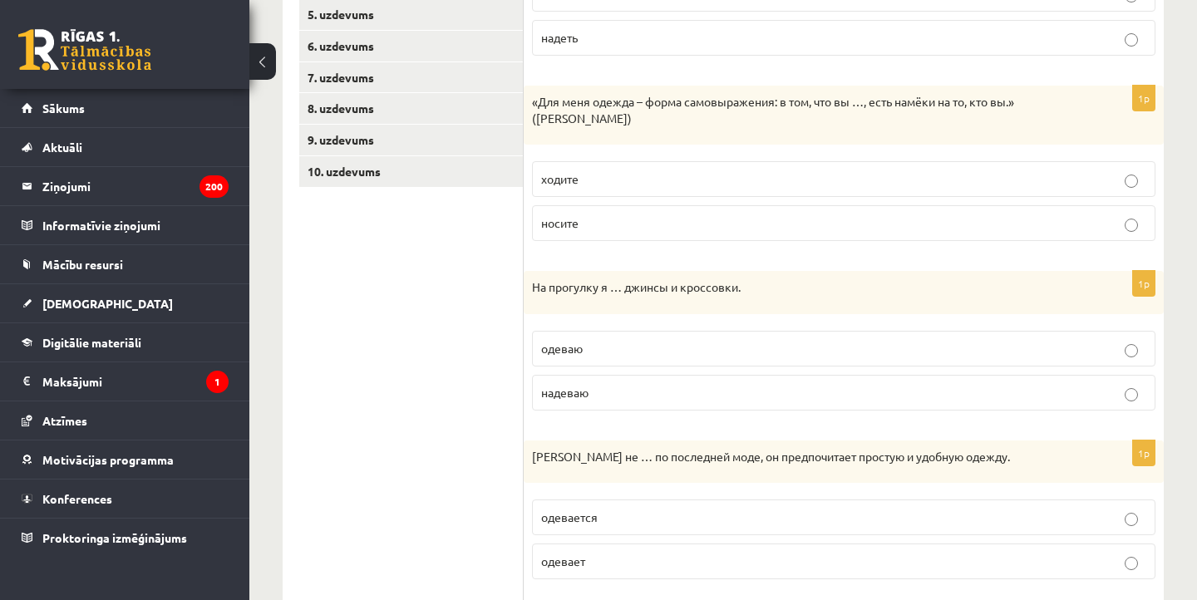
scroll to position [426, 0]
click at [595, 387] on p "надеваю" at bounding box center [843, 391] width 605 height 17
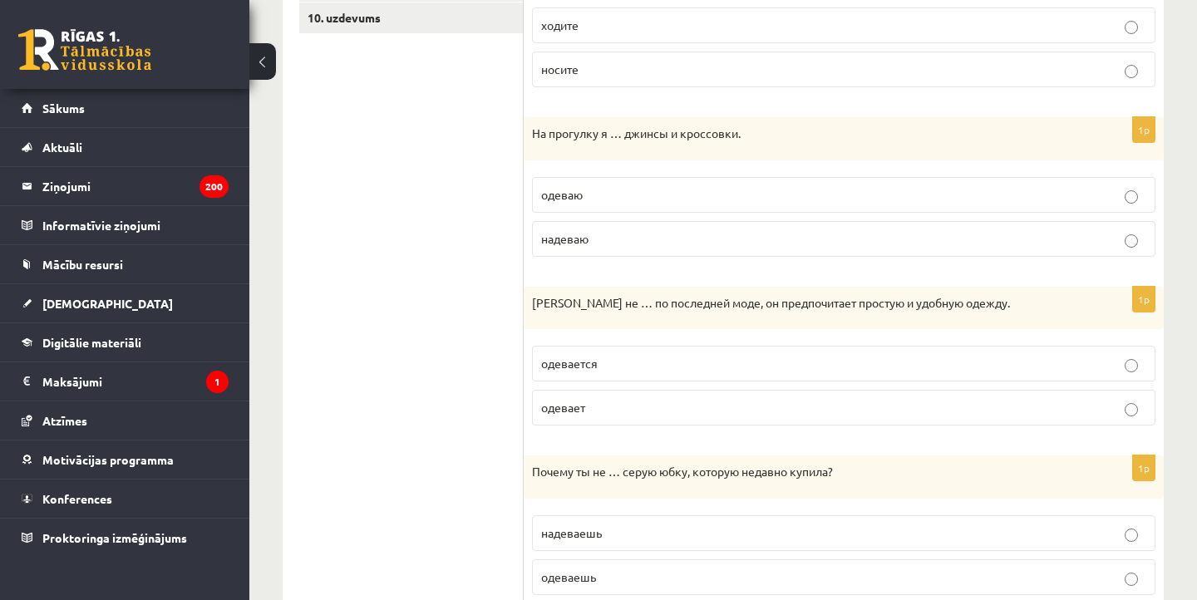
scroll to position [588, 0]
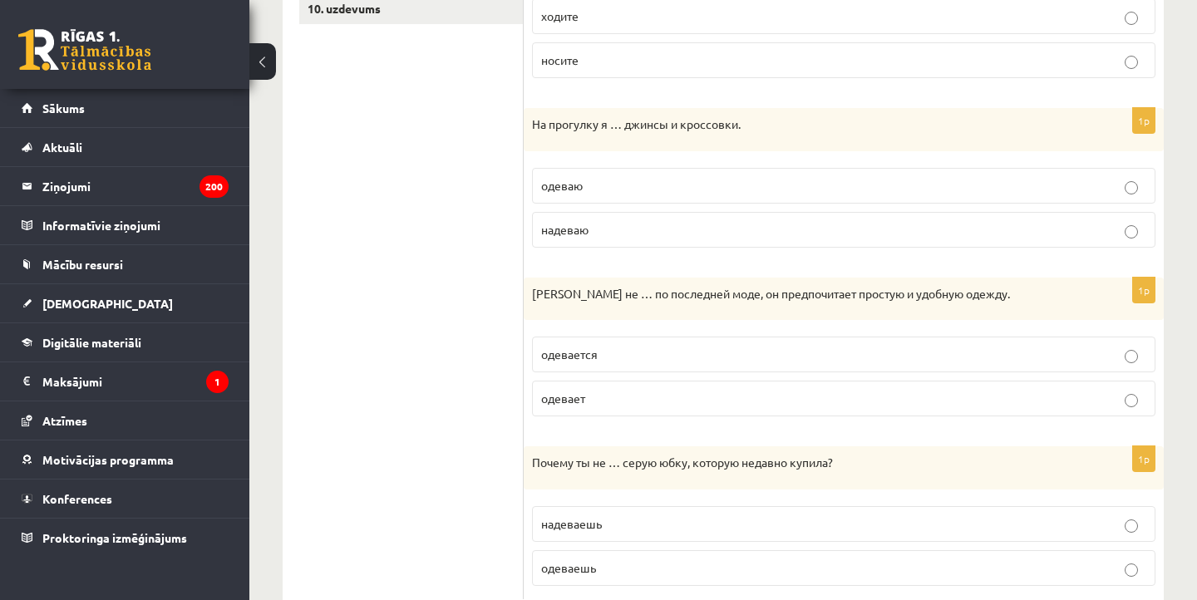
click at [594, 360] on p "одевается" at bounding box center [843, 354] width 605 height 17
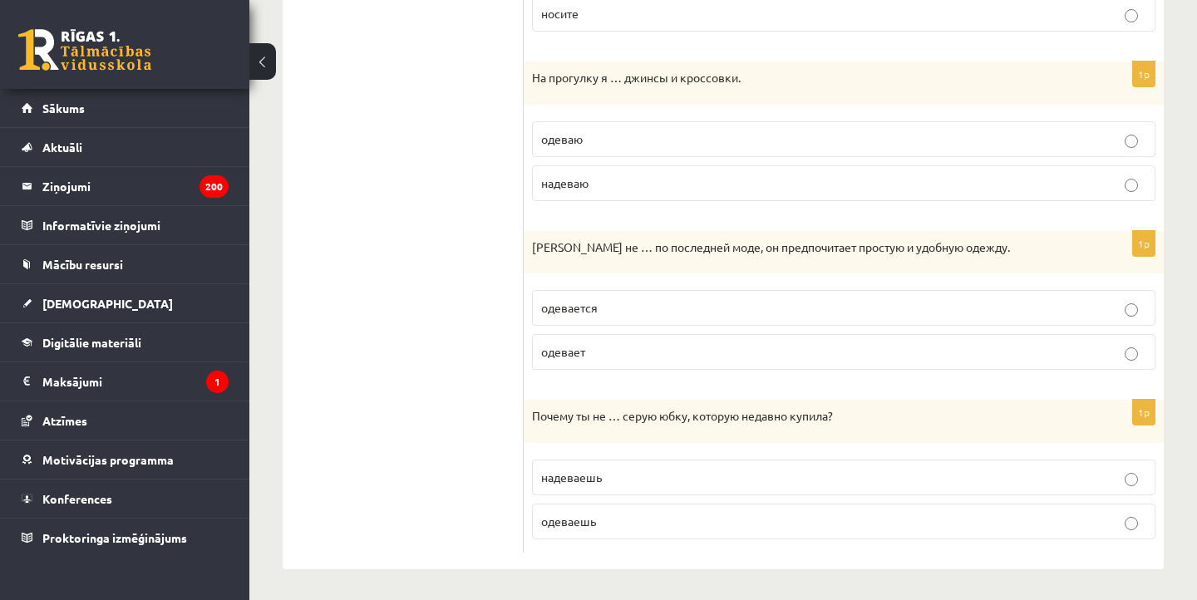
scroll to position [634, 0]
click at [624, 478] on p "надеваешь" at bounding box center [843, 478] width 605 height 17
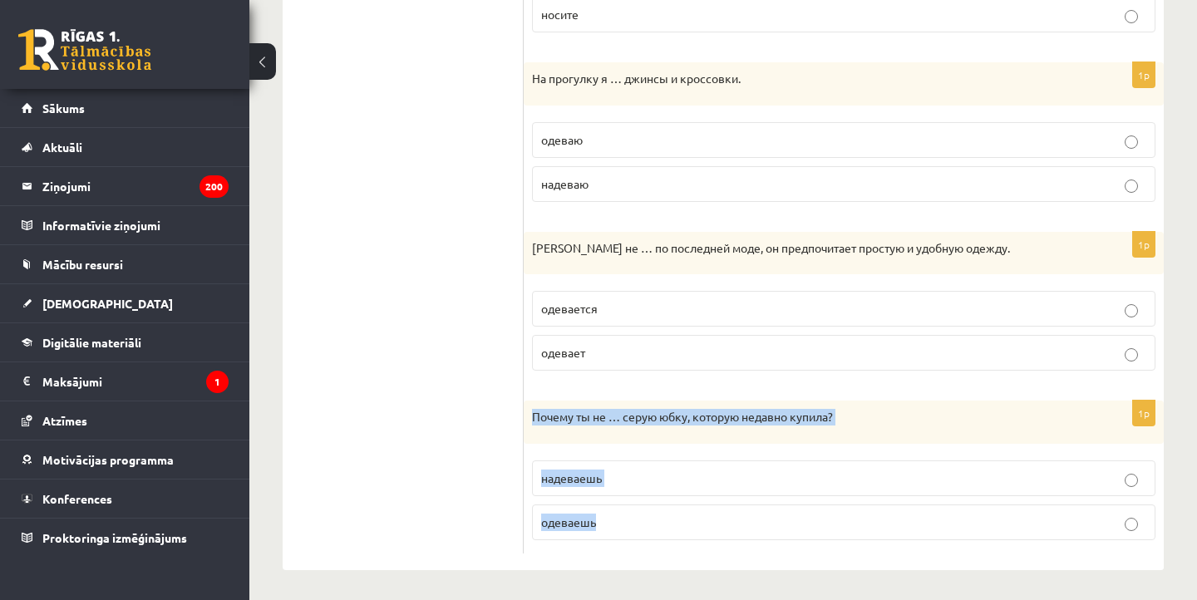
drag, startPoint x: 532, startPoint y: 412, endPoint x: 740, endPoint y: 540, distance: 243.7
click at [741, 540] on div "1p Почему ты не … серую юбку, которую недавно купила? надеваешь одеваешь" at bounding box center [844, 477] width 640 height 153
copy div "Почему ты не … серую юбку, которую недавно купила? надеваешь одеваешь"
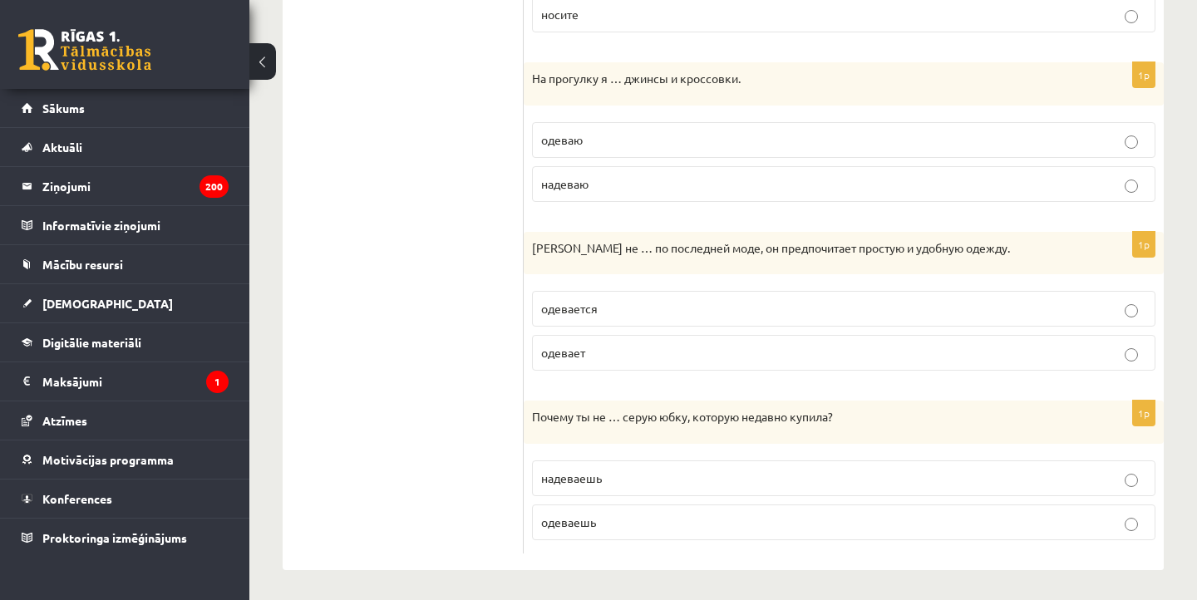
click at [837, 0] on label "носите" at bounding box center [844, 15] width 624 height 36
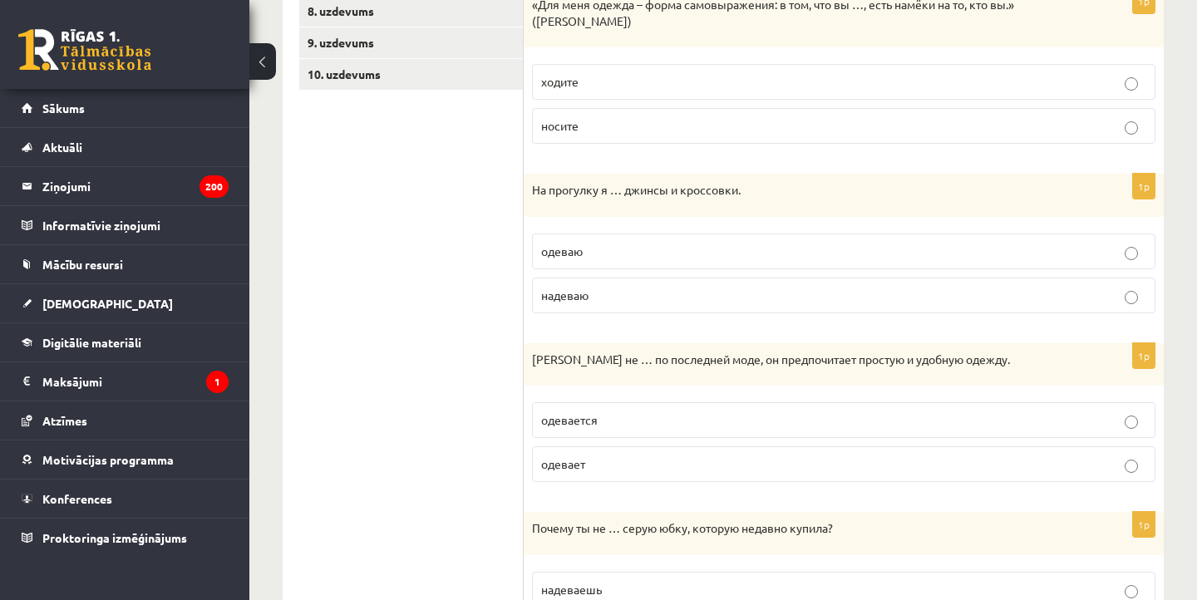
scroll to position [530, 0]
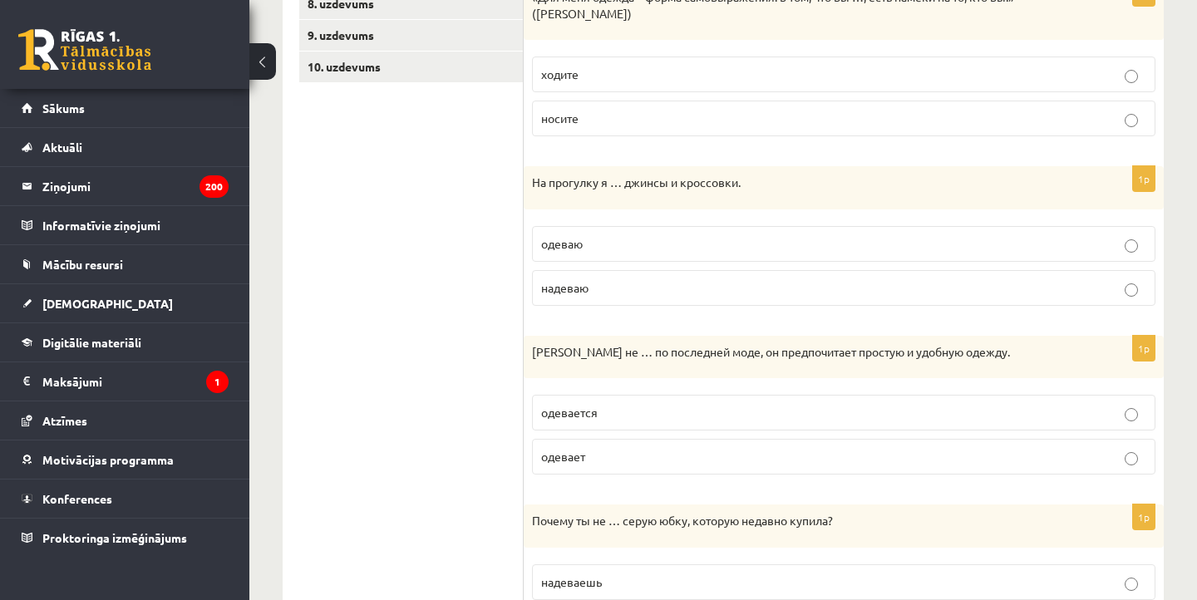
click at [646, 83] on label "ходите" at bounding box center [844, 75] width 624 height 36
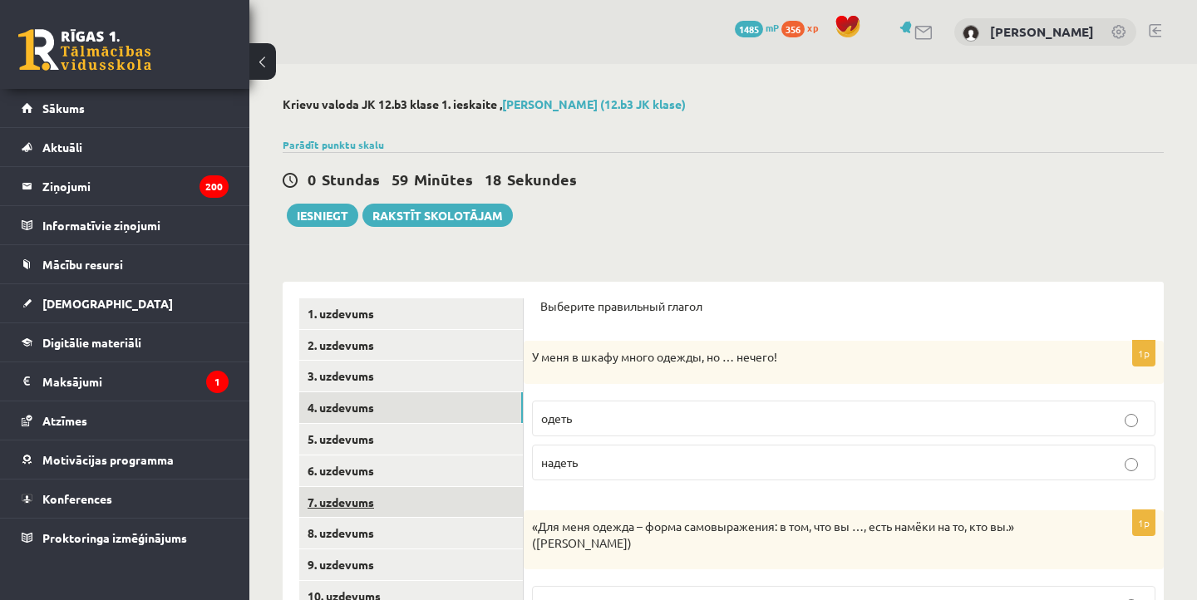
scroll to position [0, 0]
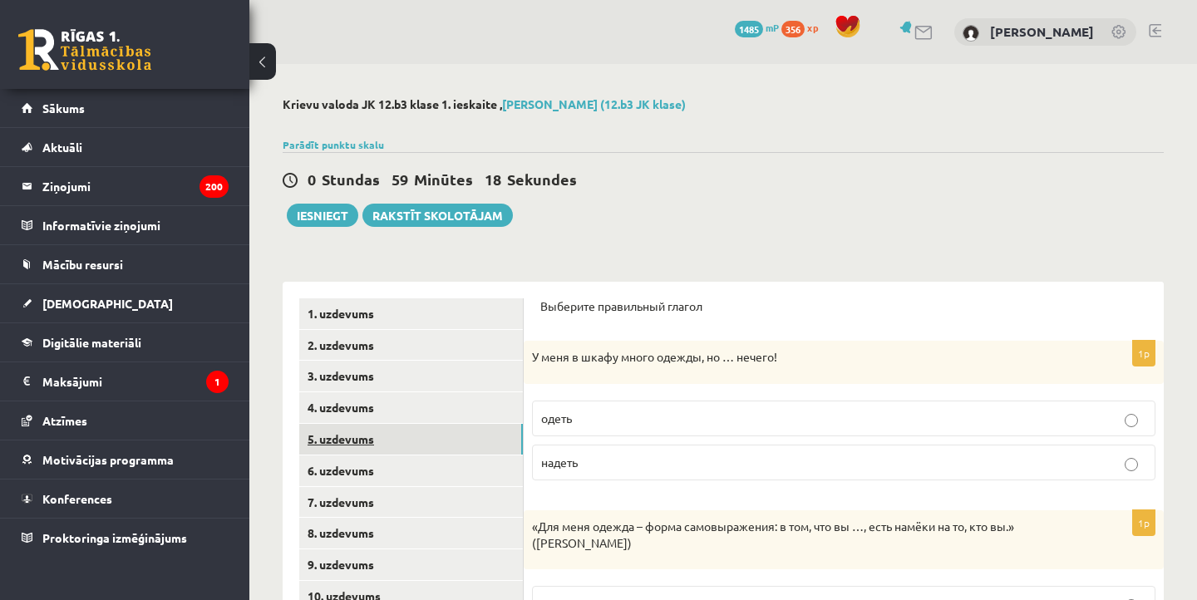
click at [397, 436] on link "5. uzdevums" at bounding box center [411, 439] width 224 height 31
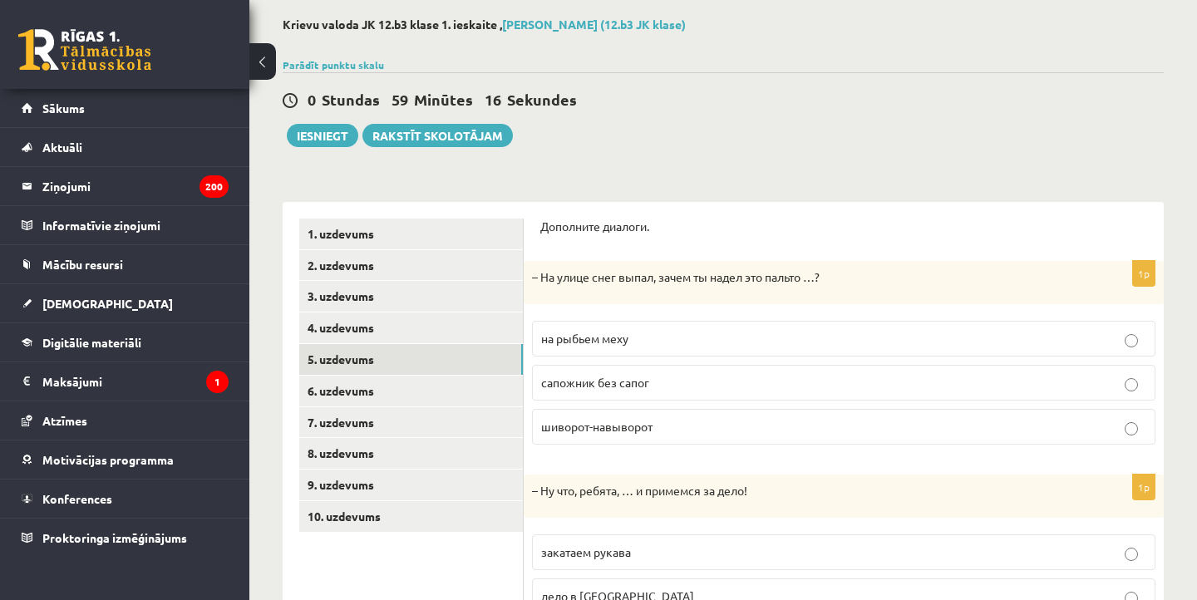
scroll to position [81, 0]
click at [643, 334] on p "на рыбьем меху" at bounding box center [843, 337] width 605 height 17
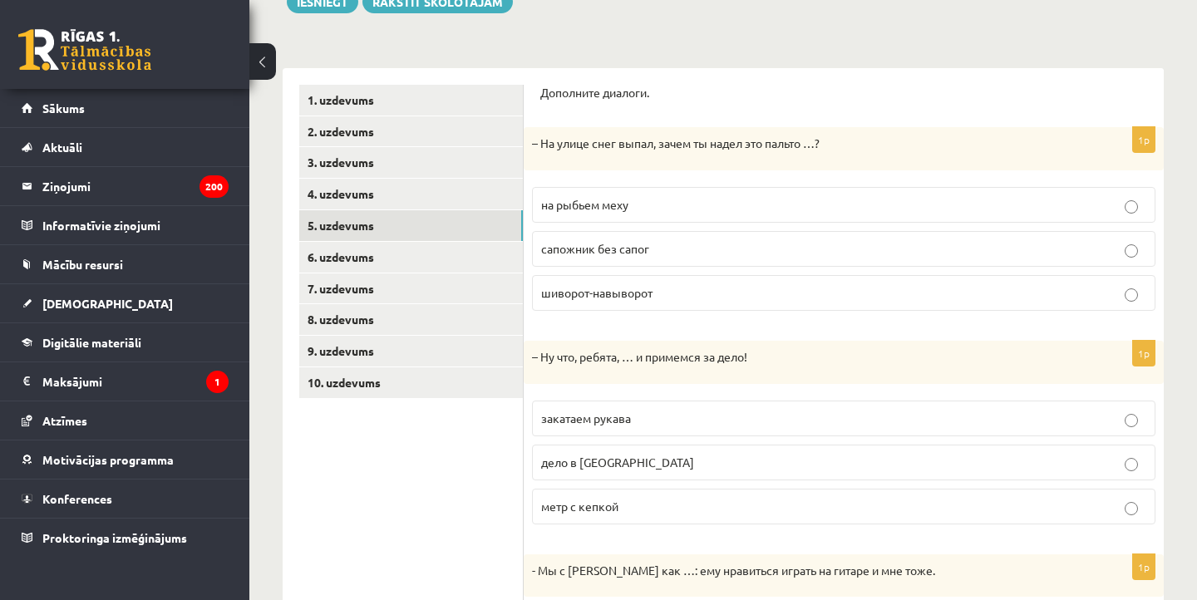
scroll to position [224, 0]
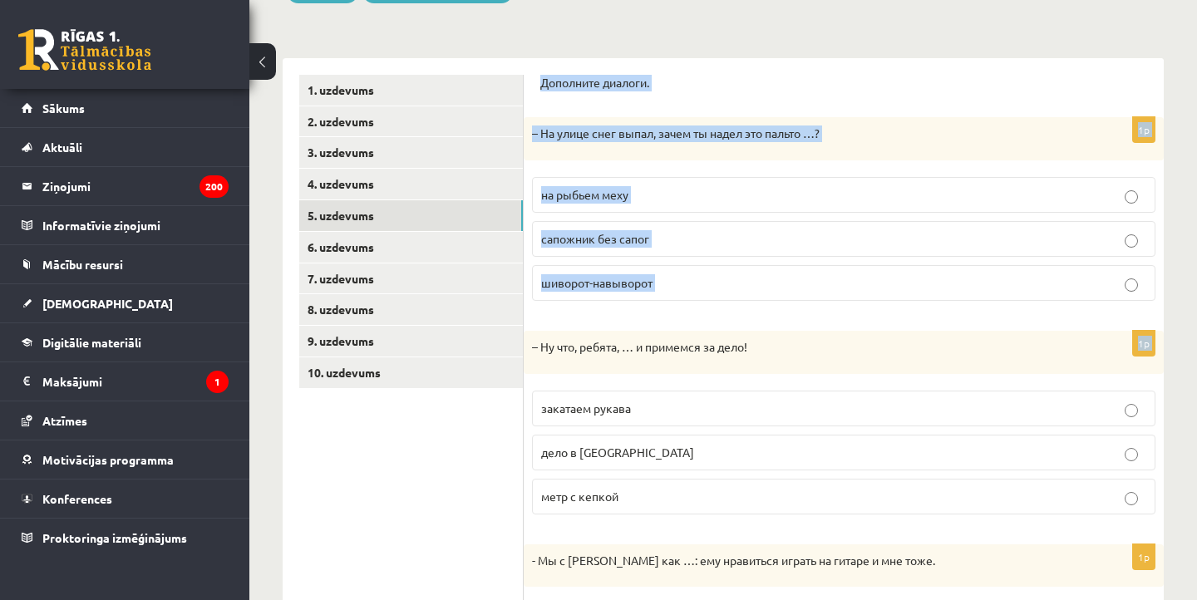
drag, startPoint x: 537, startPoint y: 86, endPoint x: 650, endPoint y: 315, distance: 255.8
click at [650, 315] on div "Дополните диалоги. 1p – На улице снег выпал, зачем ты надел это пальто …? на ры…" at bounding box center [844, 407] width 640 height 699
copy form "Дополните диалоги. 1p – На улице снег выпал, зачем ты надел это пальто …? на ры…"
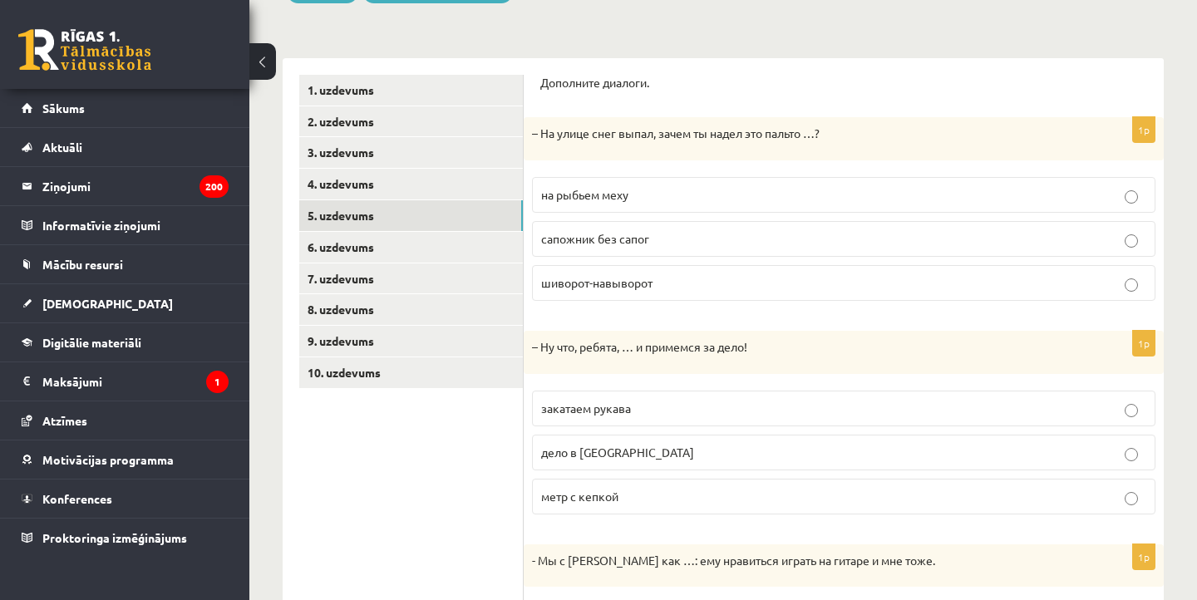
click at [652, 334] on div "– Ну что, ребята, … и примемся за дело!" at bounding box center [844, 352] width 640 height 43
click at [647, 286] on span "шиворот-навыворот" at bounding box center [596, 282] width 111 height 15
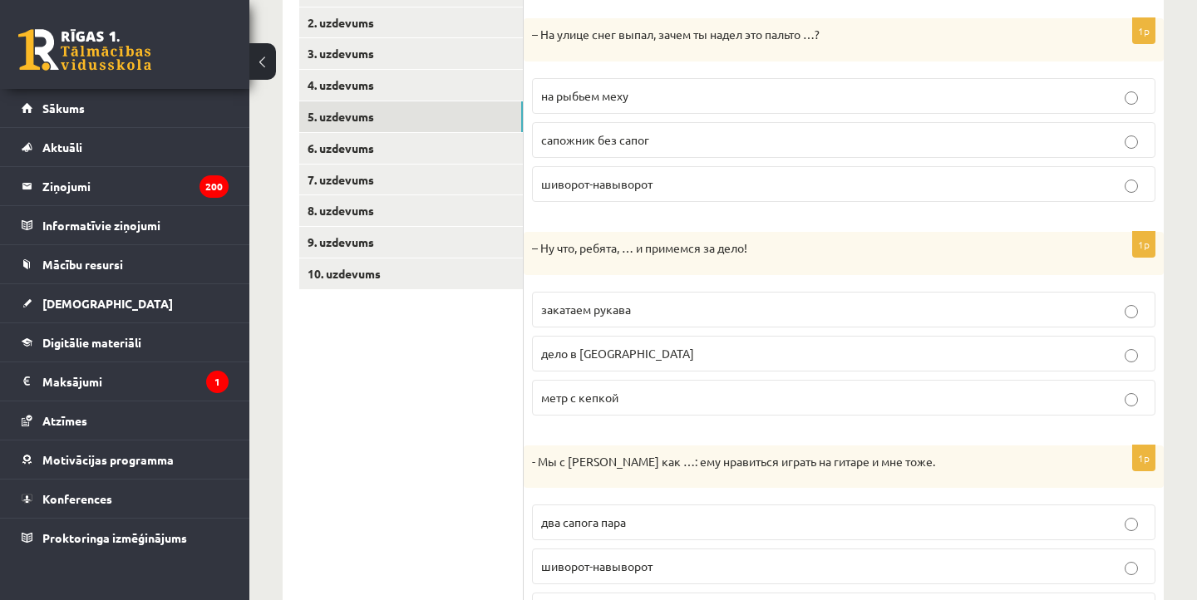
scroll to position [326, 0]
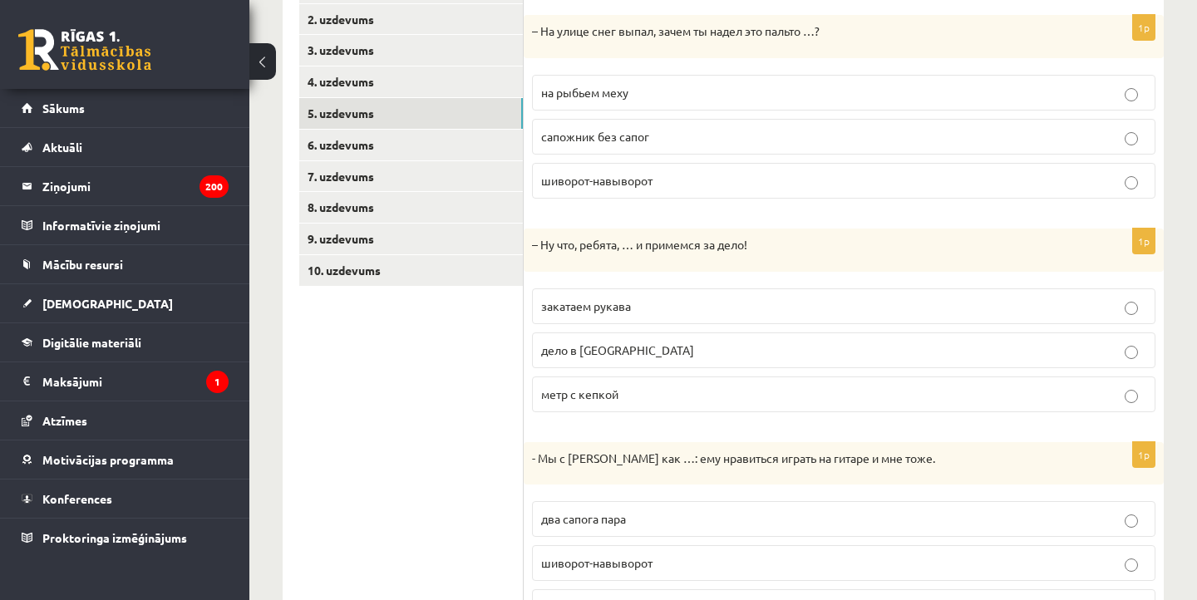
click at [560, 301] on span "закатаем рукава" at bounding box center [586, 305] width 90 height 15
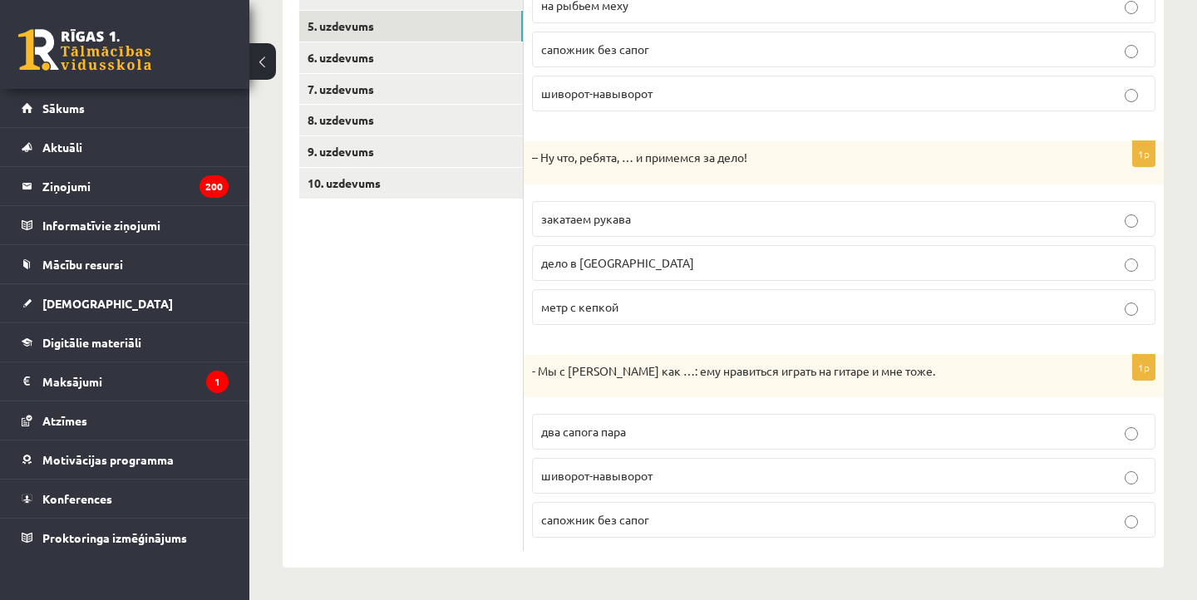
scroll to position [412, 0]
click at [569, 436] on span "два сапога пара" at bounding box center [583, 432] width 85 height 15
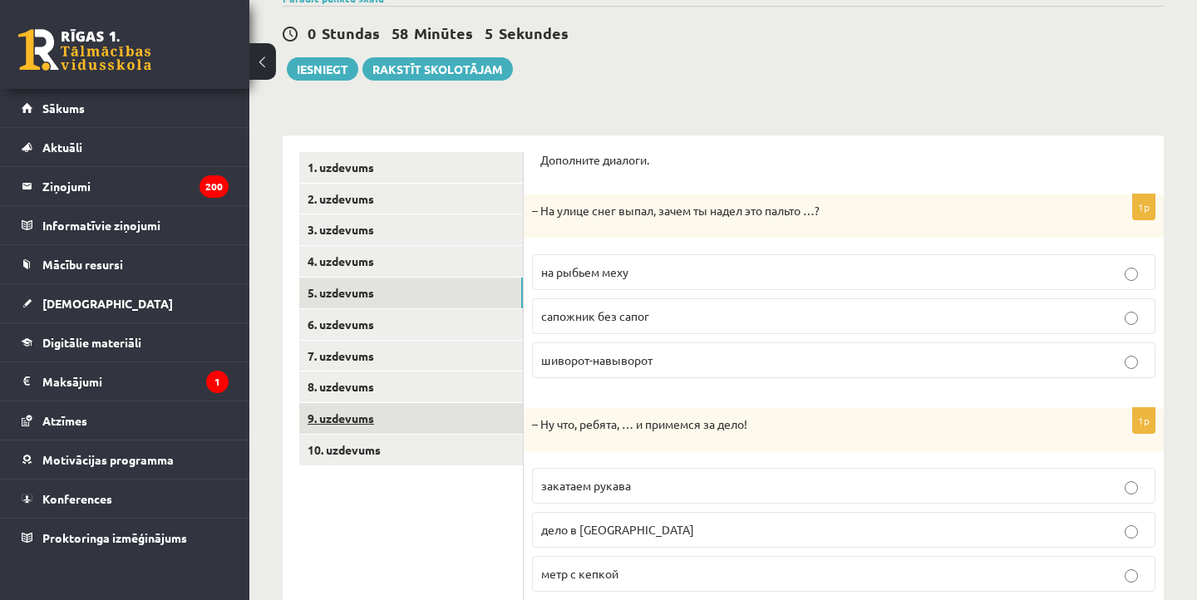
scroll to position [143, 0]
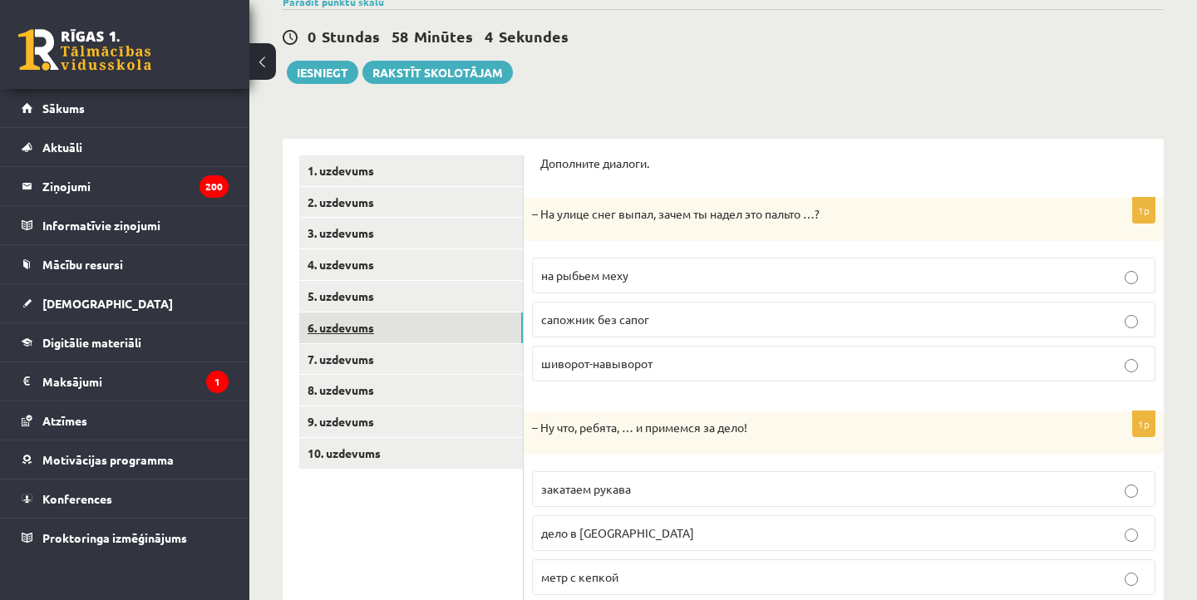
click at [446, 321] on link "6. uzdevums" at bounding box center [411, 328] width 224 height 31
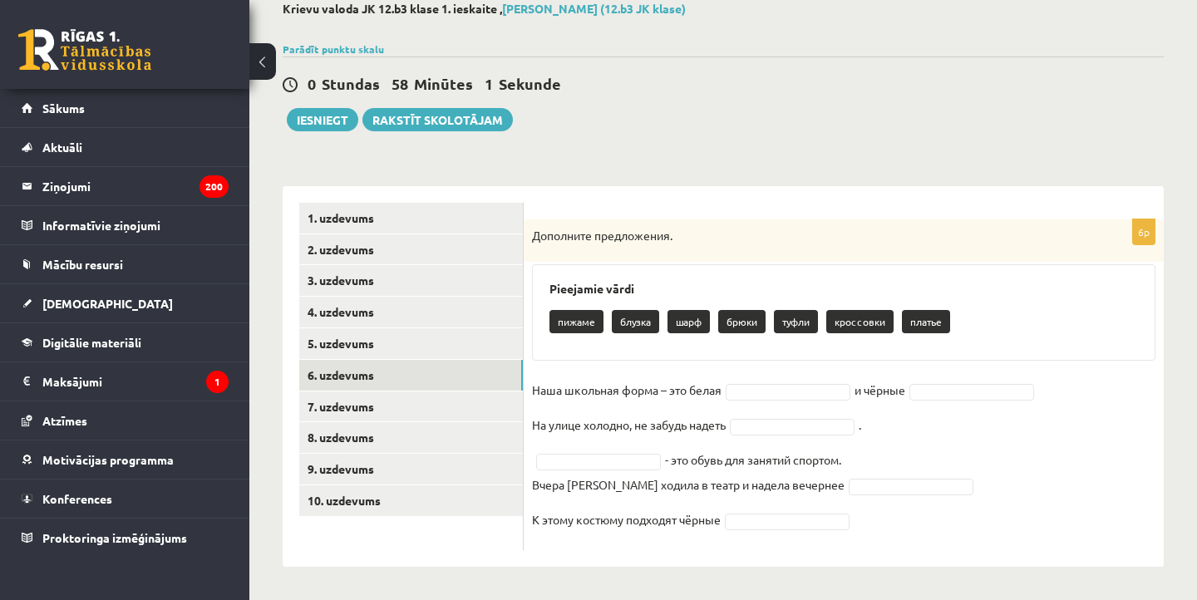
scroll to position [95, 0]
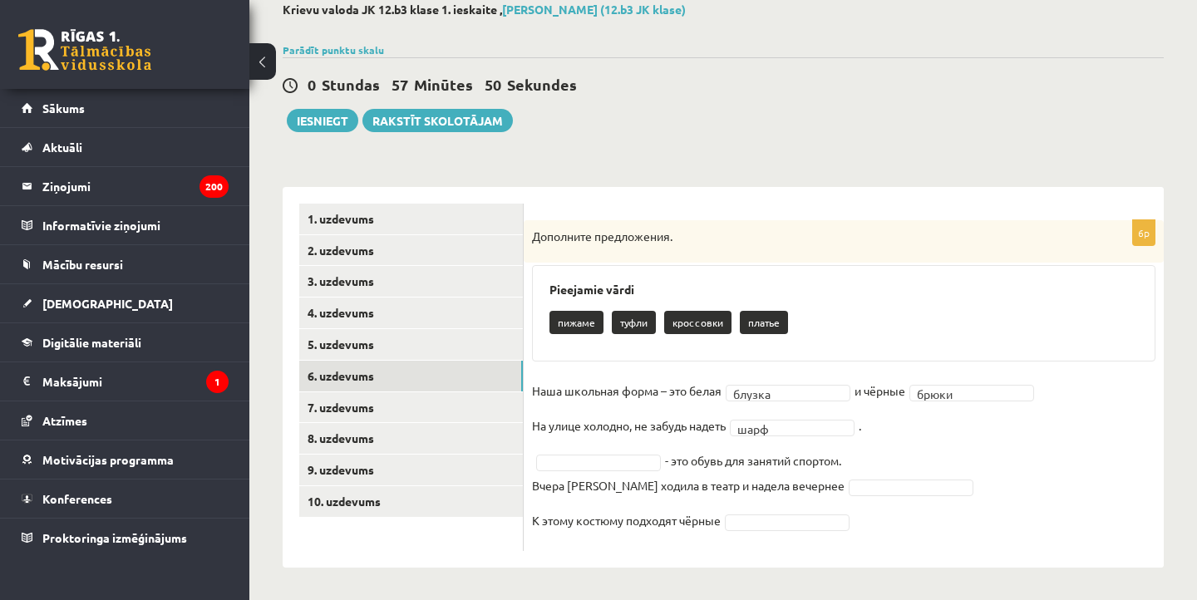
click at [612, 473] on p "Вчера Анна ходила в театр и надела вечернее" at bounding box center [688, 485] width 313 height 25
click at [609, 469] on fieldset "Наша школьная форма – это белая блузка ****** и чёрные брюки ***** На улице хол…" at bounding box center [844, 460] width 624 height 165
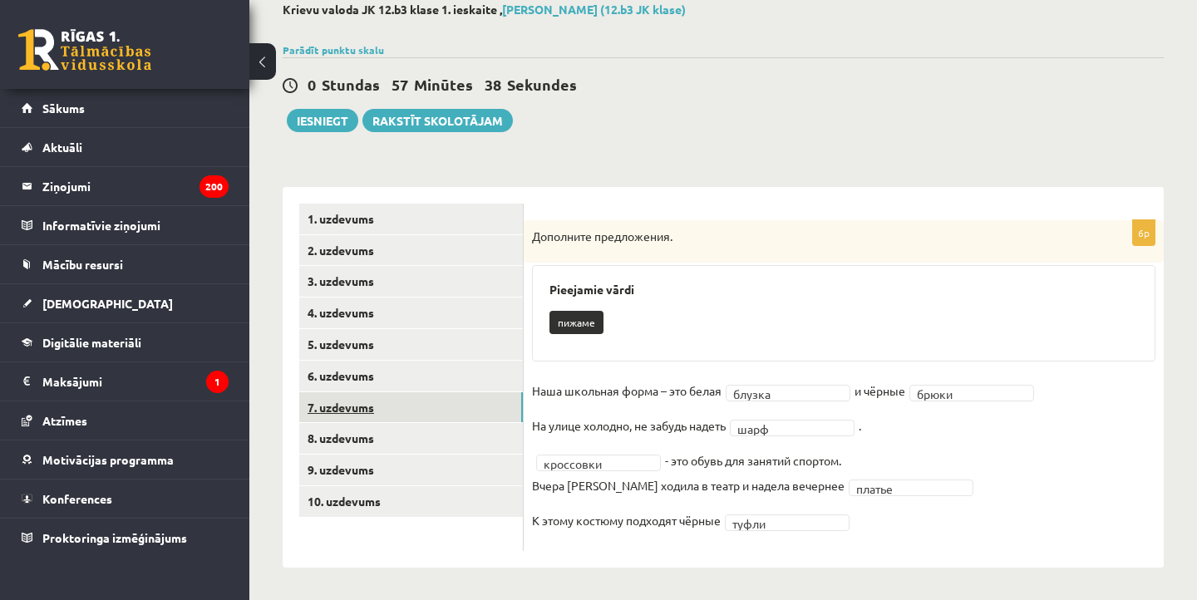
click at [440, 412] on link "7. uzdevums" at bounding box center [411, 407] width 224 height 31
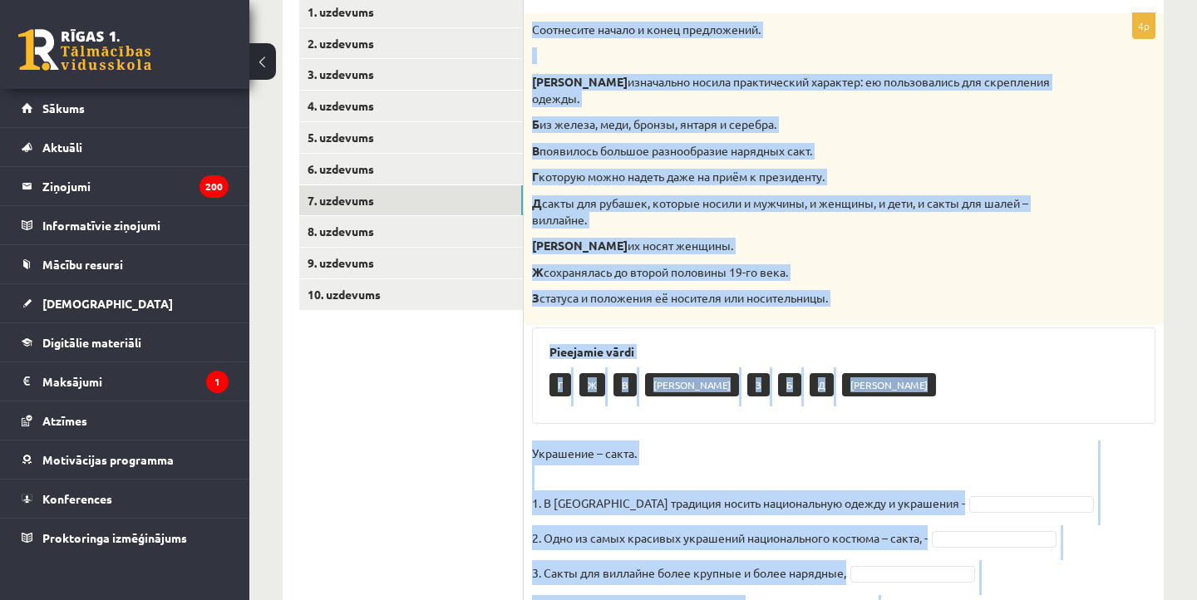
scroll to position [392, 0]
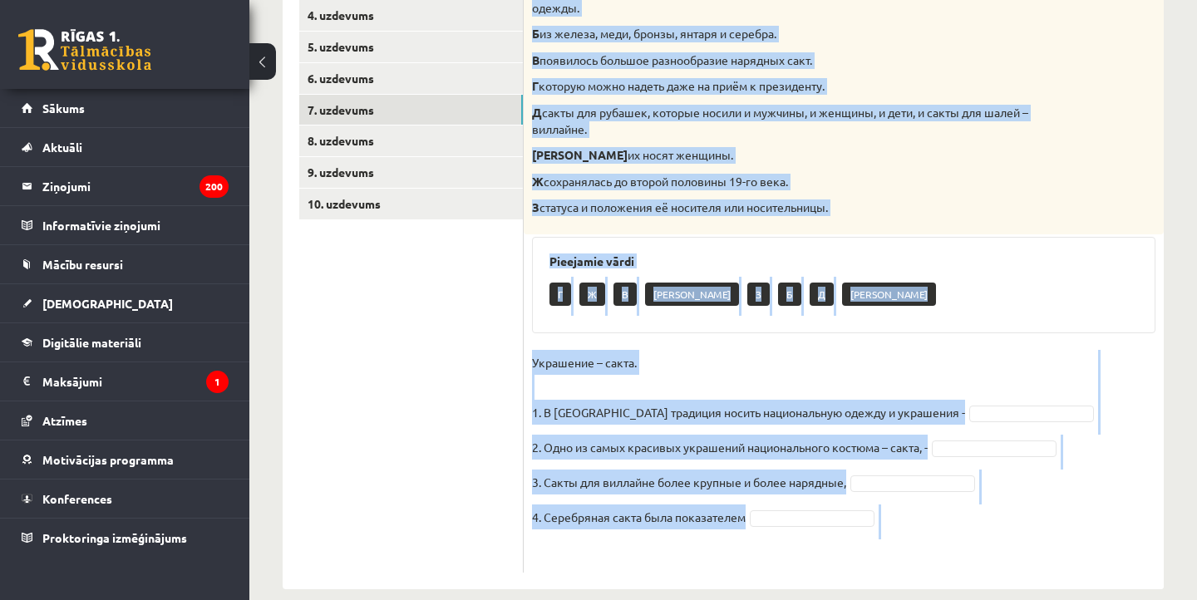
drag, startPoint x: 532, startPoint y: 34, endPoint x: 762, endPoint y: 521, distance: 538.9
click at [762, 521] on div "4p Соотнесите начало и конец предложений. А изначально носила практический хара…" at bounding box center [844, 248] width 640 height 650
copy div "Соотнесите начало и конец предложений. А изначально носила практический характе…"
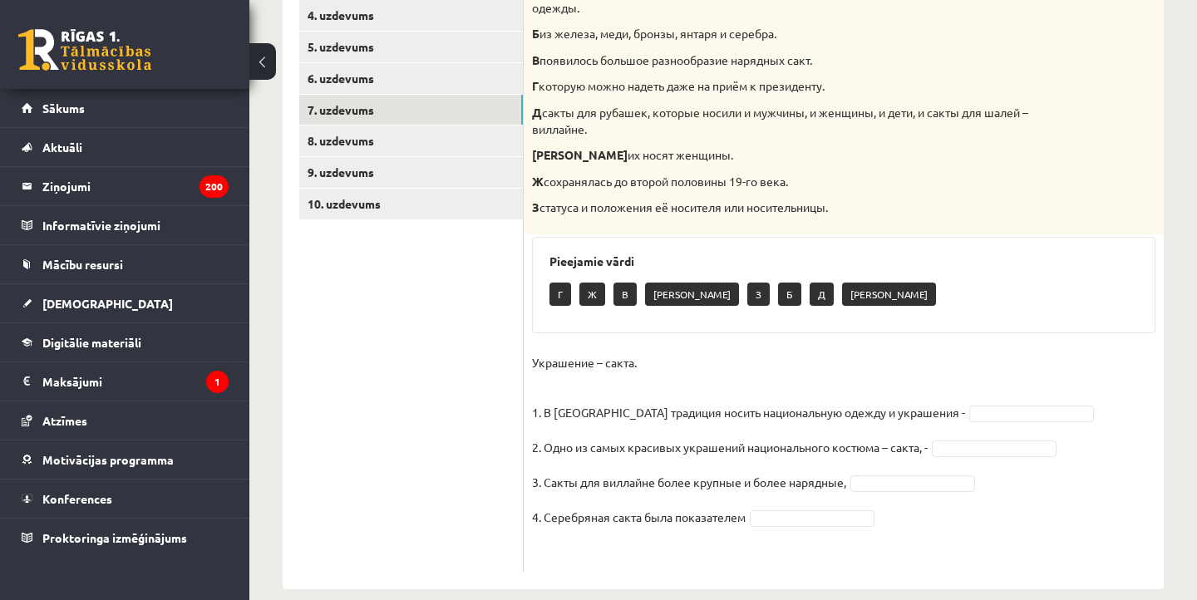
click at [512, 308] on ul "1. uzdevums 2. uzdevums 3. uzdevums 4. uzdevums 5. uzdevums 6. uzdevums 7. uzde…" at bounding box center [411, 239] width 224 height 667
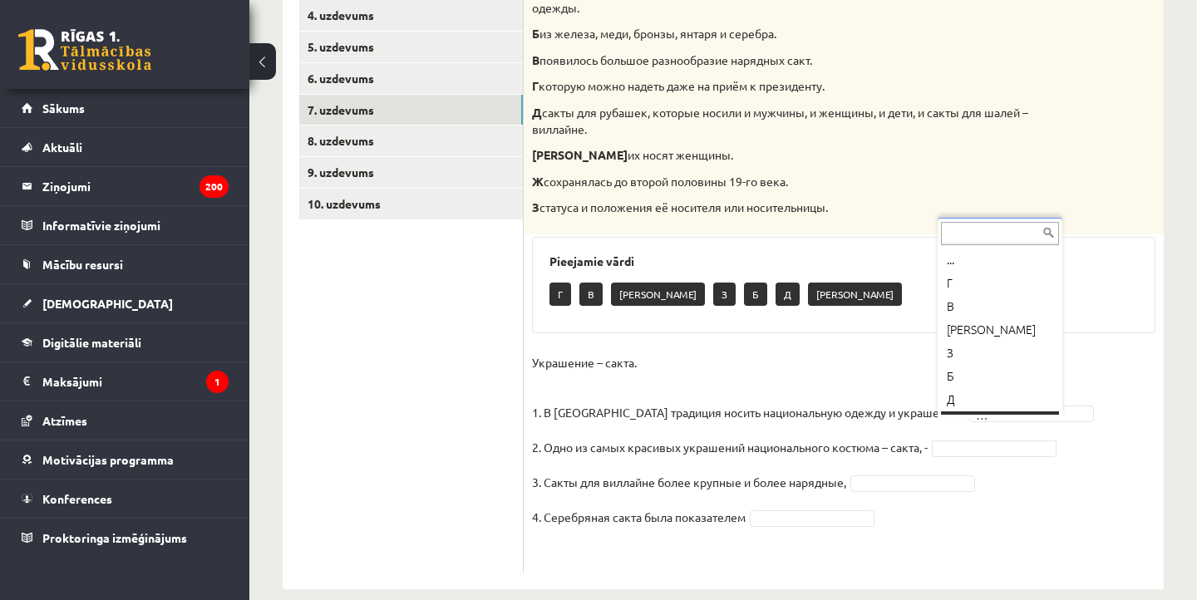
scroll to position [20, 0]
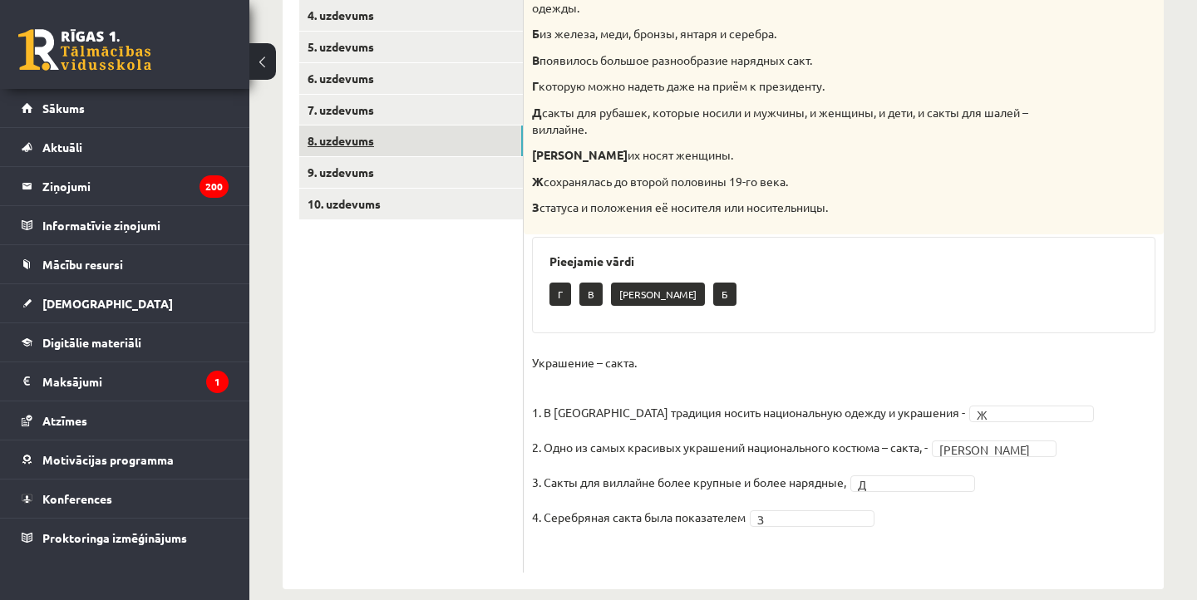
click at [427, 133] on link "8. uzdevums" at bounding box center [411, 141] width 224 height 31
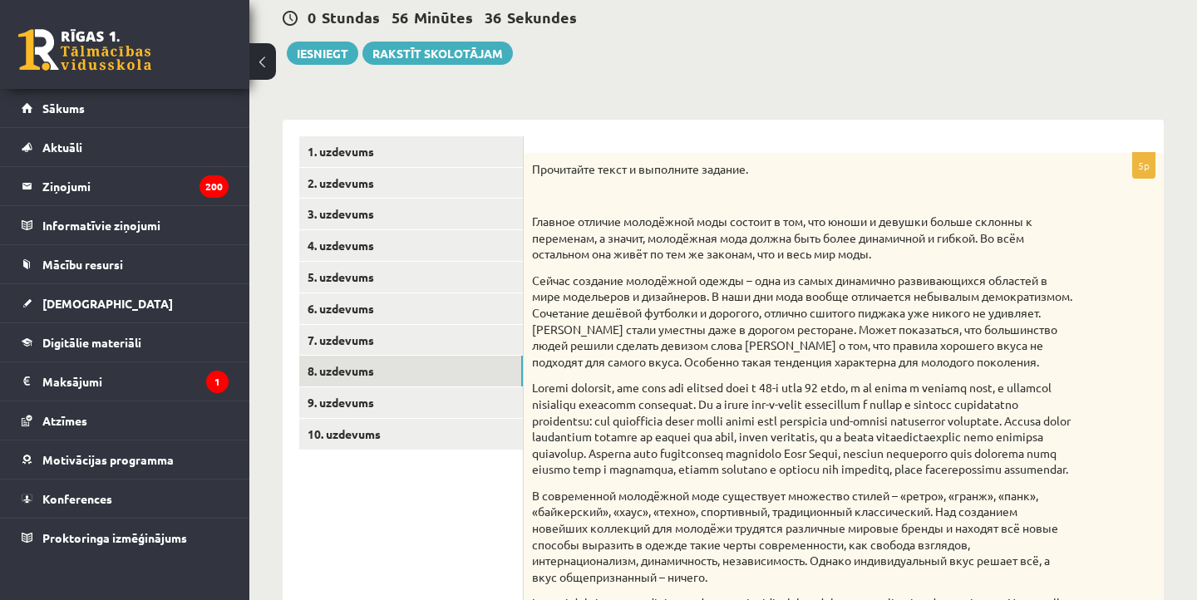
scroll to position [172, 0]
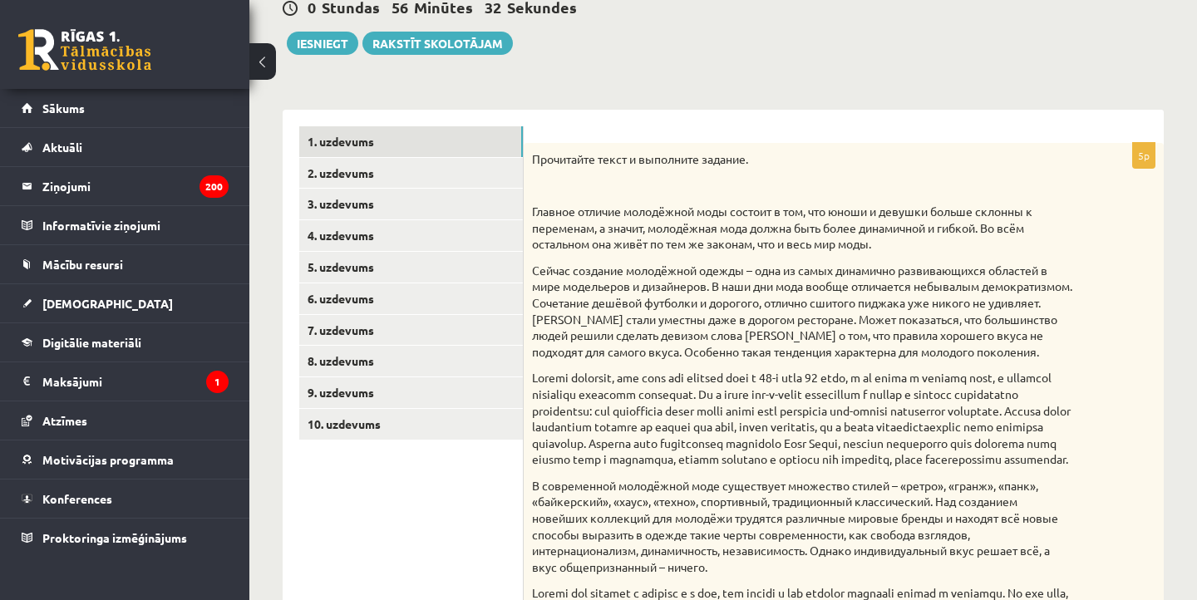
drag, startPoint x: 522, startPoint y: 133, endPoint x: 495, endPoint y: 94, distance: 47.3
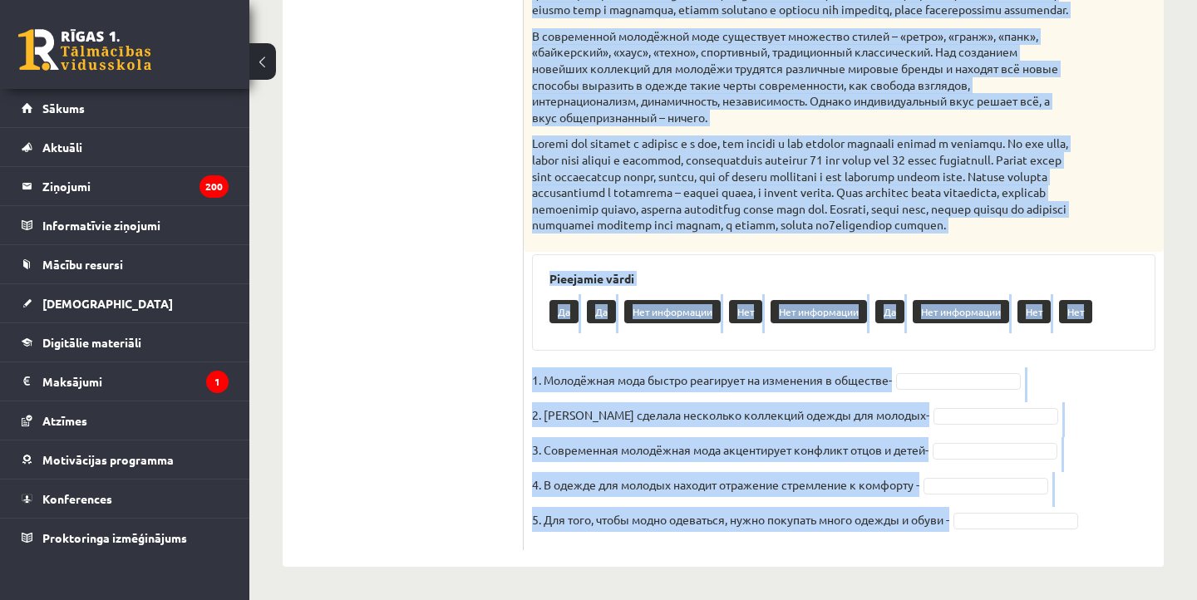
scroll to position [654, 0]
drag, startPoint x: 532, startPoint y: 146, endPoint x: 865, endPoint y: 618, distance: 576.9
copy div "Прочитайте текст и выполните задание. Главное отличие молодёжной моды состоит в…"
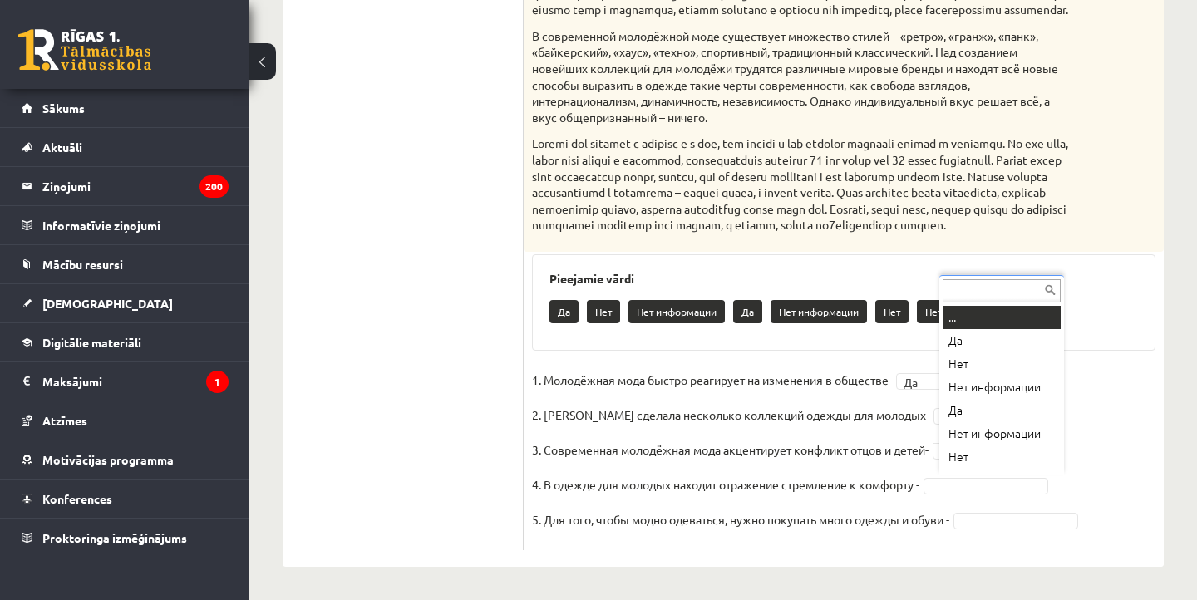
scroll to position [20, 0]
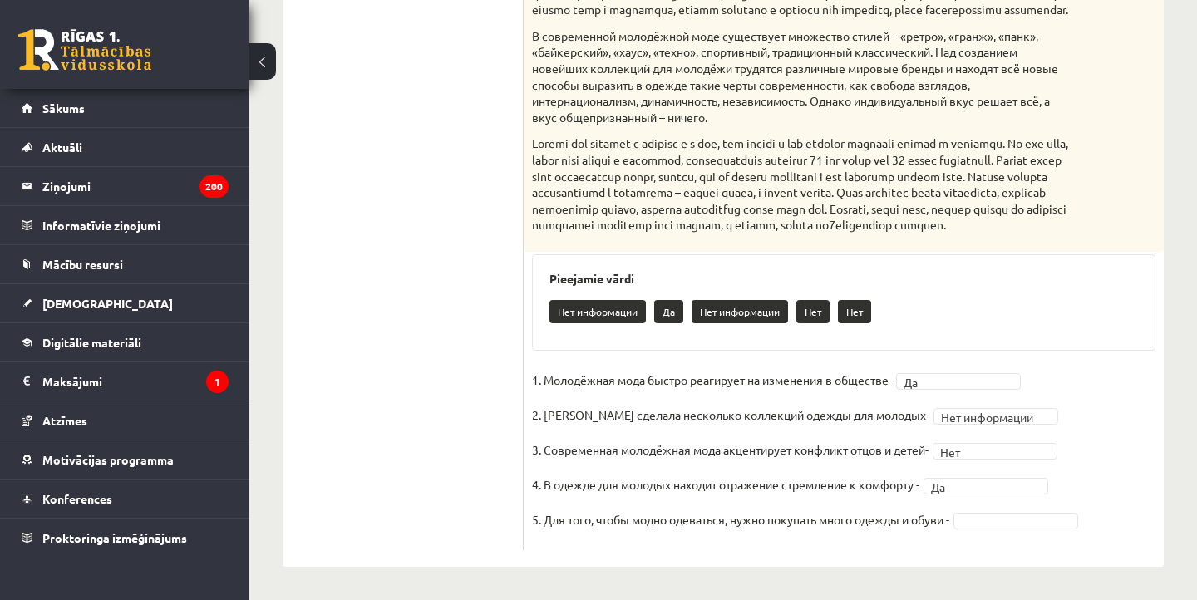
click at [999, 537] on fieldset "**********" at bounding box center [844, 454] width 624 height 175
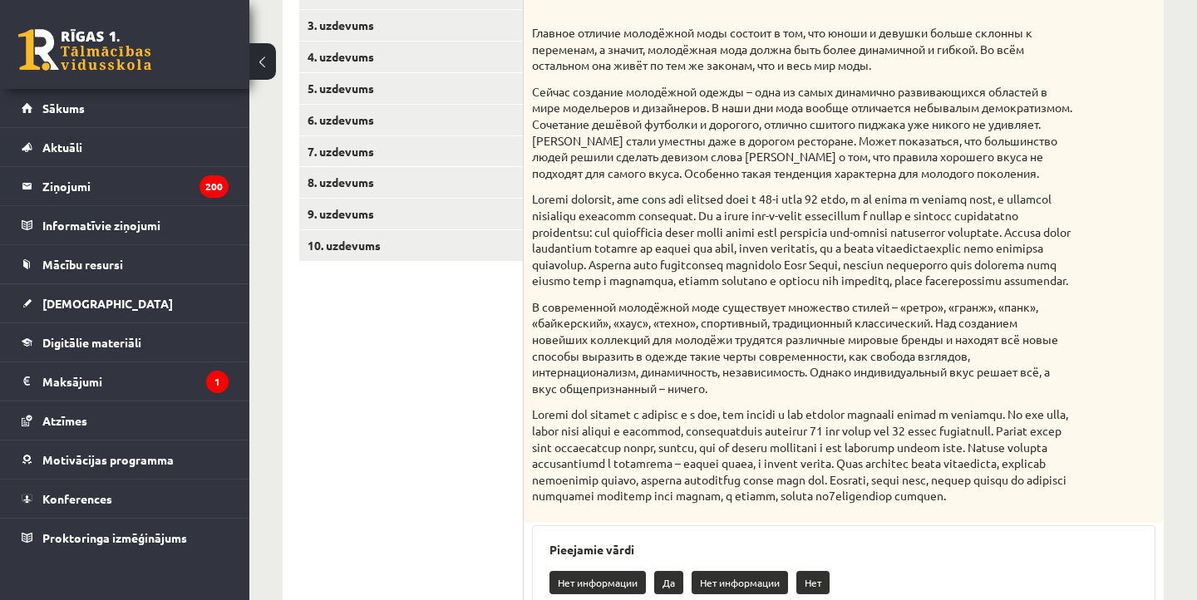
scroll to position [346, 0]
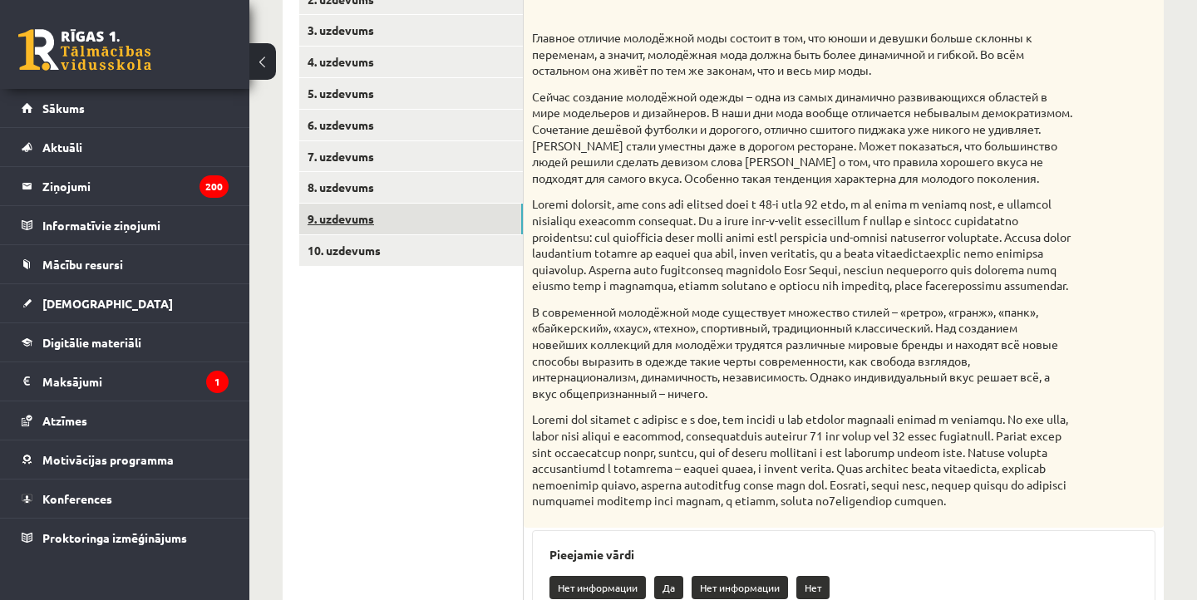
click at [382, 209] on link "9. uzdevums" at bounding box center [411, 219] width 224 height 31
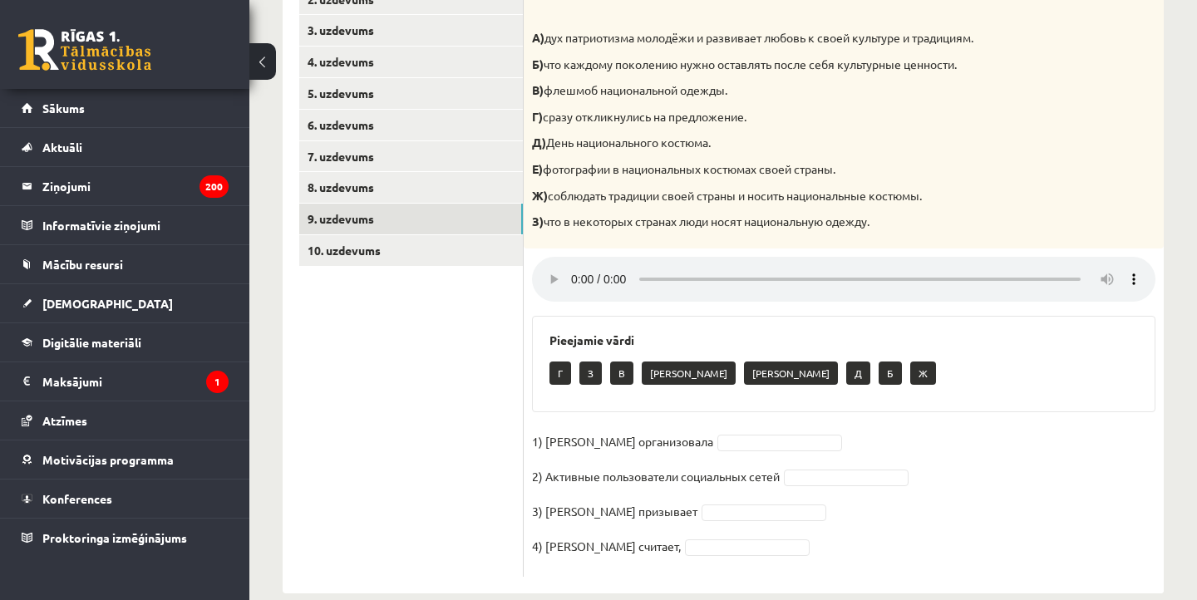
click at [378, 198] on ul "1. uzdevums 2. uzdevums 3. uzdevums 4. uzdevums 5. uzdevums 6. uzdevums 7. uzde…" at bounding box center [411, 265] width 224 height 624
click at [378, 186] on link "8. uzdevums" at bounding box center [411, 187] width 224 height 31
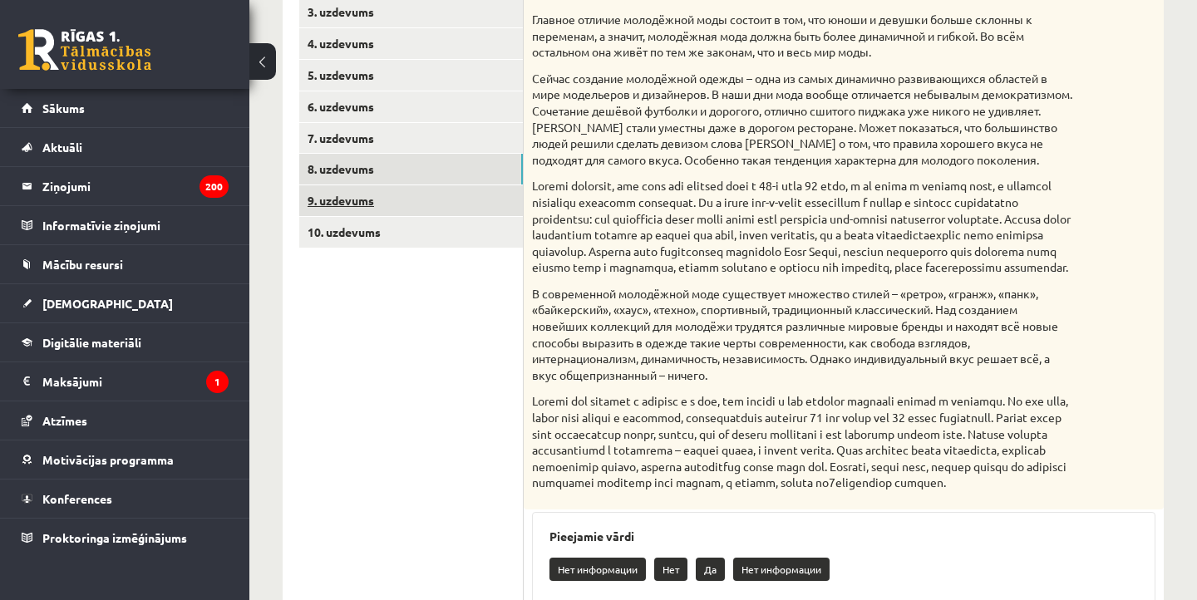
click at [377, 201] on link "9. uzdevums" at bounding box center [411, 200] width 224 height 31
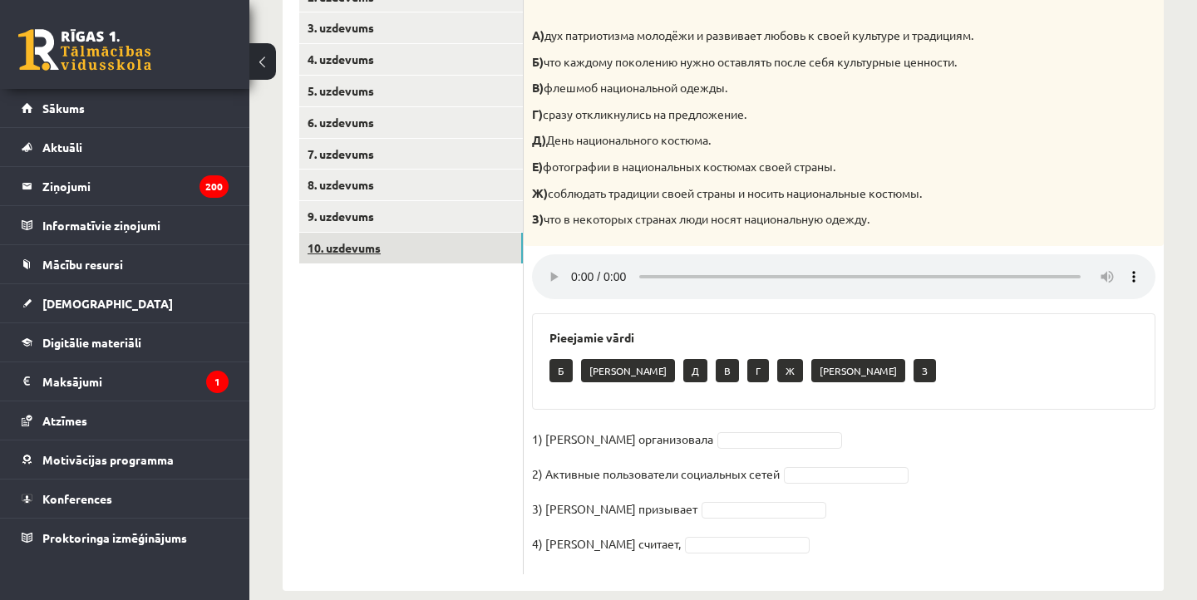
click at [381, 233] on link "10. uzdevums" at bounding box center [411, 248] width 224 height 31
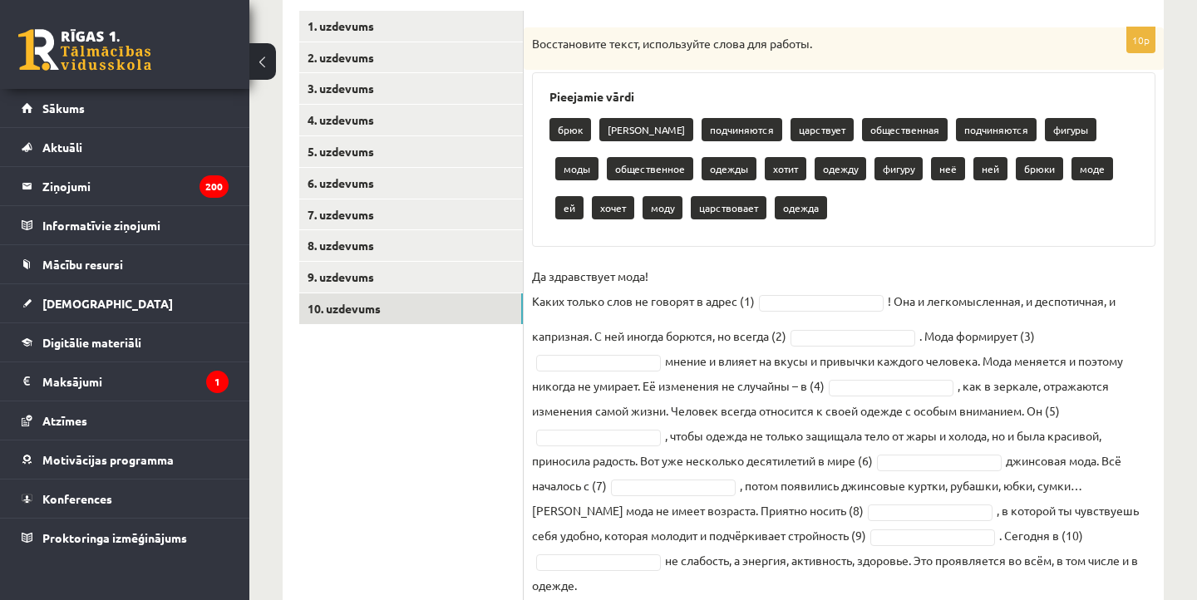
scroll to position [318, 0]
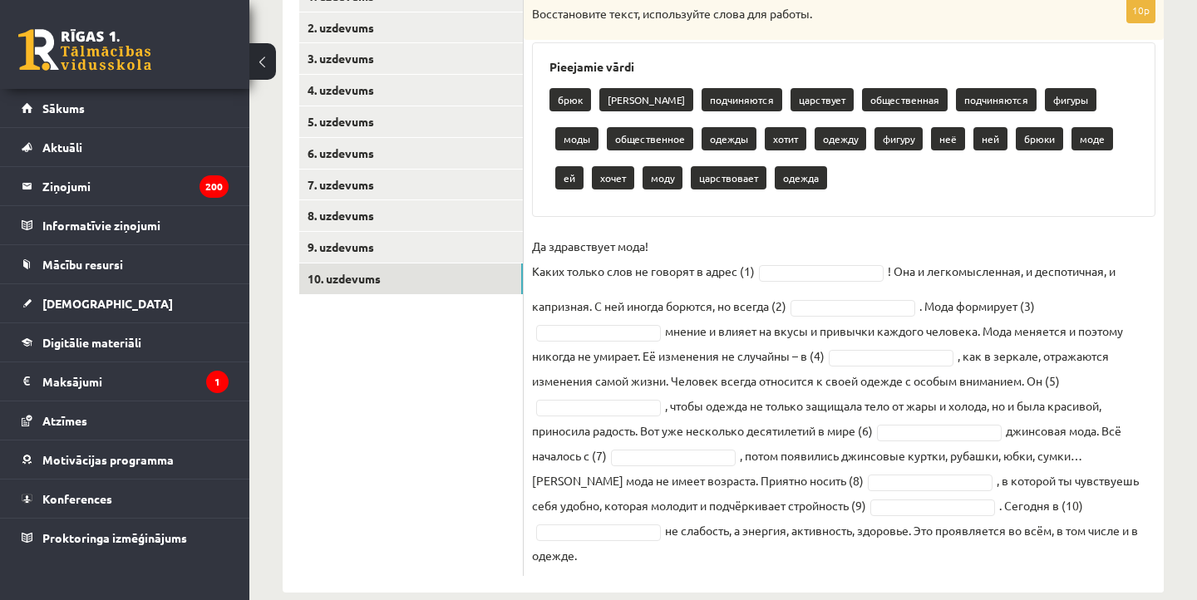
drag, startPoint x: 535, startPoint y: 42, endPoint x: 865, endPoint y: 590, distance: 640.3
click at [865, 590] on div "**********" at bounding box center [723, 186] width 948 height 880
copy div "Восстановите текст, используйте слова для работы. Pieejamie vārdi брюк брюков п…"
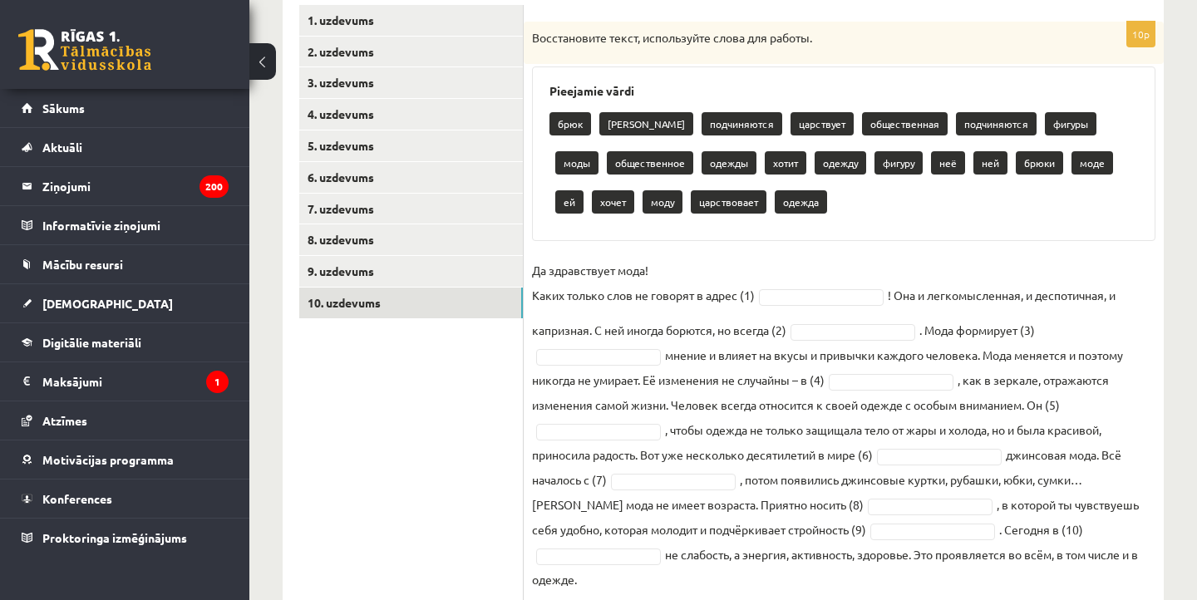
scroll to position [279, 0]
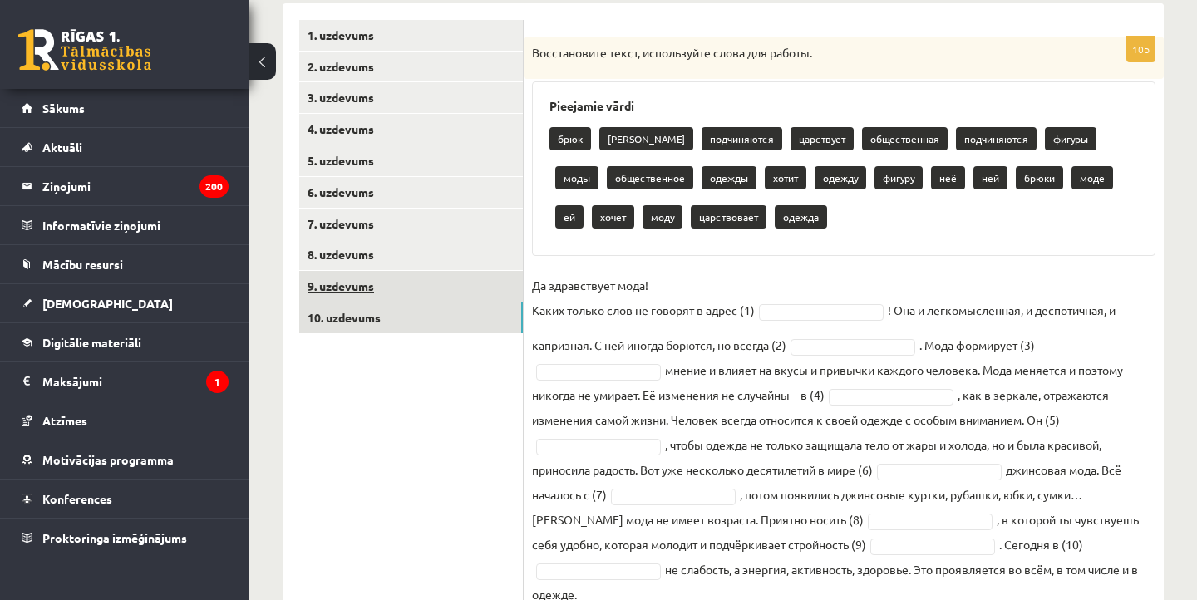
click at [455, 279] on link "9. uzdevums" at bounding box center [411, 286] width 224 height 31
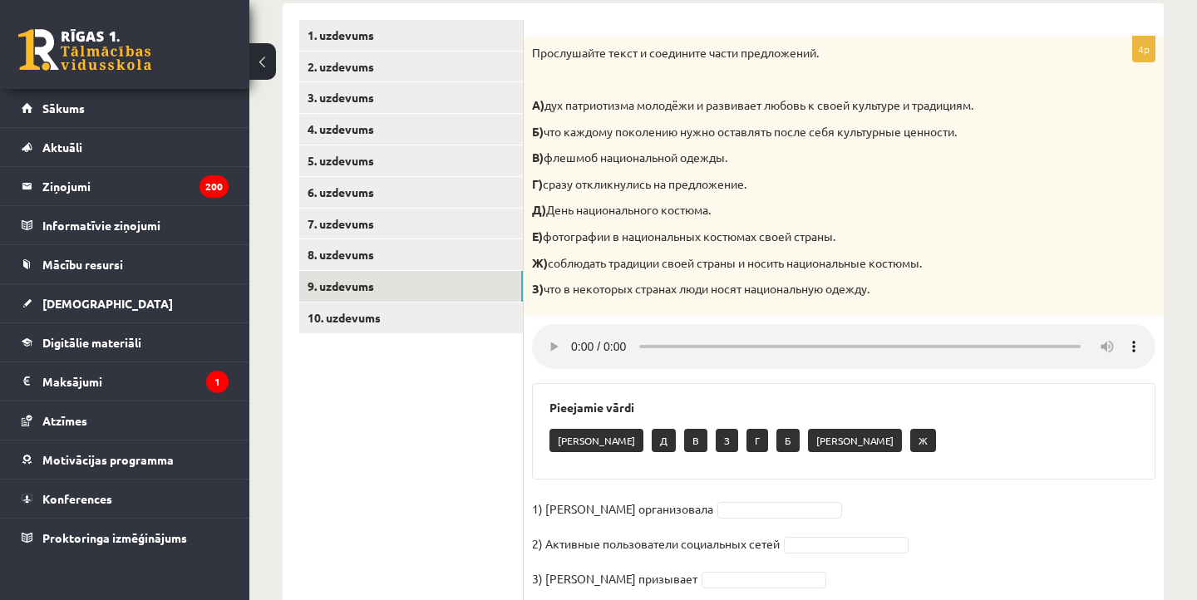
click at [571, 338] on audio at bounding box center [844, 346] width 624 height 45
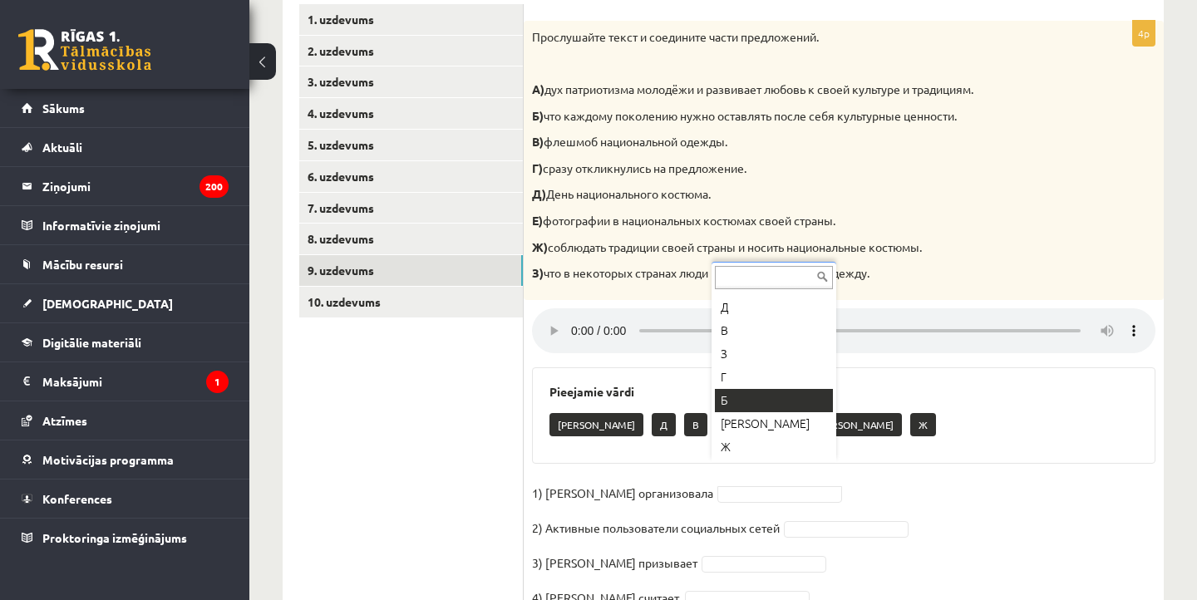
scroll to position [43, 0]
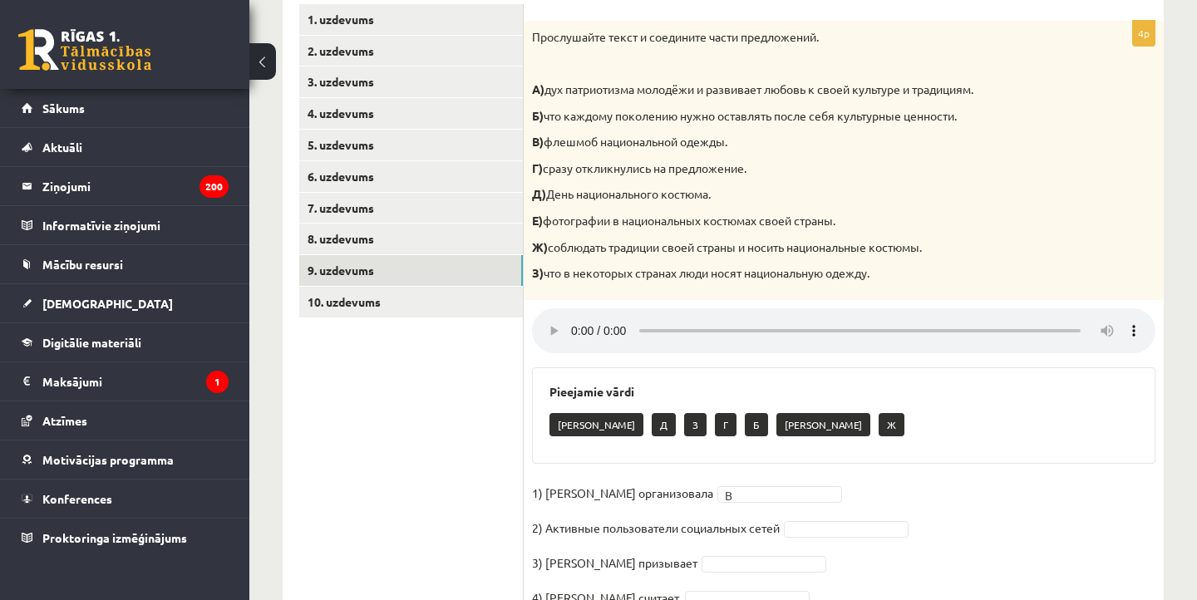
click at [577, 322] on audio at bounding box center [844, 330] width 624 height 45
click at [759, 316] on audio at bounding box center [844, 330] width 624 height 45
click at [757, 316] on audio at bounding box center [844, 330] width 624 height 45
click at [569, 319] on audio at bounding box center [844, 330] width 624 height 45
click at [747, 318] on audio at bounding box center [844, 330] width 624 height 45
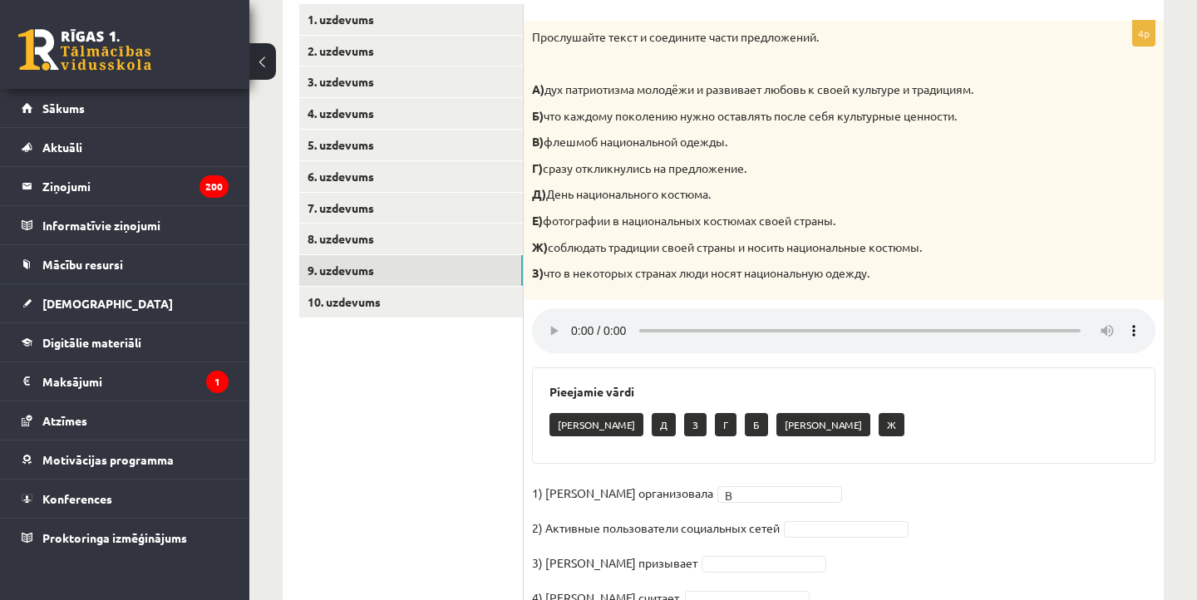
click at [567, 313] on audio at bounding box center [844, 330] width 624 height 45
click at [573, 317] on audio at bounding box center [844, 330] width 624 height 45
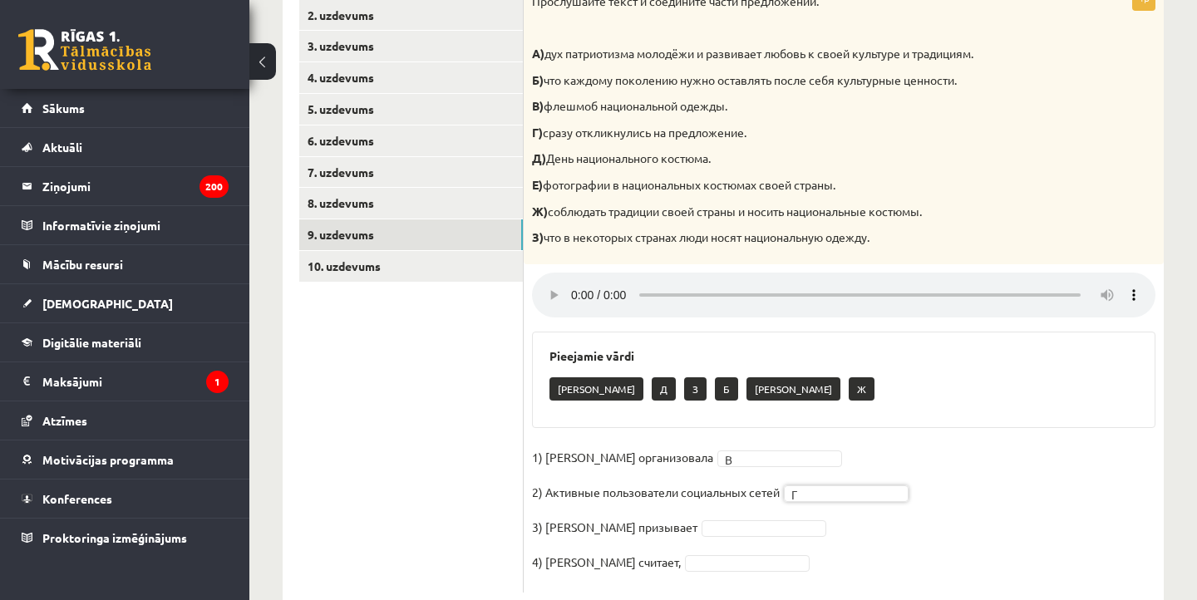
scroll to position [331, 0]
click at [578, 280] on audio at bounding box center [844, 294] width 624 height 45
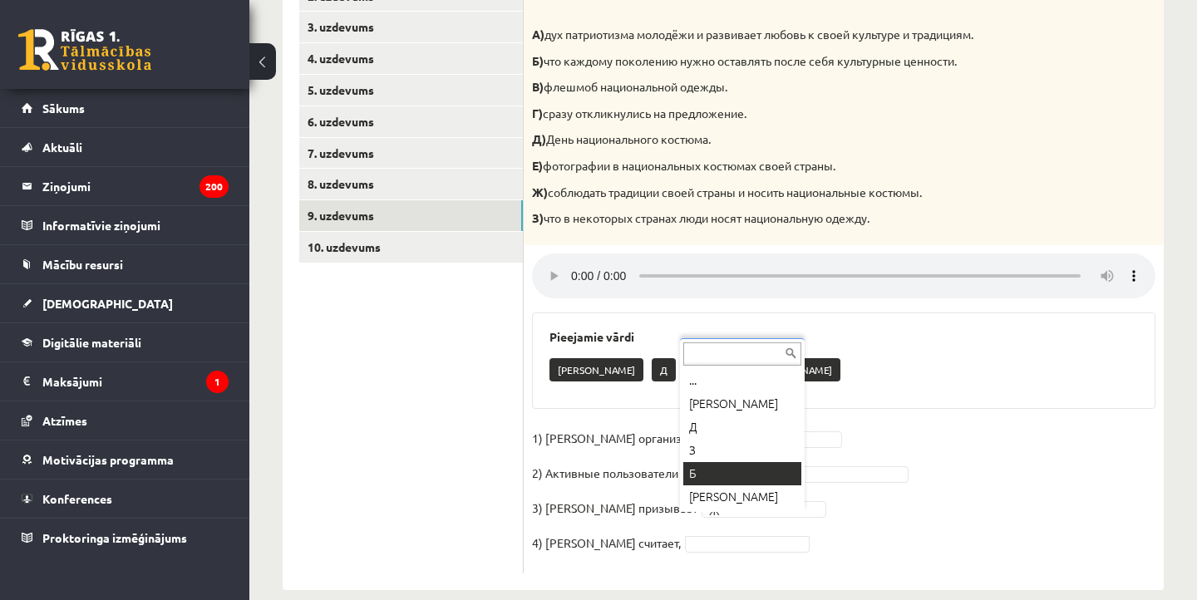
scroll to position [348, 0]
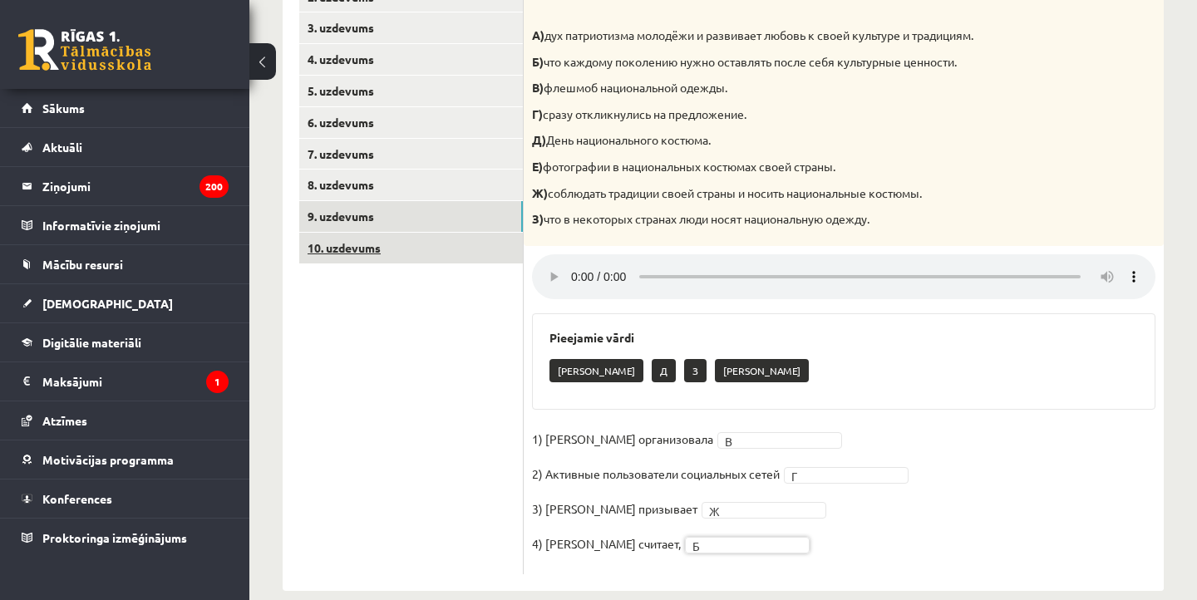
click at [455, 239] on link "10. uzdevums" at bounding box center [411, 248] width 224 height 31
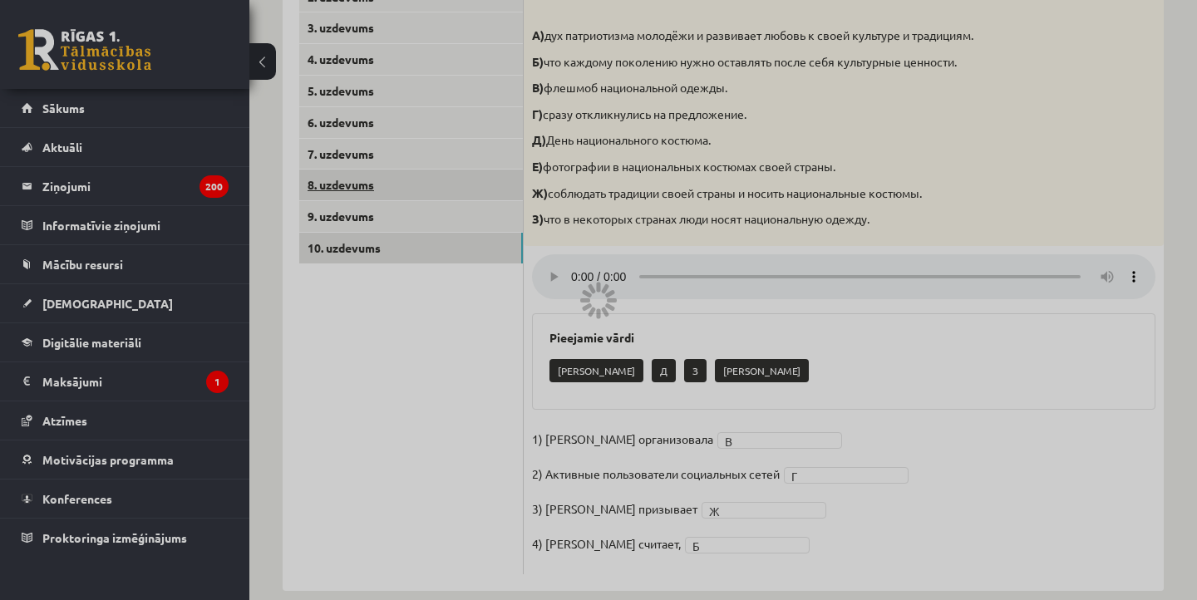
scroll to position [318, 0]
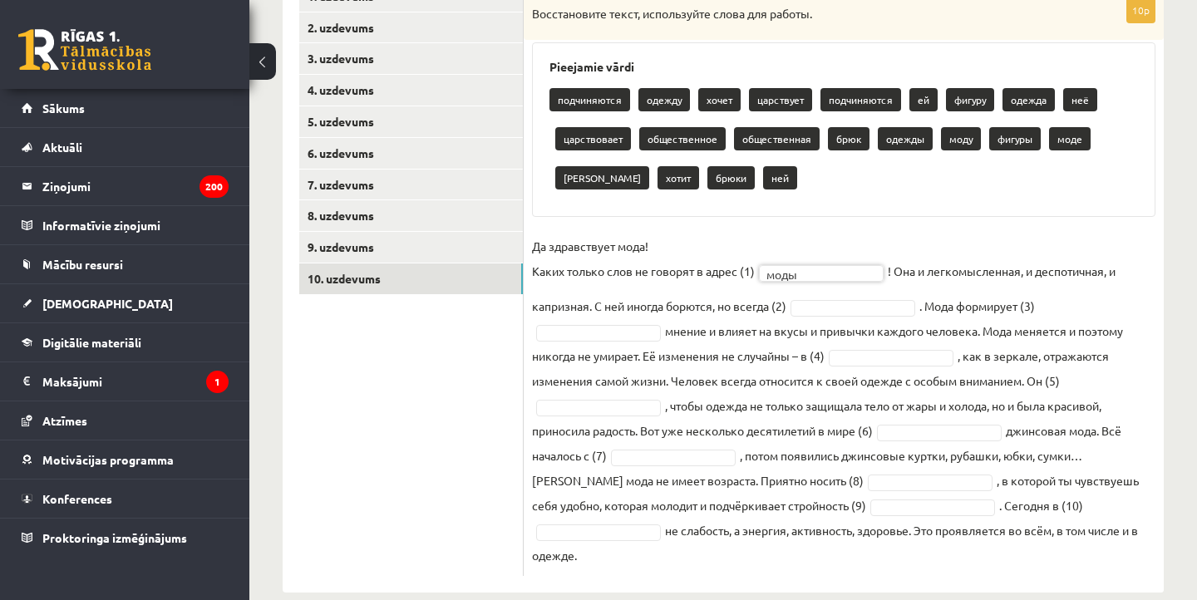
click at [843, 314] on fieldset "Да здравствует мода! Каких только слов не говорят в адрес (1) моды **** ! Она и…" at bounding box center [844, 401] width 624 height 334
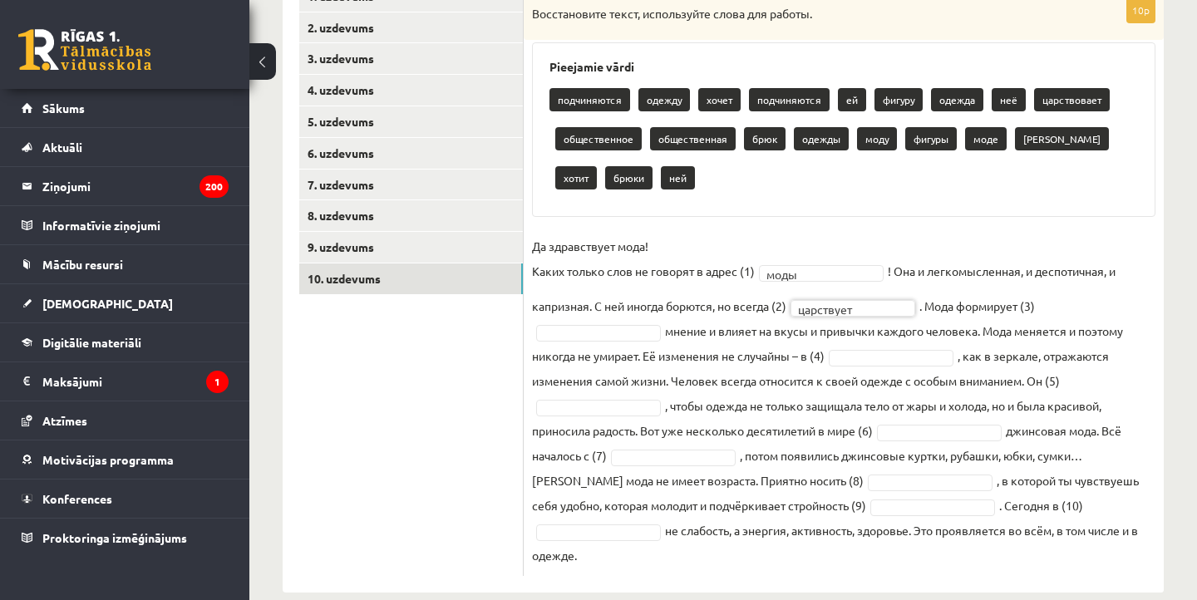
click at [599, 314] on fieldset "Да здравствует мода! Каких только слов не говорят в адрес (1) моды **** ! Она и…" at bounding box center [844, 401] width 624 height 334
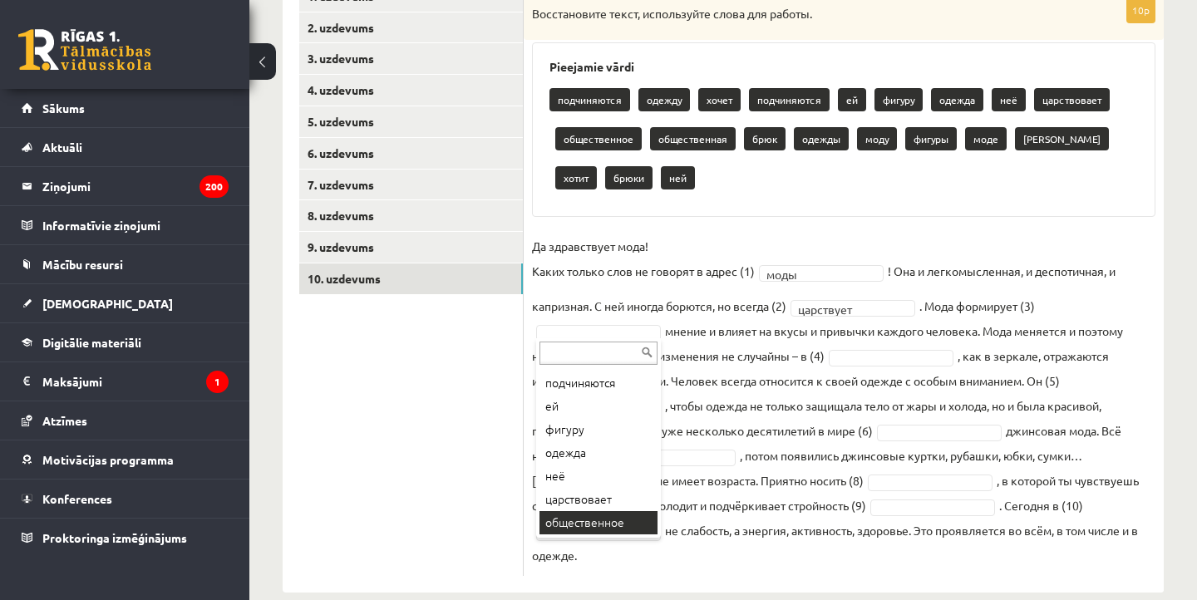
scroll to position [279, 0]
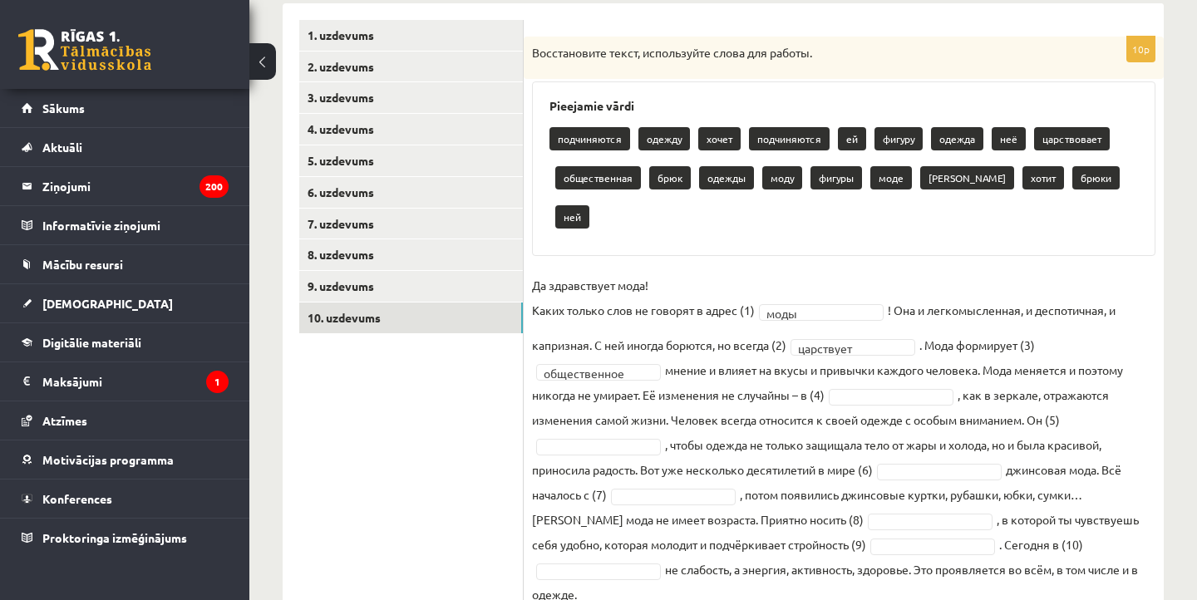
click at [893, 1] on div "**********" at bounding box center [723, 309] width 881 height 645
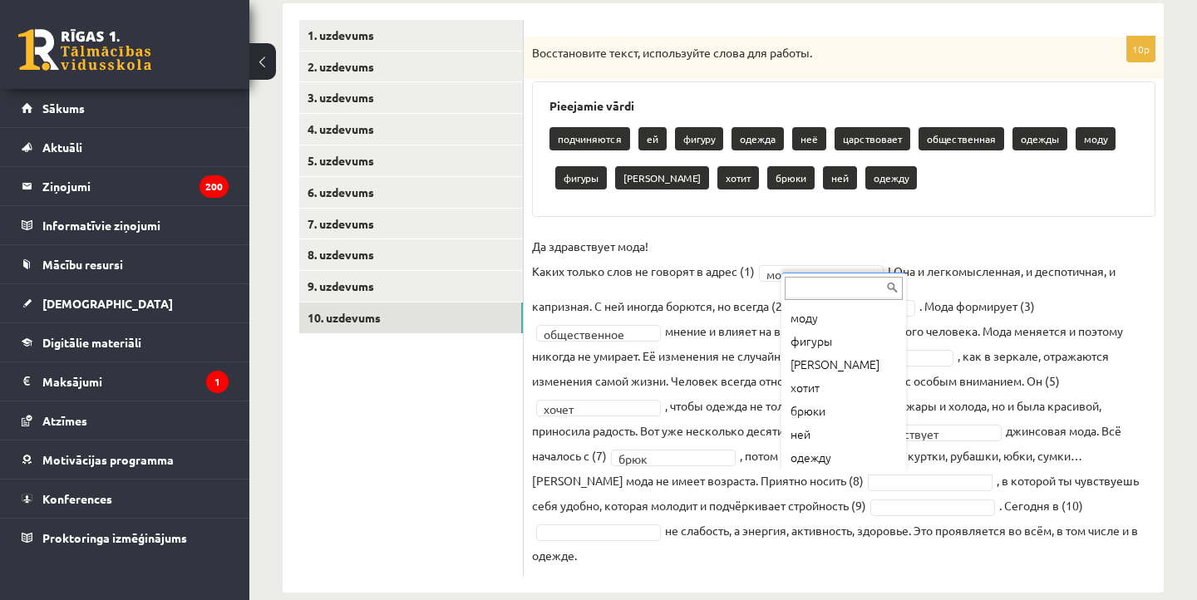
scroll to position [206, 0]
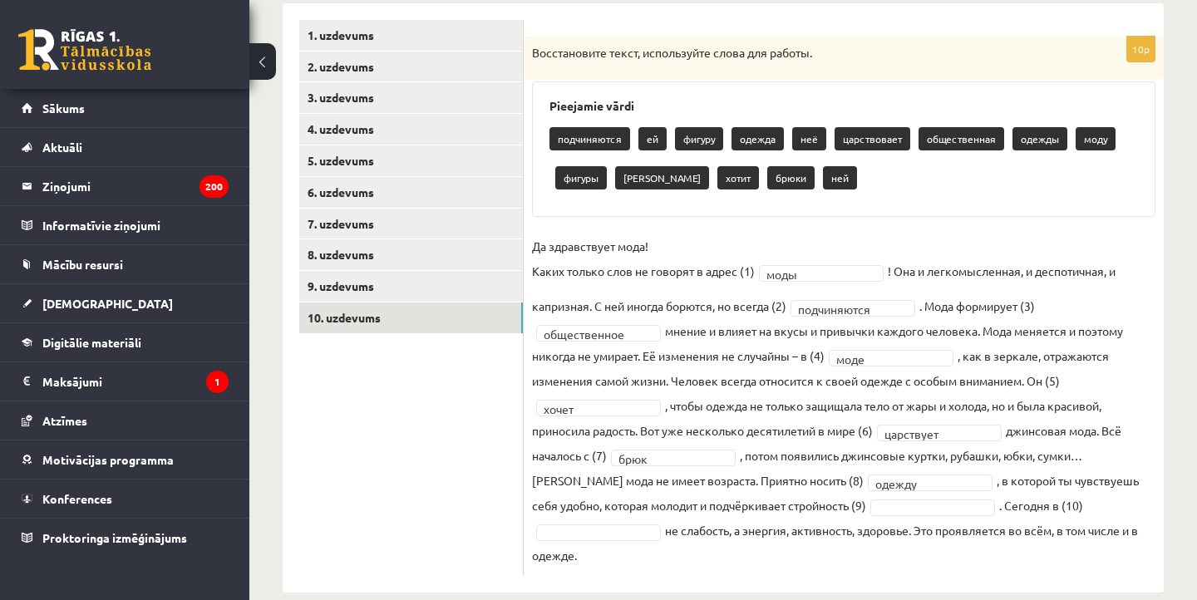
click at [949, 467] on fieldset "**********" at bounding box center [844, 401] width 624 height 334
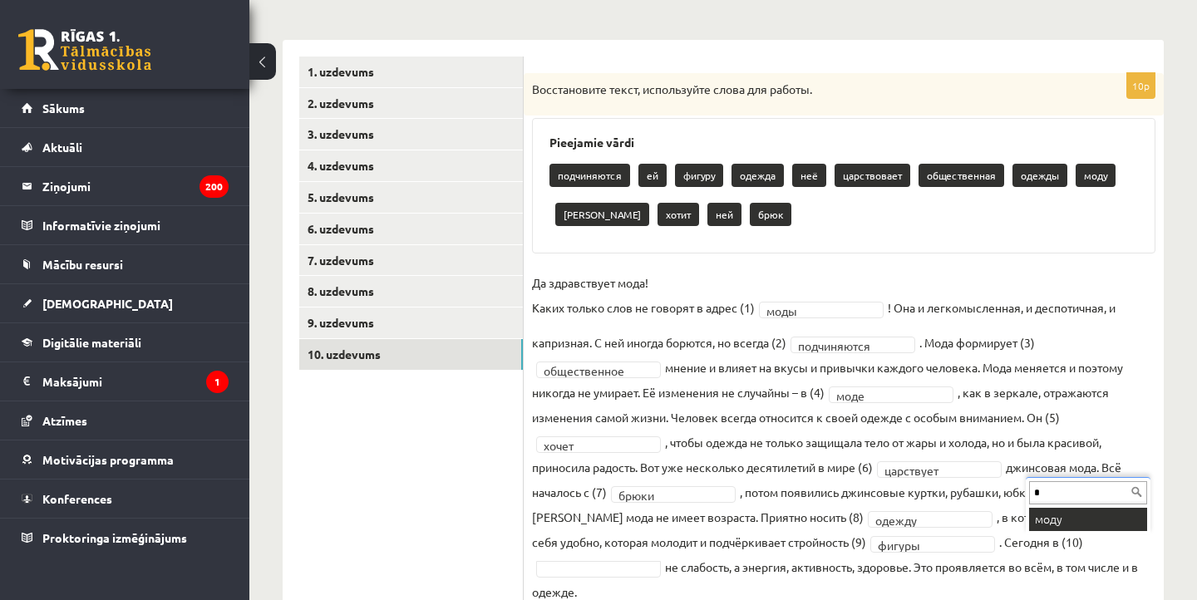
scroll to position [0, 0]
type input "**"
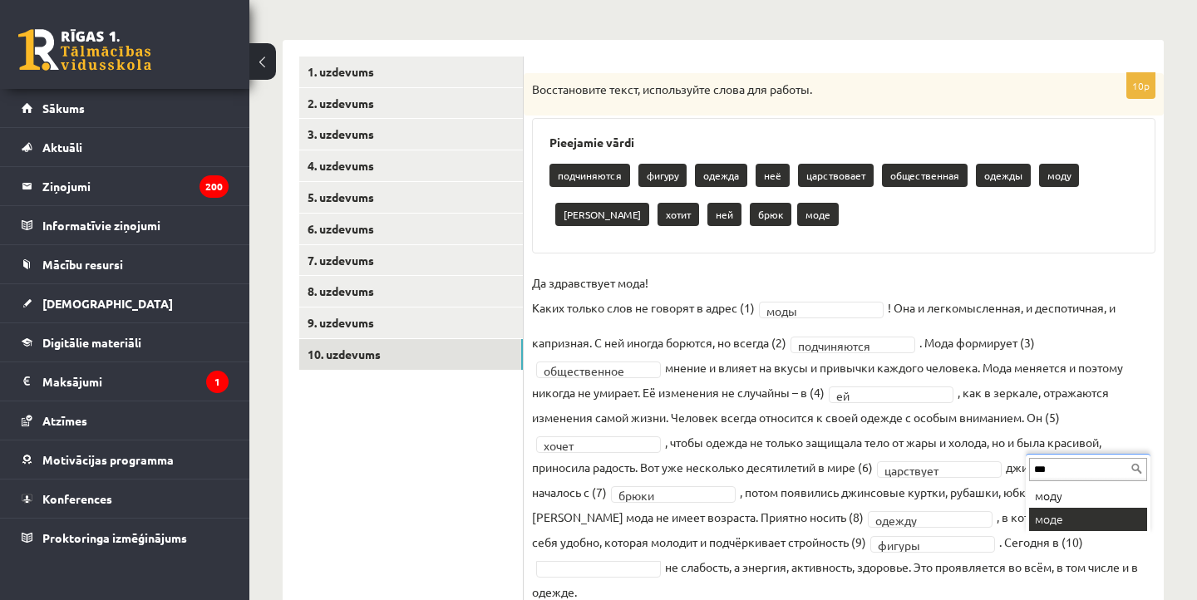
type input "***"
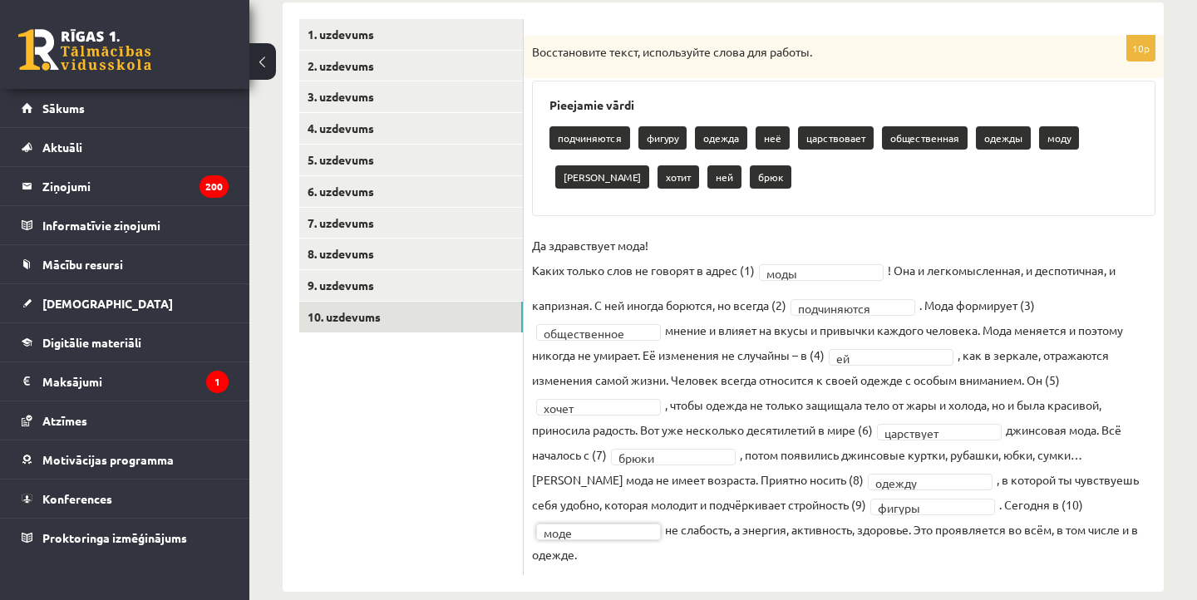
scroll to position [279, 0]
drag, startPoint x: 543, startPoint y: 90, endPoint x: 1105, endPoint y: 554, distance: 728.7
click at [1105, 554] on div "**********" at bounding box center [844, 297] width 640 height 589
copy div "Pieejamie vārdi подчиняются фигуру одежда неё царствовает общественная одежды м…"
click at [920, 210] on div "Pieejamie vārdi подчиняются фигуру одежда неё царствовает общественная одежды м…" at bounding box center [844, 149] width 624 height 136
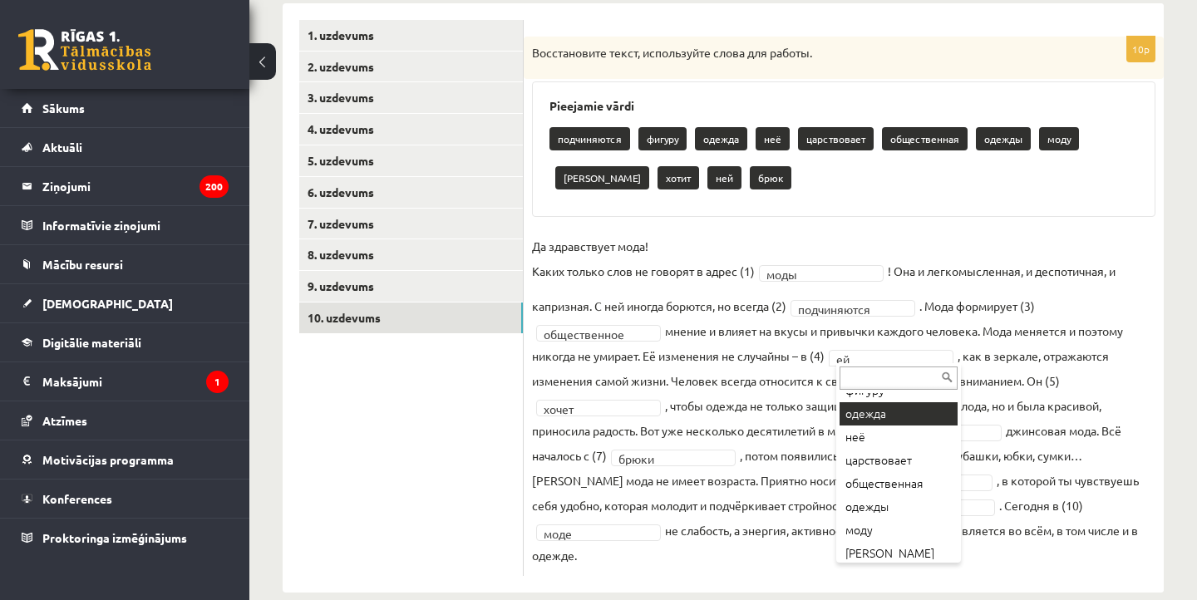
scroll to position [60, 0]
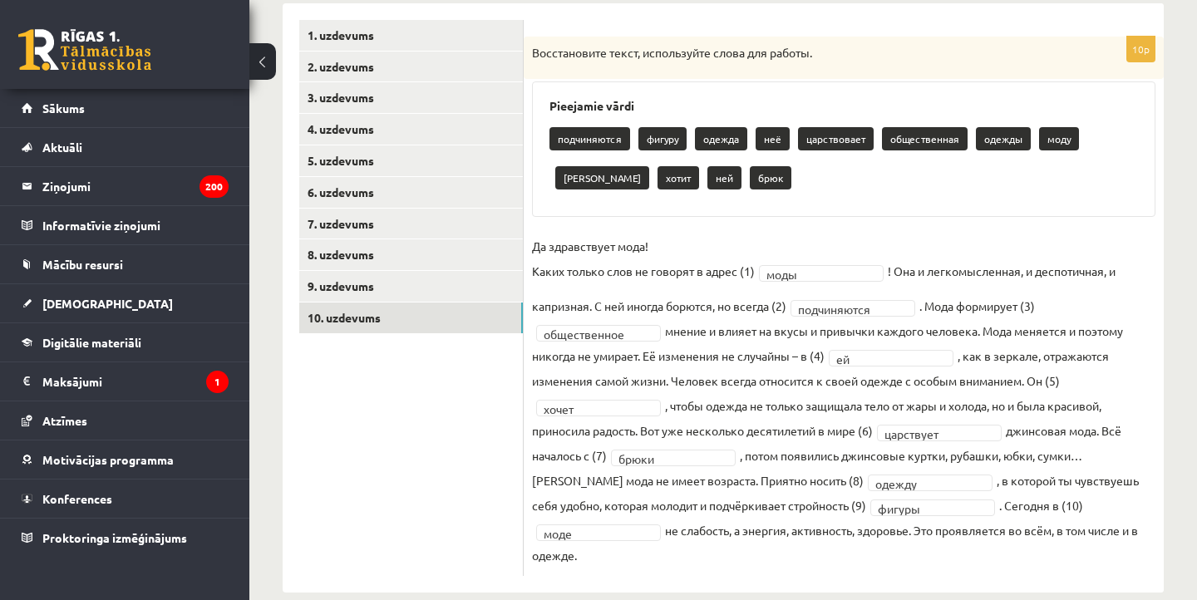
click at [875, 367] on fieldset "**********" at bounding box center [844, 401] width 624 height 334
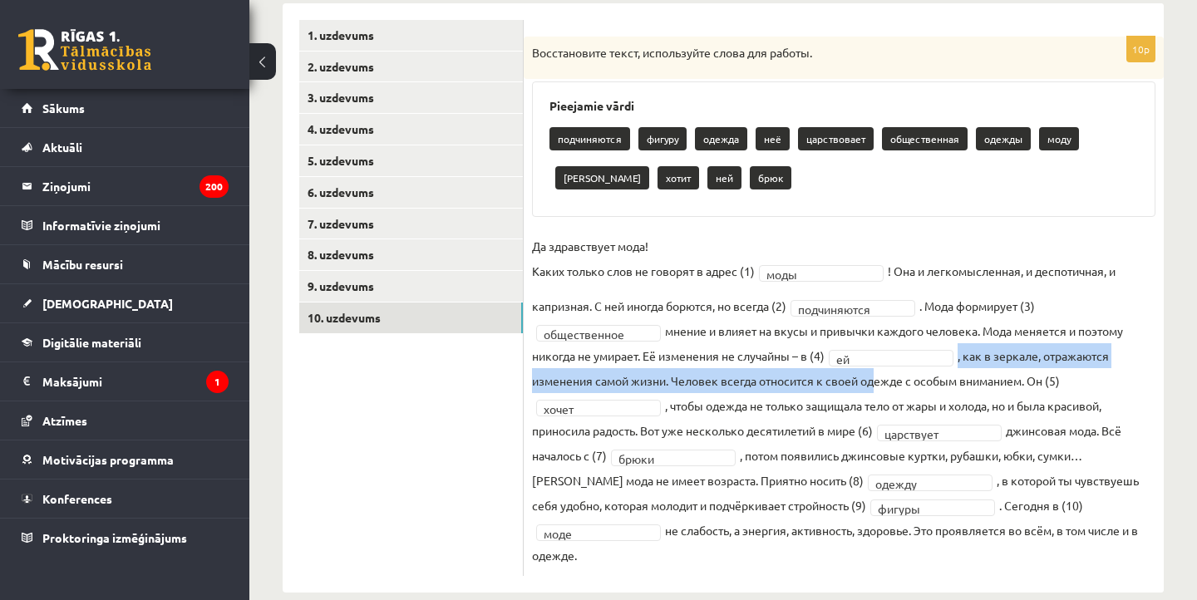
click at [875, 363] on fieldset "**********" at bounding box center [844, 401] width 624 height 334
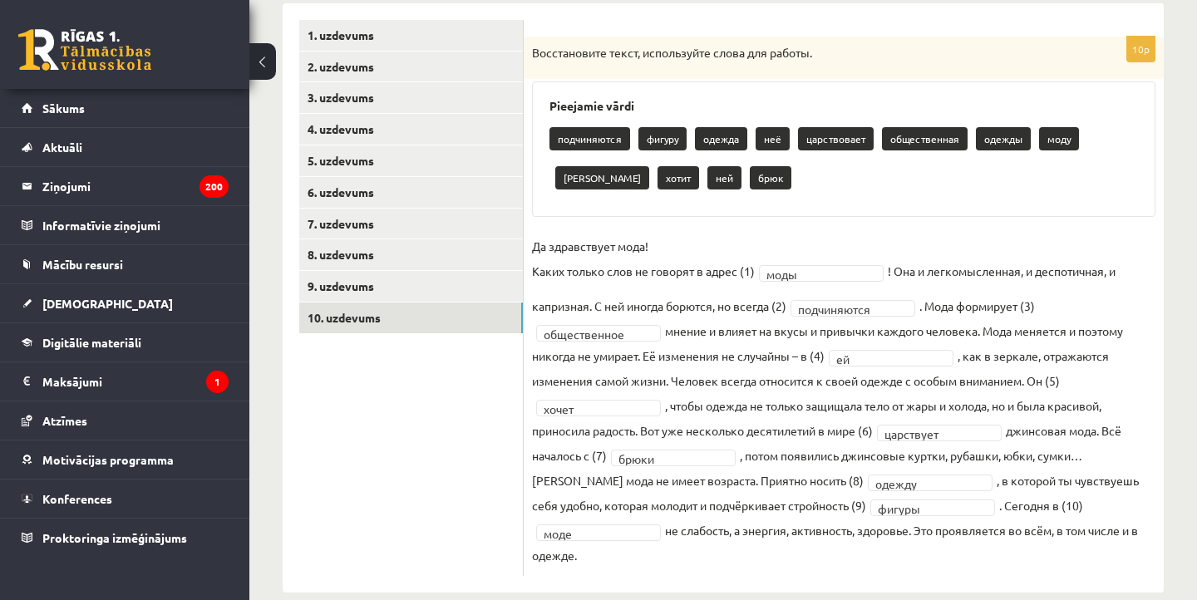
click at [895, 372] on fieldset "**********" at bounding box center [844, 401] width 624 height 334
click at [977, 397] on fieldset "**********" at bounding box center [844, 401] width 624 height 334
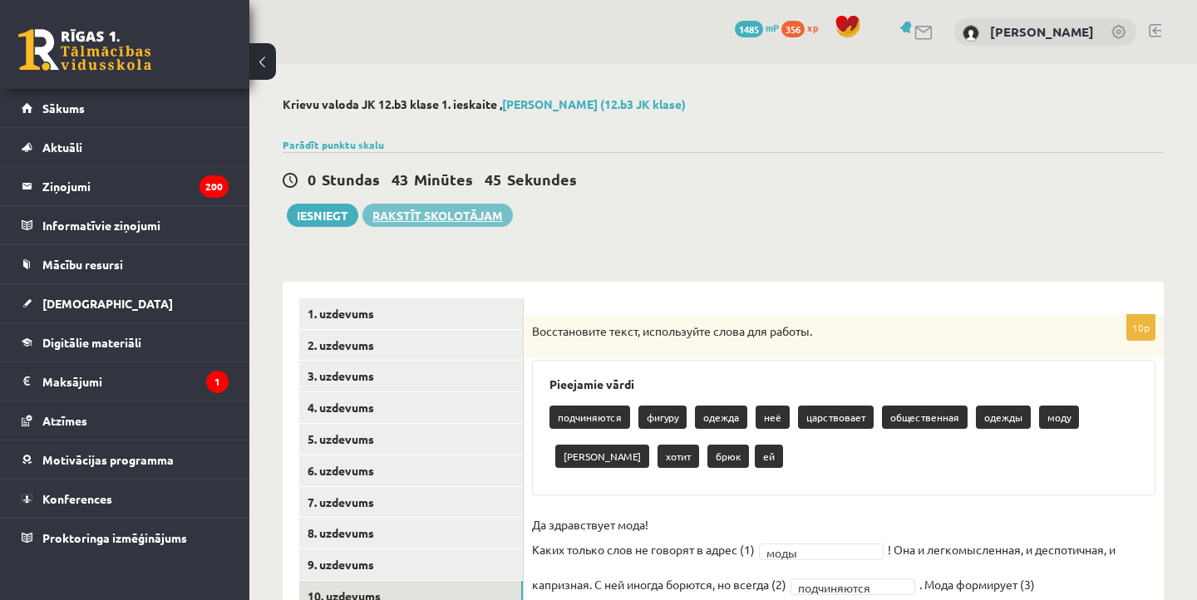
scroll to position [0, 0]
click at [337, 214] on button "Iesniegt" at bounding box center [322, 215] width 71 height 23
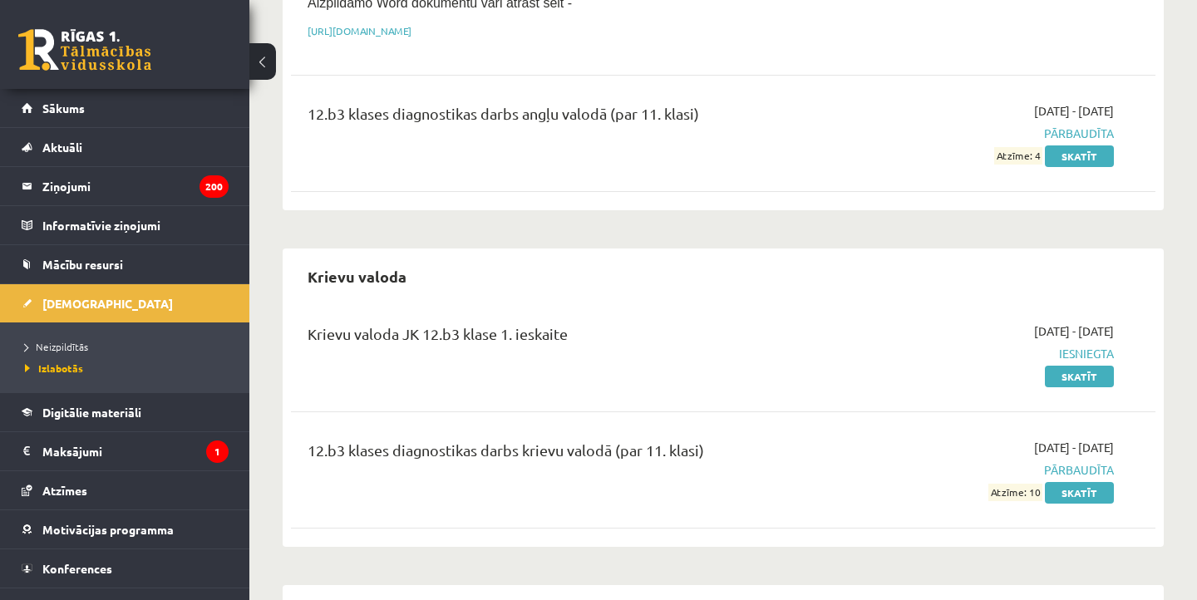
scroll to position [419, 0]
